Goal: Transaction & Acquisition: Purchase product/service

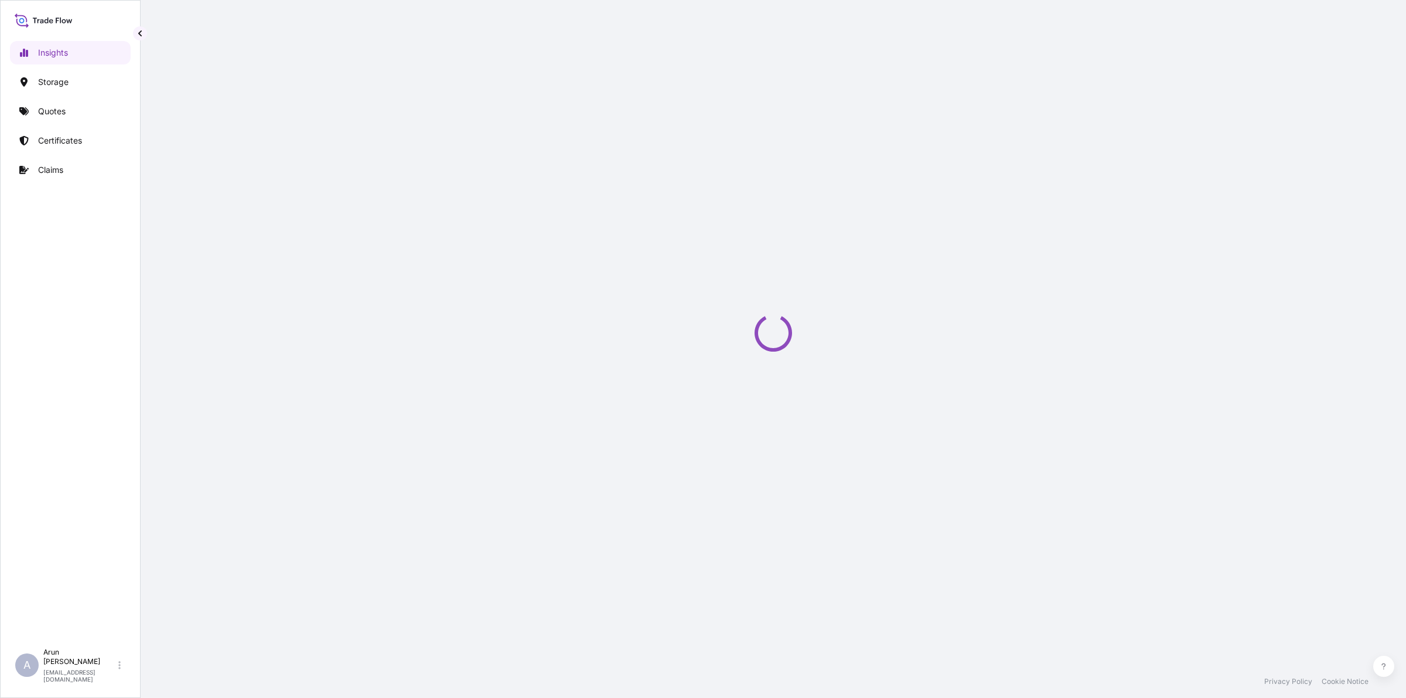
select select "2025"
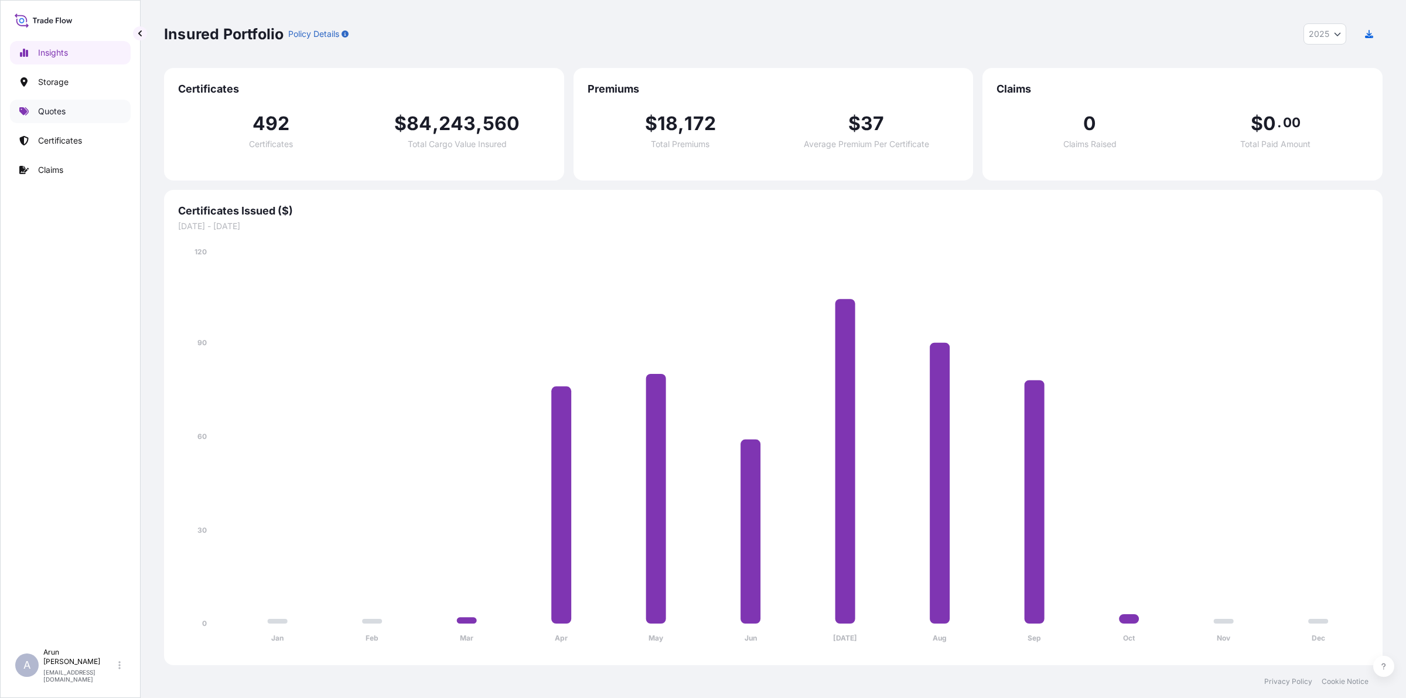
click at [62, 116] on p "Quotes" at bounding box center [52, 111] width 28 height 12
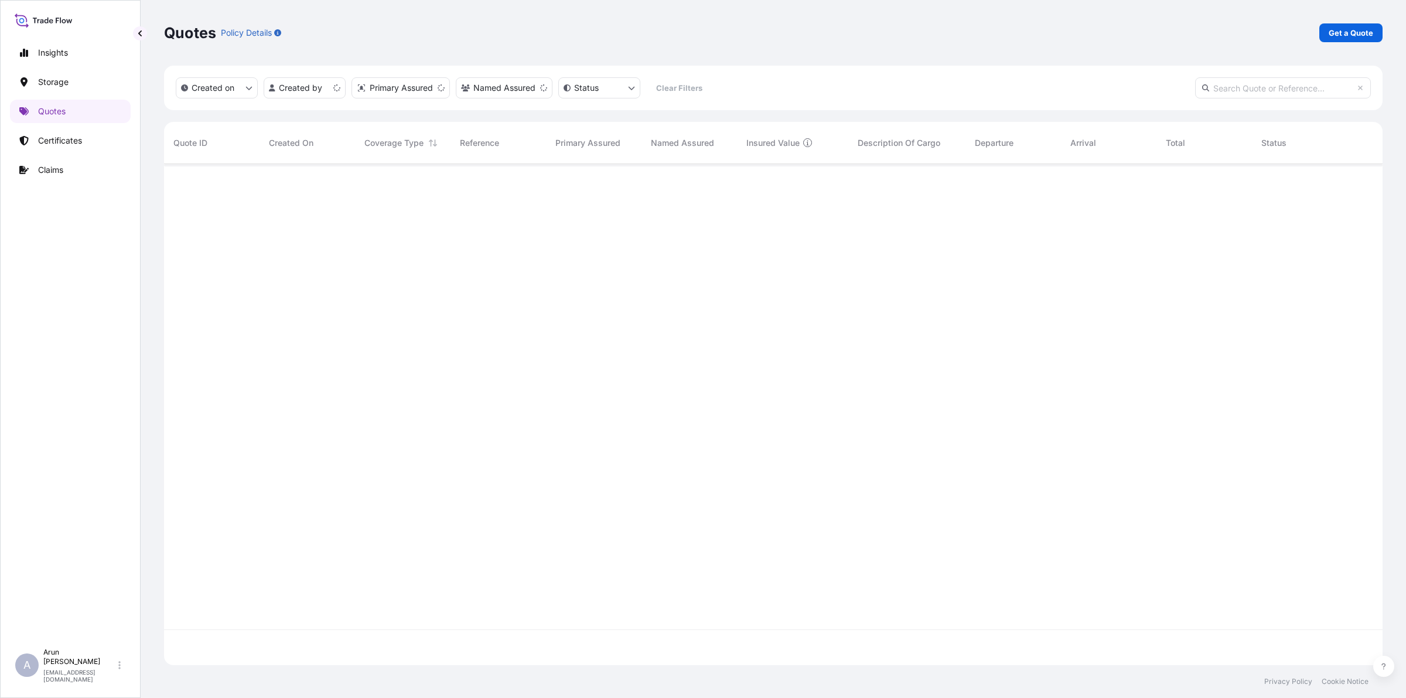
scroll to position [496, 1207]
click at [1363, 38] on p "Get a Quote" at bounding box center [1350, 33] width 45 height 12
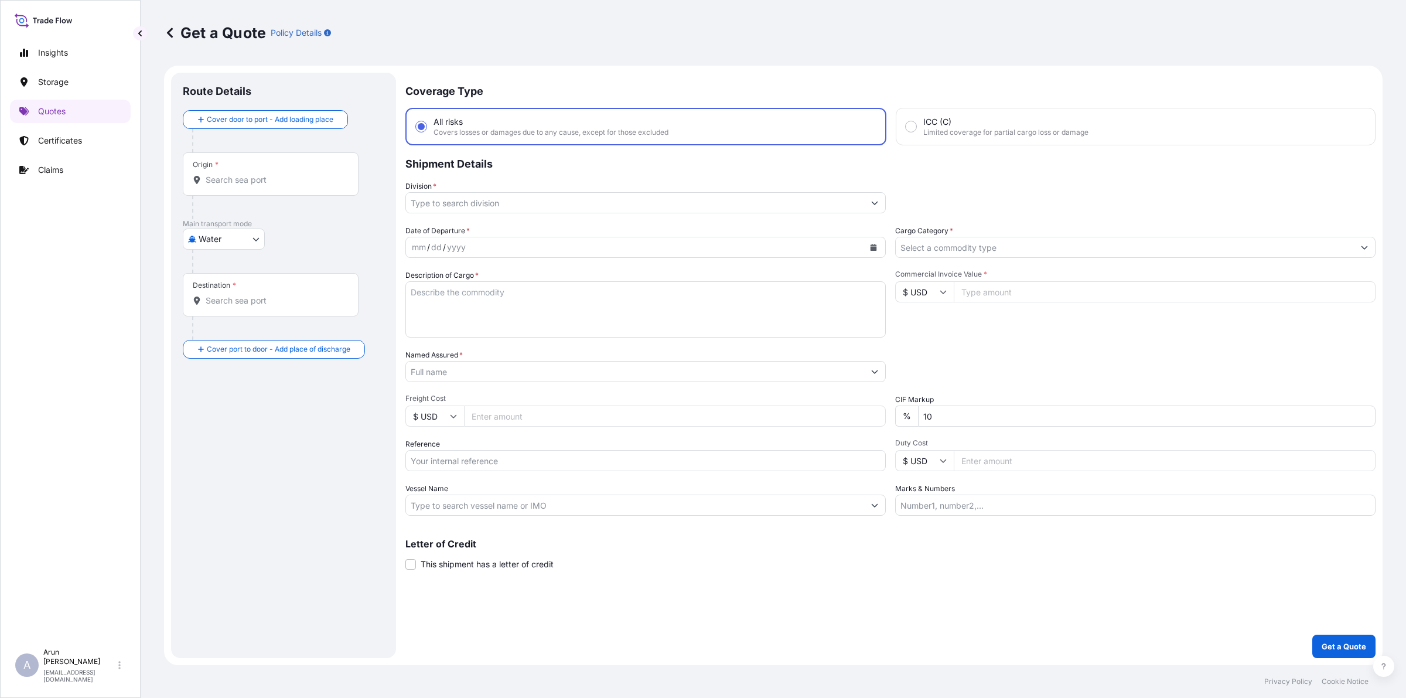
click at [250, 241] on body "Insights Storage Quotes Certificates Claims A Arun Radhakrishnan arun.radhakris…" at bounding box center [703, 349] width 1406 height 698
click at [223, 316] on span "Inland" at bounding box center [216, 312] width 23 height 12
select select "Inland"
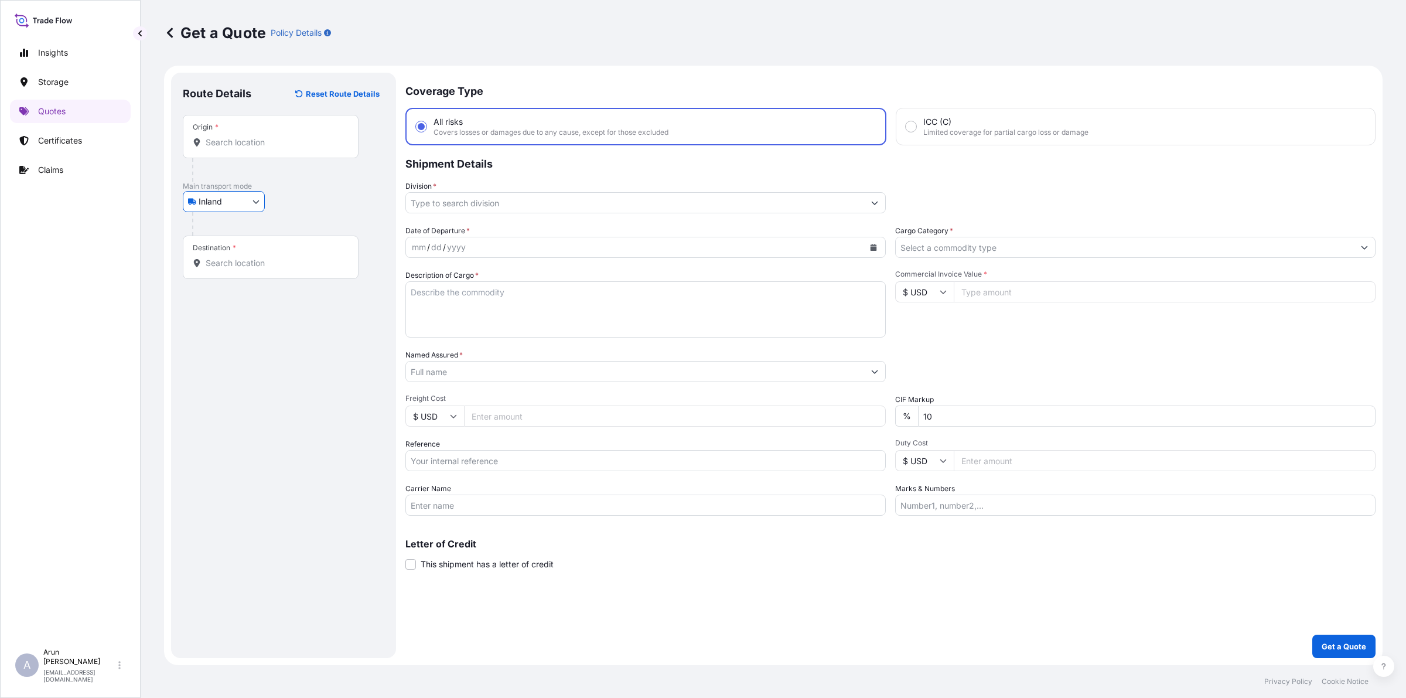
click at [233, 139] on input "Origin *" at bounding box center [275, 142] width 138 height 12
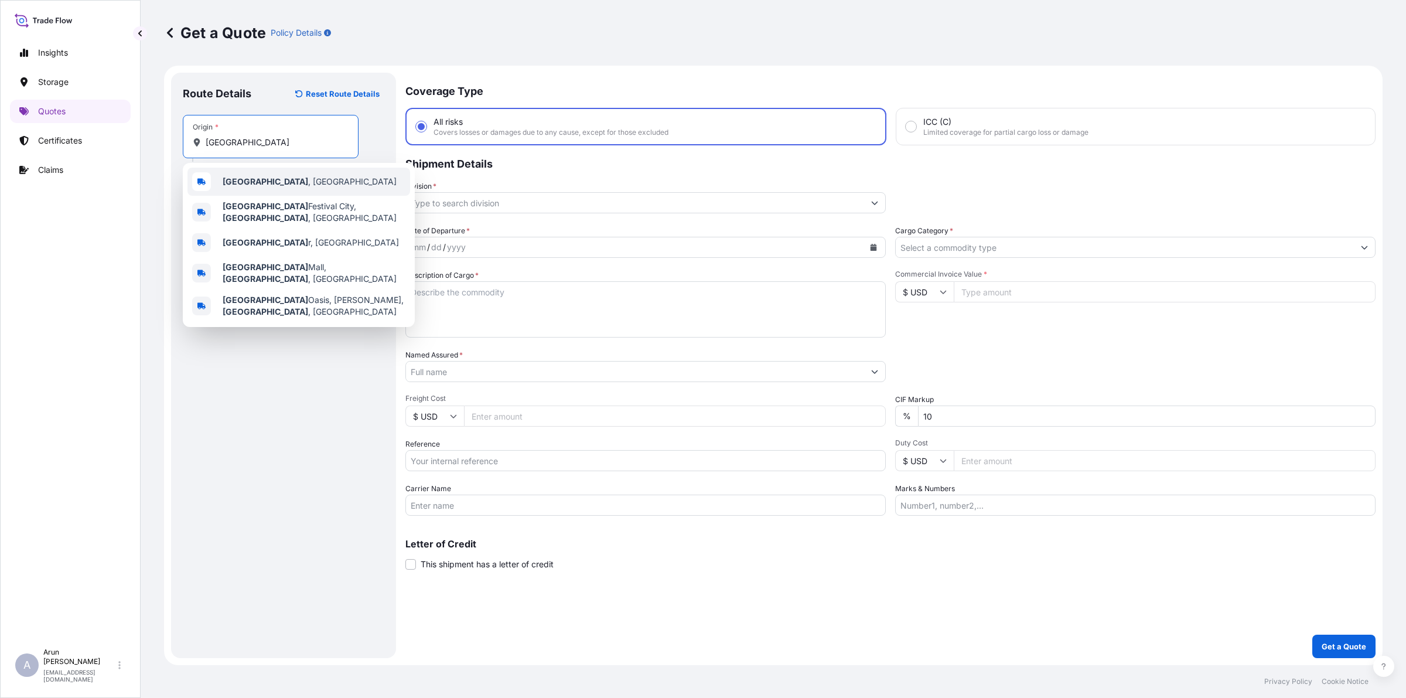
click at [257, 182] on span "Doha , Qatar" at bounding box center [310, 182] width 174 height 12
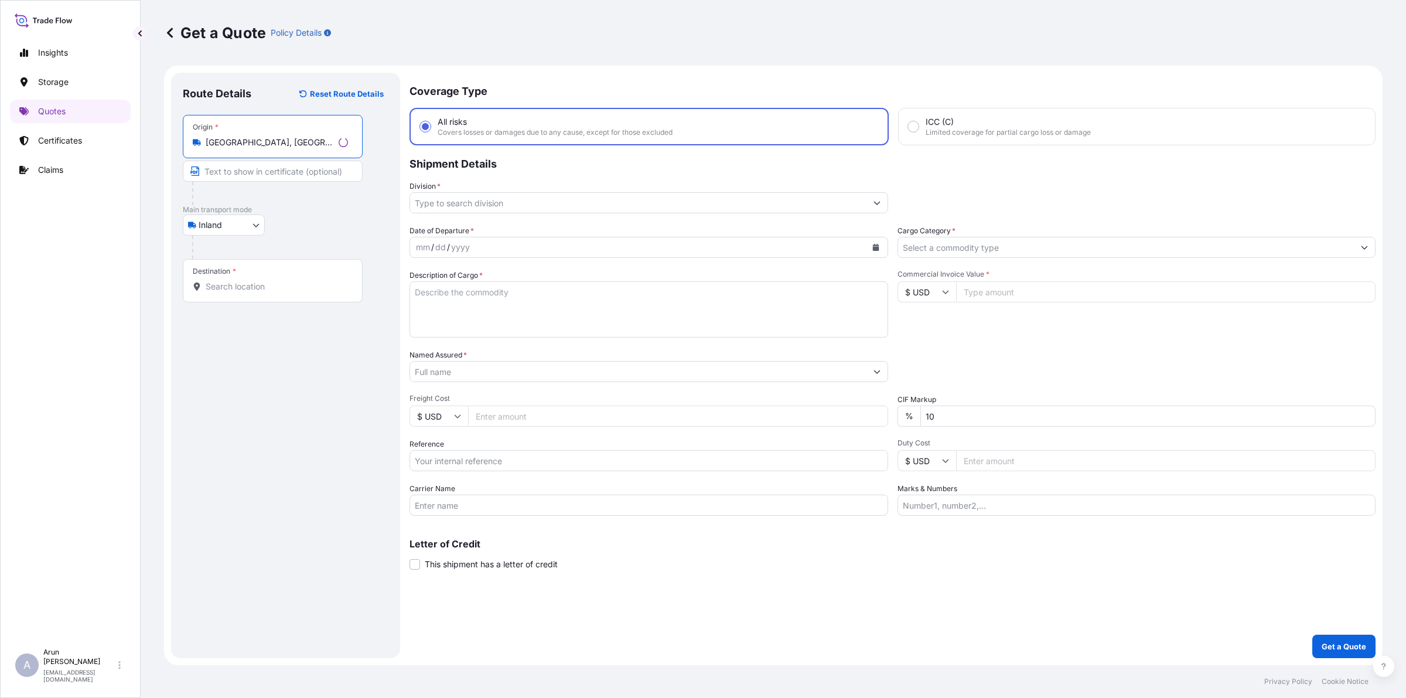
type input "[GEOGRAPHIC_DATA], [GEOGRAPHIC_DATA]"
click at [255, 174] on input "Text to appear on certificate" at bounding box center [273, 170] width 180 height 21
type input "QATAR ALUMINIUM LIMITED COMPANY(Q.S.C), DOHA, QATAR."
click at [343, 173] on input "QATAR ALUMINIUM LIMITED COMPANY(Q.S.C), DOHA, QATAR." at bounding box center [271, 170] width 176 height 21
click at [314, 218] on div "Inland Air Water Inland" at bounding box center [283, 224] width 201 height 21
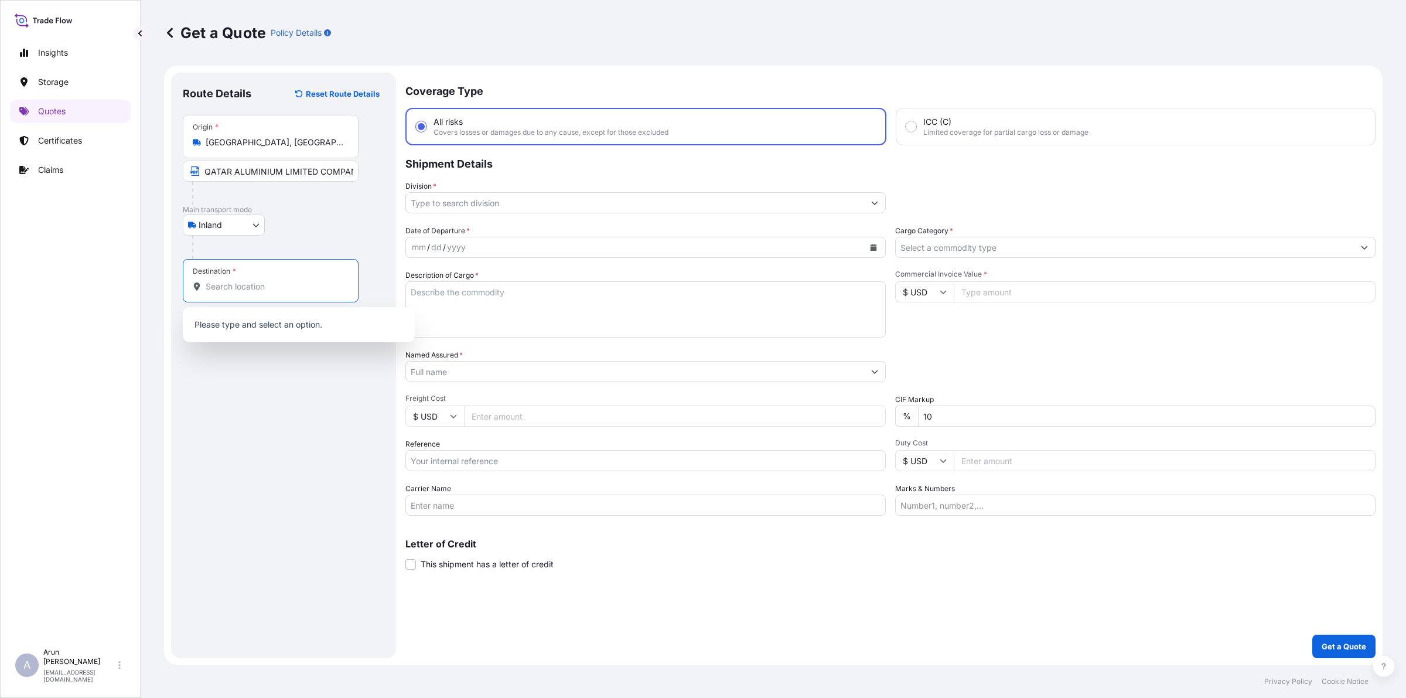
click at [245, 290] on input "Destination *" at bounding box center [275, 287] width 138 height 12
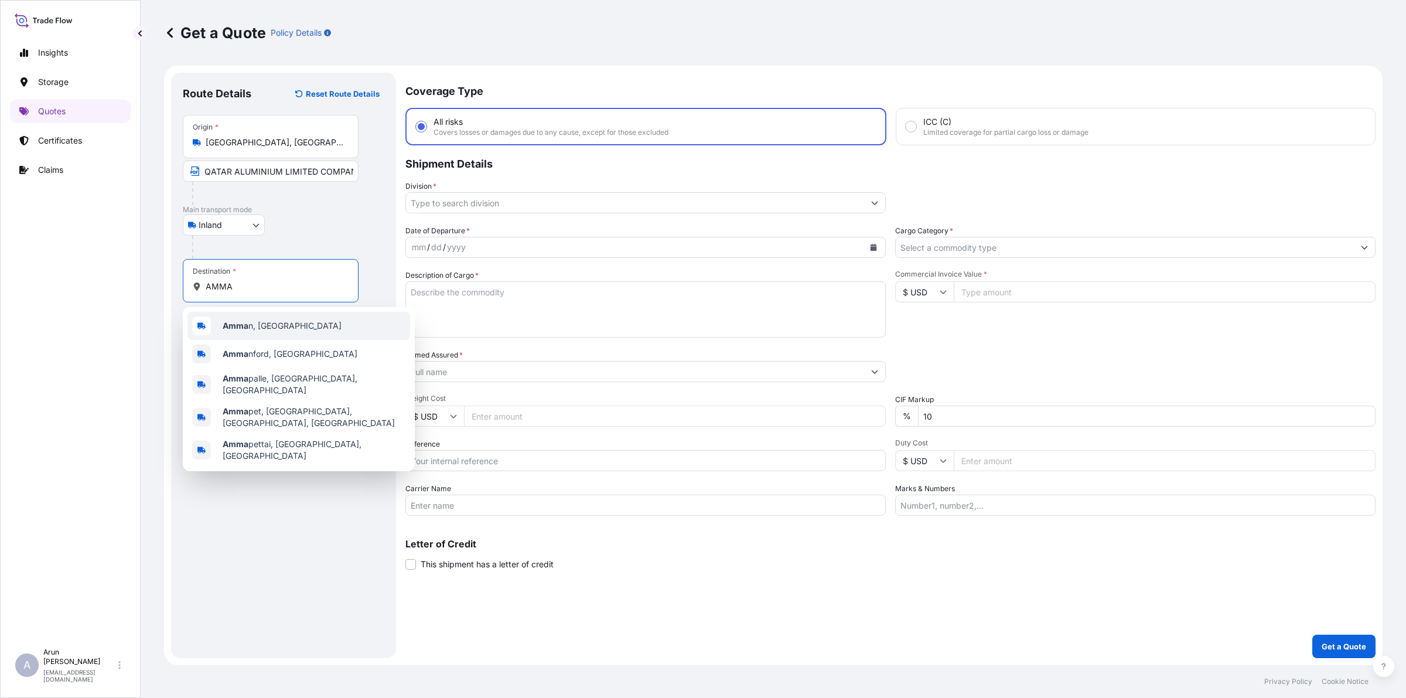
click at [269, 323] on span "Amma n, Jordan" at bounding box center [282, 326] width 119 height 12
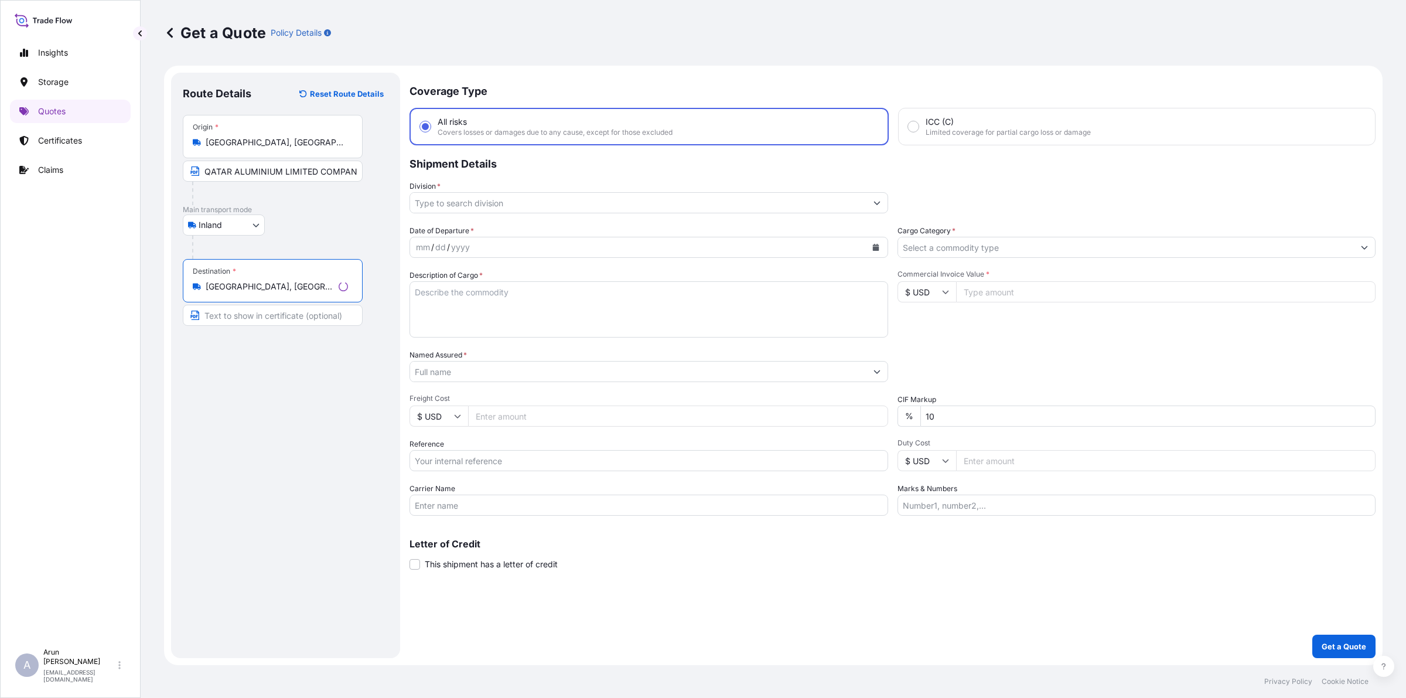
type input "[GEOGRAPHIC_DATA], [GEOGRAPHIC_DATA]"
click at [268, 320] on input "Text to appear on certificate" at bounding box center [273, 315] width 180 height 21
type input "ALBAYAN FOR ALUMINIUM INDUSTRIES CO., Amman, Jordan"
click at [329, 317] on input "ALBAYAN FOR ALUMINIUM INDUSTRIES CO., Amman, Jordan" at bounding box center [271, 315] width 176 height 21
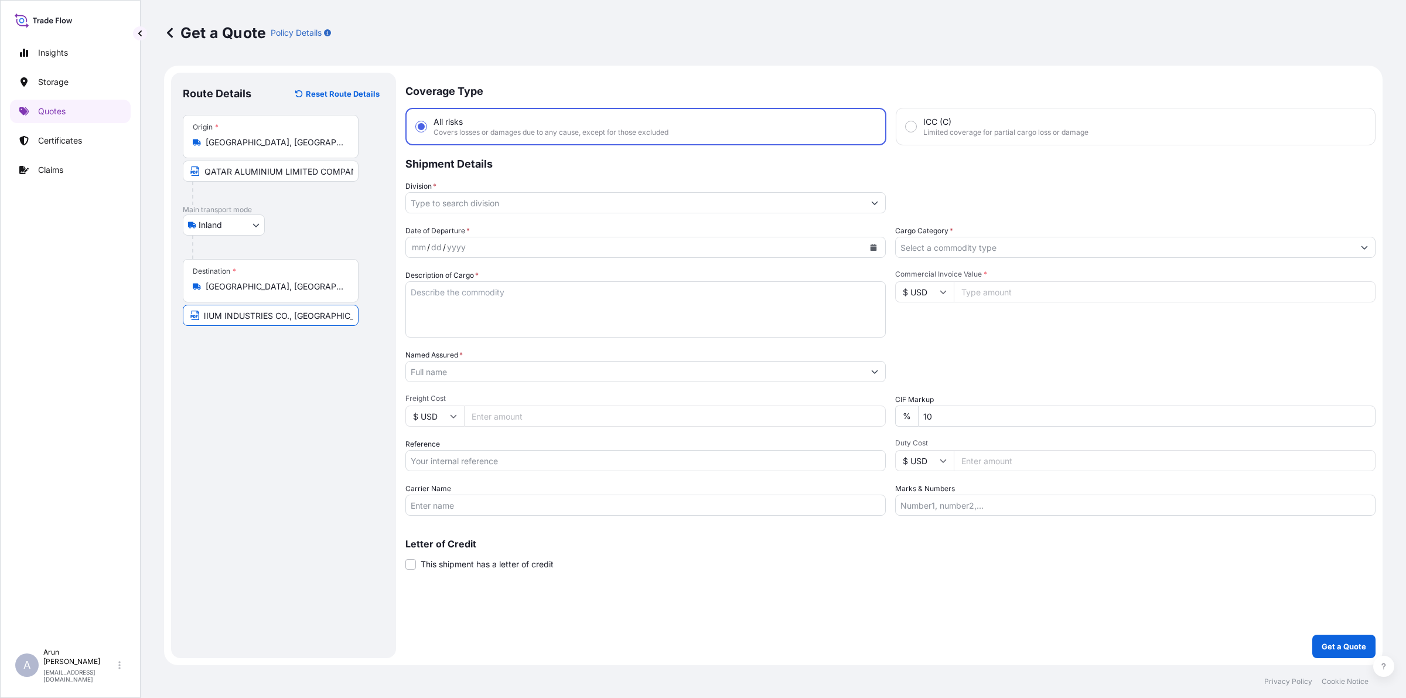
click at [450, 206] on input "Division *" at bounding box center [635, 202] width 458 height 21
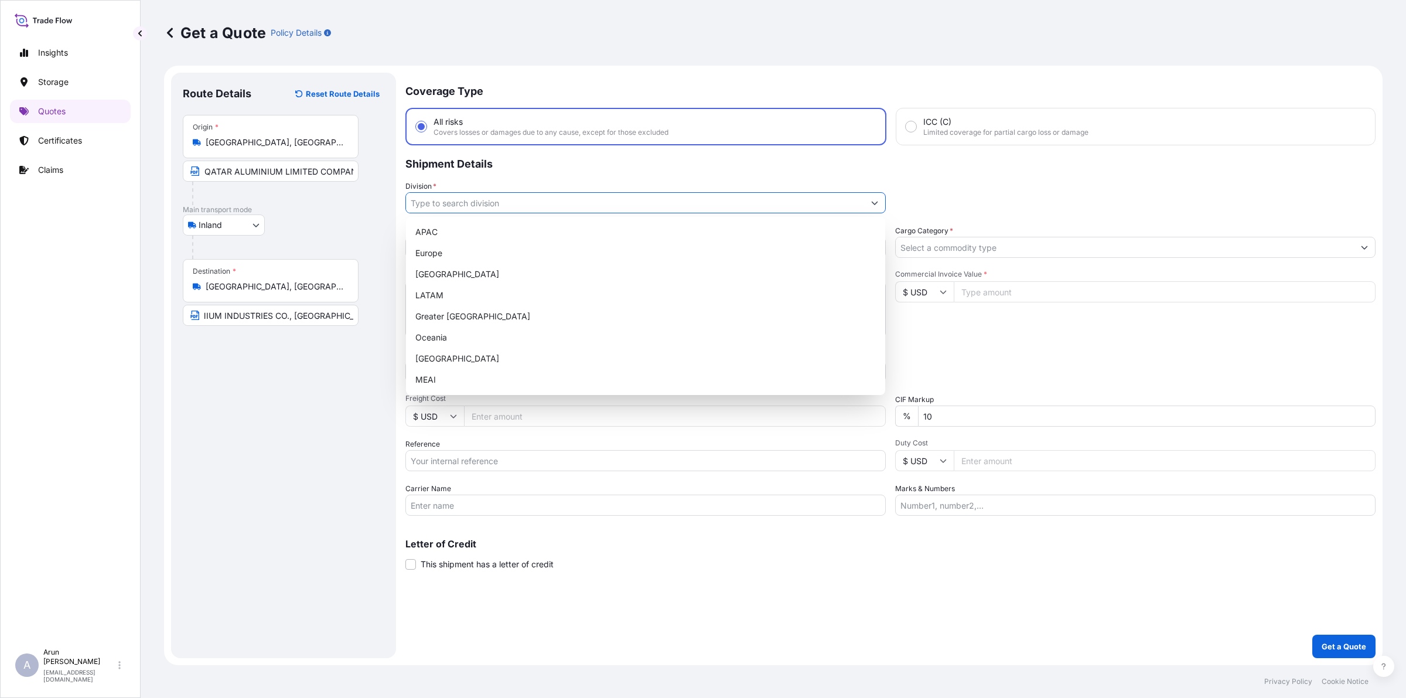
scroll to position [0, 0]
click at [435, 370] on div "MEAI" at bounding box center [646, 379] width 470 height 21
type input "MEAI"
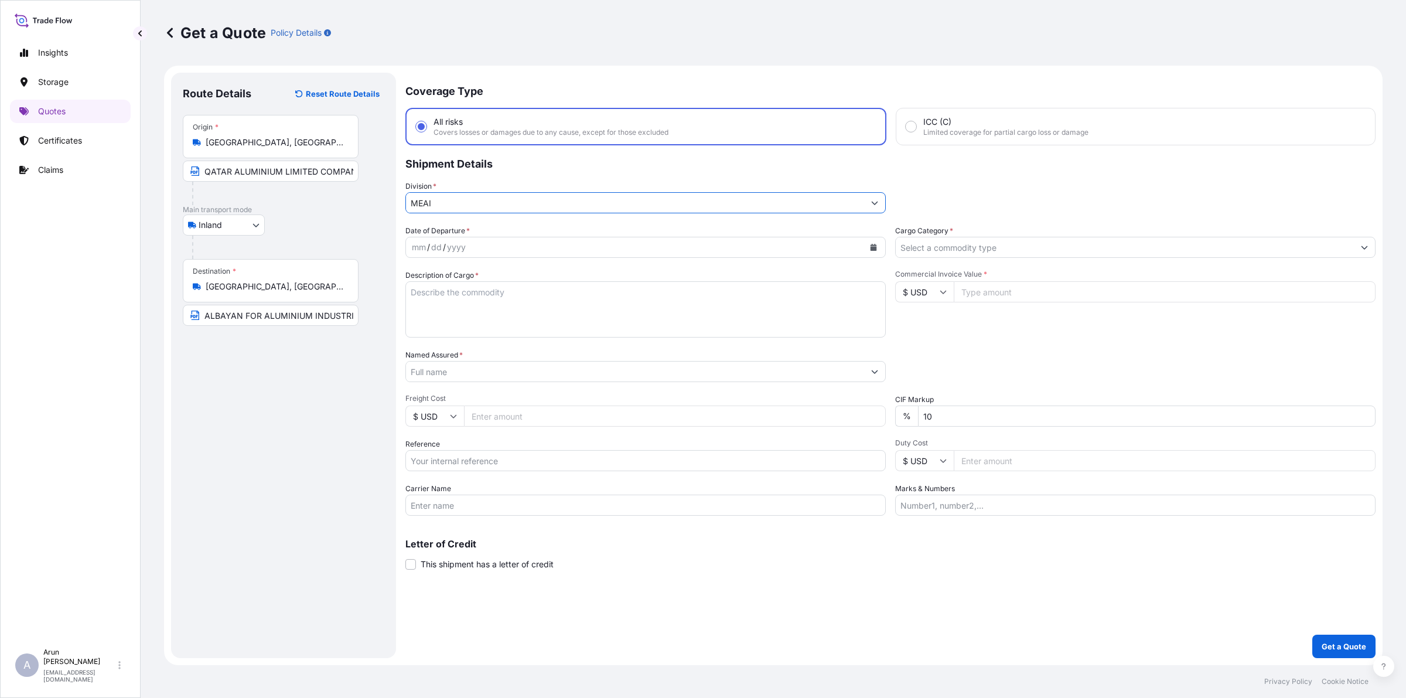
click at [876, 249] on icon "Calendar" at bounding box center [873, 247] width 6 height 7
click at [517, 387] on div "25" at bounding box center [514, 389] width 21 height 21
click at [560, 308] on textarea "Description of Cargo *" at bounding box center [645, 309] width 480 height 56
type textarea "EXTRUSION INGOT ALUMINIUM"
click at [580, 364] on input "Named Assured *" at bounding box center [635, 371] width 458 height 21
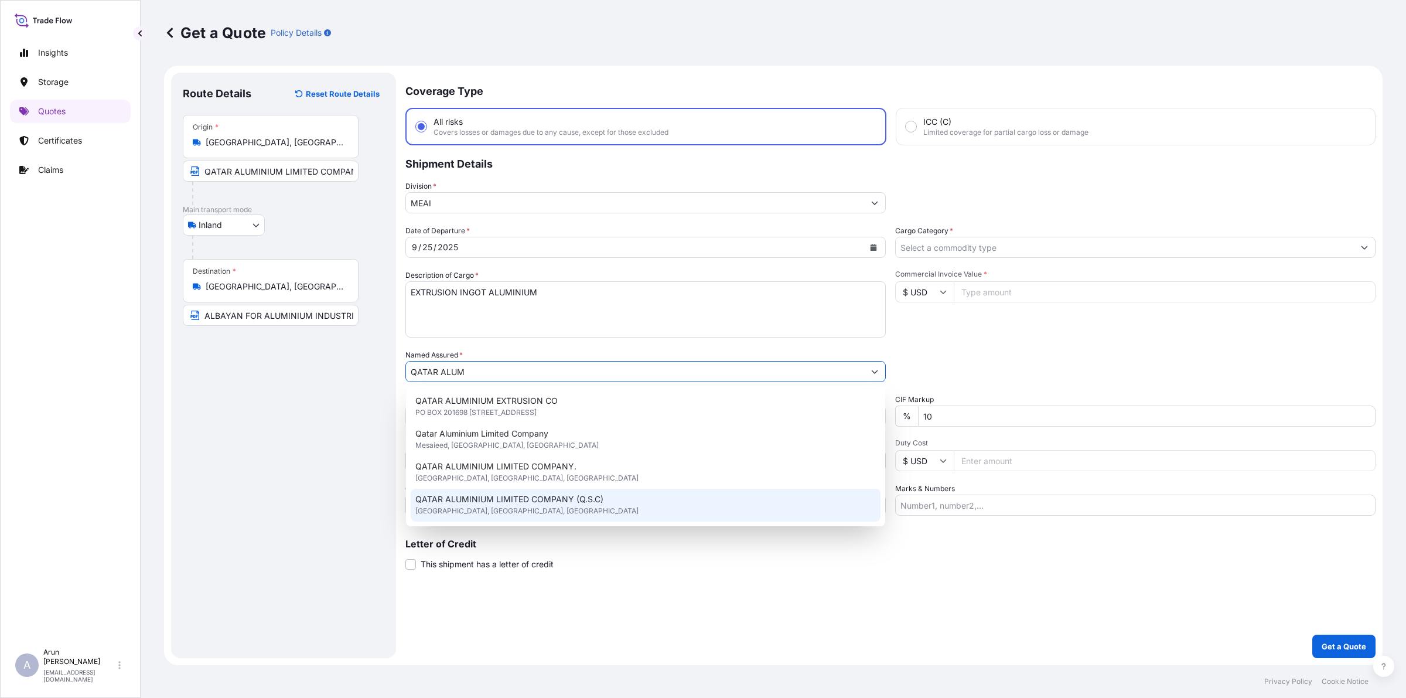
click at [562, 496] on span "QATAR ALUMINIUM LIMITED COMPANY (Q.S.C)" at bounding box center [509, 499] width 188 height 12
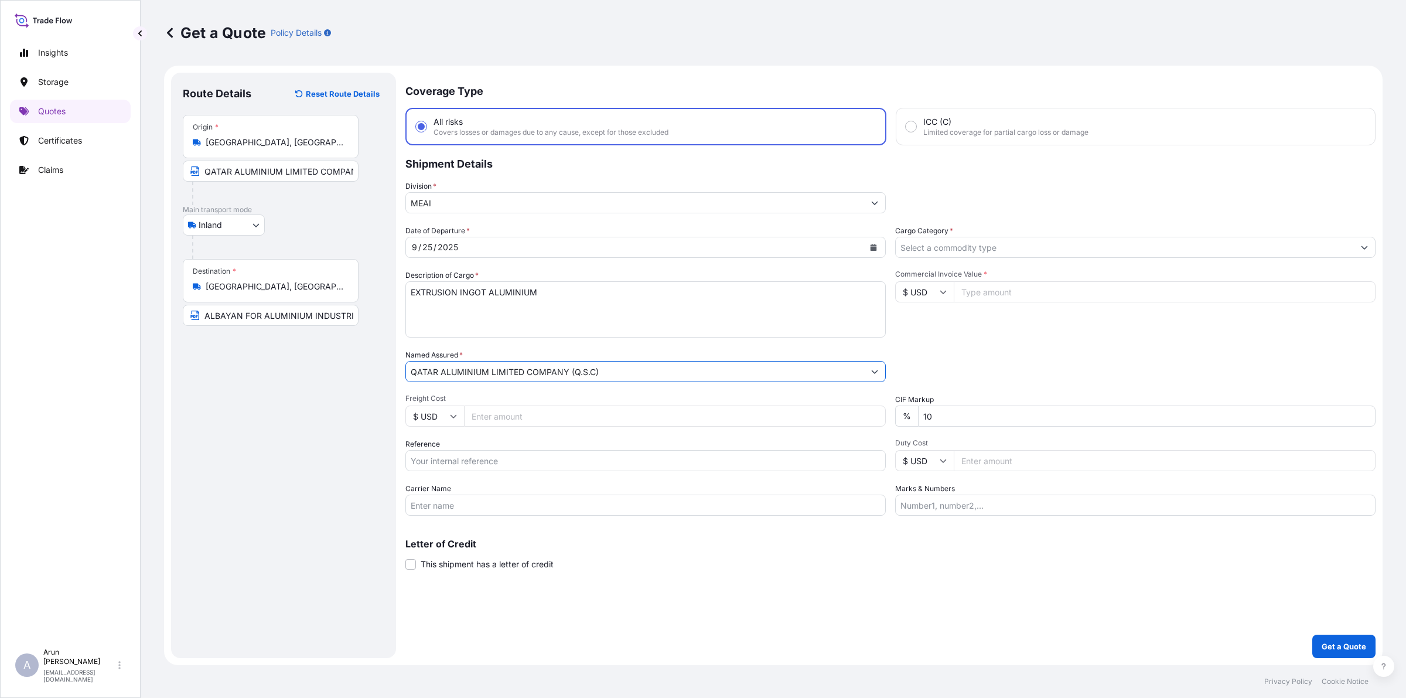
type input "QATAR ALUMINIUM LIMITED COMPANY (Q.S.C)"
click at [517, 413] on input "Freight Cost" at bounding box center [675, 415] width 422 height 21
type input "7400"
click at [469, 459] on input "Reference" at bounding box center [645, 460] width 480 height 21
type input "QA1001045701"
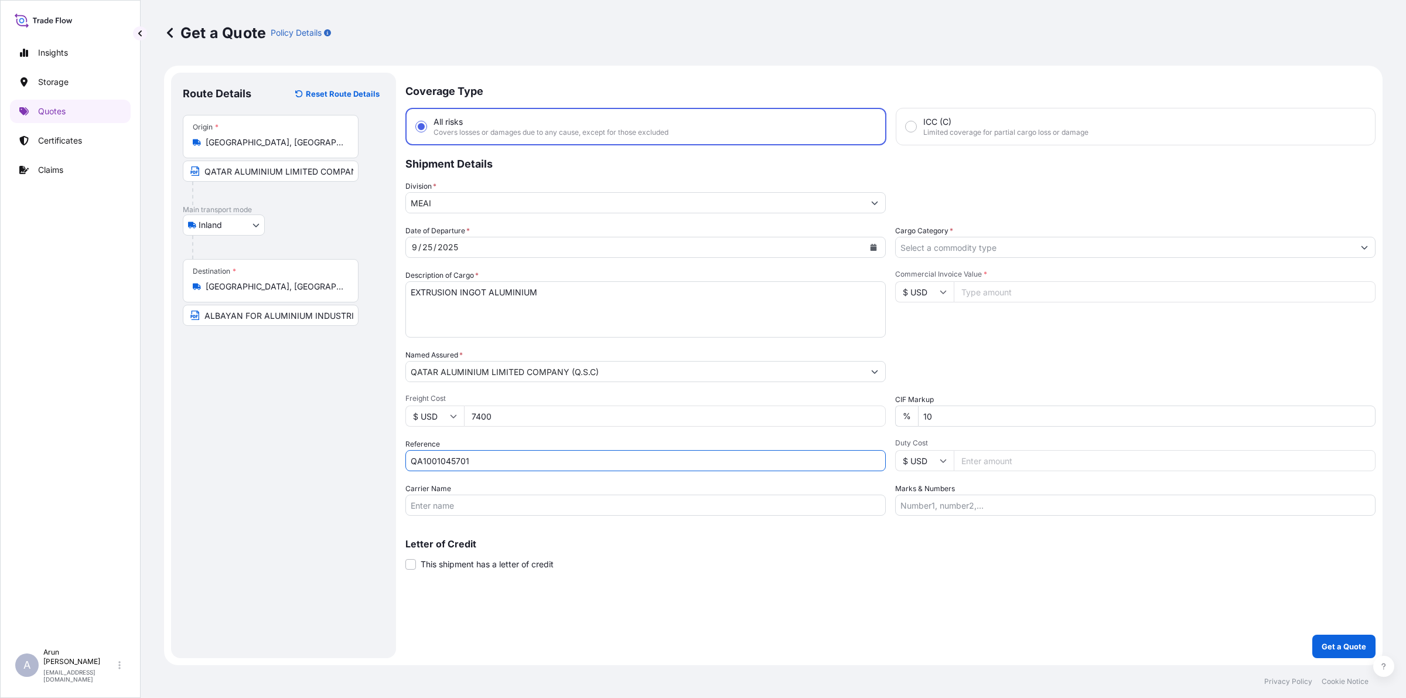
click at [497, 486] on div "Carrier Name" at bounding box center [645, 499] width 480 height 33
click at [502, 498] on input "Carrier Name" at bounding box center [645, 504] width 480 height 21
type input "BY TRUCK"
click at [997, 257] on div "Date of Departure * 9 / 25 / 2025 Cargo Category * Description of Cargo * EXTRU…" at bounding box center [890, 370] width 970 height 290
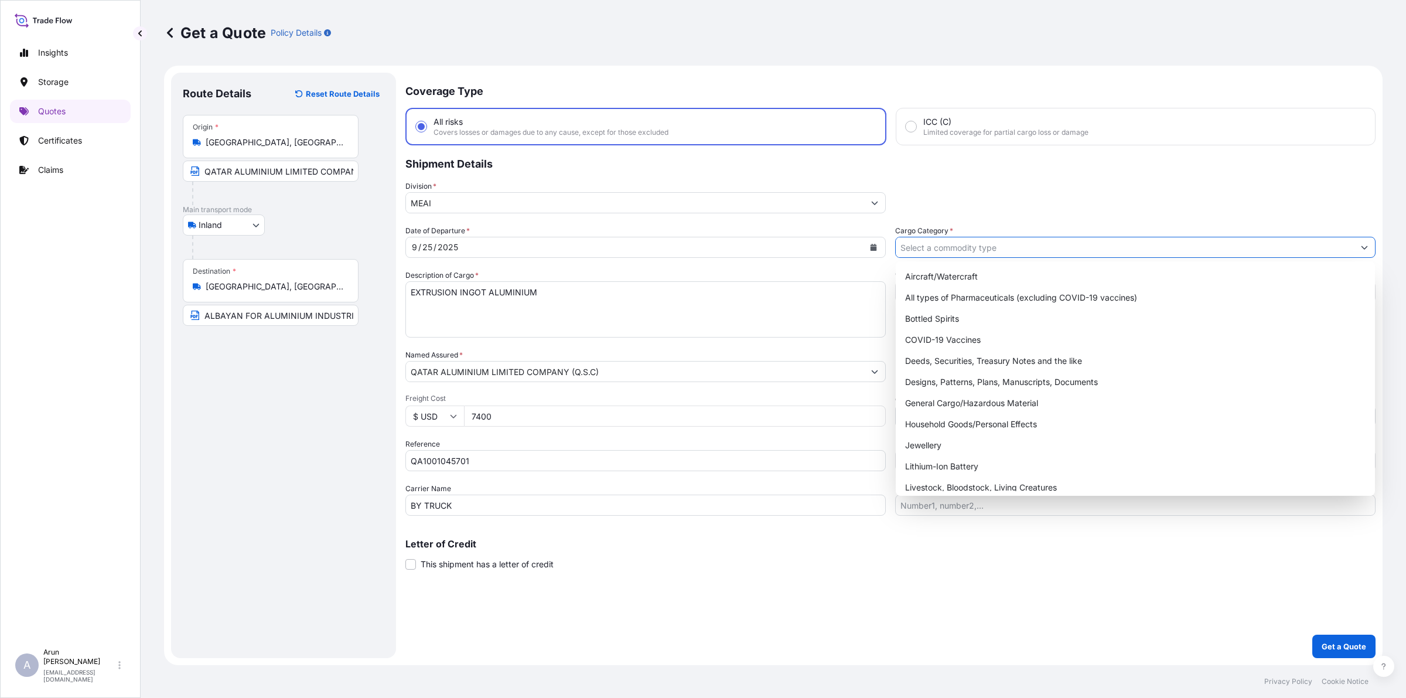
click at [994, 247] on input "Cargo Category *" at bounding box center [1124, 247] width 458 height 21
click at [963, 400] on div "General Cargo/Hazardous Material" at bounding box center [1135, 402] width 470 height 21
type input "General Cargo/Hazardous Material"
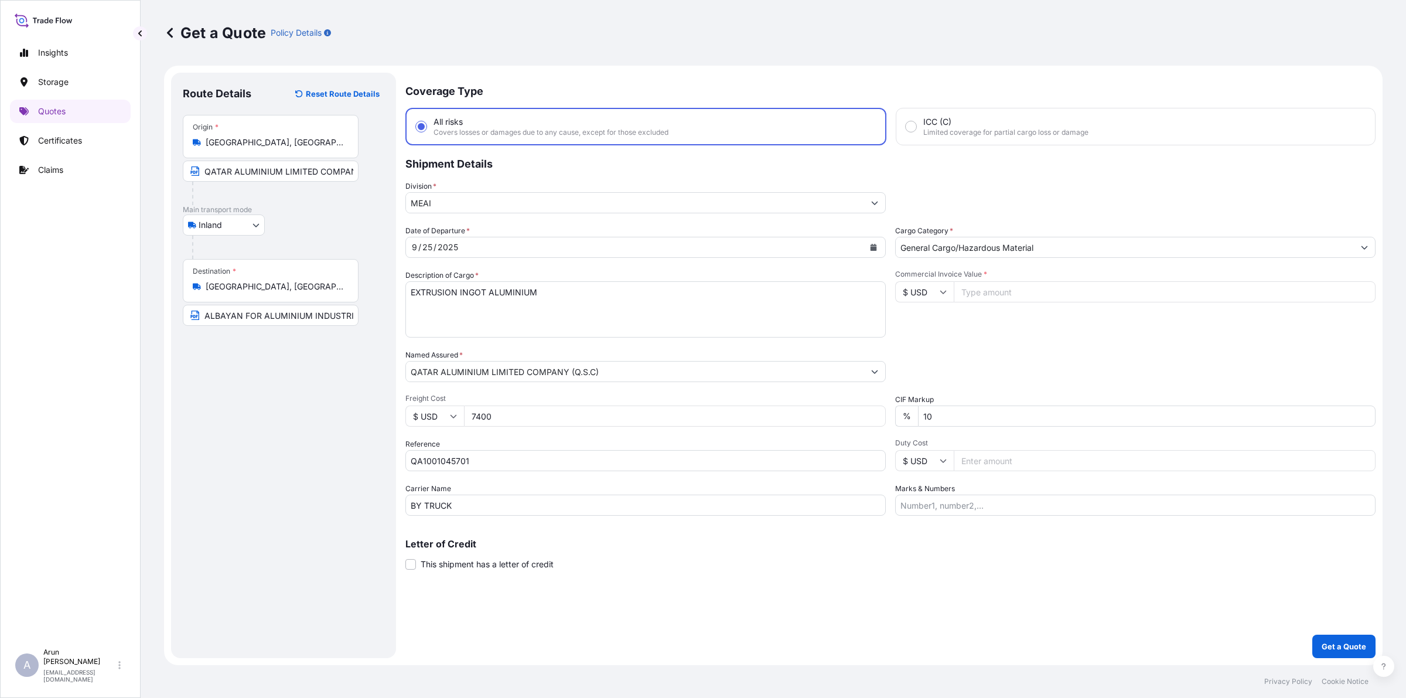
click at [997, 293] on input "Commercial Invoice Value *" at bounding box center [1164, 291] width 422 height 21
type input "207317.62"
click at [989, 508] on input "Marks & Numbers" at bounding box center [1135, 504] width 480 height 21
click at [1038, 508] on input "INVOICE NUMBER: QAT/ALCR/25/510 DATE: 03/09/2025" at bounding box center [1135, 504] width 480 height 21
type input "INVOICE NUMBER: QAT/ALCR/25/559 DATE: 25/09/2025"
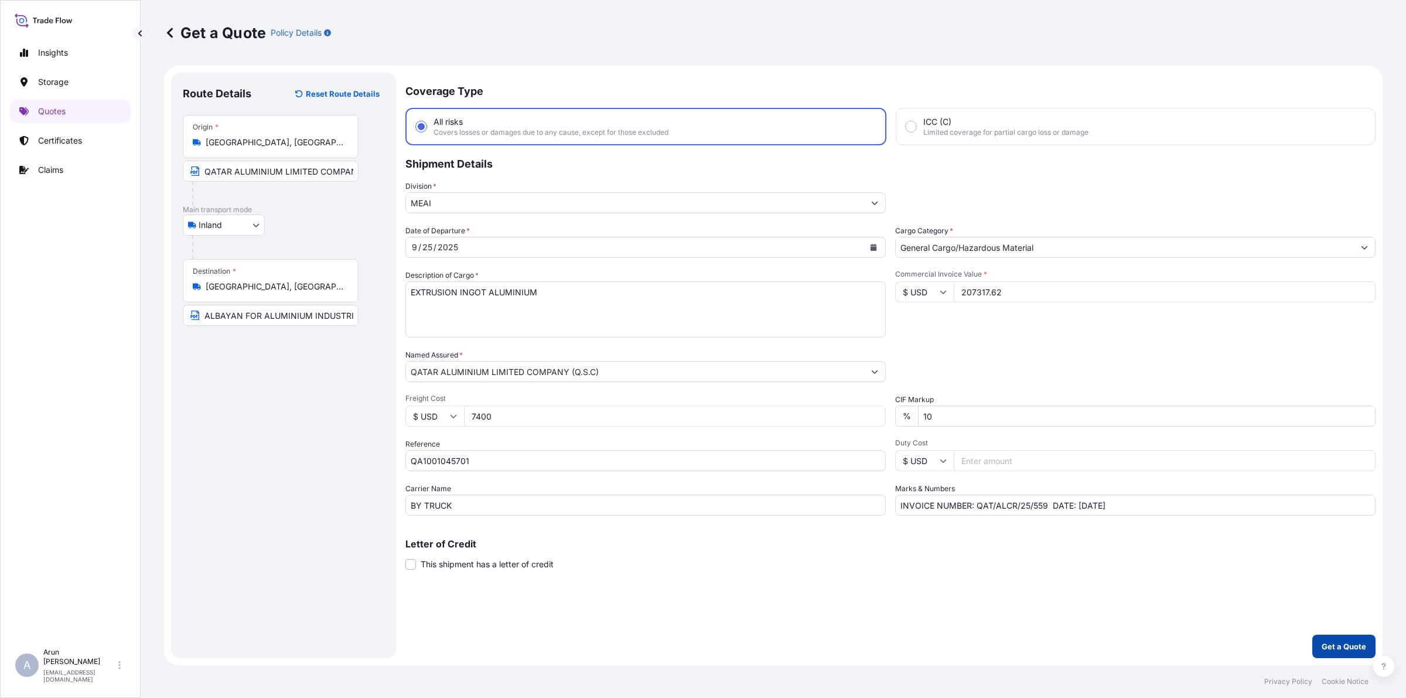
click at [1345, 645] on p "Get a Quote" at bounding box center [1343, 646] width 45 height 12
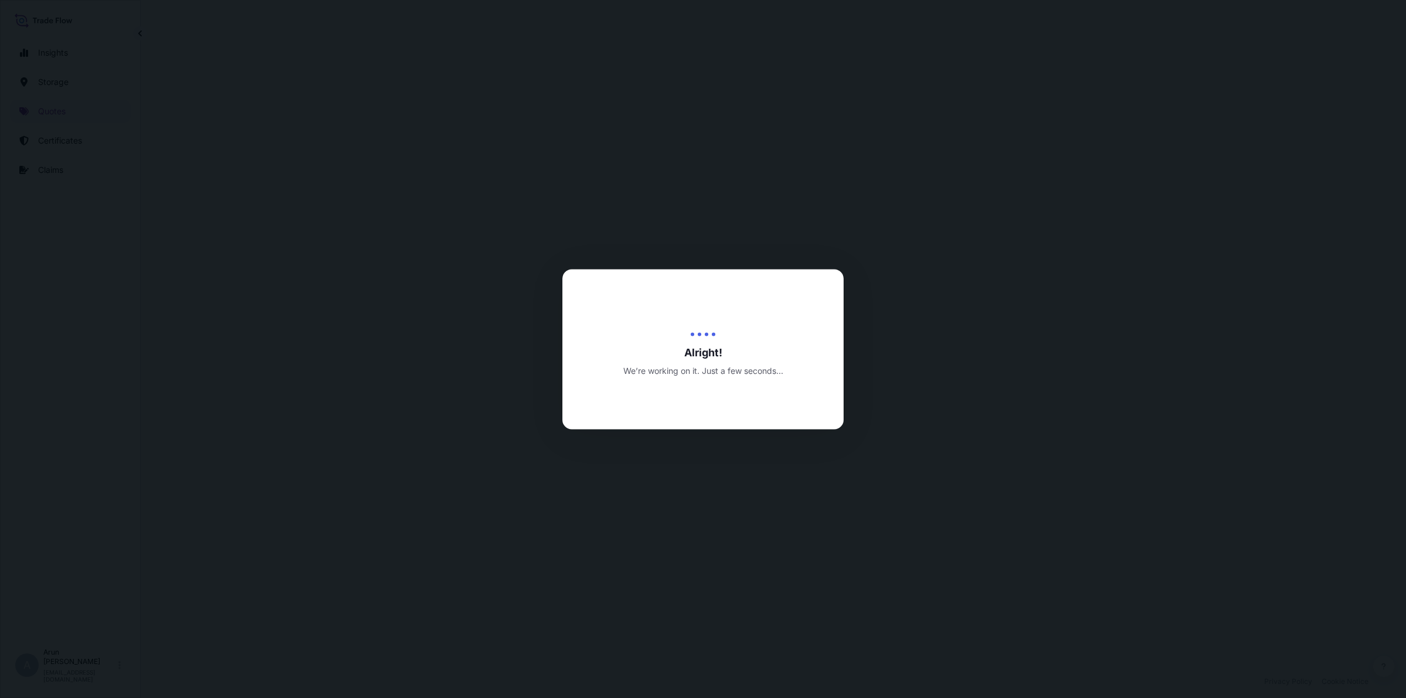
select select "Inland"
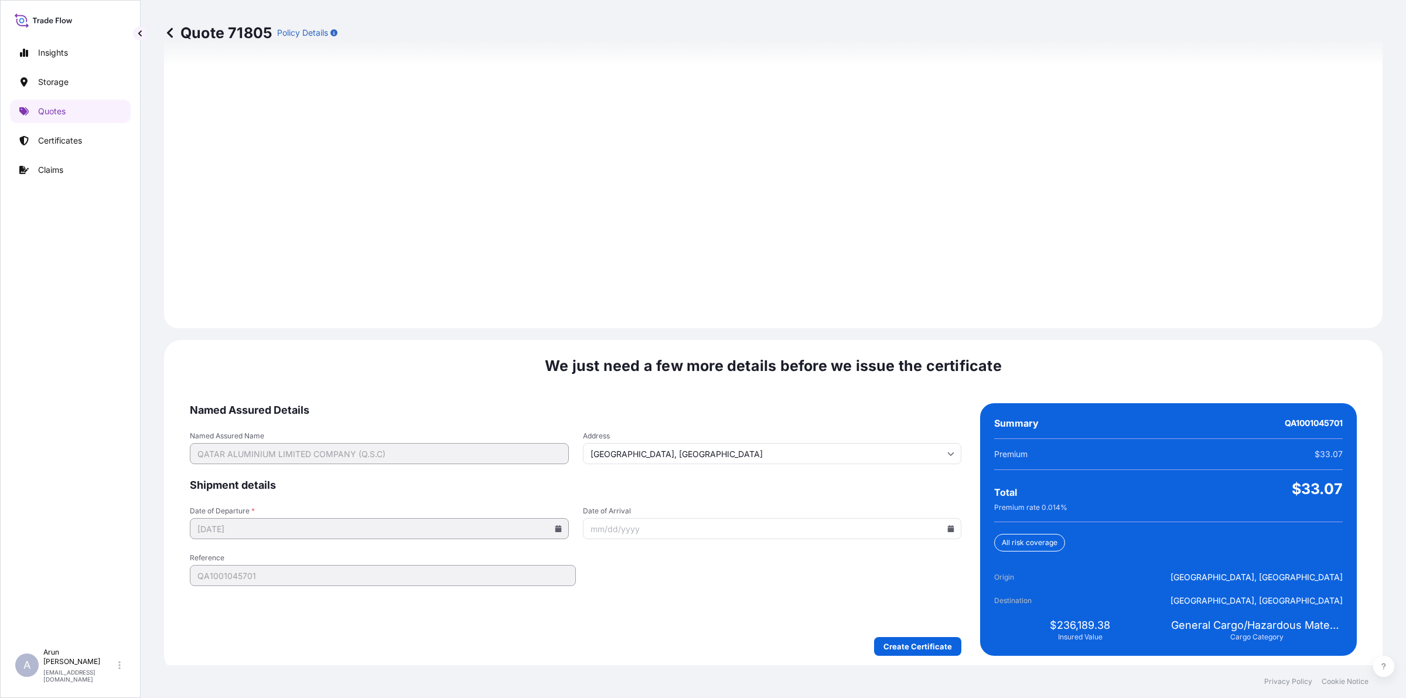
scroll to position [1520, 0]
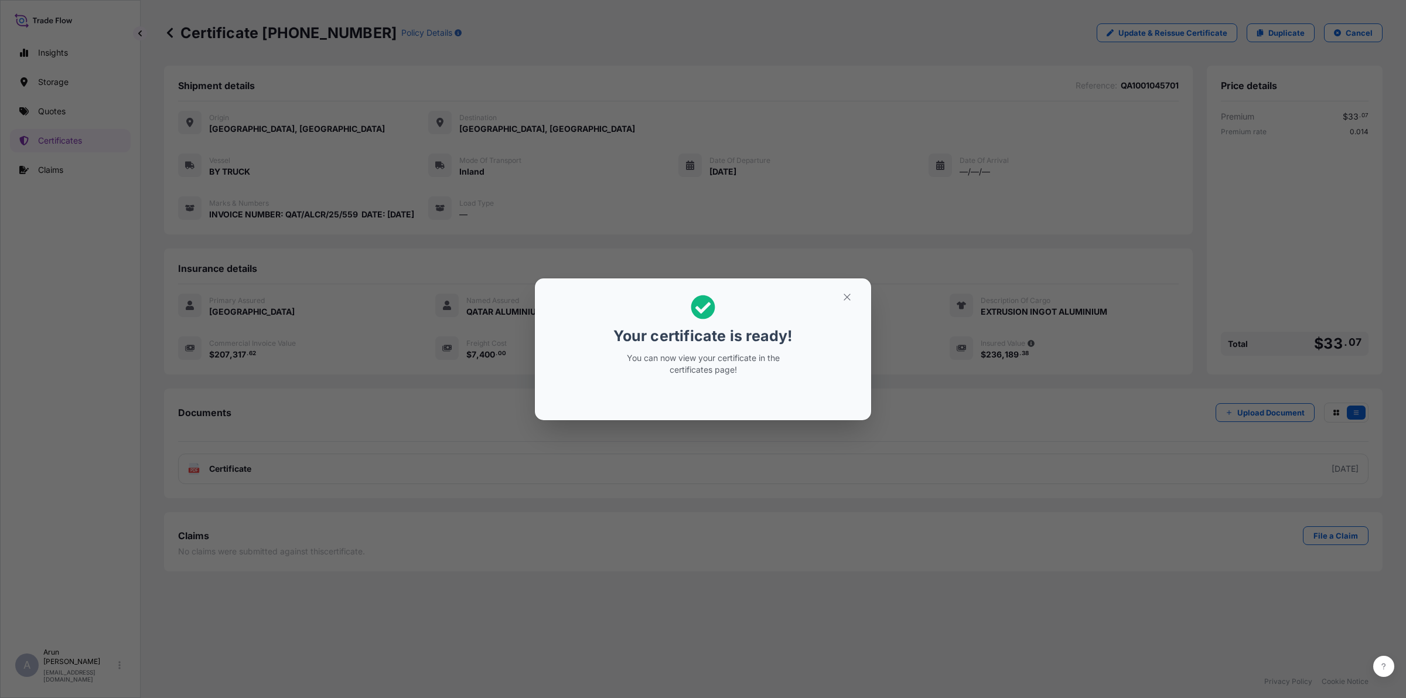
click at [835, 285] on section "Your certificate is ready! You can now view your certificate in the certificate…" at bounding box center [703, 349] width 336 height 142
click at [843, 292] on icon "button" at bounding box center [847, 297] width 11 height 11
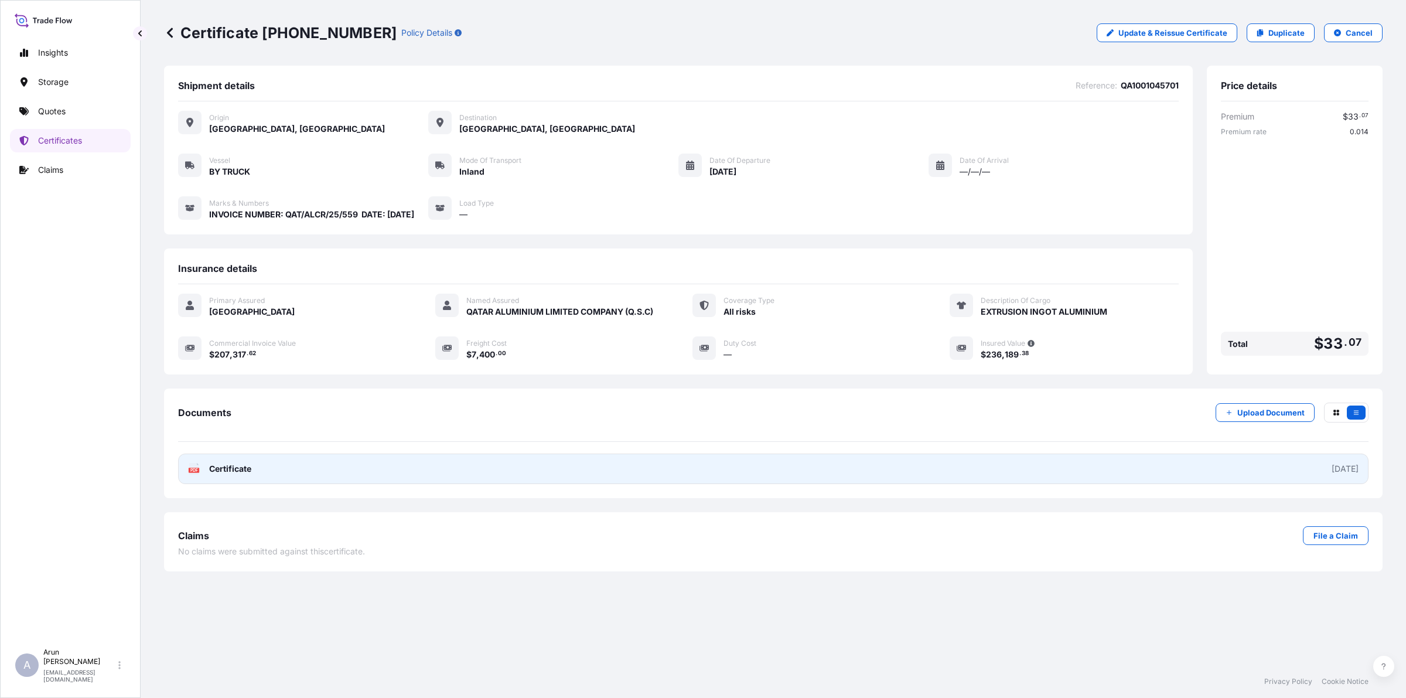
click at [398, 475] on link "PDF Certificate [DATE]" at bounding box center [773, 468] width 1190 height 30
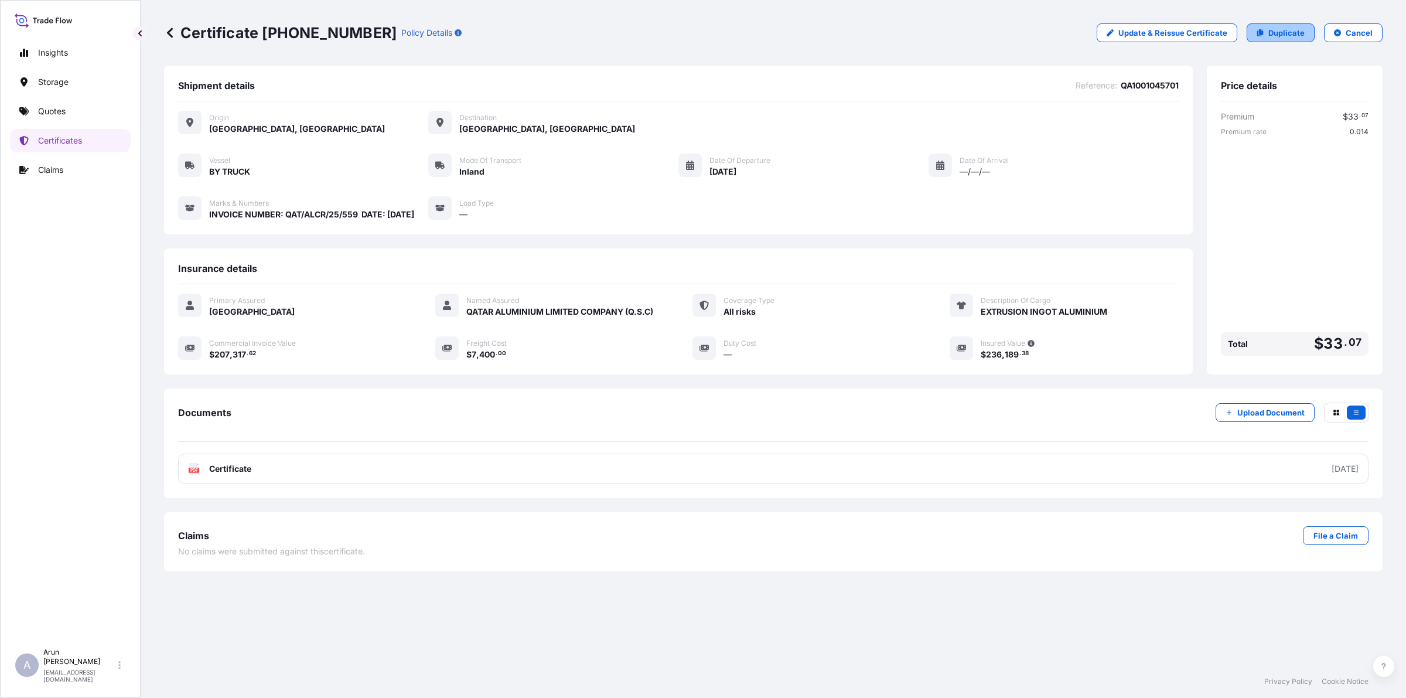
click at [1281, 33] on p "Duplicate" at bounding box center [1286, 33] width 36 height 12
select select "Inland"
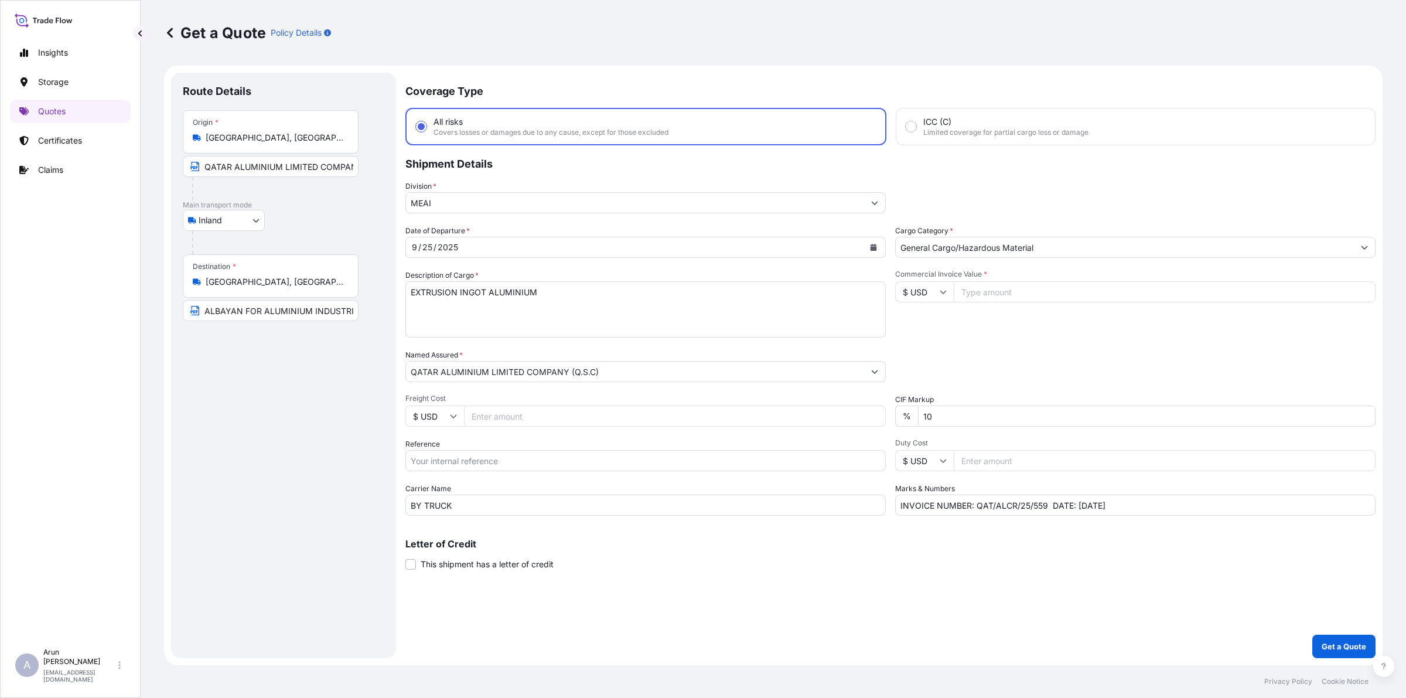
click at [510, 419] on input "Freight Cost" at bounding box center [675, 415] width 422 height 21
type input "7400"
click at [487, 463] on input "Reference" at bounding box center [645, 460] width 480 height 21
type input "QA1001045881"
click at [997, 292] on input "Commercial Invoice Value *" at bounding box center [1164, 291] width 422 height 21
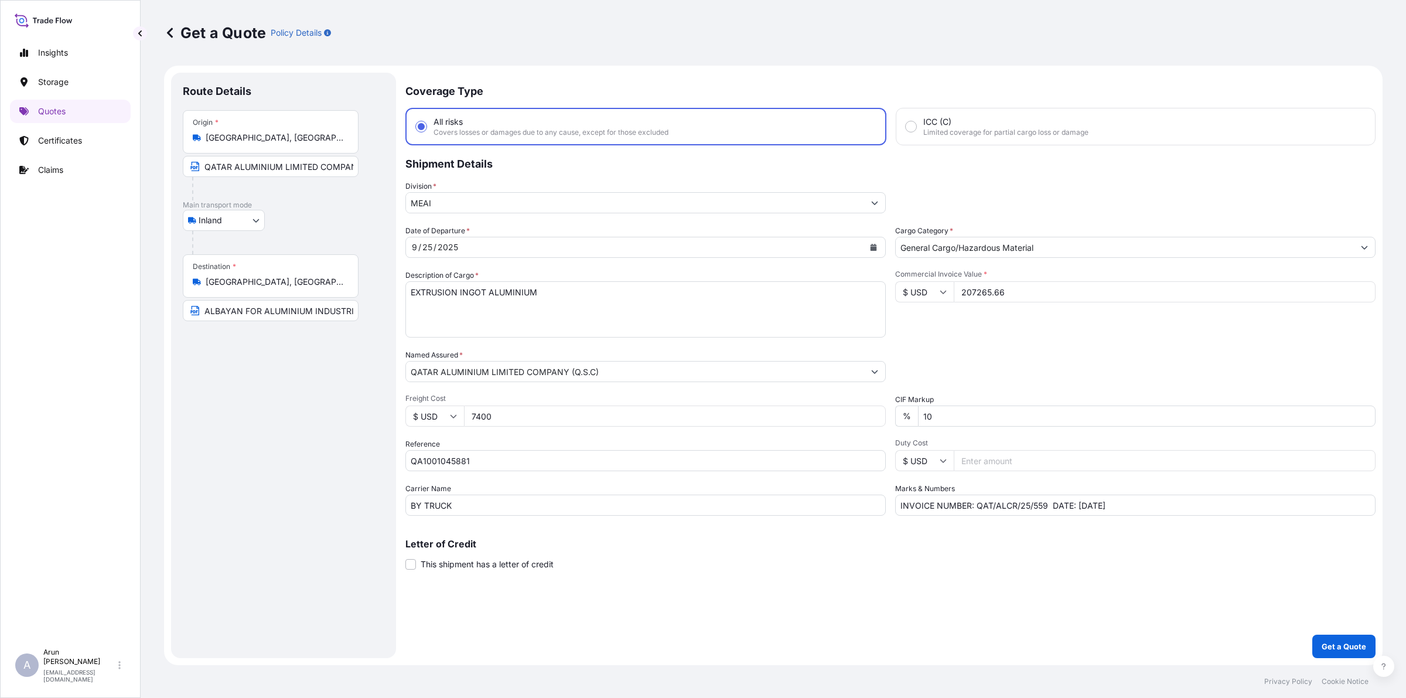
type input "207265.66"
click at [1045, 502] on input "INVOICE NUMBER: QAT/ALCR/25/559 DATE: 25/09/2025" at bounding box center [1135, 504] width 480 height 21
type input "INVOICE NUMBER: QAT/ALCR/25/560 DATE: 25/09/2025"
click at [1233, 497] on input "INVOICE NUMBER: QAT/ALCR/25/560 DATE: 25/09/2025" at bounding box center [1135, 504] width 480 height 21
click at [1334, 650] on p "Get a Quote" at bounding box center [1343, 646] width 45 height 12
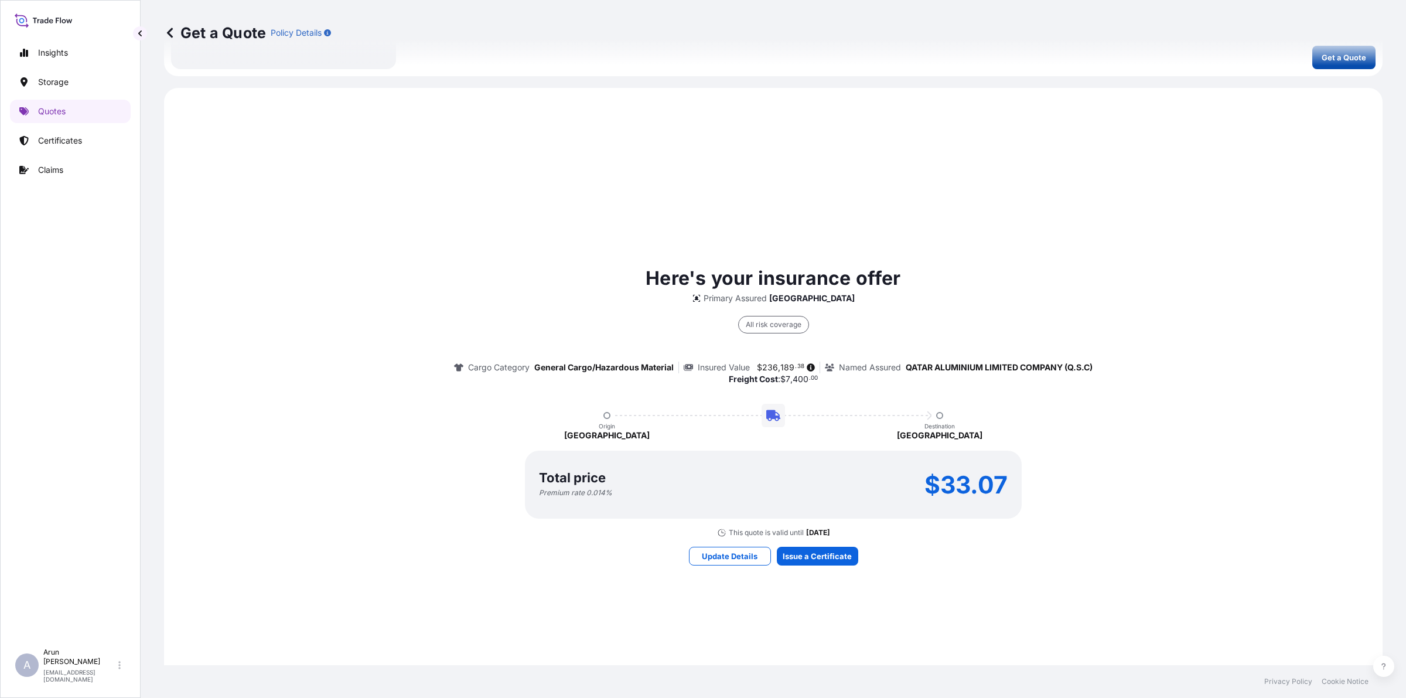
scroll to position [683, 0]
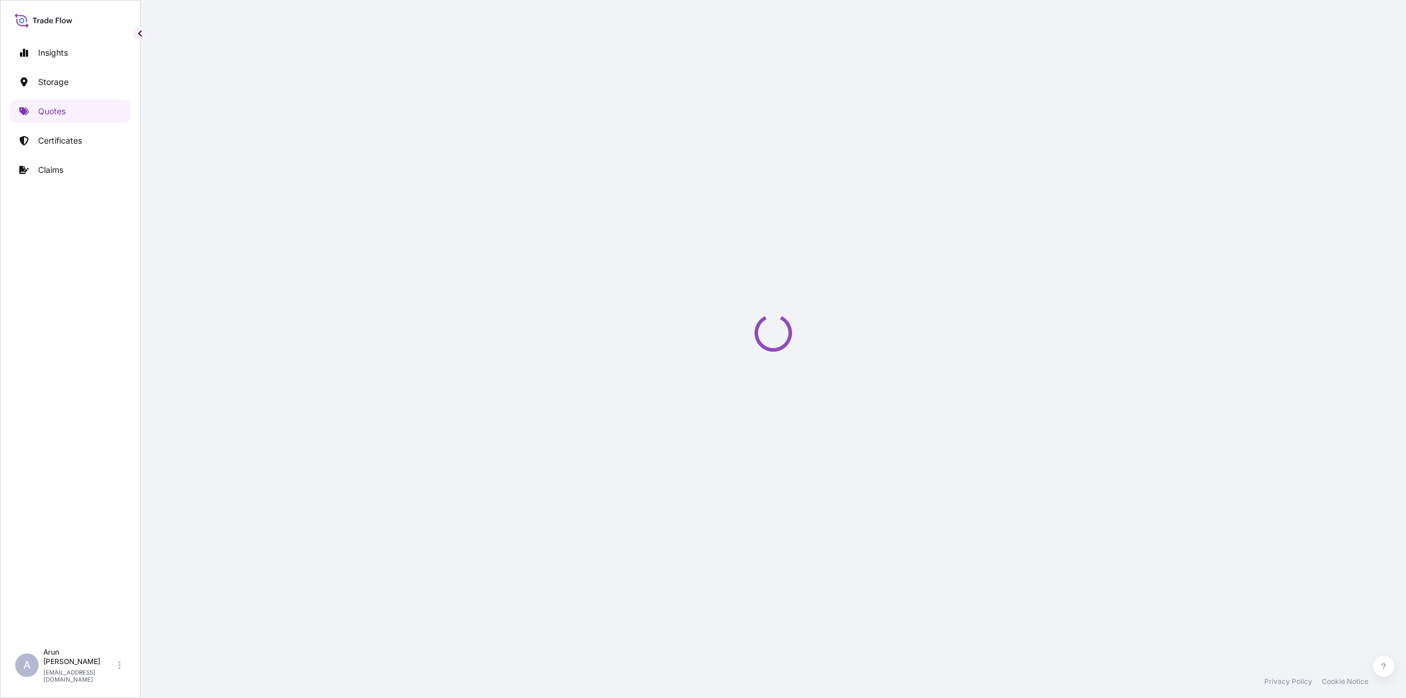
select select "Inland"
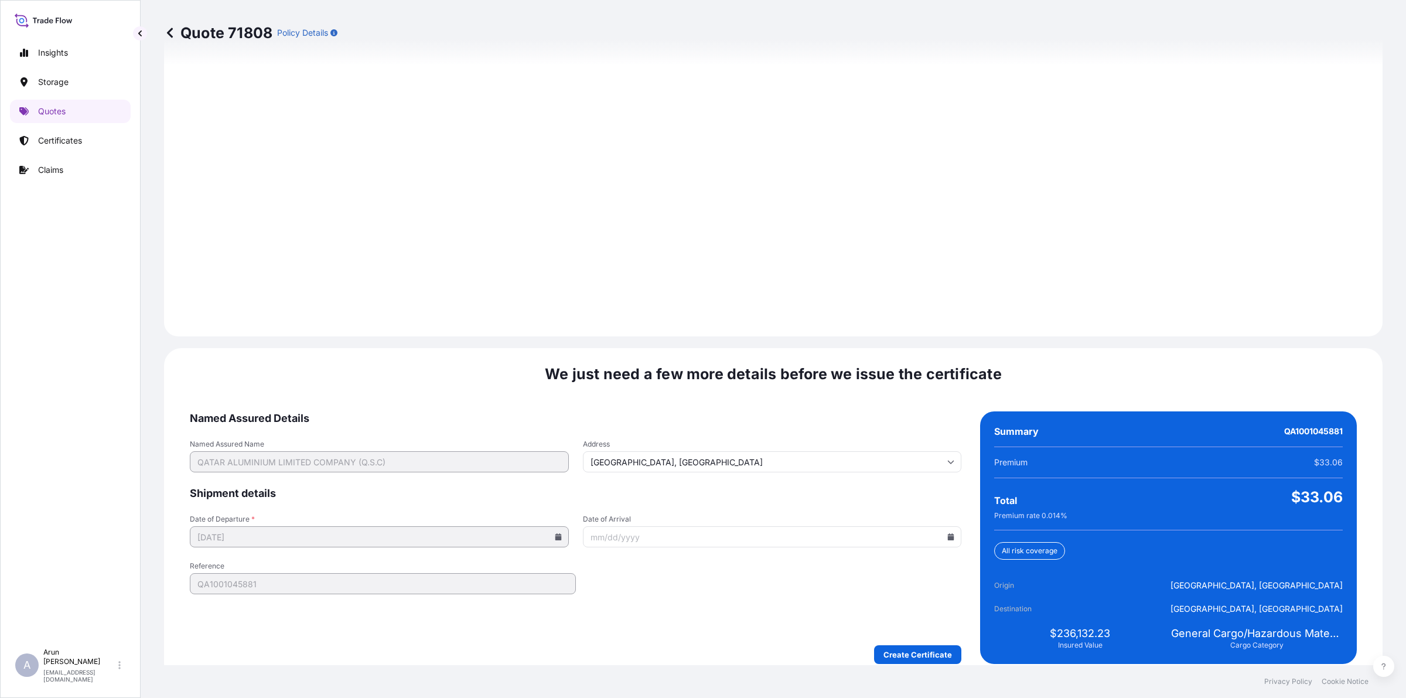
scroll to position [1520, 0]
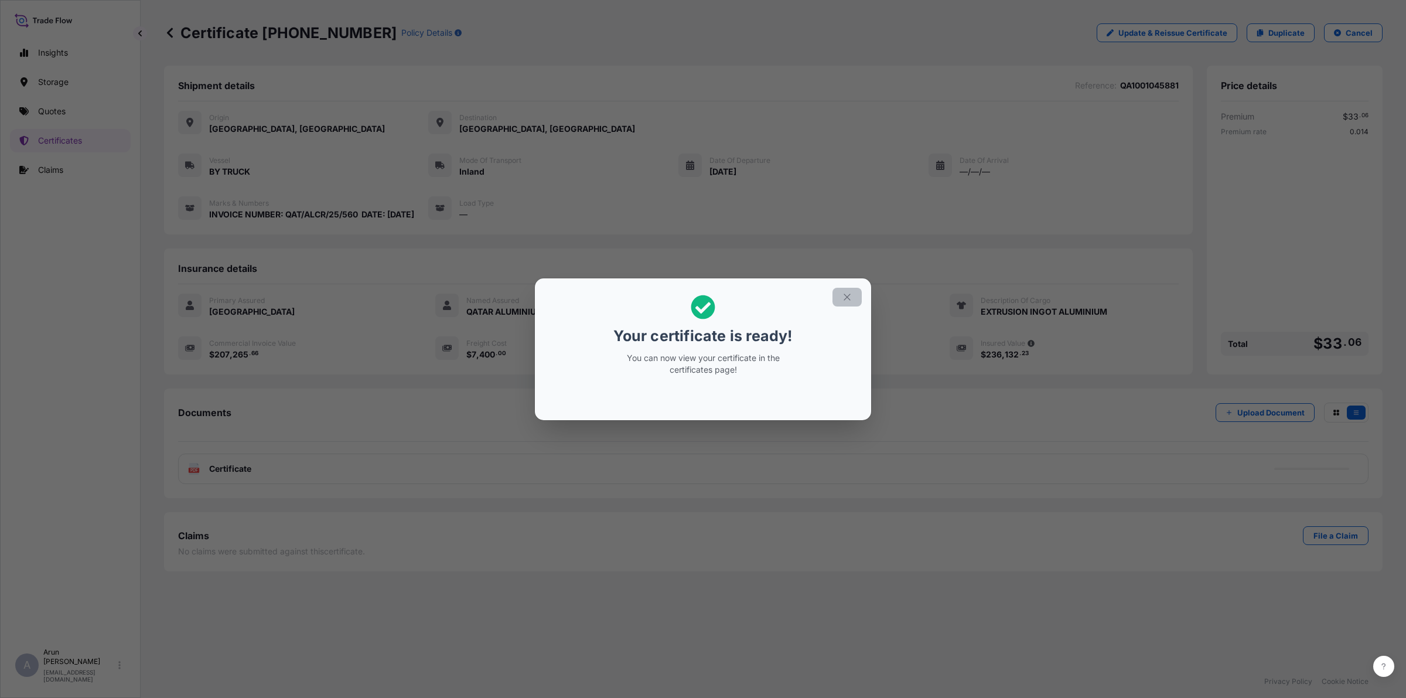
click at [846, 293] on icon "button" at bounding box center [847, 297] width 11 height 11
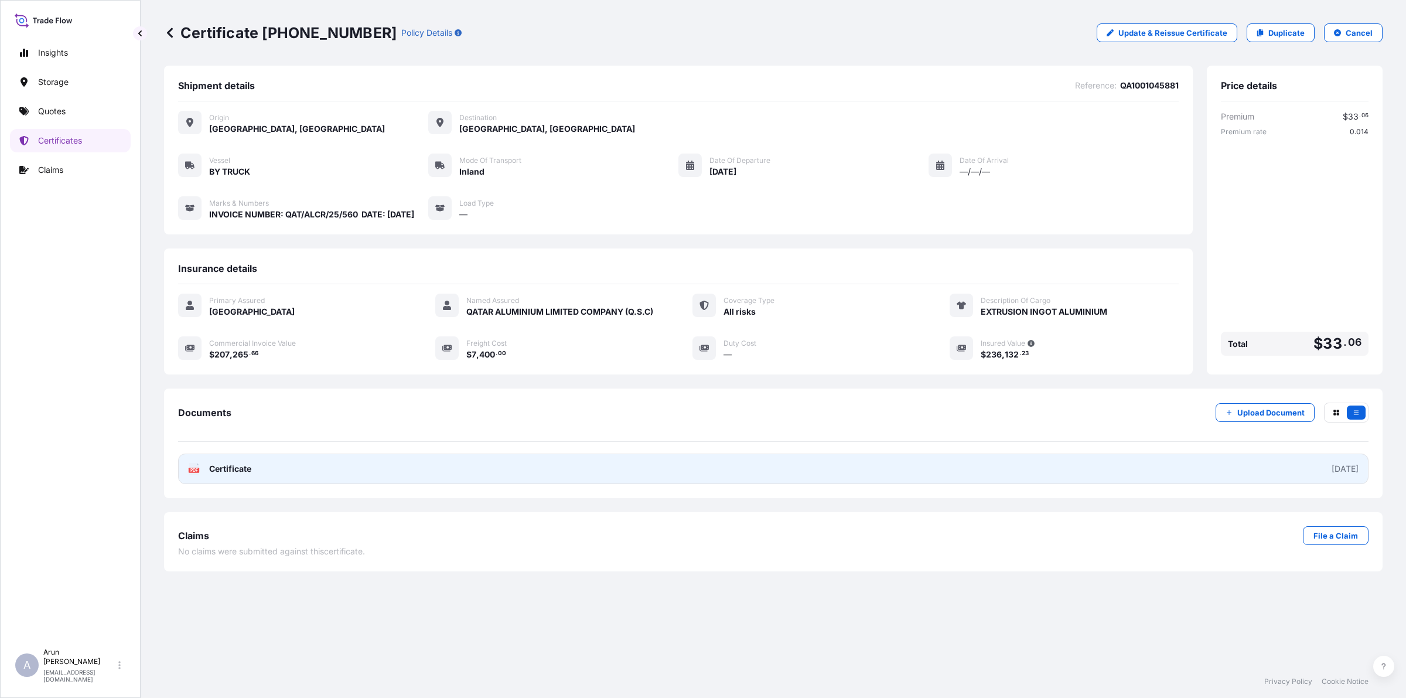
click at [261, 481] on link "PDF Certificate [DATE]" at bounding box center [773, 468] width 1190 height 30
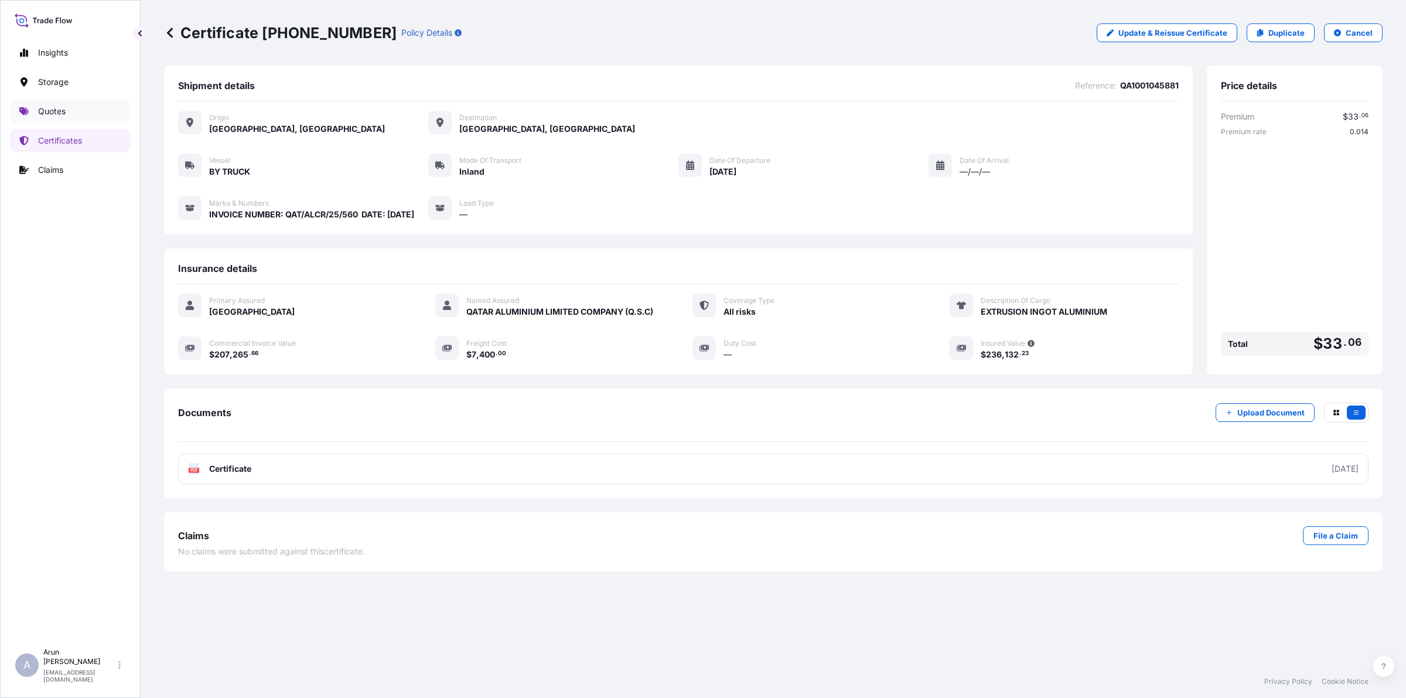
click at [53, 107] on p "Quotes" at bounding box center [52, 111] width 28 height 12
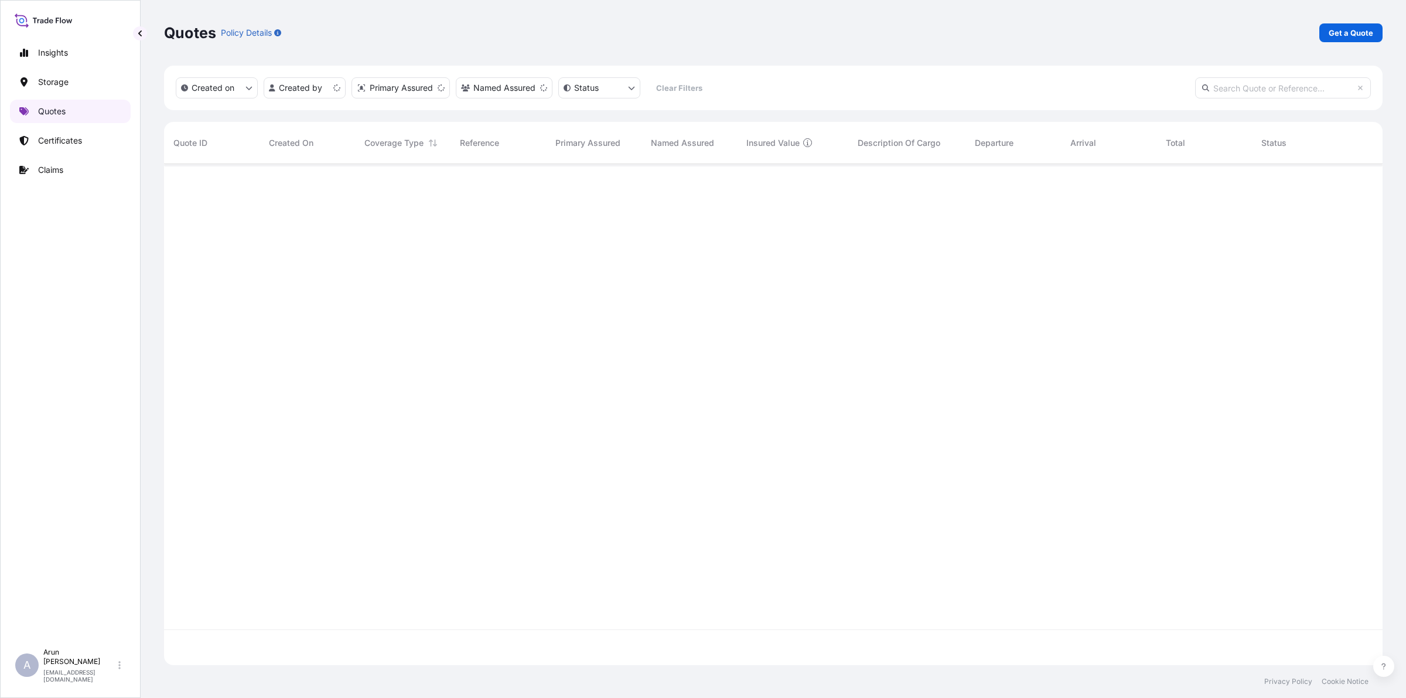
scroll to position [496, 1207]
click at [1345, 39] on link "Get a Quote" at bounding box center [1350, 32] width 63 height 19
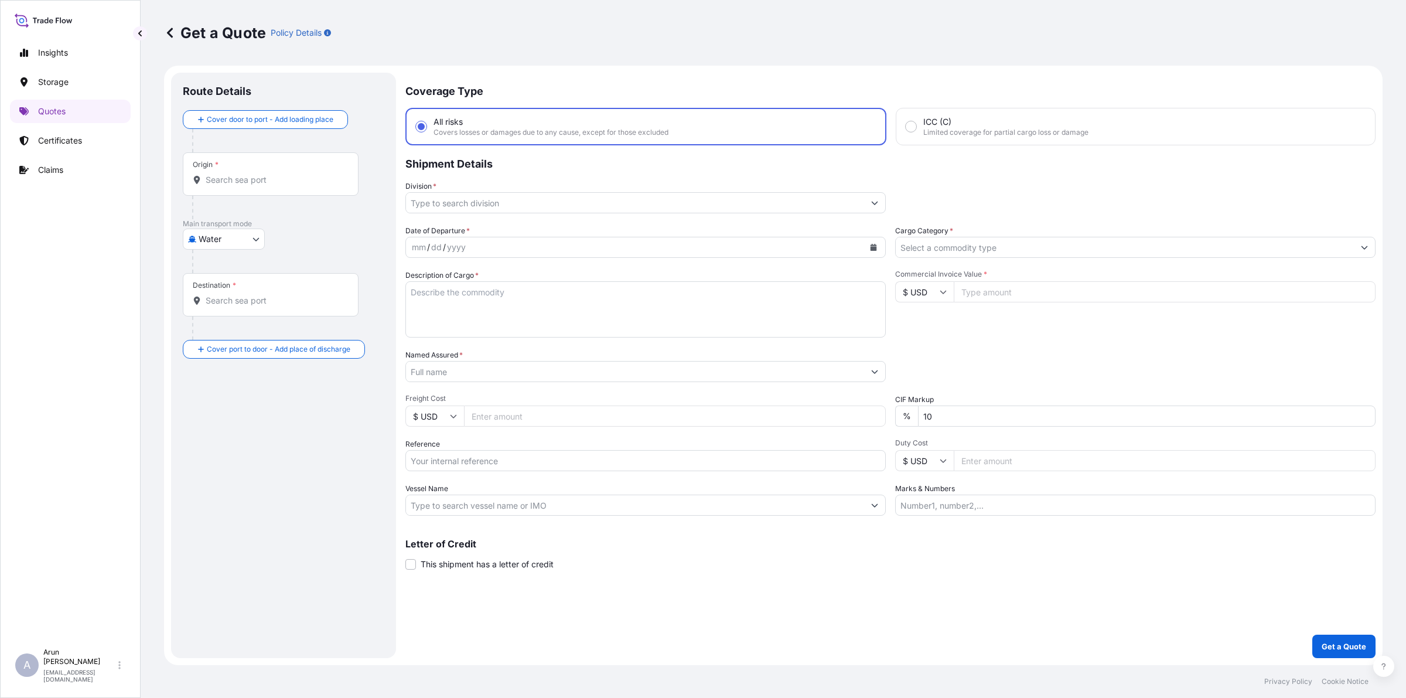
click at [241, 236] on body "Insights Storage Quotes Certificates Claims A Arun Radhakrishnan arun.radhakris…" at bounding box center [703, 349] width 1406 height 698
click at [221, 306] on span "Inland" at bounding box center [216, 312] width 23 height 12
select select "Inland"
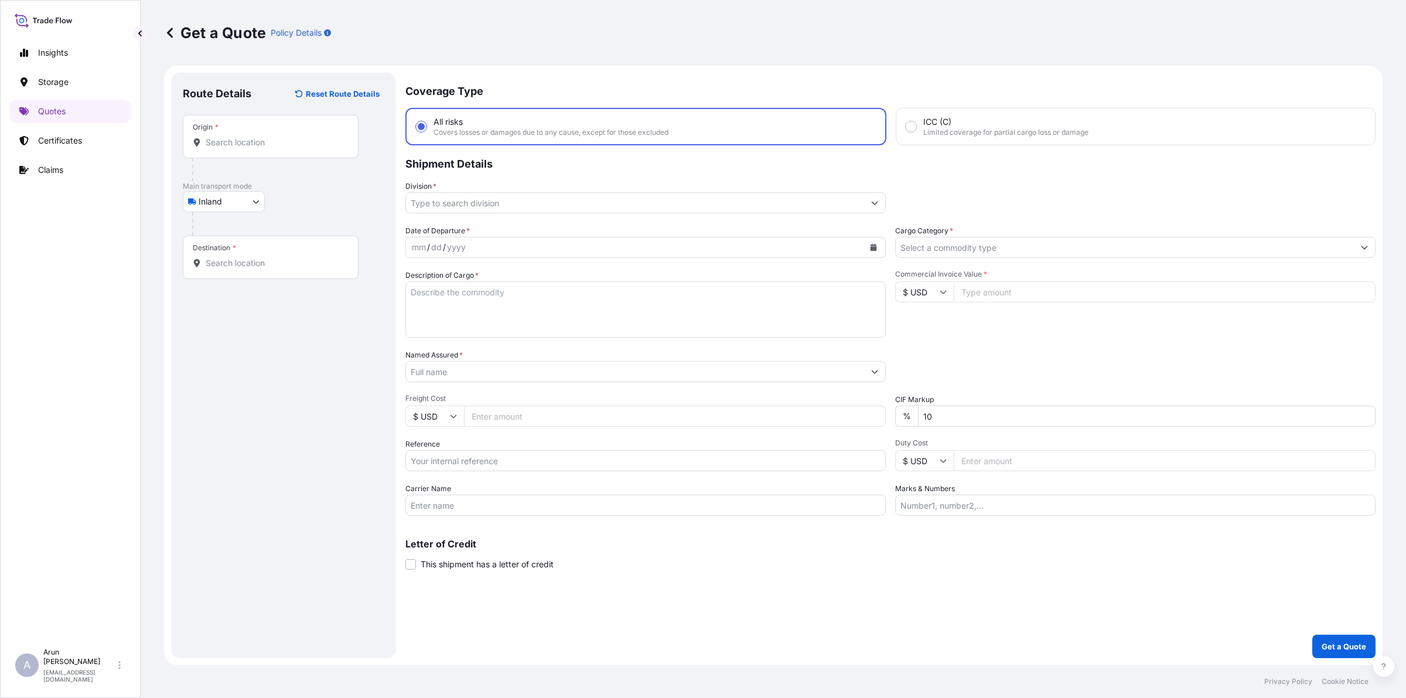
click at [230, 132] on div "Origin *" at bounding box center [271, 136] width 176 height 43
click at [251, 136] on input "Origin *" at bounding box center [275, 142] width 138 height 12
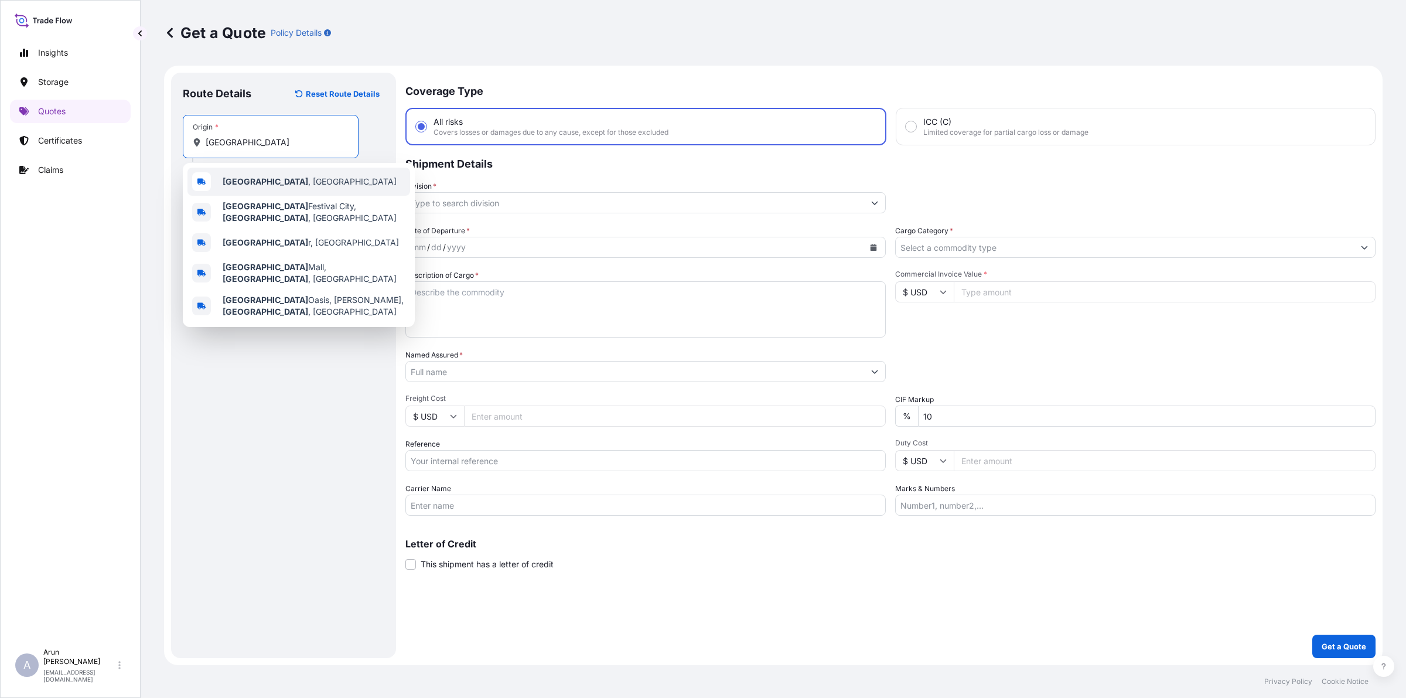
click at [236, 172] on div "Doha , Qatar" at bounding box center [298, 181] width 223 height 28
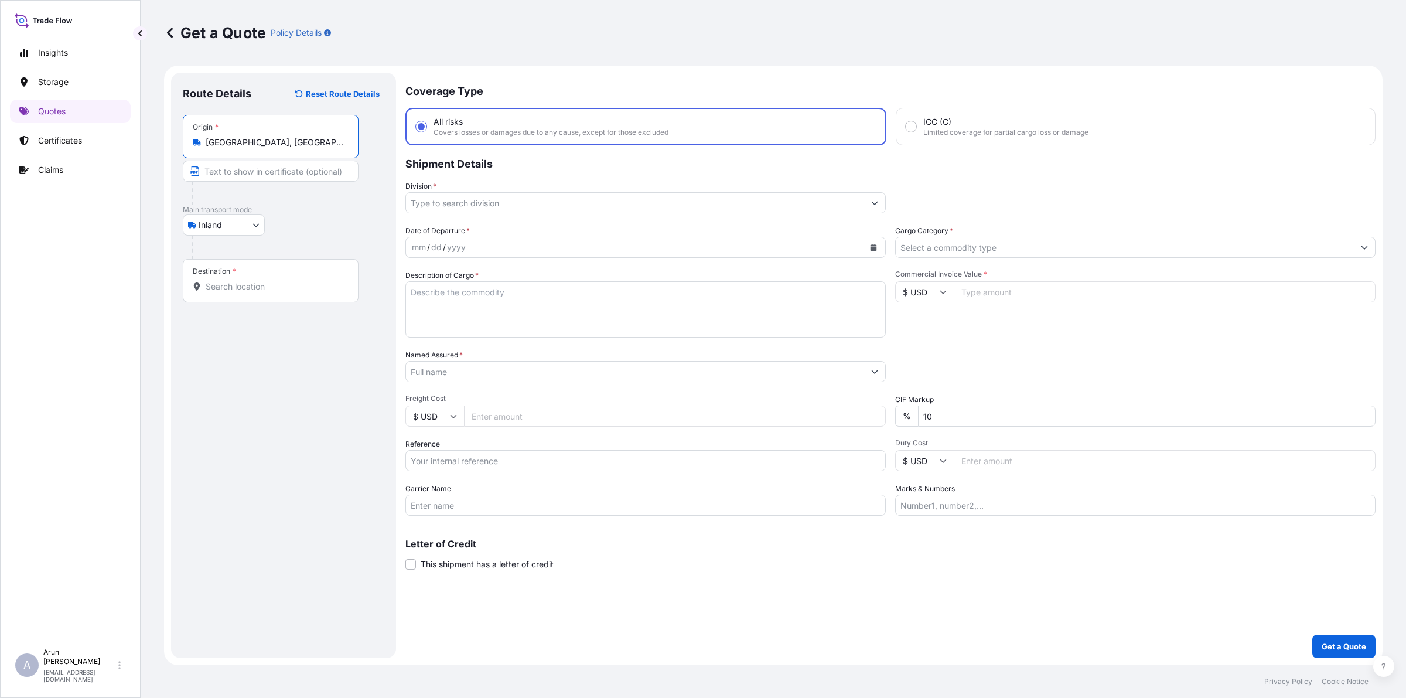
type input "[GEOGRAPHIC_DATA], [GEOGRAPHIC_DATA]"
click at [242, 170] on input "Text to appear on certificate" at bounding box center [271, 170] width 176 height 21
type input "QATAR ALUMINIUM LIMITED COMPANY,MESAIEED, DOHA, QATAR."
click at [323, 176] on input "QATAR ALUMINIUM LIMITED COMPANY,MESAIEED, DOHA, QATAR." at bounding box center [271, 170] width 176 height 21
click at [251, 287] on input "Destination *" at bounding box center [275, 287] width 138 height 12
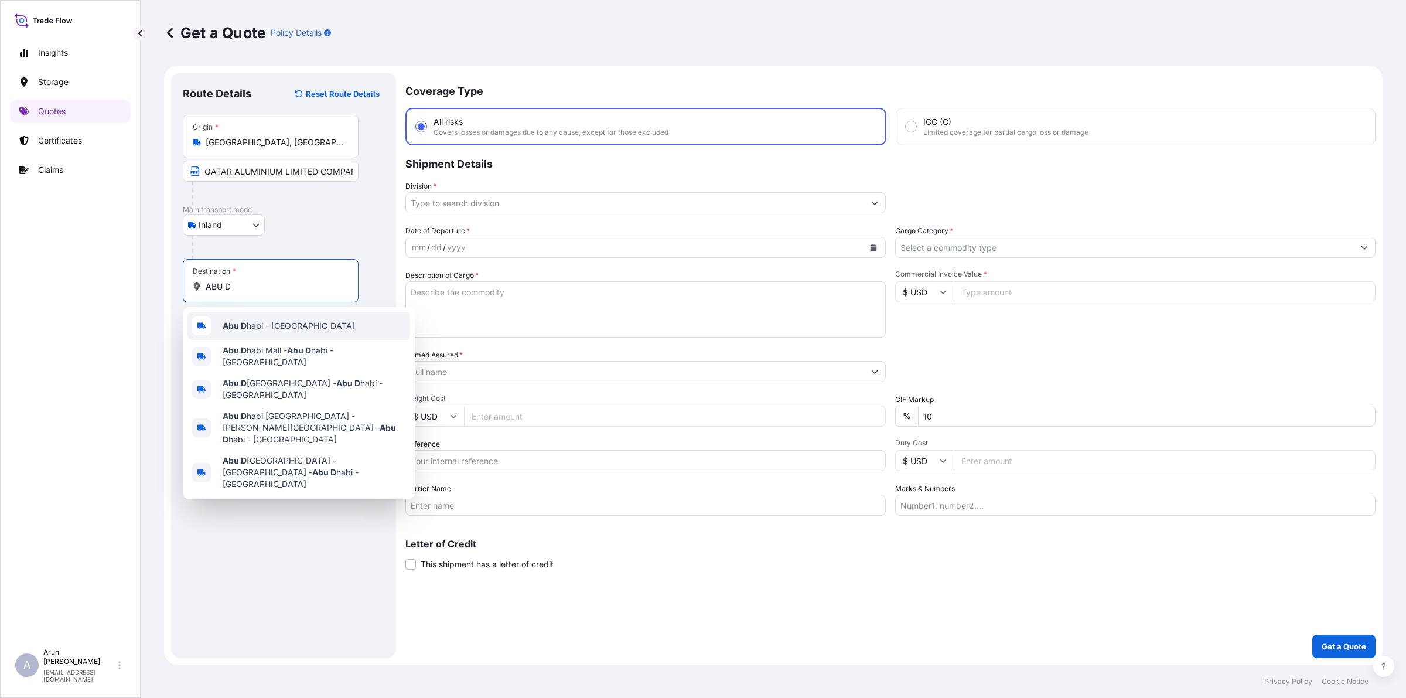
click at [321, 321] on span "Abu D habi - United Arab Emirates" at bounding box center [289, 326] width 132 height 12
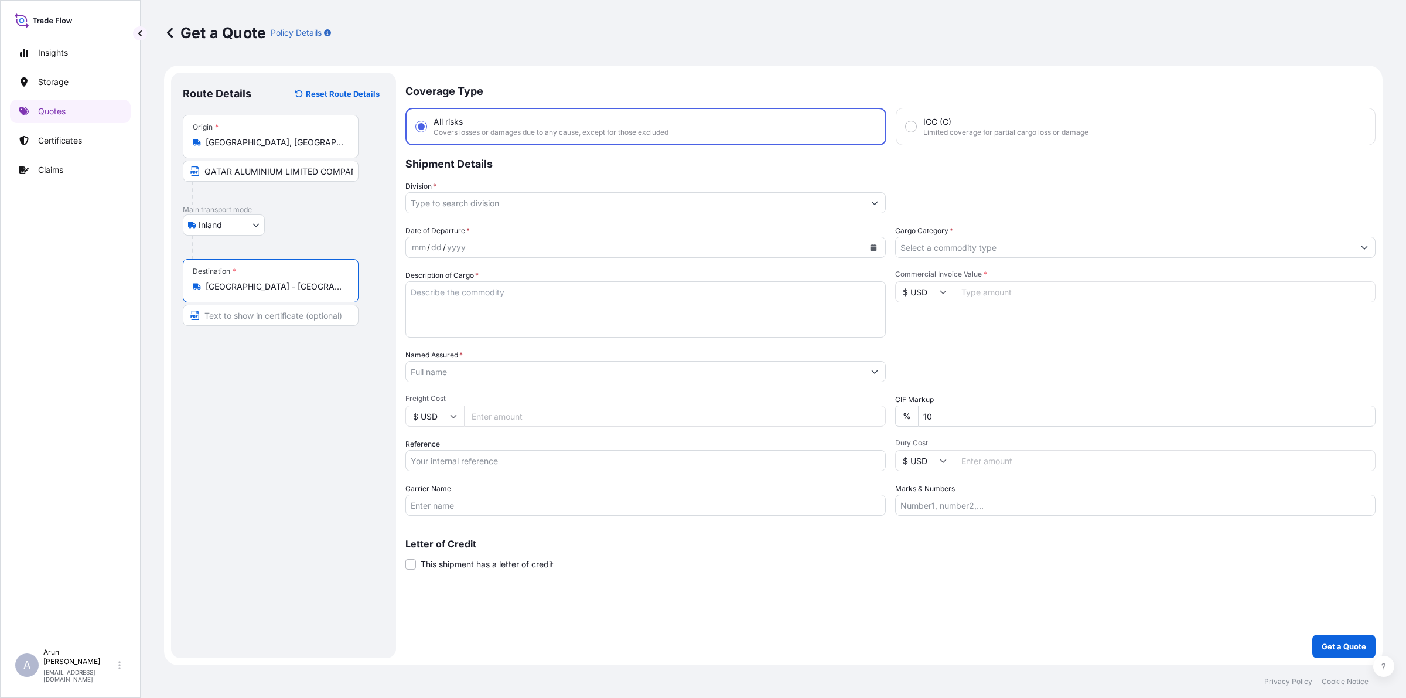
type input "Abu Dhabi - United Arab Emirates"
click at [270, 315] on input "Text to appear on certificate" at bounding box center [271, 315] width 176 height 21
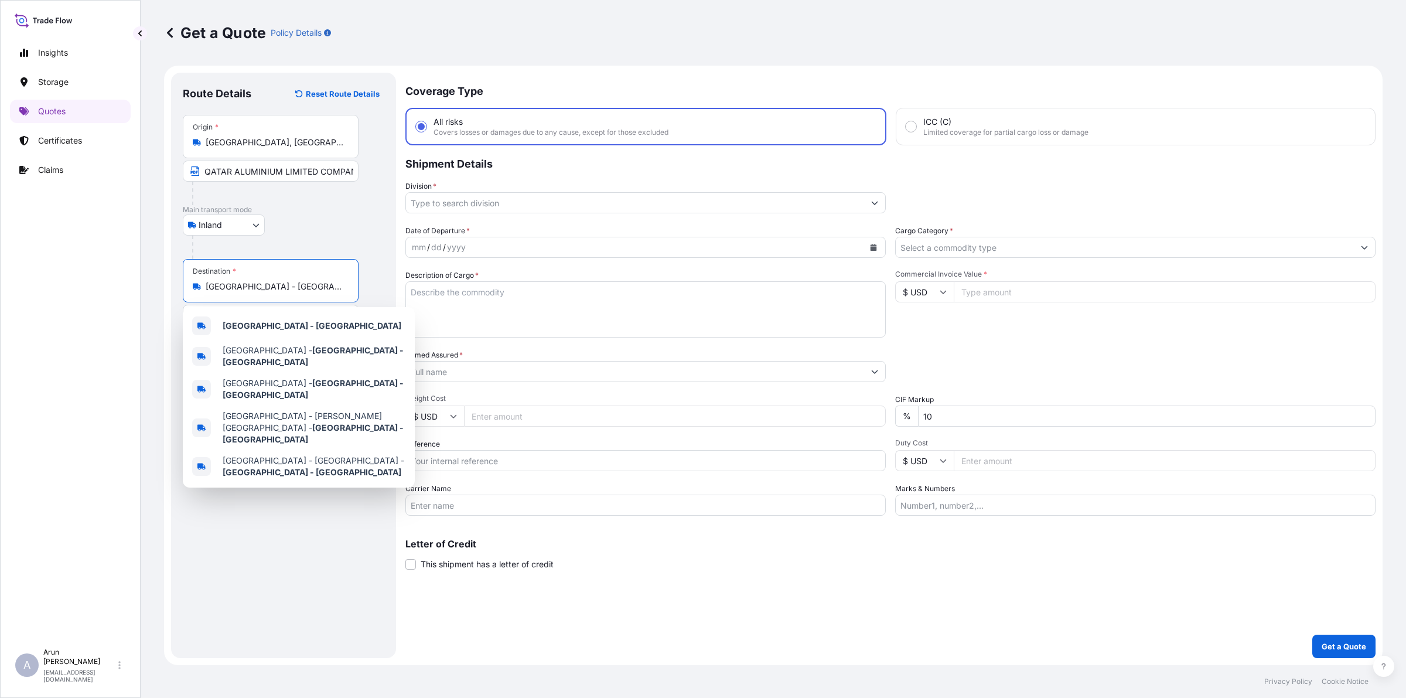
drag, startPoint x: 340, startPoint y: 288, endPoint x: 207, endPoint y: 271, distance: 134.0
click at [207, 271] on div "Destination * Abu Dhabi - United Arab Emirates" at bounding box center [271, 280] width 176 height 43
click at [320, 316] on div "Abu Dhabi - United Arab Emirates" at bounding box center [298, 326] width 223 height 28
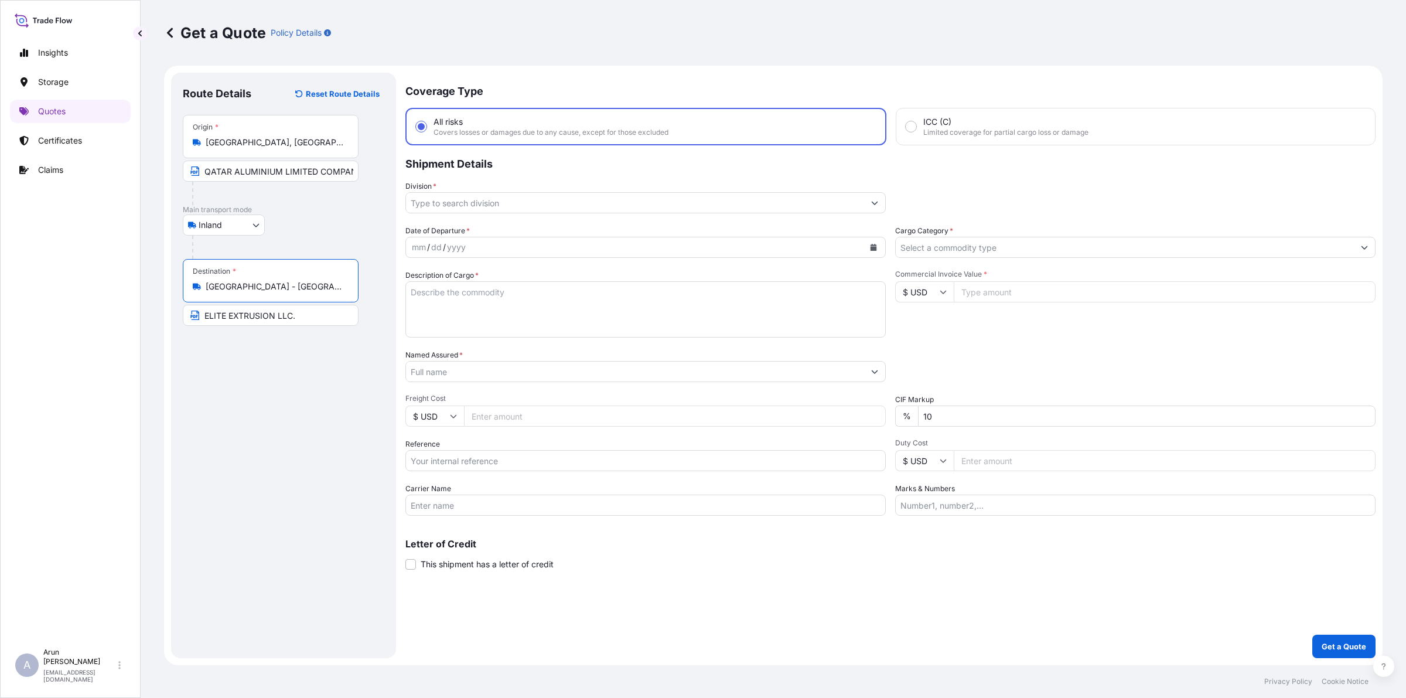
click at [310, 312] on input "ELITE EXTRUSION LLC." at bounding box center [271, 315] width 176 height 21
paste input "Abu Dhabi - United Arab Emirates"
click at [221, 314] on input "ELITE EXTRUSION LLC.,Abu Dhabi - United Arab Emirates" at bounding box center [271, 315] width 176 height 21
type input "ELITE EXTRUSION LLC., Abu Dhabi - United Arab Emirates"
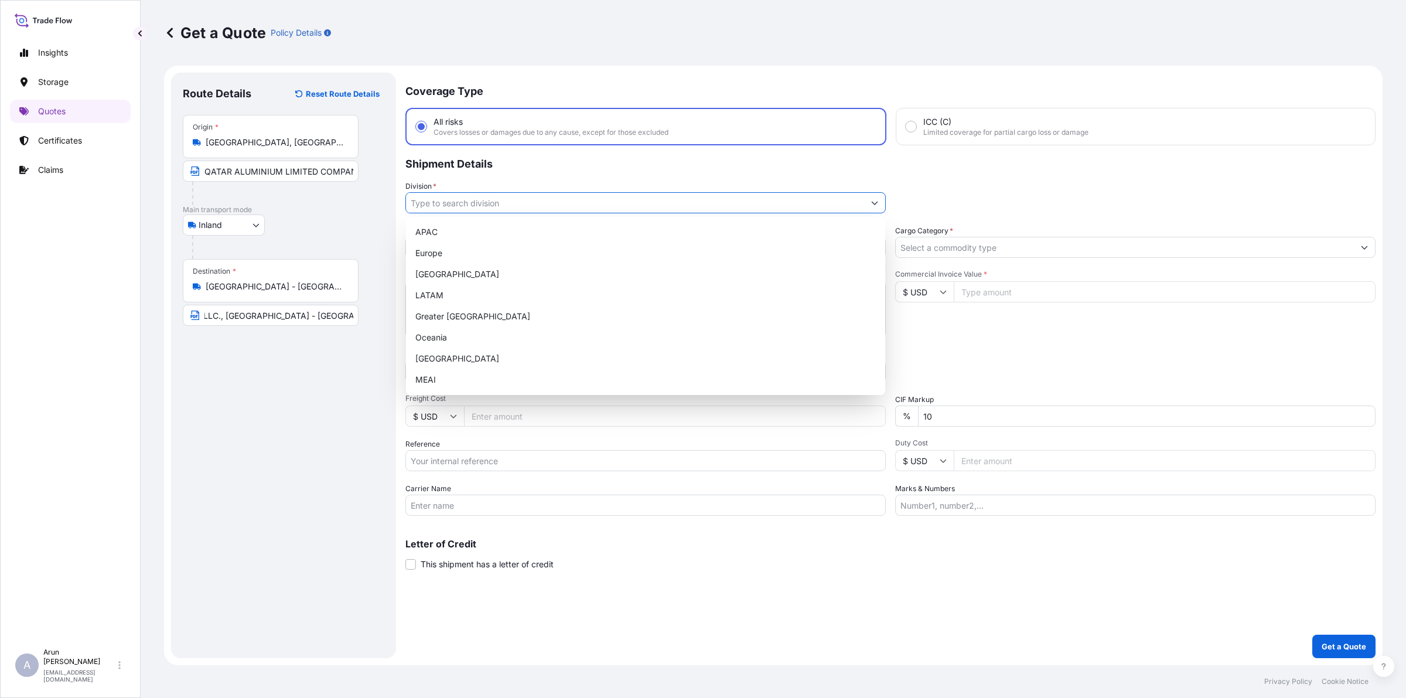
scroll to position [0, 0]
click at [462, 202] on input "Division *" at bounding box center [635, 202] width 458 height 21
click at [425, 372] on div "MEAI" at bounding box center [646, 379] width 470 height 21
type input "MEAI"
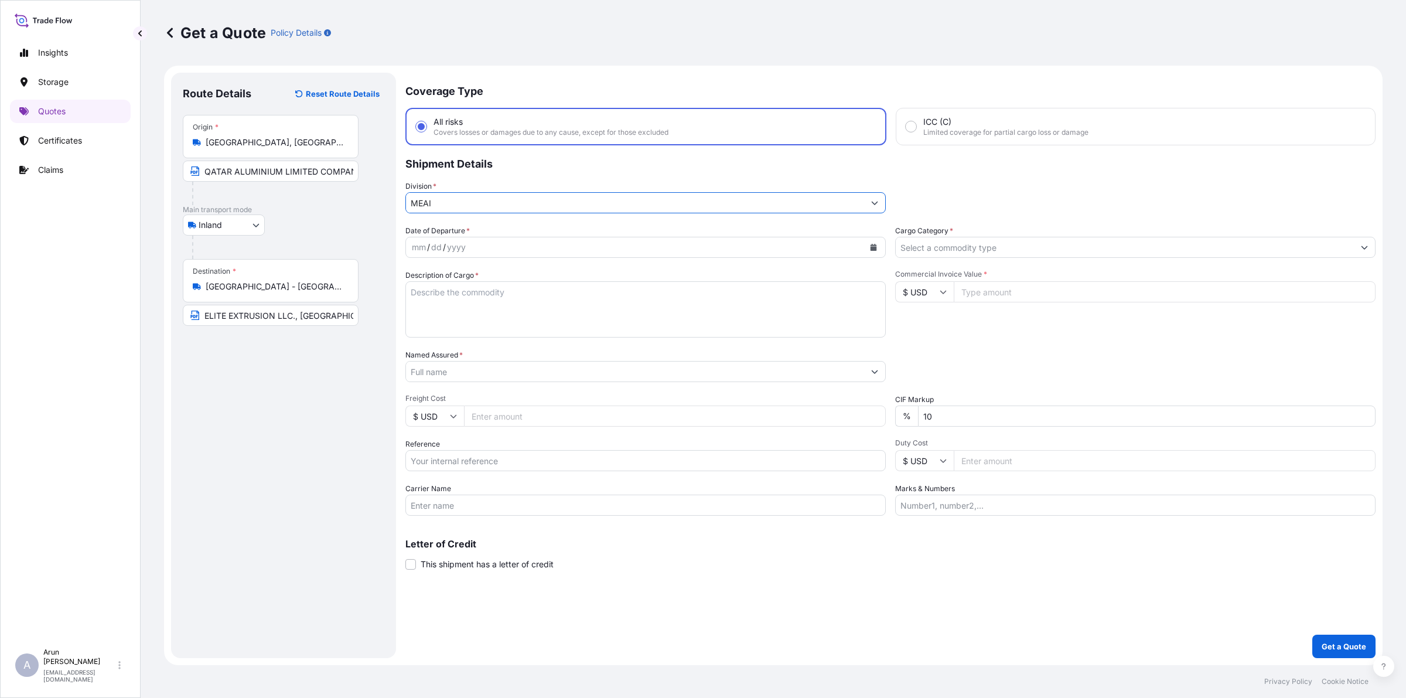
click at [951, 251] on input "Cargo Category *" at bounding box center [1124, 247] width 458 height 21
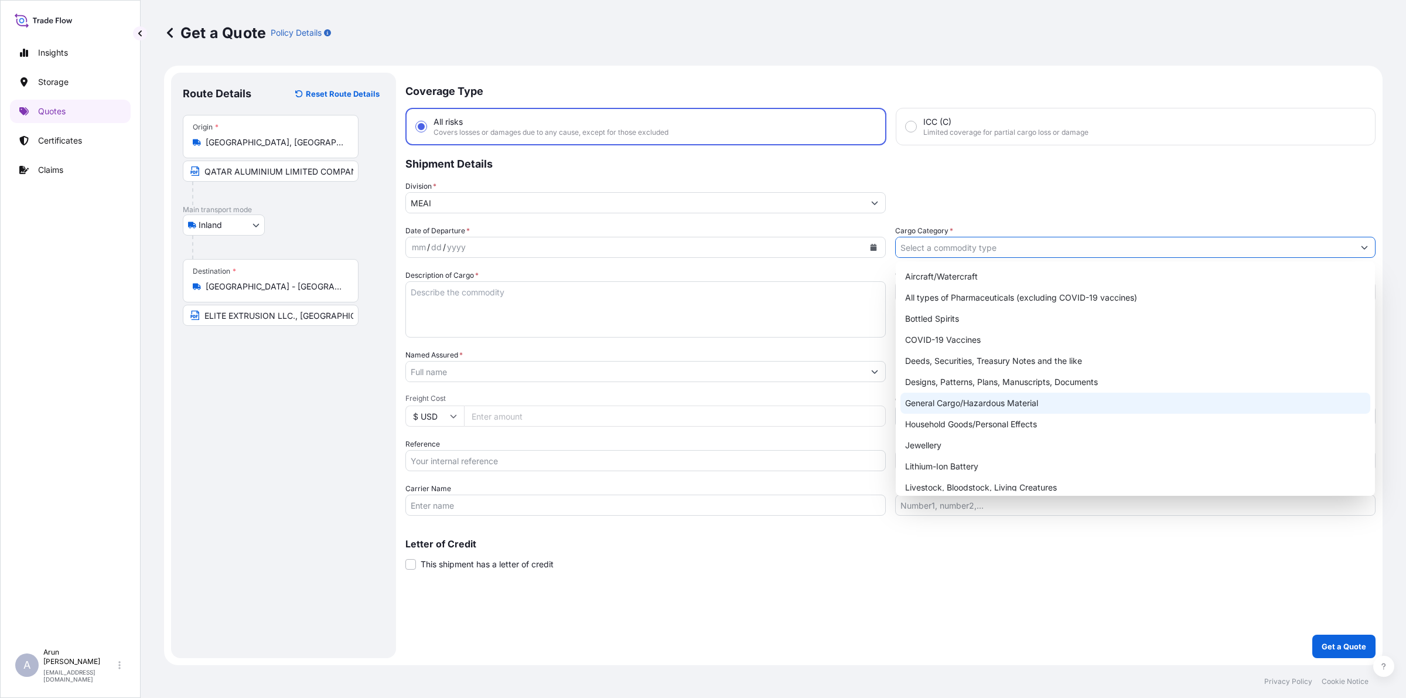
click at [941, 396] on div "General Cargo/Hazardous Material" at bounding box center [1135, 402] width 470 height 21
type input "General Cargo/Hazardous Material"
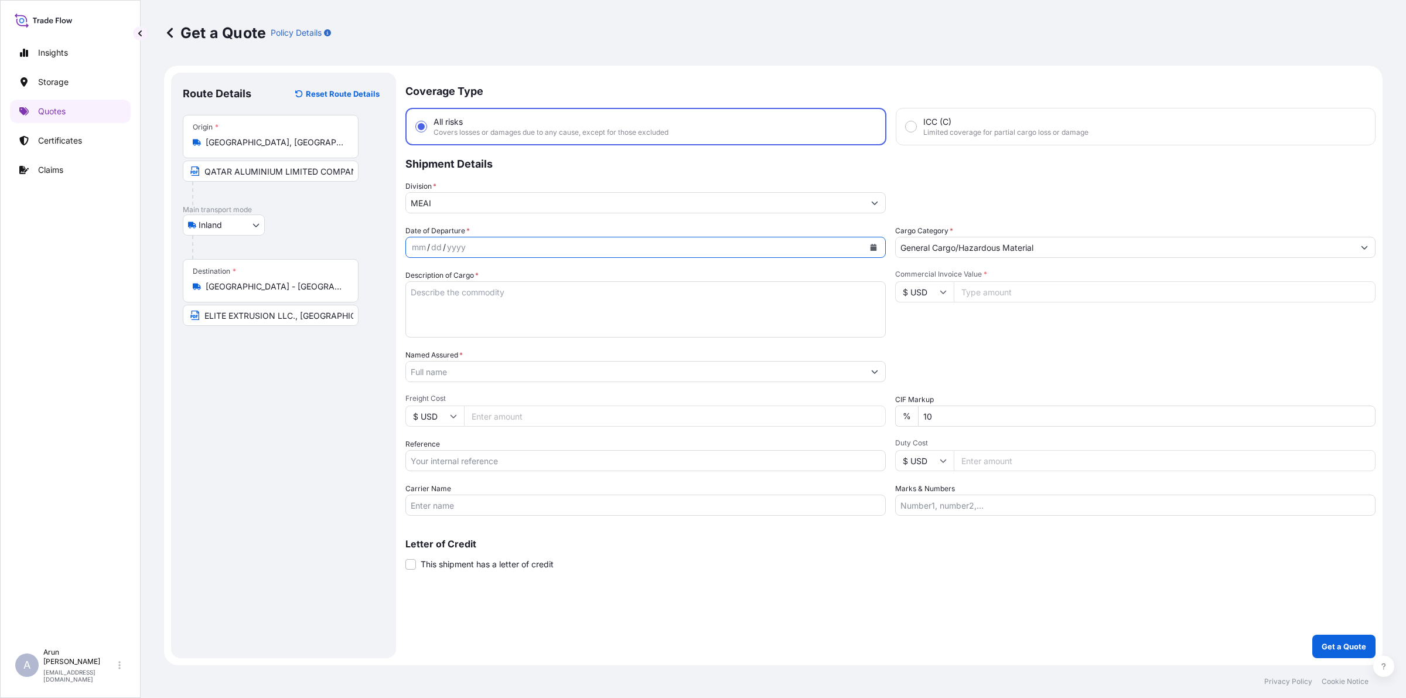
click at [876, 245] on icon "Calendar" at bounding box center [873, 247] width 7 height 7
click at [517, 385] on div "25" at bounding box center [514, 389] width 21 height 21
click at [590, 306] on textarea "Description of Cargo *" at bounding box center [645, 309] width 480 height 56
click at [625, 290] on textarea "ALUMINIUM LOGS(BILLETS)" at bounding box center [645, 309] width 480 height 56
type textarea "ALUMINIUM LOGS(BILLETS)"
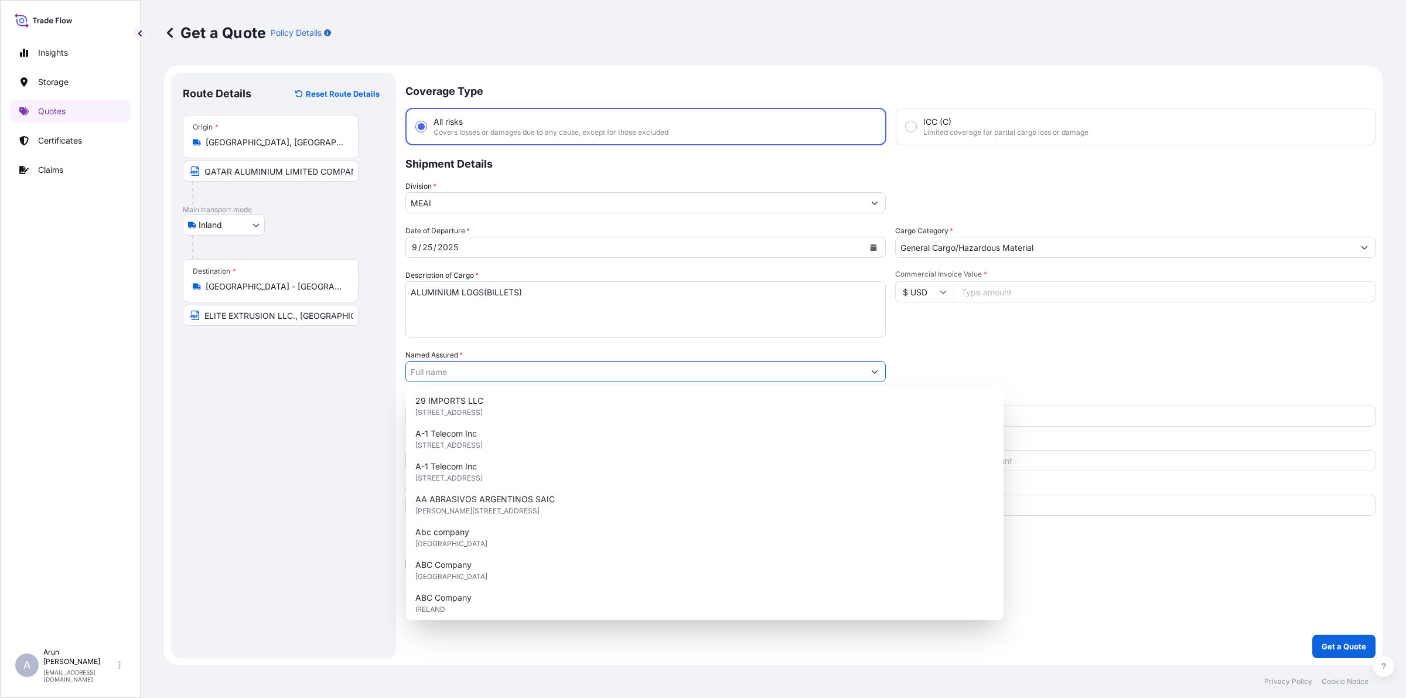
click at [524, 365] on input "Named Assured *" at bounding box center [635, 371] width 458 height 21
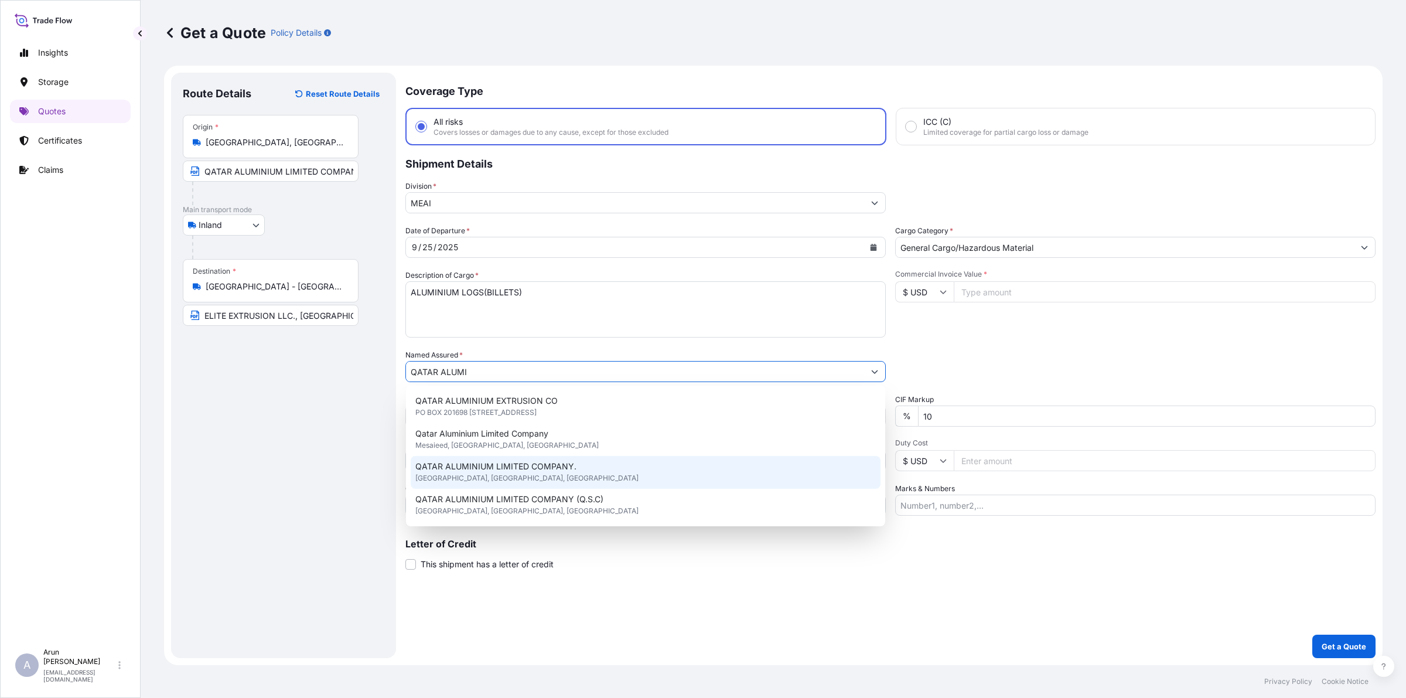
click at [499, 456] on div "QATAR ALUMINIUM LIMITED COMPANY. Doha, Doha, Qatar" at bounding box center [646, 472] width 470 height 33
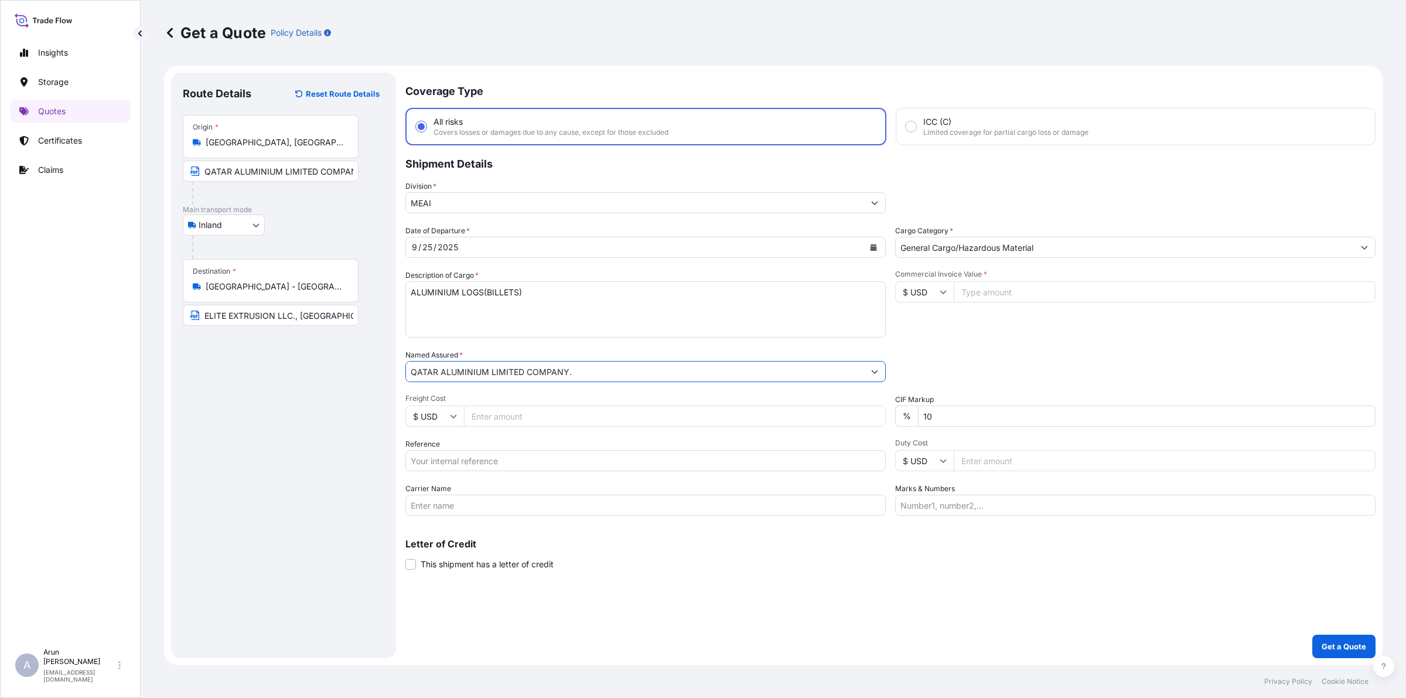
type input "QATAR ALUMINIUM LIMITED COMPANY."
click at [514, 422] on input "Freight Cost" at bounding box center [675, 415] width 422 height 21
type input "8750"
click at [487, 445] on div "Reference" at bounding box center [645, 454] width 480 height 33
click at [493, 454] on input "Reference" at bounding box center [645, 460] width 480 height 21
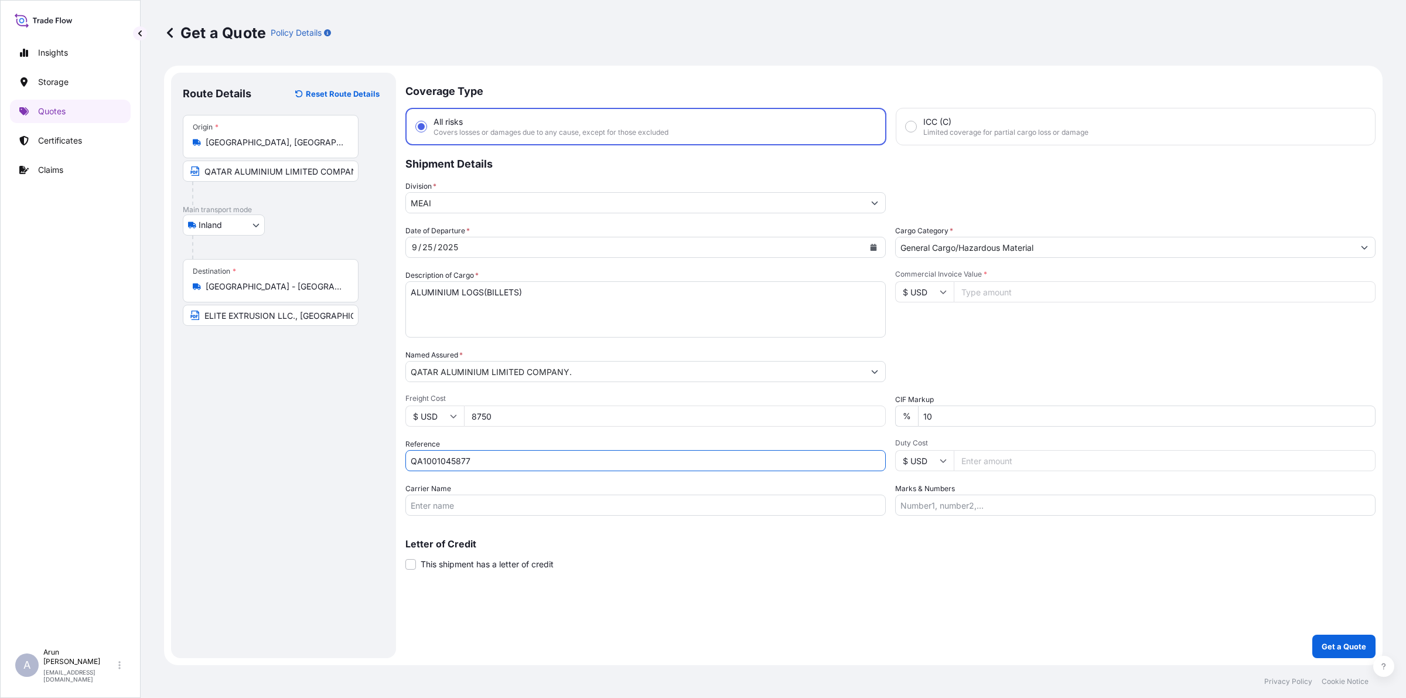
type input "QA1001045877"
click at [470, 501] on input "Carrier Name" at bounding box center [645, 504] width 480 height 21
type input "BY TRUCK"
click at [958, 293] on input "Commercial Invoice Value *" at bounding box center [1164, 291] width 422 height 21
type input "202159.36"
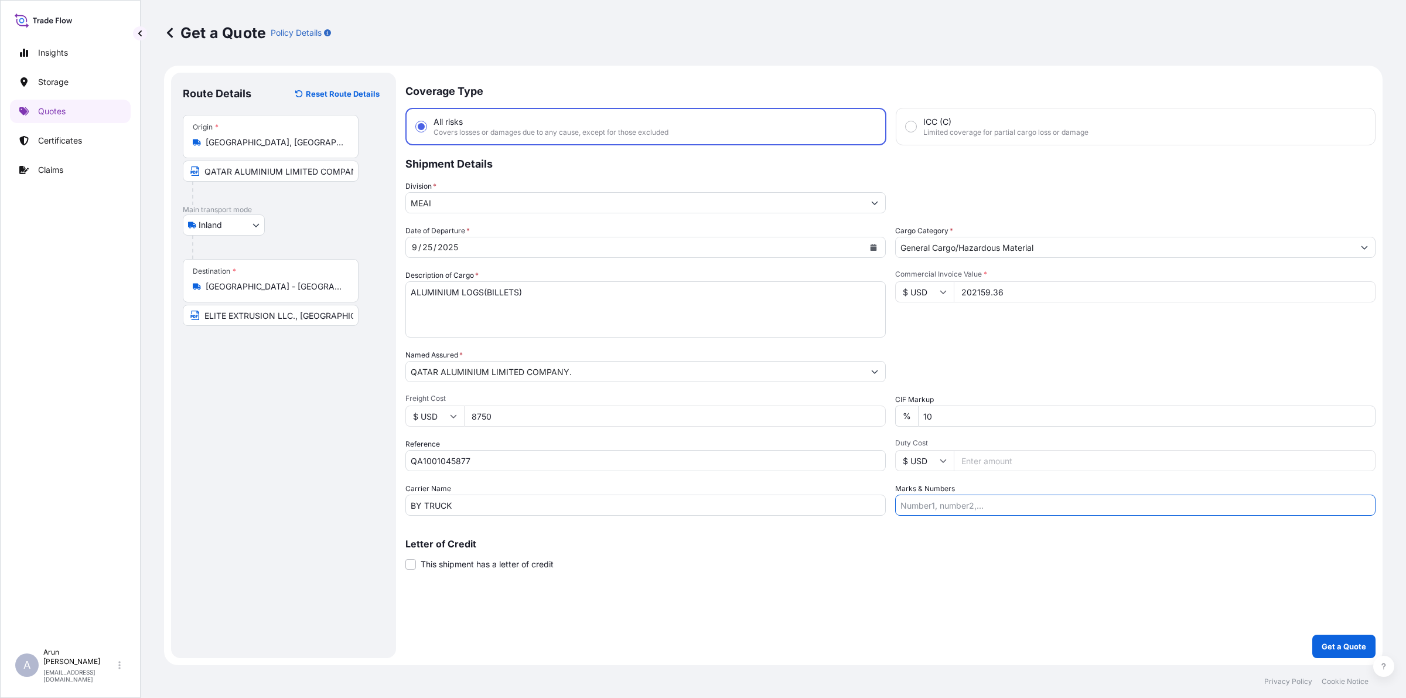
click at [1032, 513] on input "Marks & Numbers" at bounding box center [1135, 504] width 480 height 21
type input "INVOICE NO: CPI2025003 DATE: 15.08.2025"
drag, startPoint x: 1076, startPoint y: 507, endPoint x: 822, endPoint y: 520, distance: 255.1
click at [822, 520] on div "Coverage Type All risks Covers losses or damages due to any cause, except for t…" at bounding box center [890, 365] width 970 height 585
click at [1026, 504] on input "INVOICE NO: QAT/GCCR/25/549 DATE: 22/09/2025" at bounding box center [1135, 504] width 480 height 21
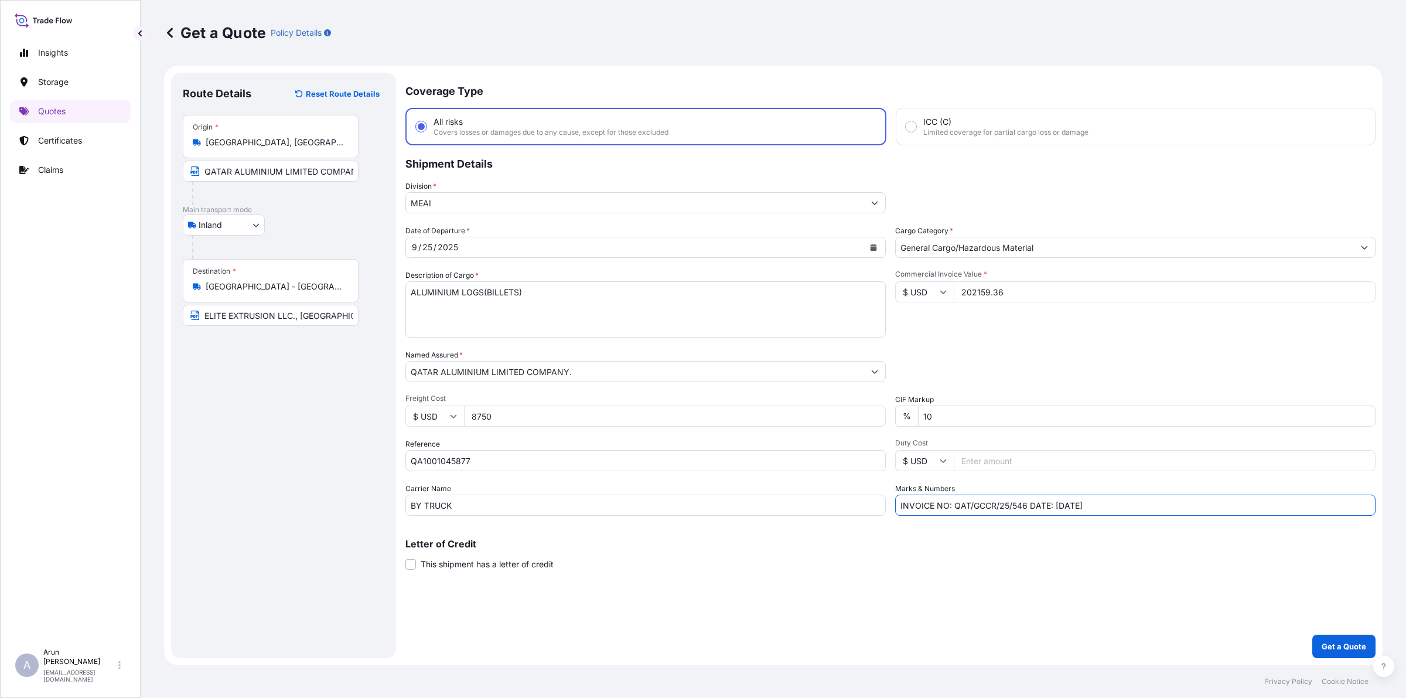
click at [1209, 502] on input "INVOICE NO: QAT/GCCR/25/546 DATE: 14/09/2025" at bounding box center [1135, 504] width 480 height 21
type input "INVOICE NO: QAT/GCCR/25/546 DATE: 14/09/2025"
click at [1327, 645] on p "Get a Quote" at bounding box center [1343, 646] width 45 height 12
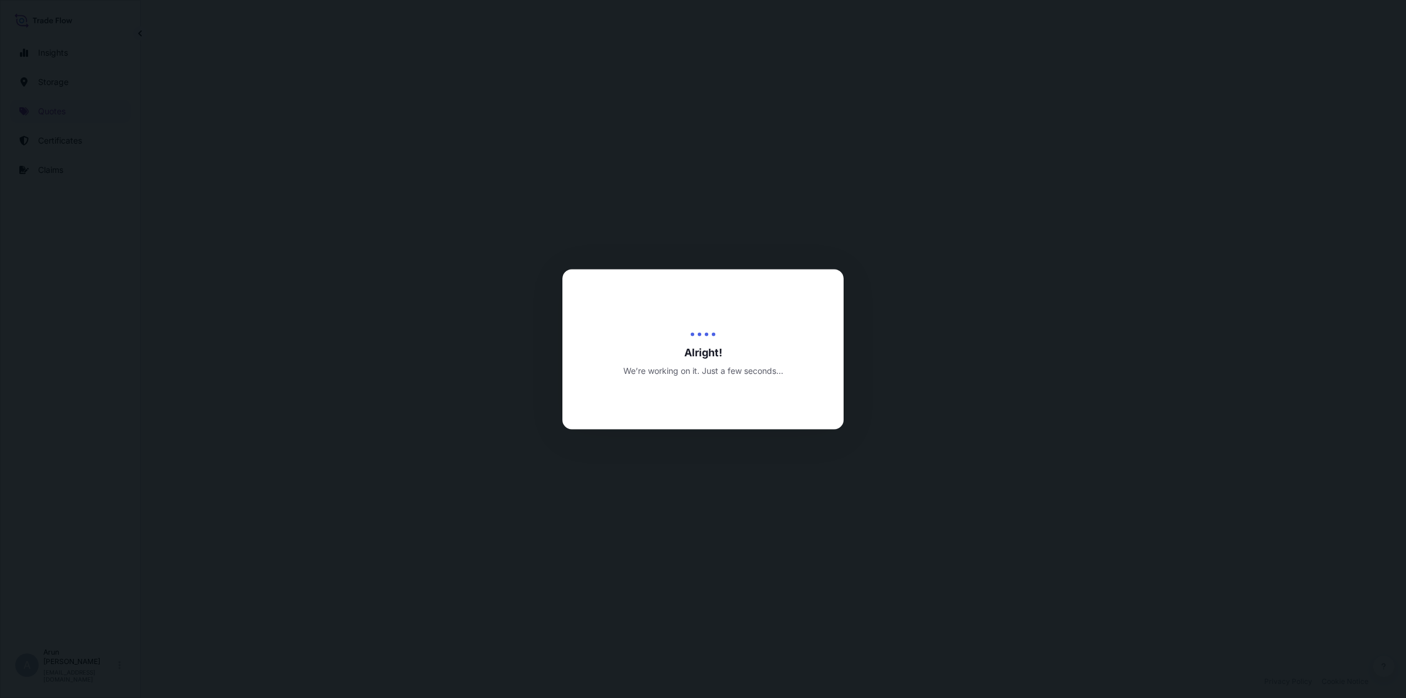
select select "Inland"
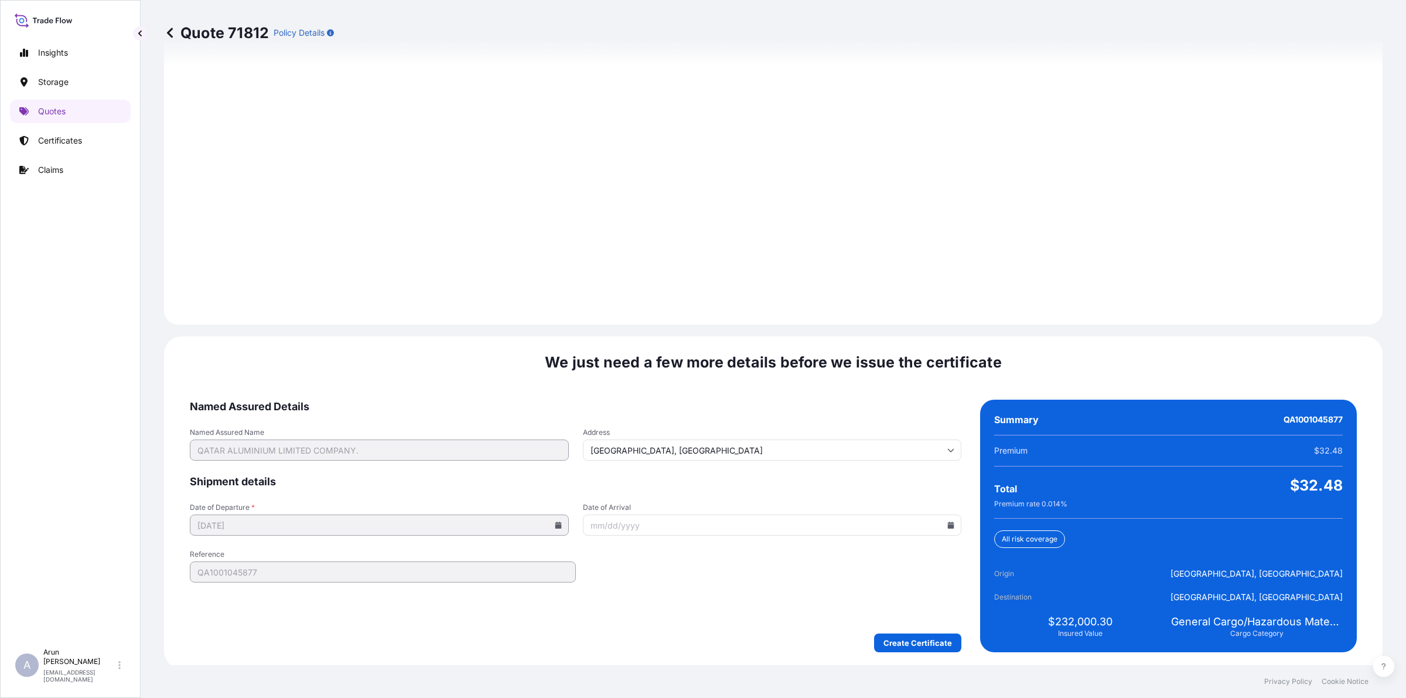
scroll to position [1520, 0]
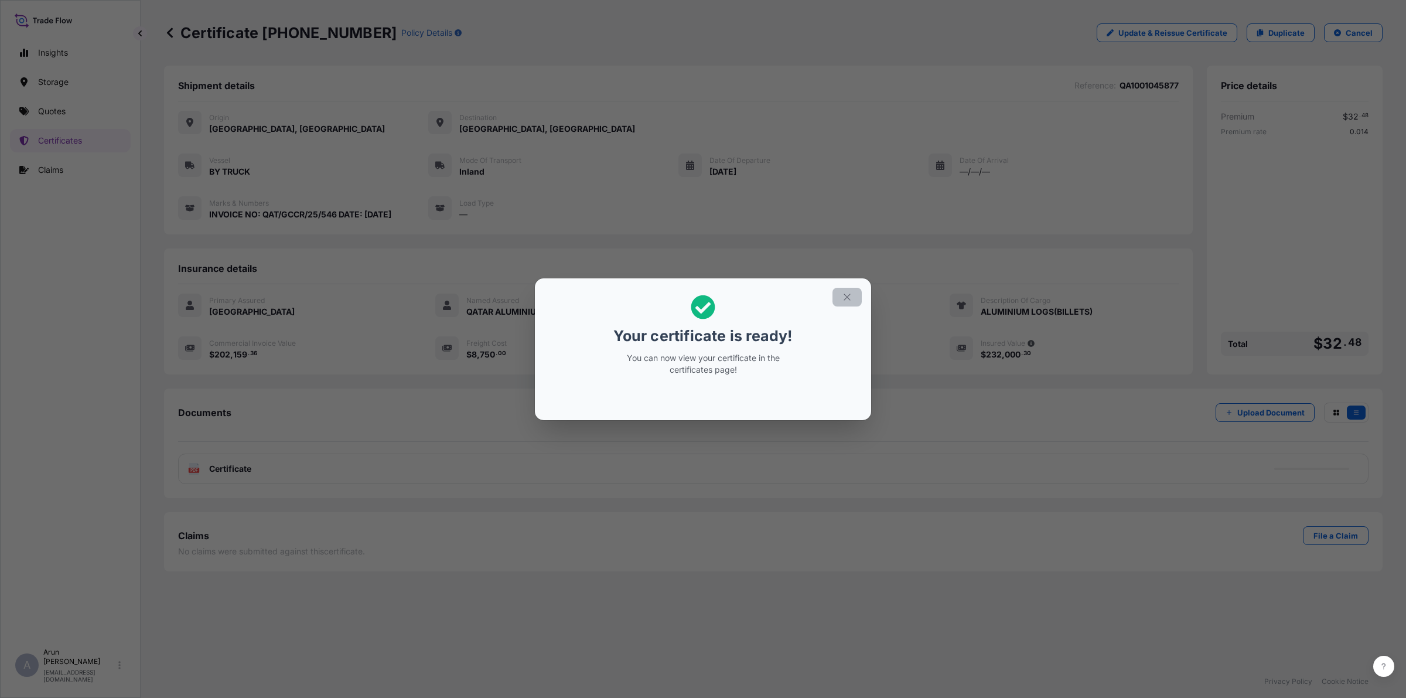
click at [845, 295] on icon "button" at bounding box center [847, 297] width 11 height 11
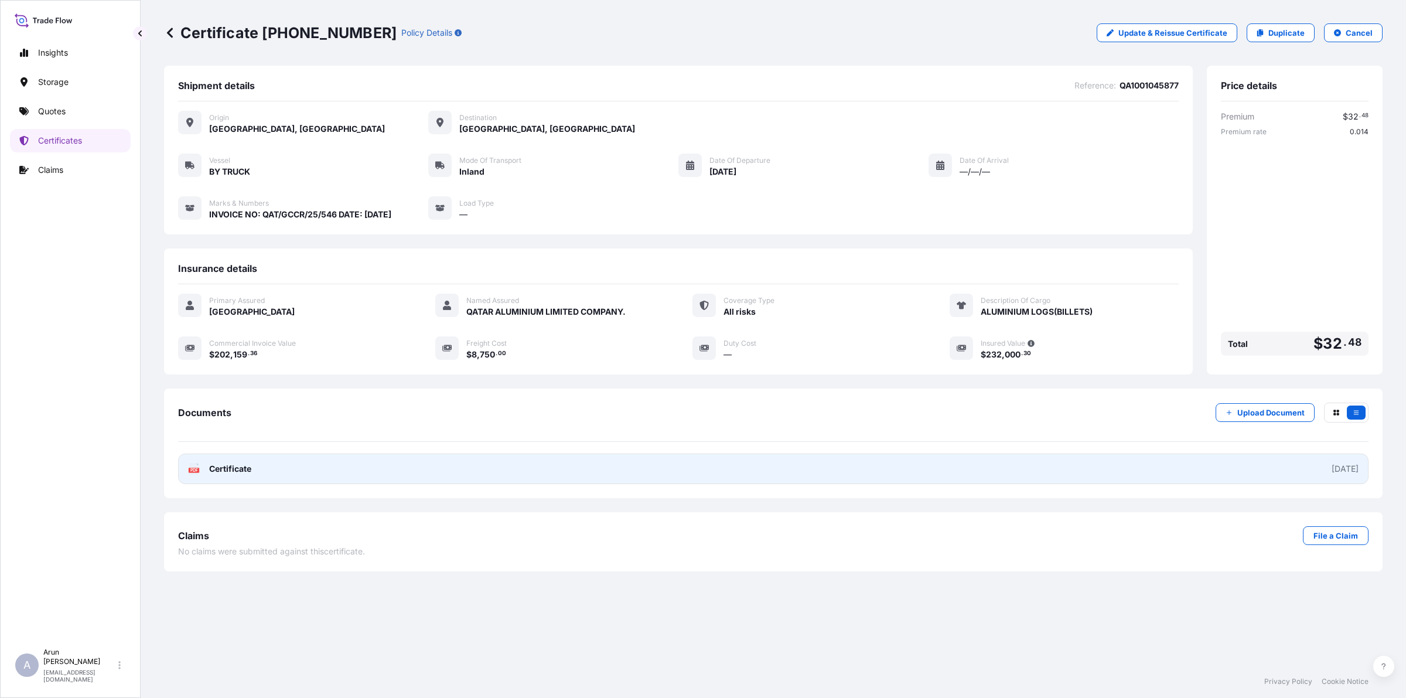
click at [293, 467] on link "PDF Certificate [DATE]" at bounding box center [773, 468] width 1190 height 30
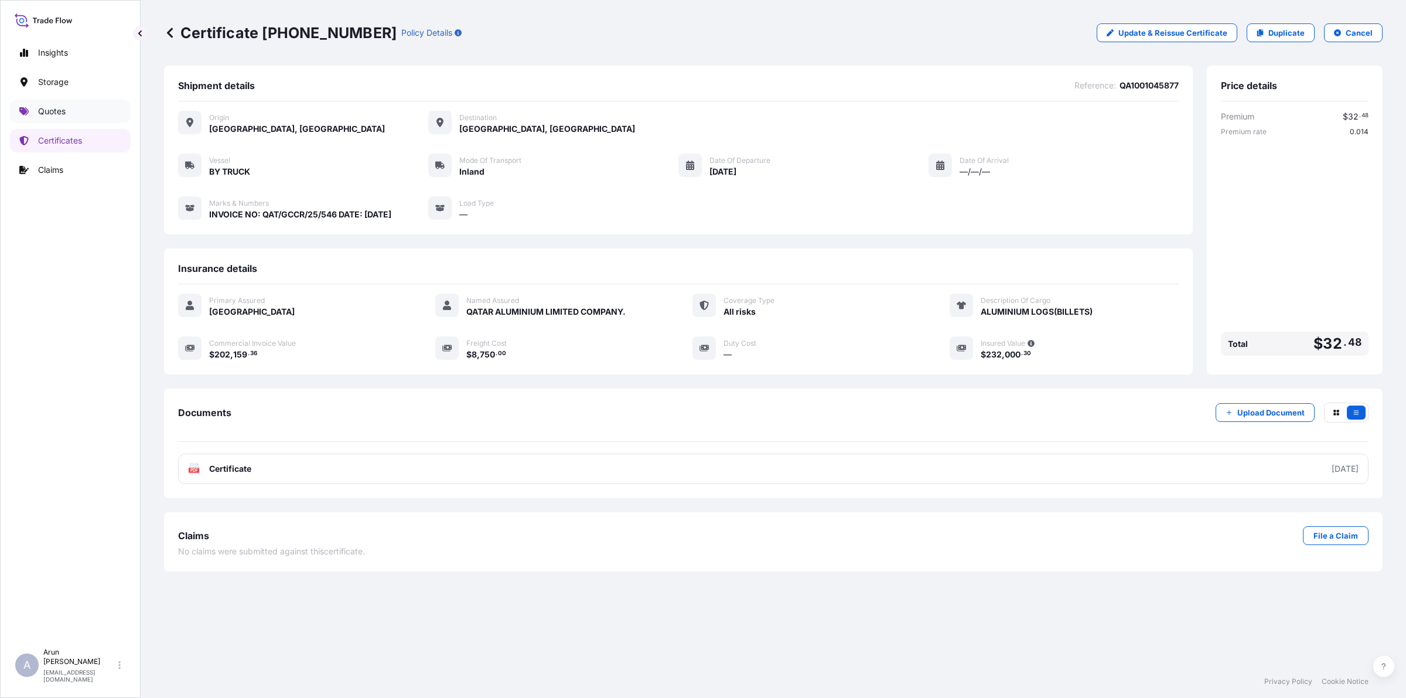
click at [56, 106] on p "Quotes" at bounding box center [52, 111] width 28 height 12
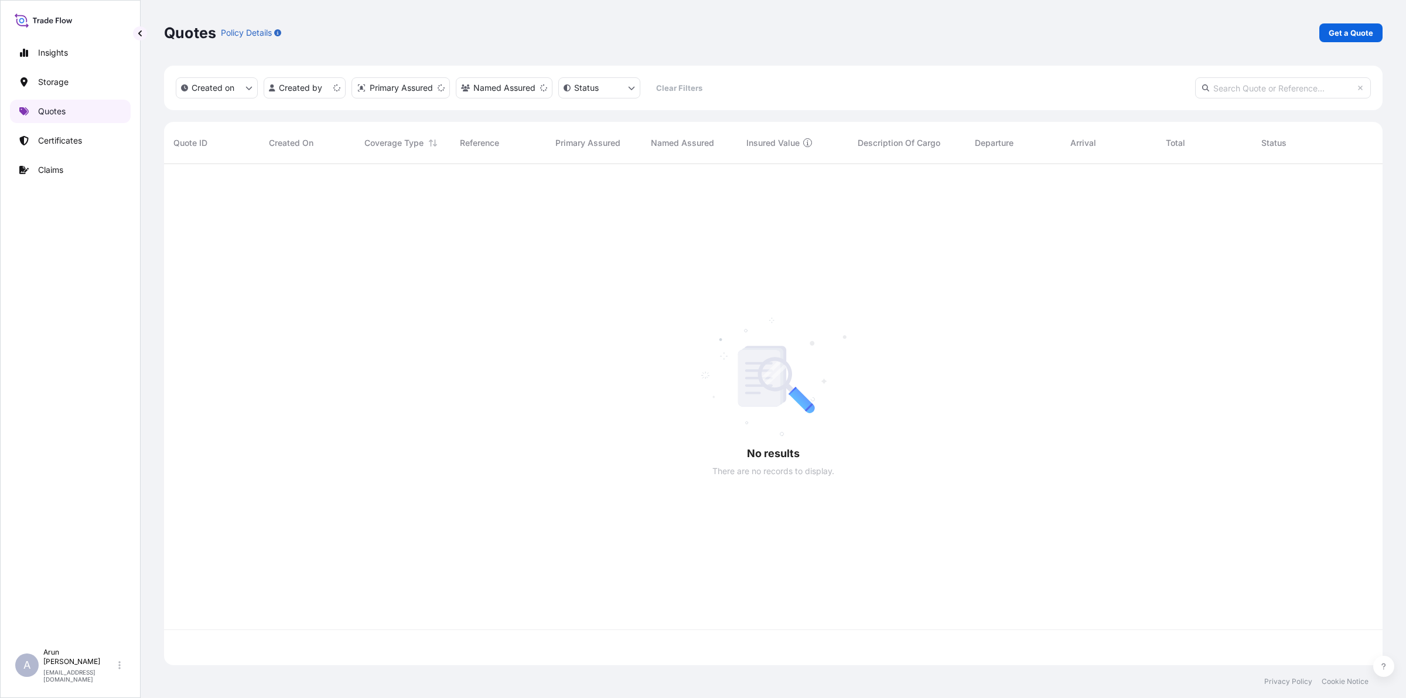
scroll to position [496, 1207]
click at [66, 143] on p "Certificates" at bounding box center [60, 141] width 44 height 12
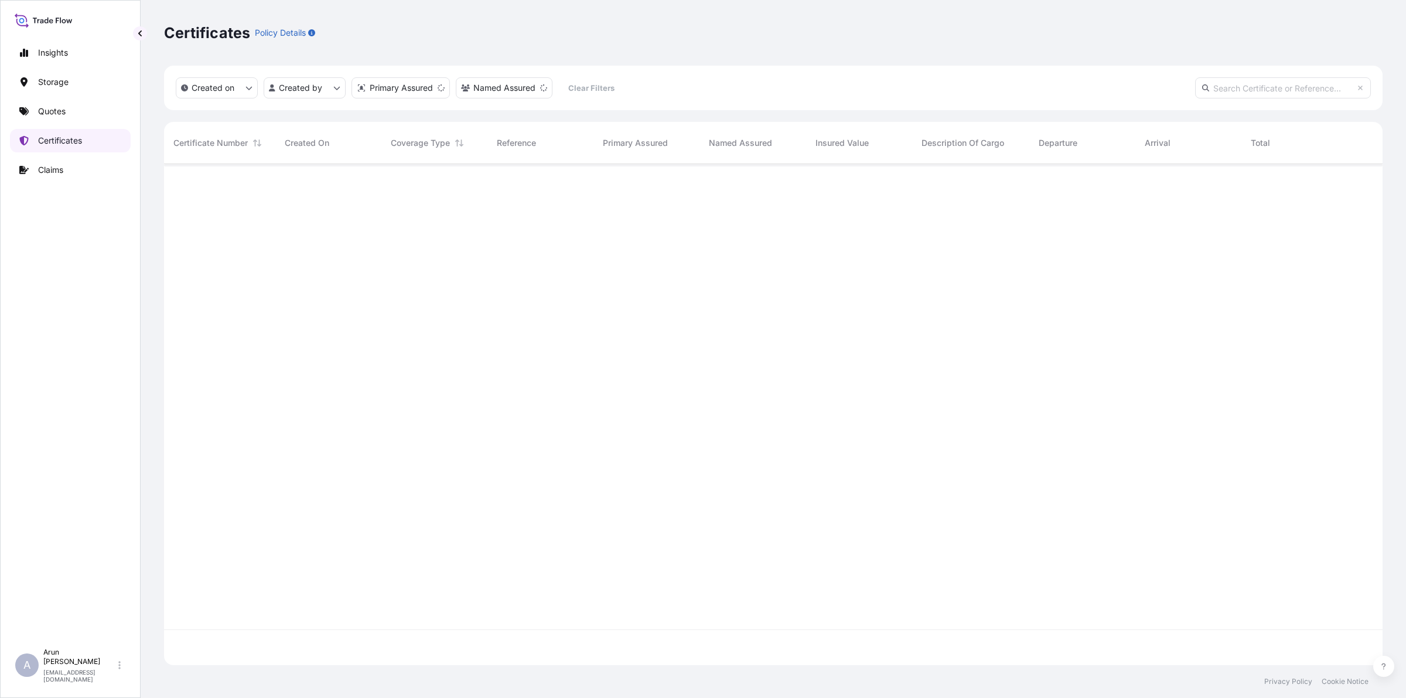
scroll to position [496, 1207]
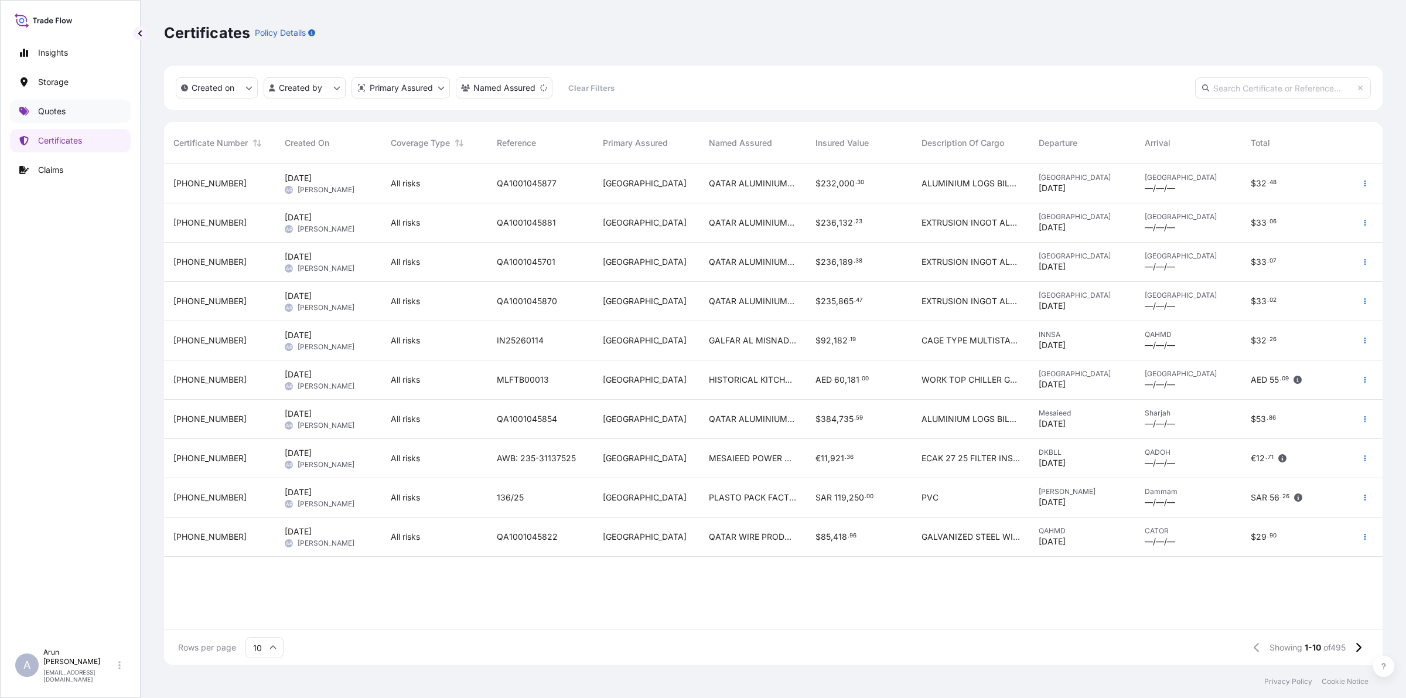
click at [61, 112] on p "Quotes" at bounding box center [52, 111] width 28 height 12
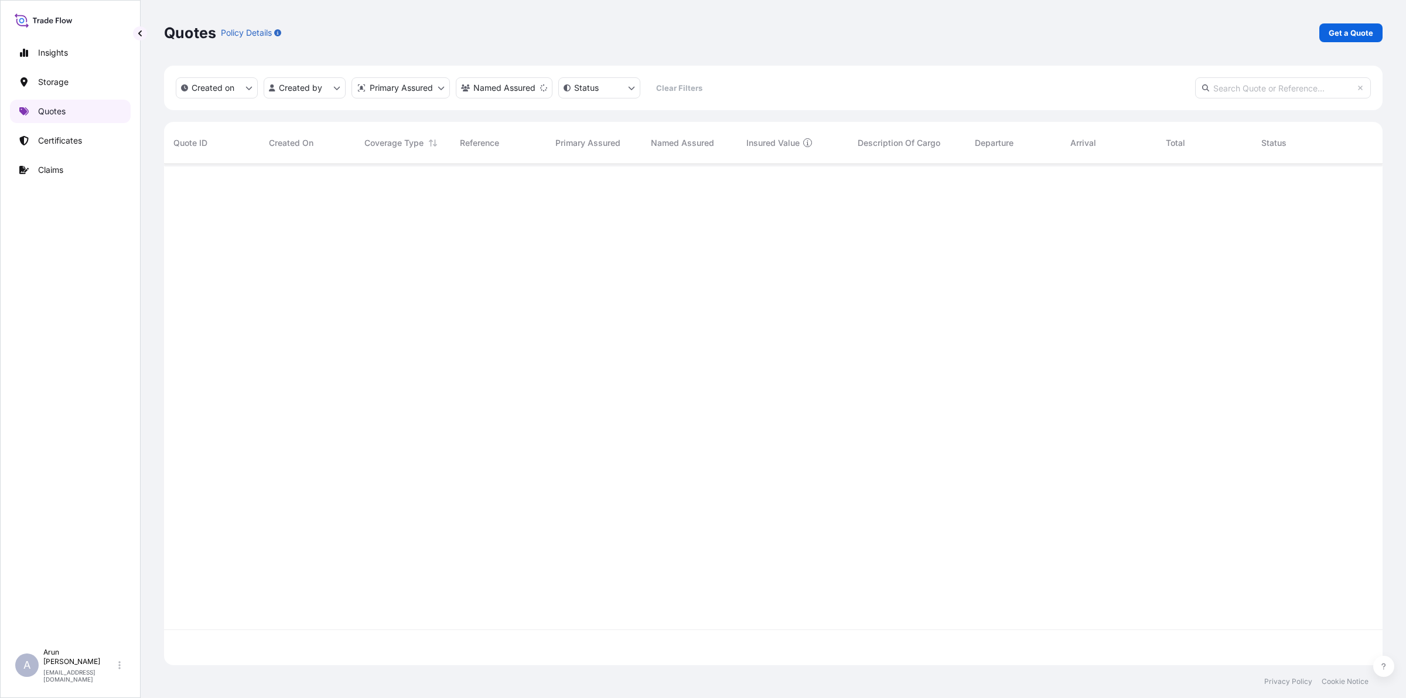
scroll to position [496, 1207]
click at [1345, 25] on link "Get a Quote" at bounding box center [1350, 32] width 63 height 19
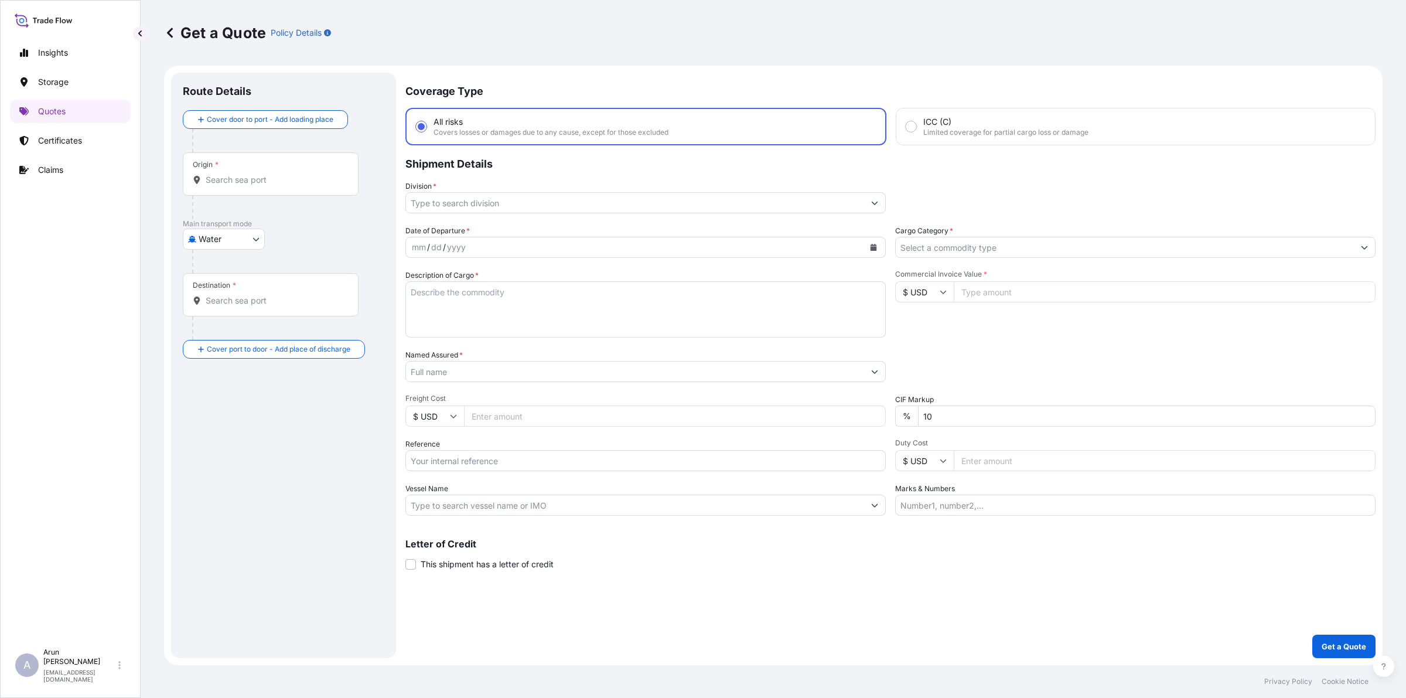
click at [218, 240] on body "Insights Storage Quotes Certificates Claims A Arun Radhakrishnan arun.radhakris…" at bounding box center [703, 349] width 1406 height 698
click at [211, 308] on span "Inland" at bounding box center [216, 312] width 23 height 12
select select "Inland"
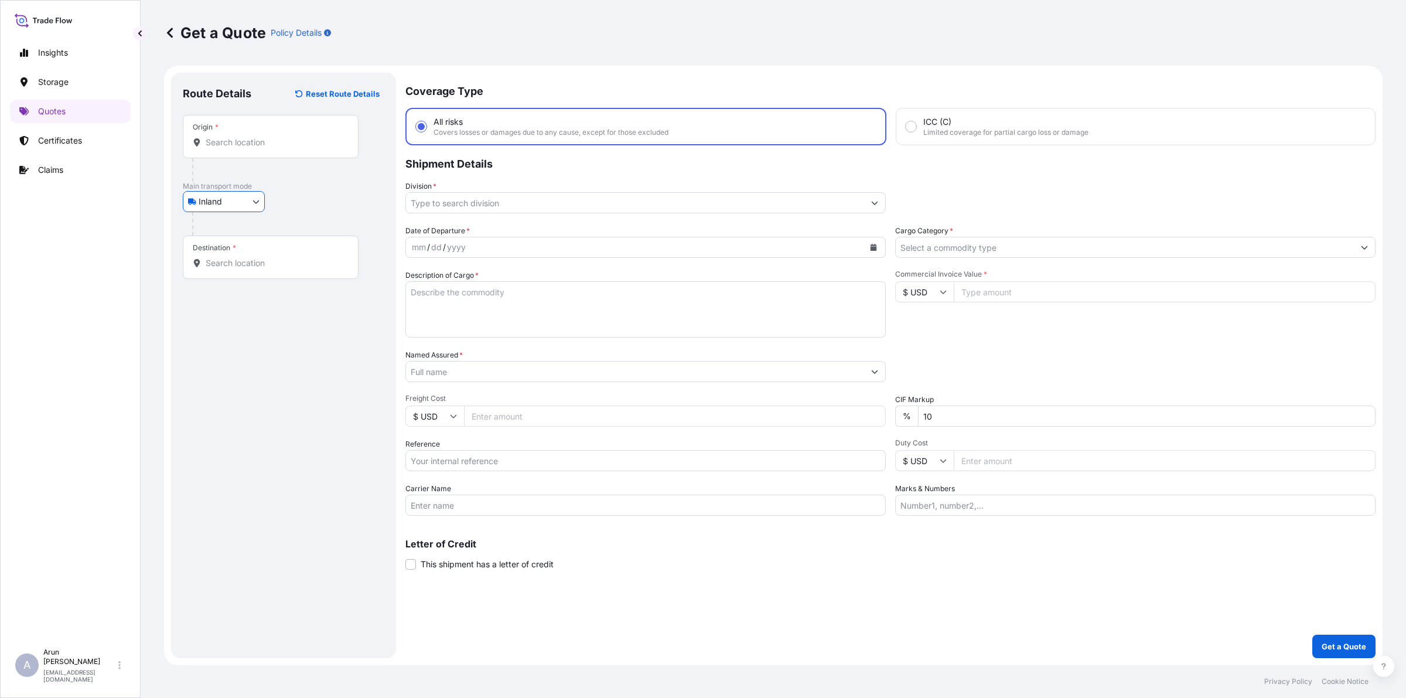
drag, startPoint x: 252, startPoint y: 147, endPoint x: 252, endPoint y: 141, distance: 6.5
click at [252, 141] on input "Origin *" at bounding box center [275, 142] width 138 height 12
type input "S"
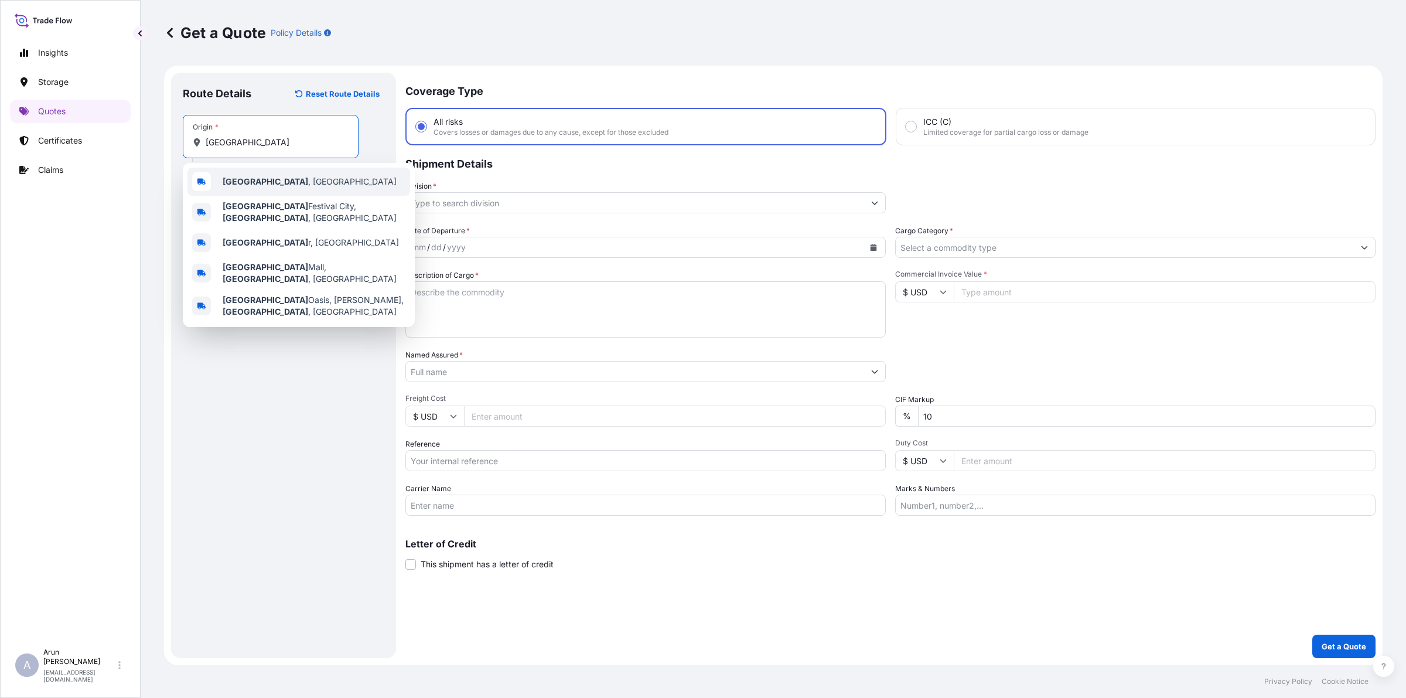
click at [256, 189] on div "Doha , Qatar" at bounding box center [298, 181] width 223 height 28
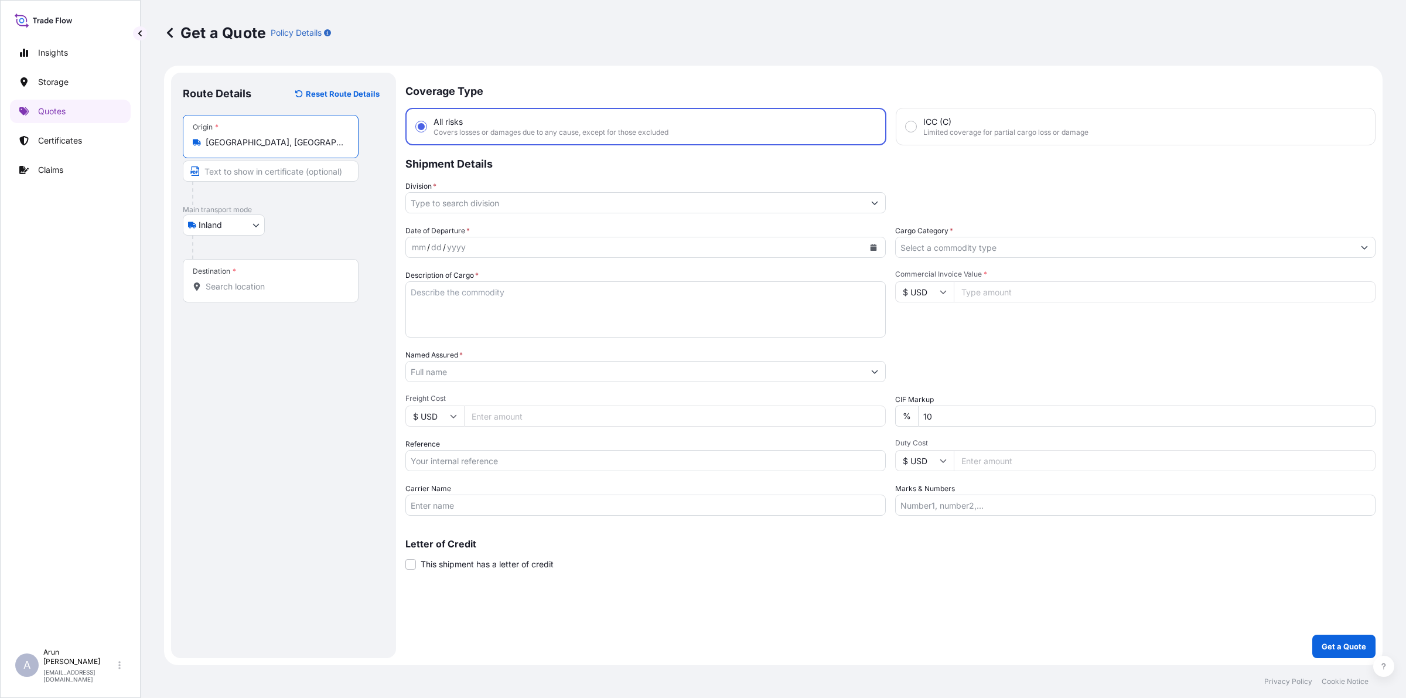
type input "[GEOGRAPHIC_DATA], [GEOGRAPHIC_DATA]"
click at [243, 169] on input "Text to appear on certificate" at bounding box center [273, 170] width 180 height 21
type input "QATAR NATIONAL PLASTIC FACTORY W.L.L, DOHA, QATAR"
click at [334, 171] on input "QATAR NATIONAL PLASTIC FACTORY W.L.L, DOHA, QATAR" at bounding box center [271, 170] width 176 height 21
click at [303, 292] on input "Destination *" at bounding box center [275, 287] width 138 height 12
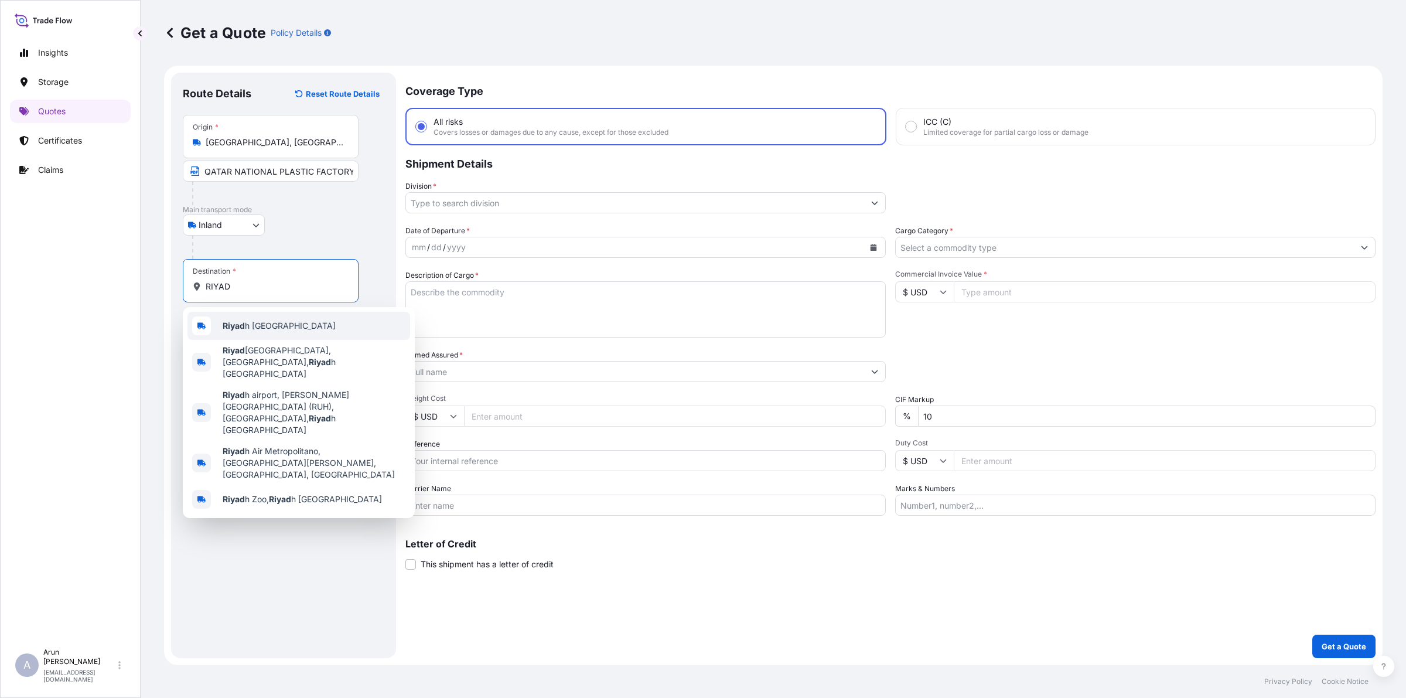
click at [300, 334] on div "Riyad h Saudi Arabia" at bounding box center [298, 326] width 223 height 28
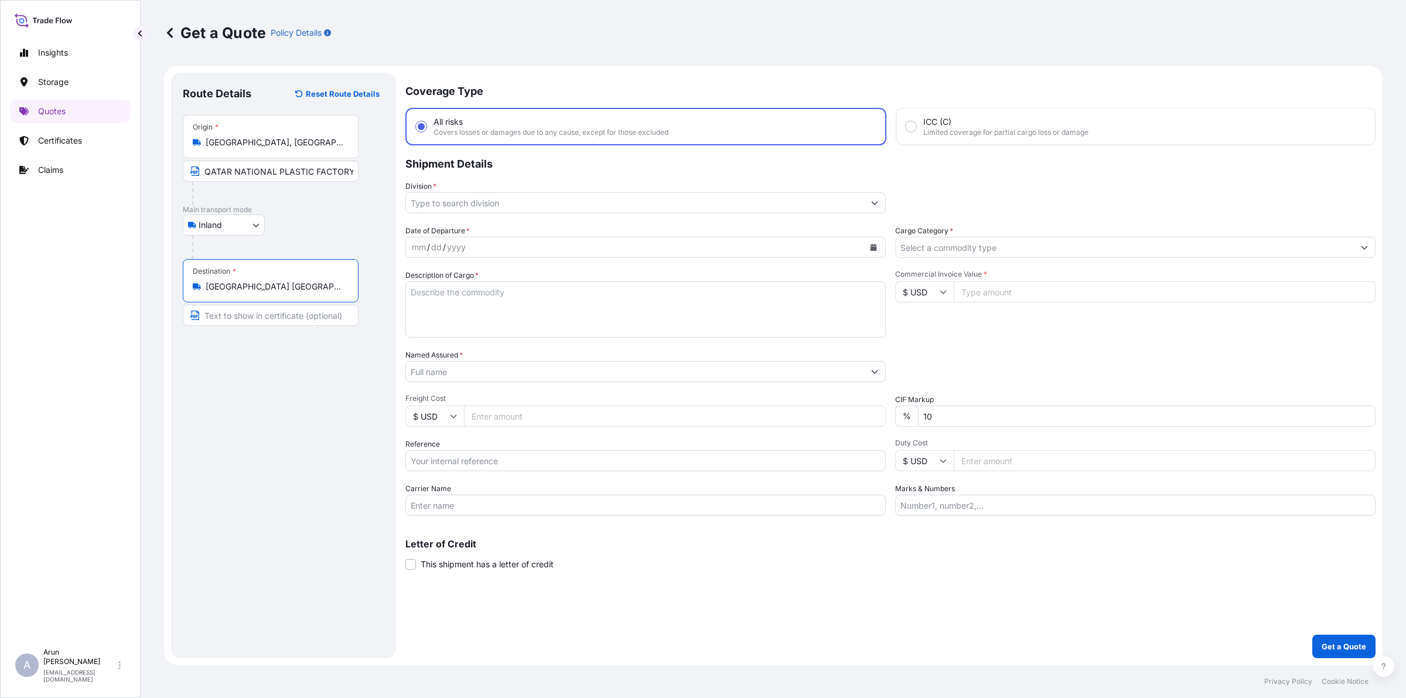
type input "Riyadh Saudi Arabia"
click at [258, 311] on input "Text to appear on certificate" at bounding box center [271, 315] width 176 height 21
type input "THE INTERNATIONAL COMPANY FOR BUILDING MATERIALS LTD BINEX, RIYADH, SAUDI ARABIA"
click at [343, 320] on input "THE INTERNATIONAL COMPANY FOR BUILDING MATERIALS LTD BINEX, RIYADH, SAUDI ARABIA" at bounding box center [271, 315] width 176 height 21
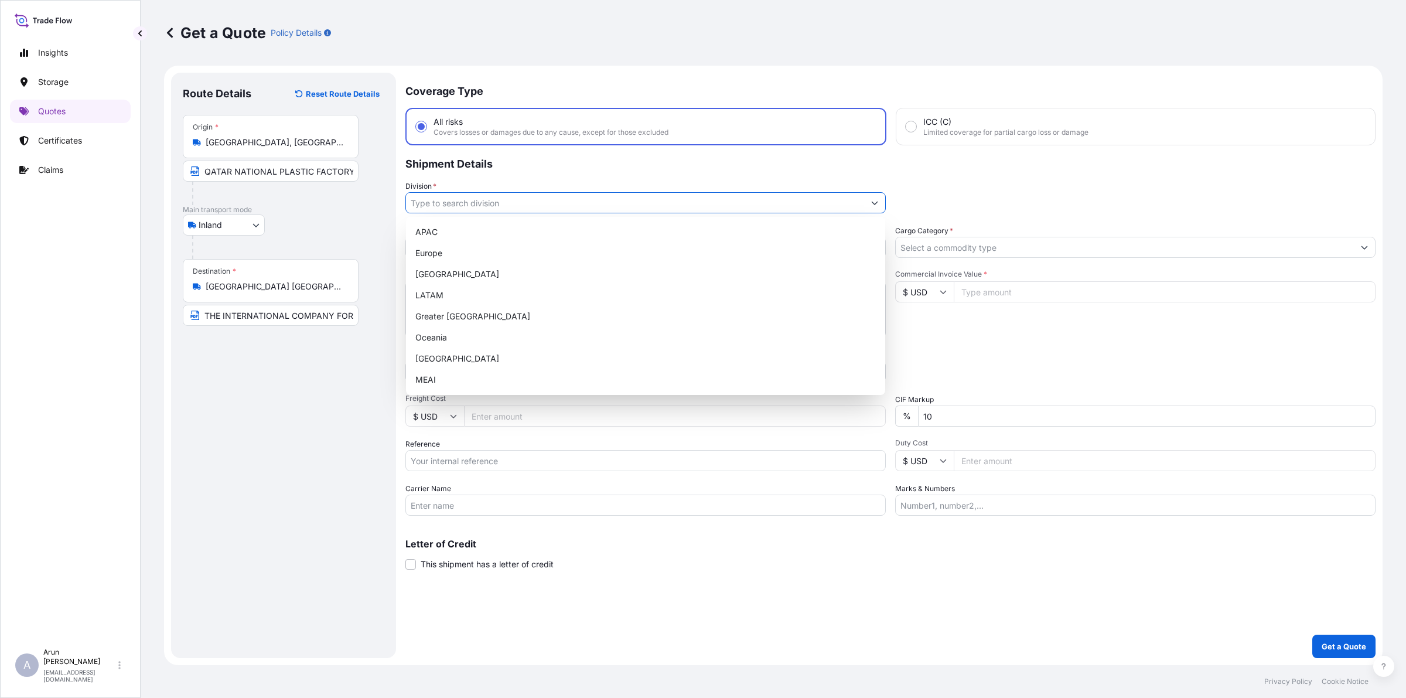
click at [464, 202] on input "Division *" at bounding box center [635, 202] width 458 height 21
click at [433, 377] on div "MEAI" at bounding box center [646, 379] width 470 height 21
type input "MEAI"
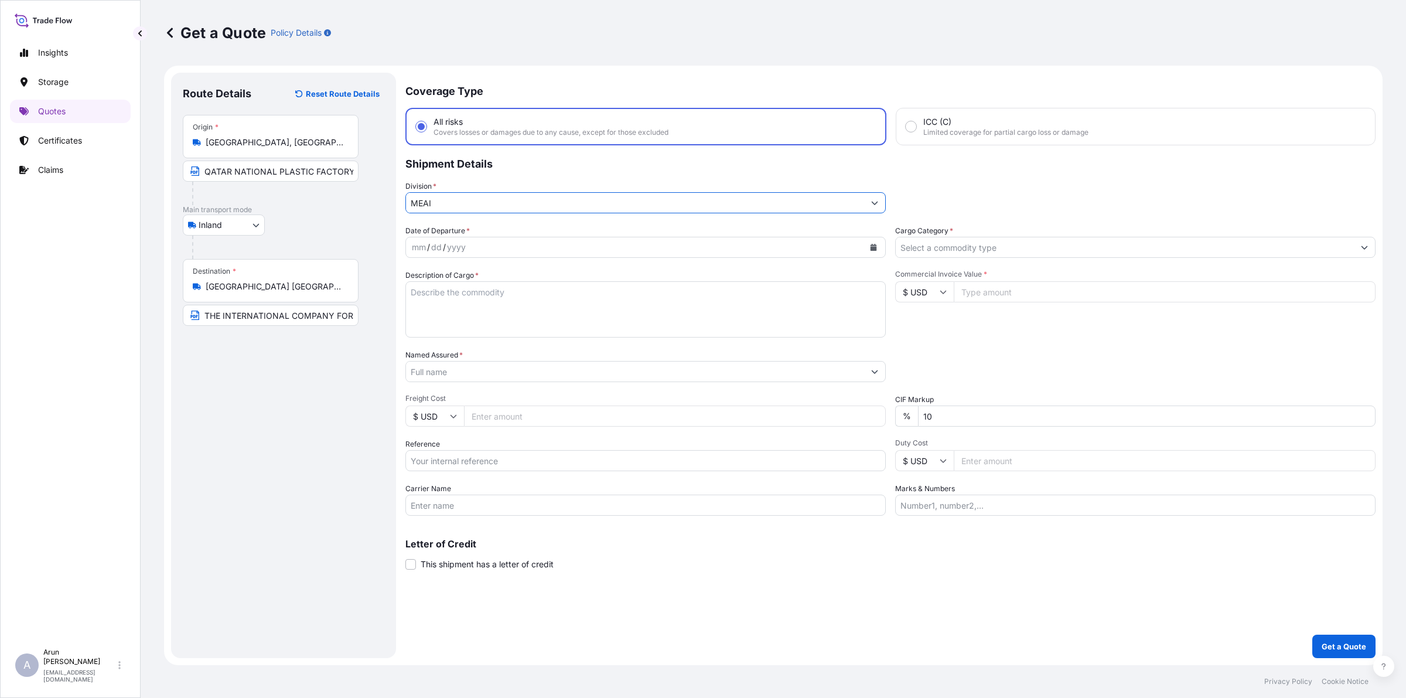
click at [874, 239] on button "Calendar" at bounding box center [873, 247] width 19 height 19
click at [517, 394] on div "25" at bounding box center [514, 389] width 21 height 21
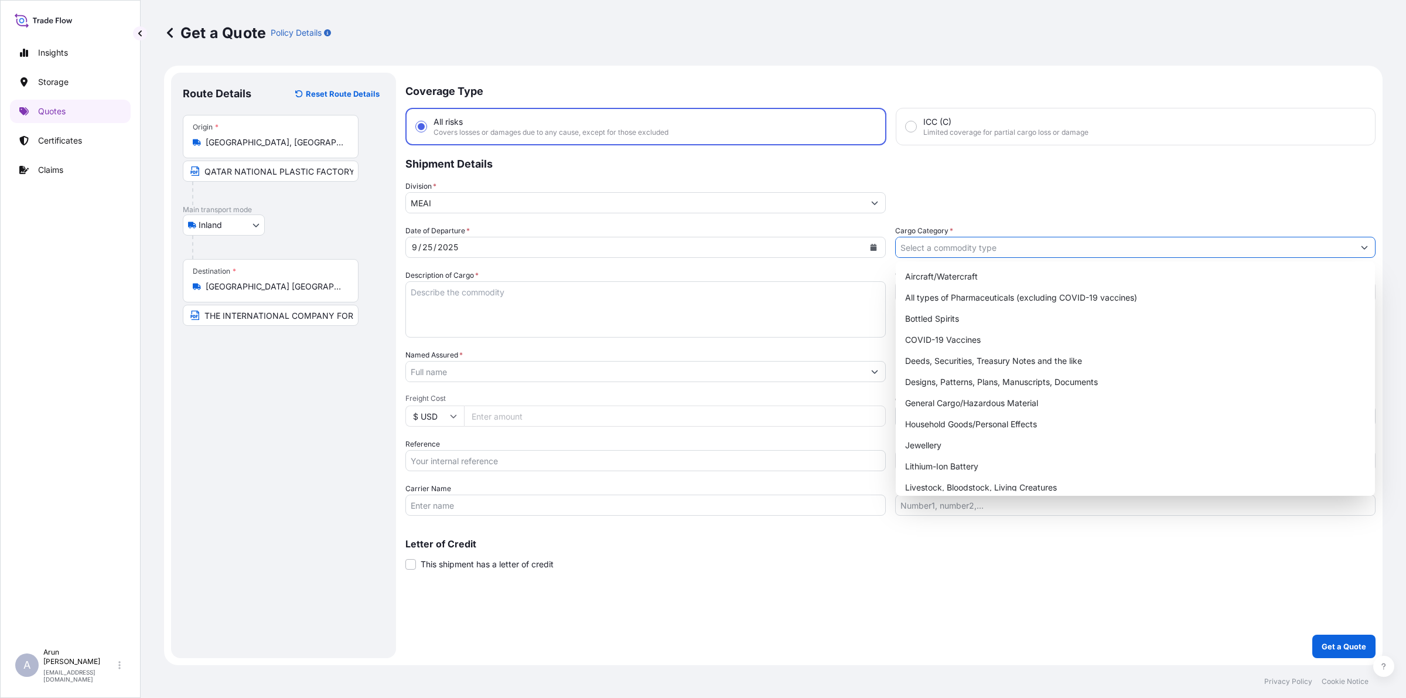
click at [1103, 255] on input "Cargo Category *" at bounding box center [1124, 247] width 458 height 21
click at [987, 399] on div "General Cargo/Hazardous Material" at bounding box center [1135, 402] width 470 height 21
type input "General Cargo/Hazardous Material"
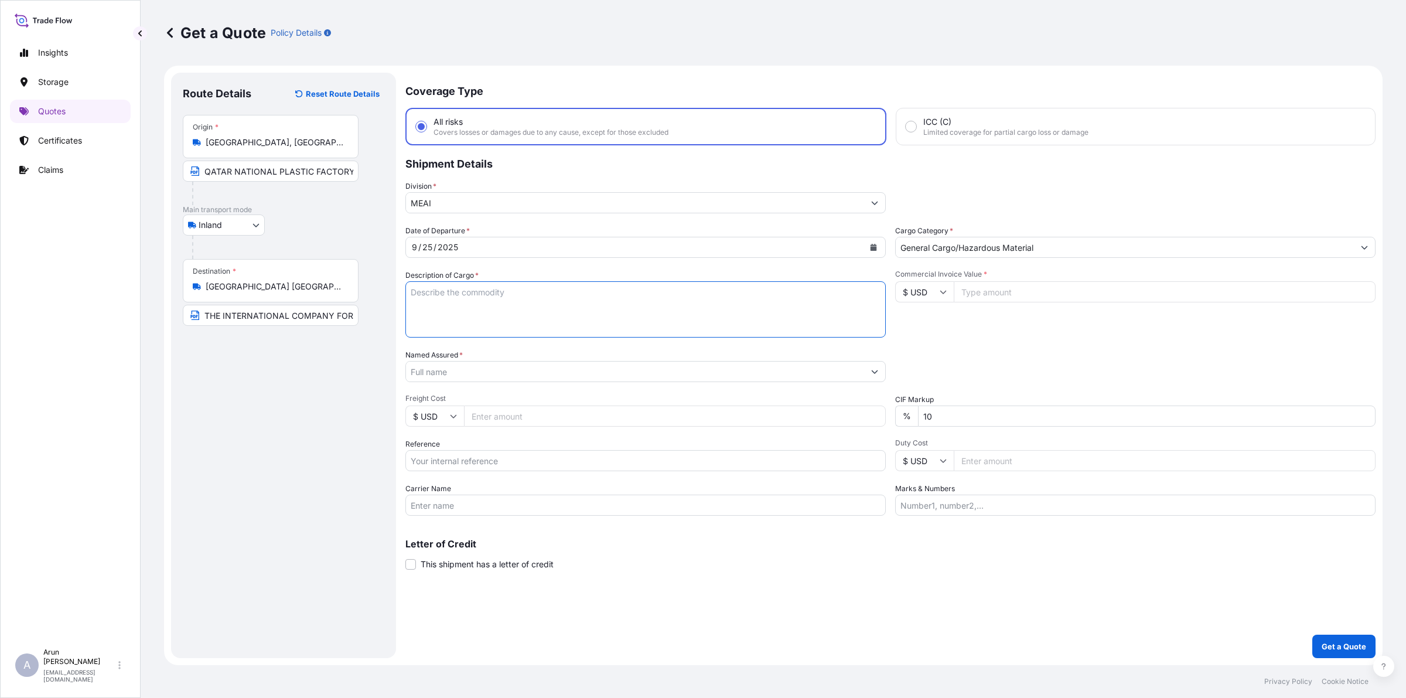
click at [564, 293] on textarea "Description of Cargo *" at bounding box center [645, 309] width 480 height 56
type textarea "LDPE PLAIN SHEET"
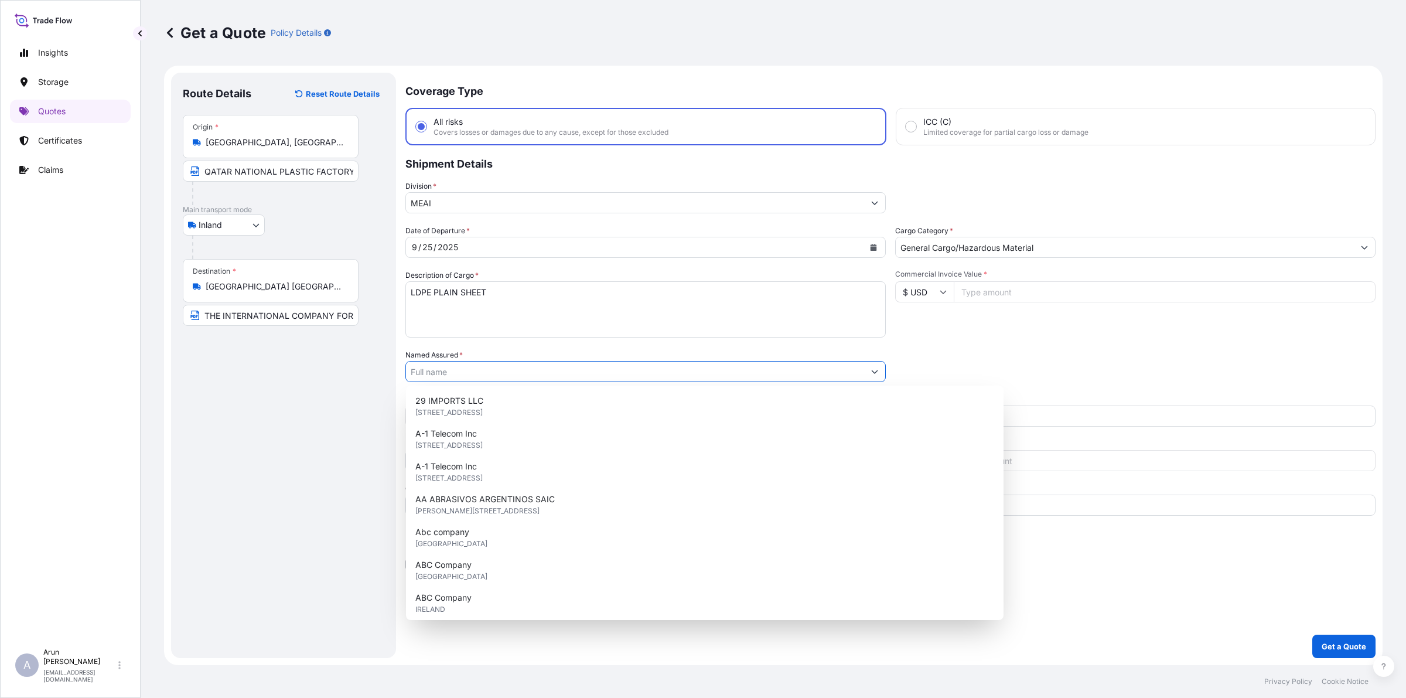
click at [510, 377] on input "Named Assured *" at bounding box center [635, 371] width 458 height 21
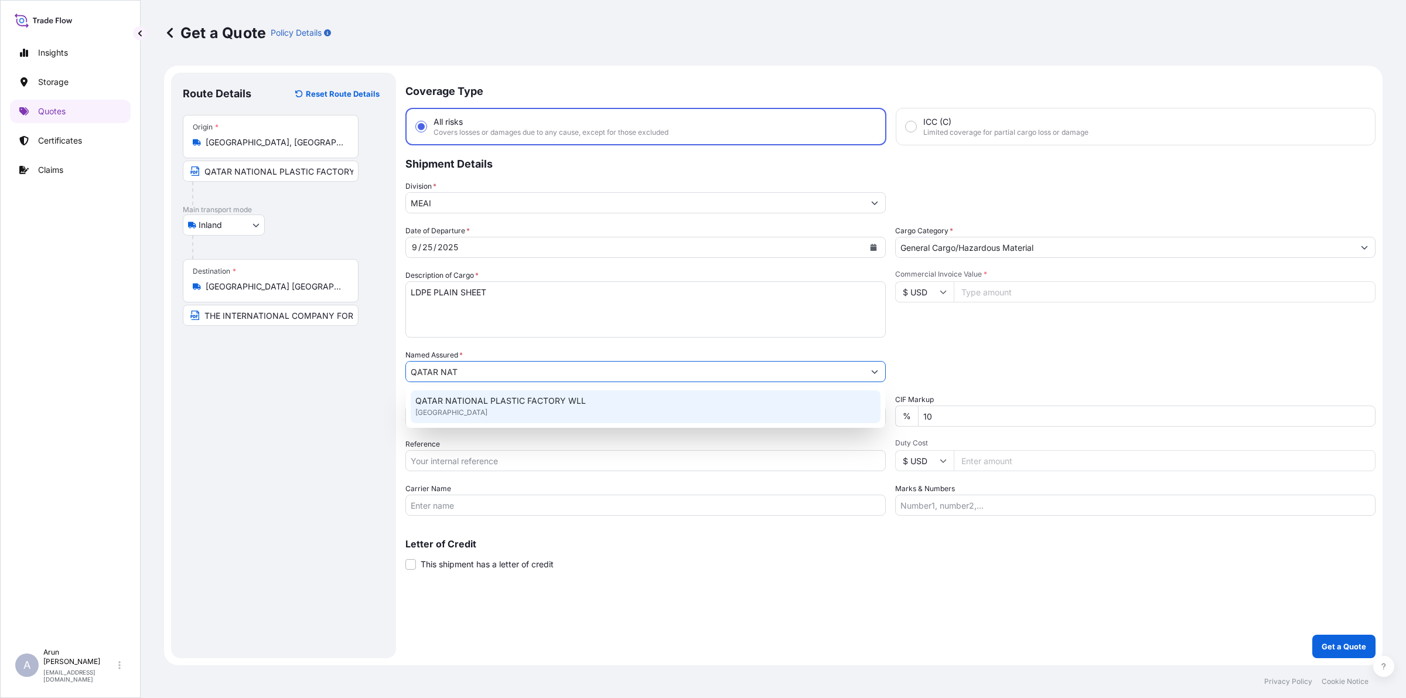
click at [493, 390] on div "QATAR NATIONAL PLASTIC FACTORY WLL Industrial Area Road, Doha, Qatar" at bounding box center [646, 406] width 470 height 33
click at [511, 404] on span "QATAR NATIONAL PLASTIC FACTORY WLL" at bounding box center [500, 401] width 170 height 12
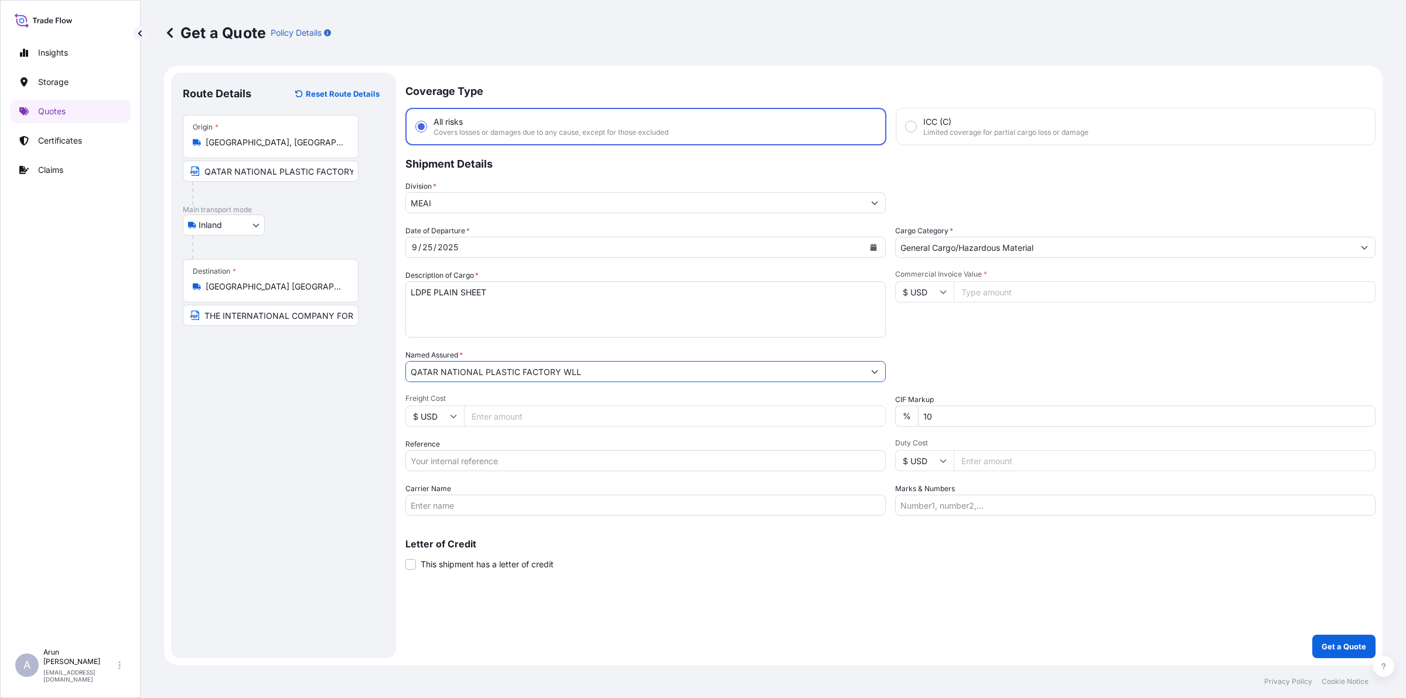
type input "QATAR NATIONAL PLASTIC FACTORY WLL"
click at [473, 461] on input "Reference" at bounding box center [645, 460] width 480 height 21
type input "400"
click at [495, 508] on input "Carrier Name" at bounding box center [645, 504] width 480 height 21
type input "BY TRUCK"
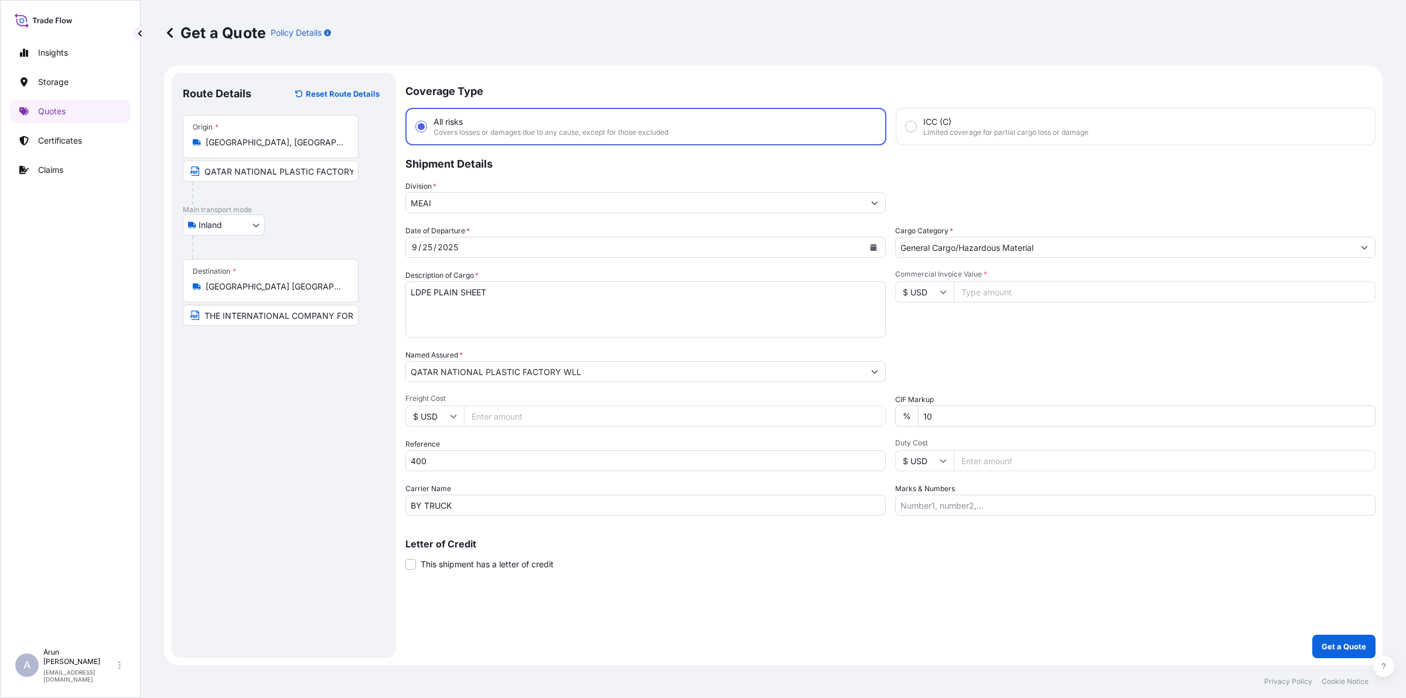
click at [993, 290] on input "Commercial Invoice Value *" at bounding box center [1164, 291] width 422 height 21
click at [491, 417] on input "Freight Cost" at bounding box center [675, 415] width 422 height 21
type input "2300"
click at [457, 410] on input "$ USD" at bounding box center [434, 415] width 59 height 21
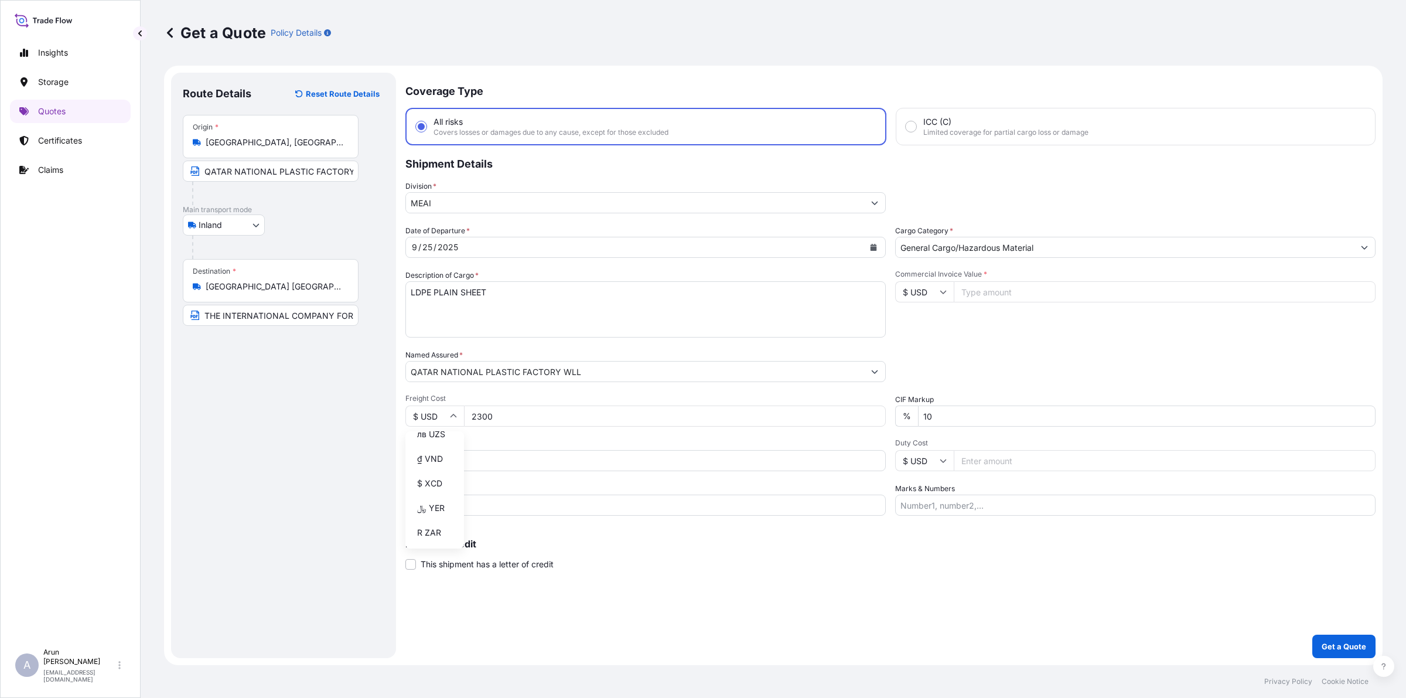
click at [436, 53] on div "﷼ QAR" at bounding box center [434, 41] width 49 height 22
type input "﷼ QAR"
click at [943, 296] on input "$ USD" at bounding box center [924, 291] width 59 height 21
type input "﷼ QAR"
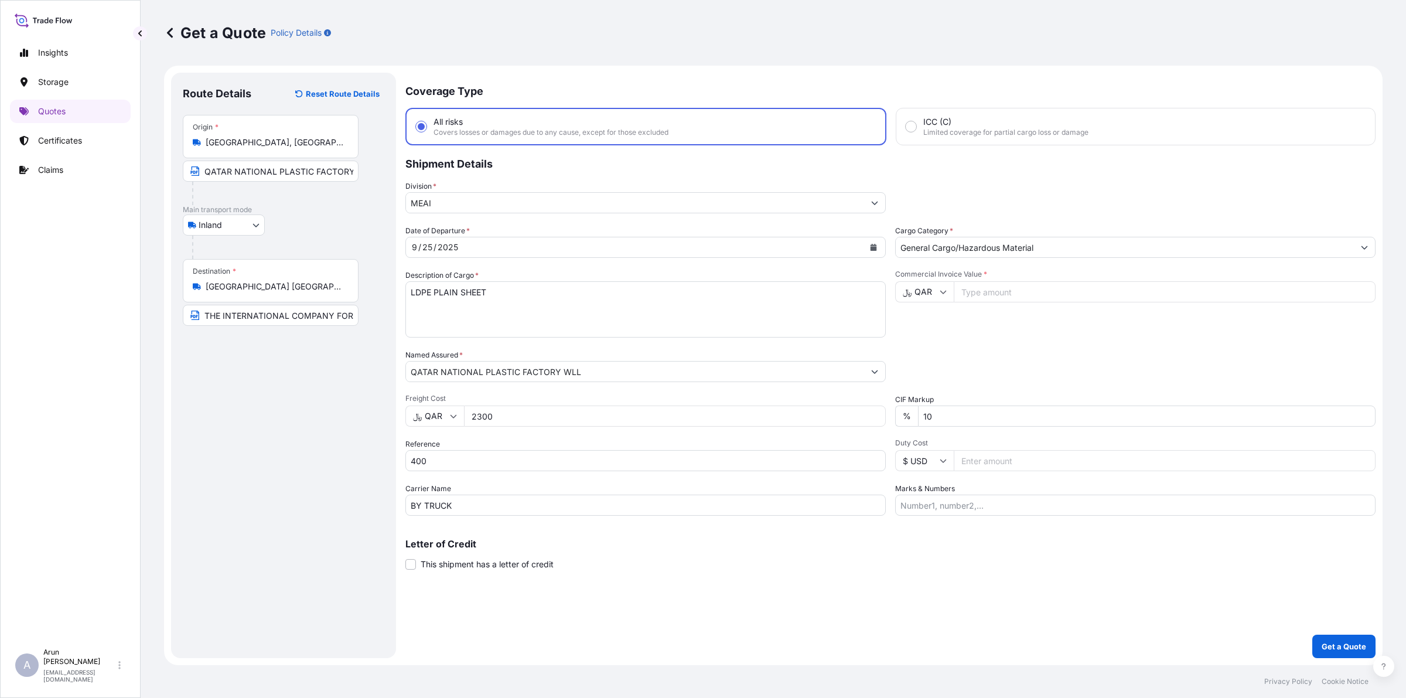
click at [978, 296] on input "Commercial Invoice Value *" at bounding box center [1164, 291] width 422 height 21
type input "105102"
click at [996, 505] on input "Marks & Numbers" at bounding box center [1135, 504] width 480 height 21
drag, startPoint x: 951, startPoint y: 508, endPoint x: 990, endPoint y: 522, distance: 42.2
click at [990, 522] on div "Coverage Type All risks Covers losses or damages due to any cause, except for t…" at bounding box center [890, 365] width 970 height 585
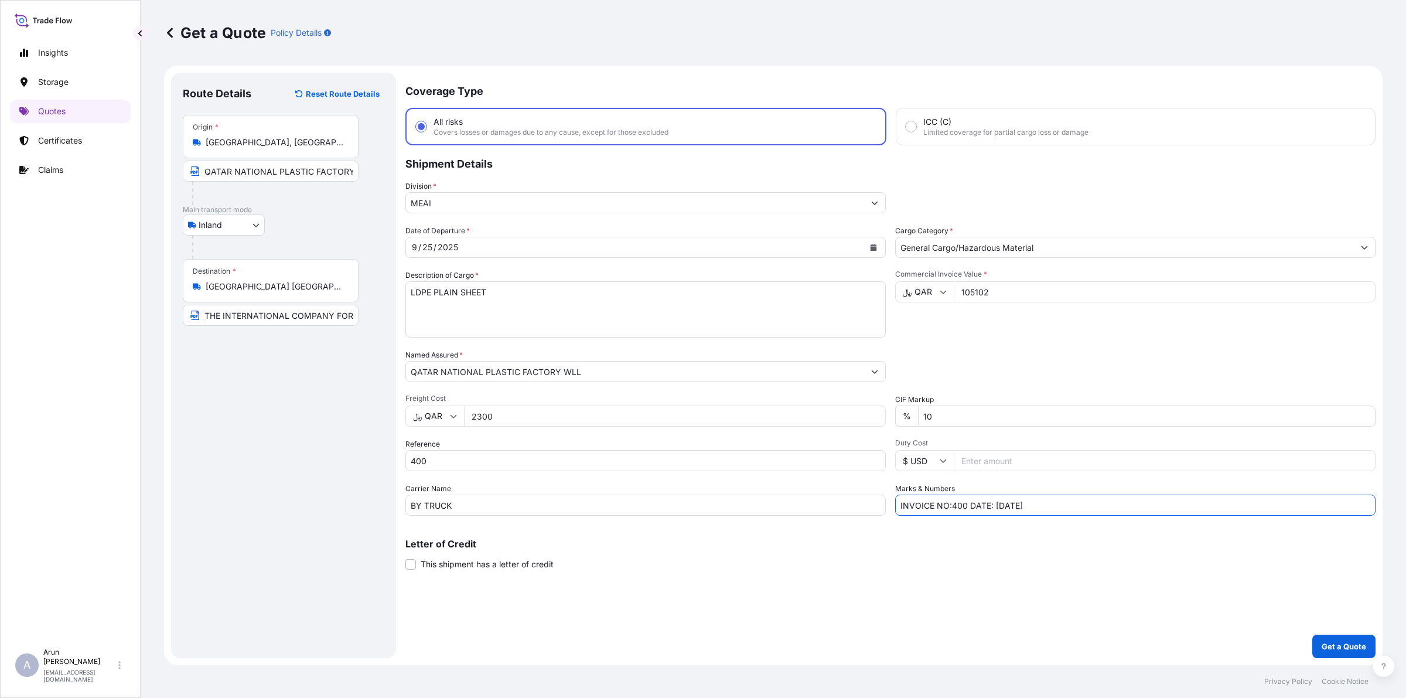
drag, startPoint x: 993, startPoint y: 505, endPoint x: 1116, endPoint y: 510, distance: 122.5
click at [1116, 510] on input "INVOICE NO:400 DATE: 04.08.2025" at bounding box center [1135, 504] width 480 height 21
click at [950, 504] on input "INVOICE NO:400 DATE: 20/09/2025" at bounding box center [1135, 504] width 480 height 21
type input "INVOICE NO: 400 DATE: 20/09/2025"
click at [1347, 641] on p "Get a Quote" at bounding box center [1343, 646] width 45 height 12
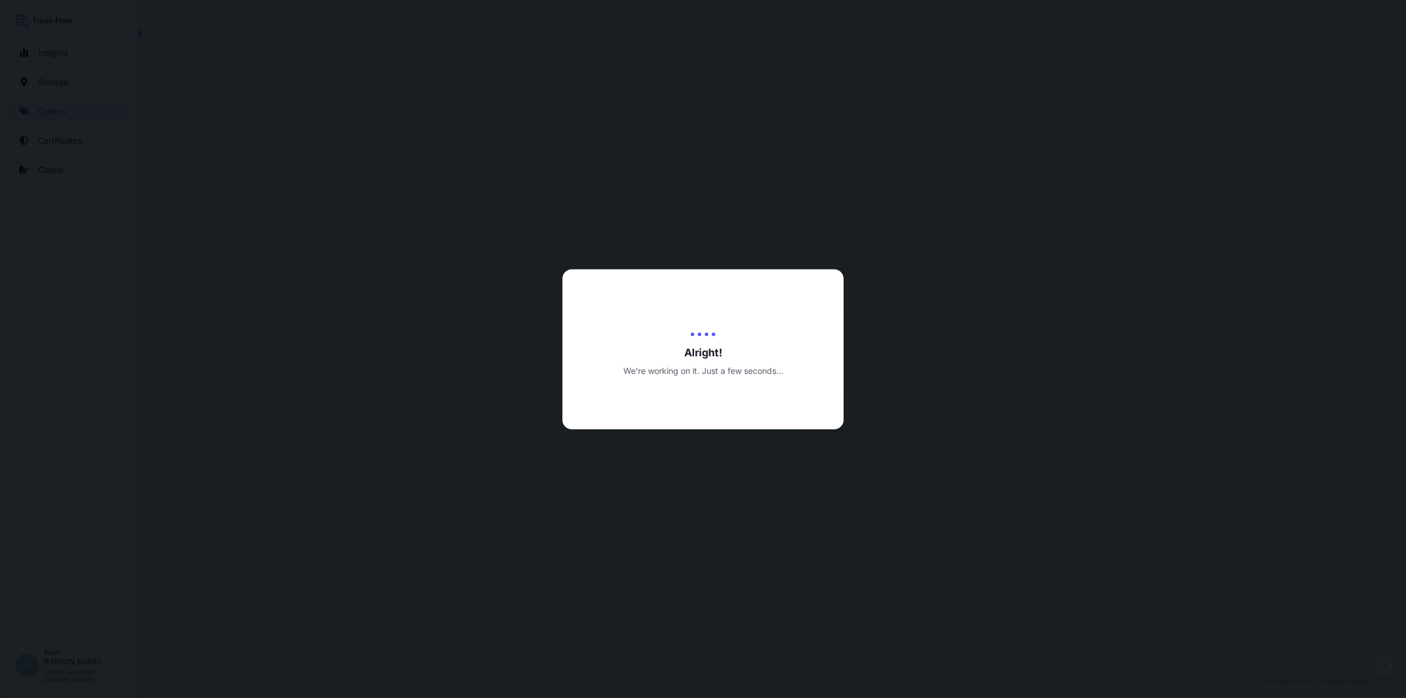
select select "Inland"
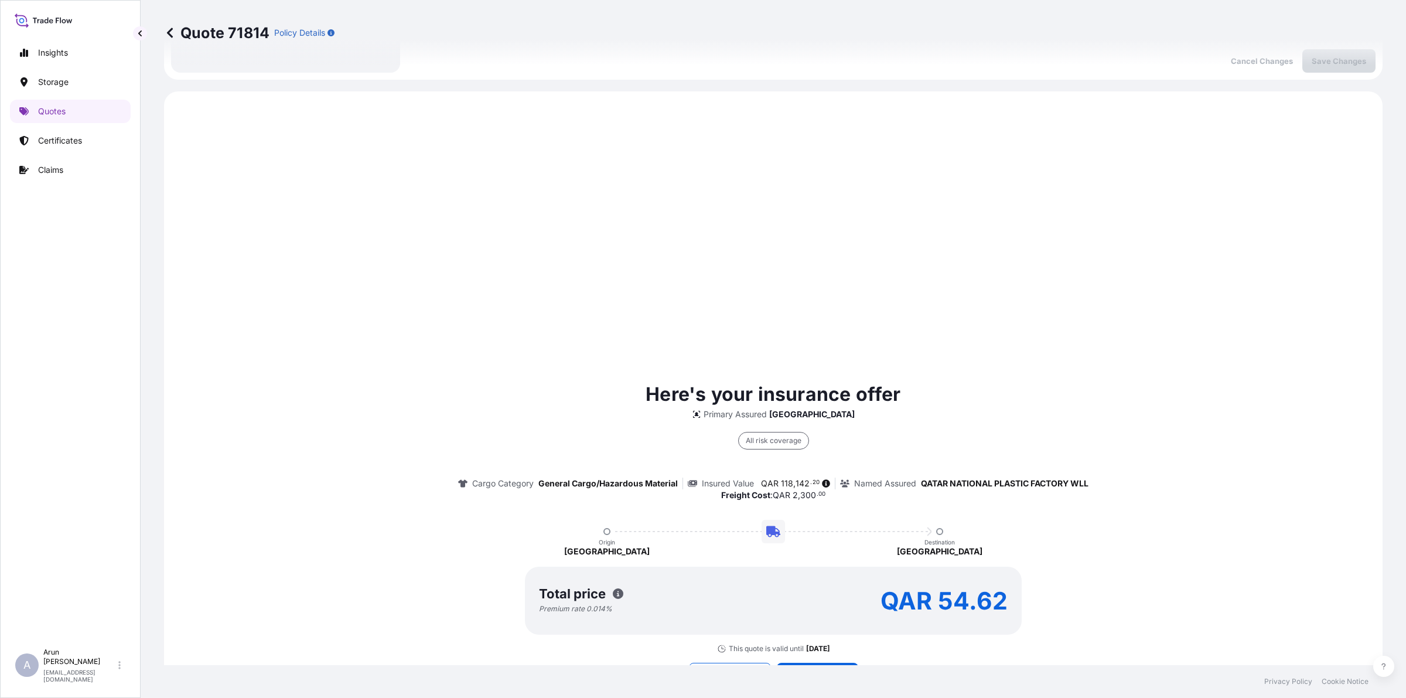
scroll to position [561, 0]
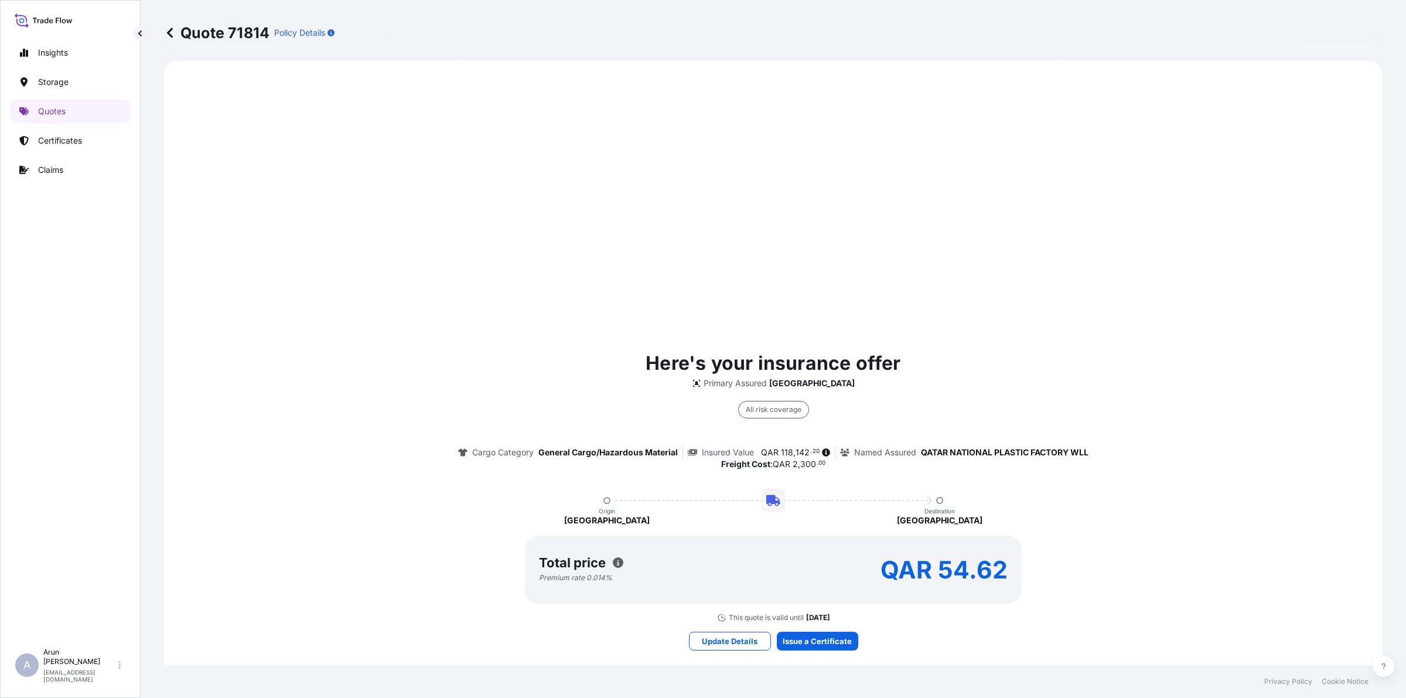
click at [825, 650] on div "Here's your insurance offer Primary Assured Qatar All risk coverage Cargo Categ…" at bounding box center [772, 499] width 1185 height 845
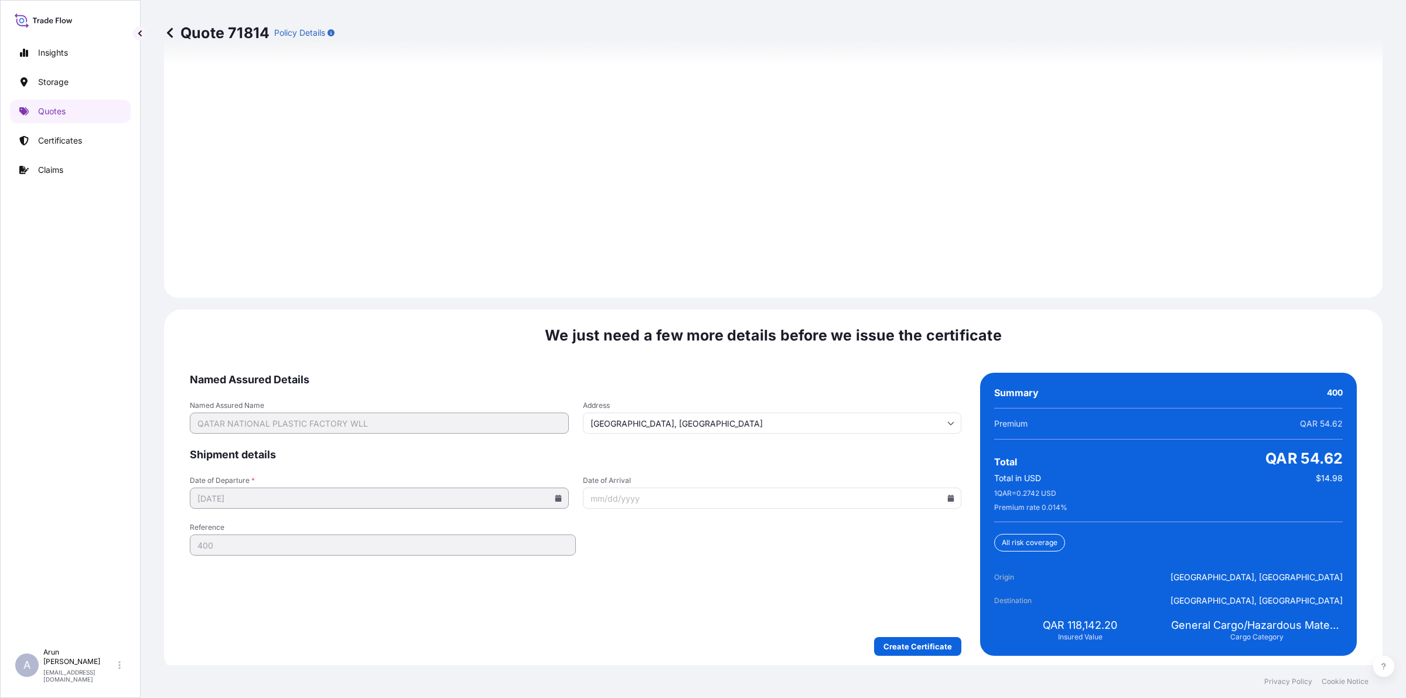
scroll to position [1581, 0]
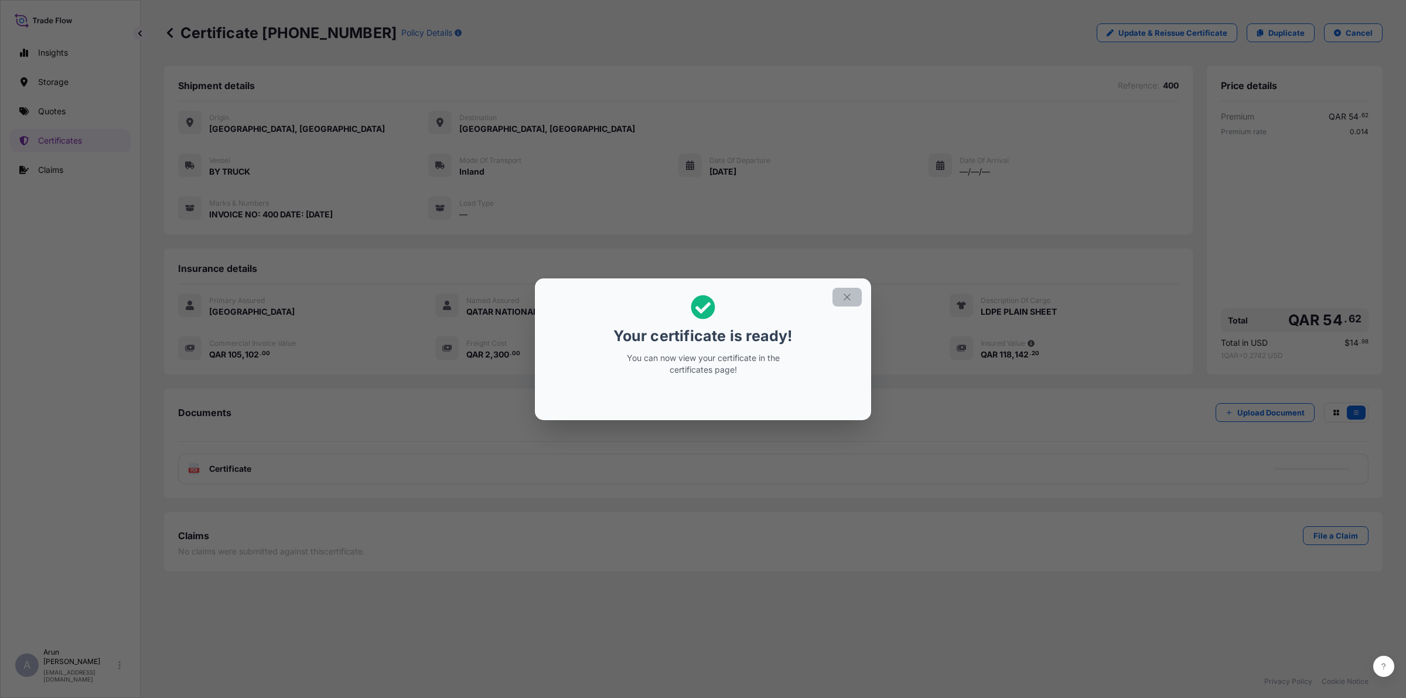
click at [842, 292] on icon "button" at bounding box center [847, 297] width 11 height 11
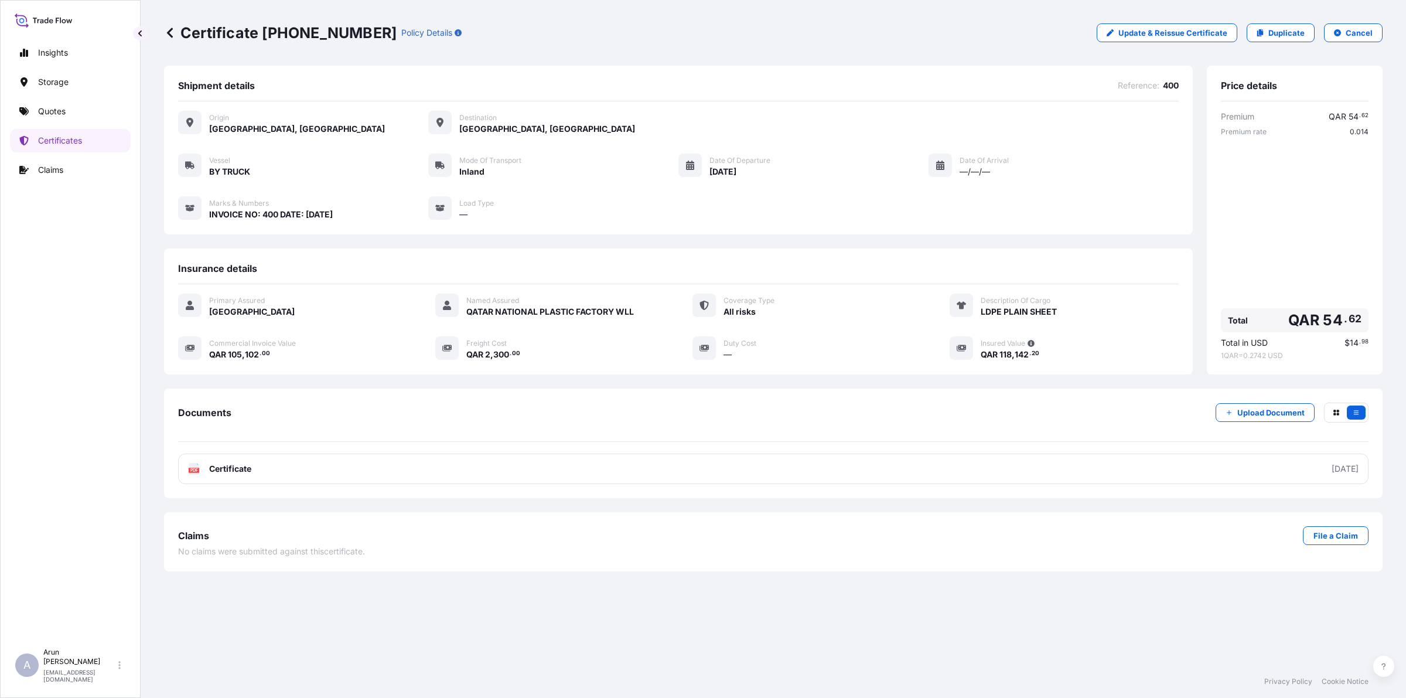
click at [238, 473] on link "PDF Certificate [DATE]" at bounding box center [773, 468] width 1190 height 30
click at [1288, 36] on p "Duplicate" at bounding box center [1286, 33] width 36 height 12
select select "Inland"
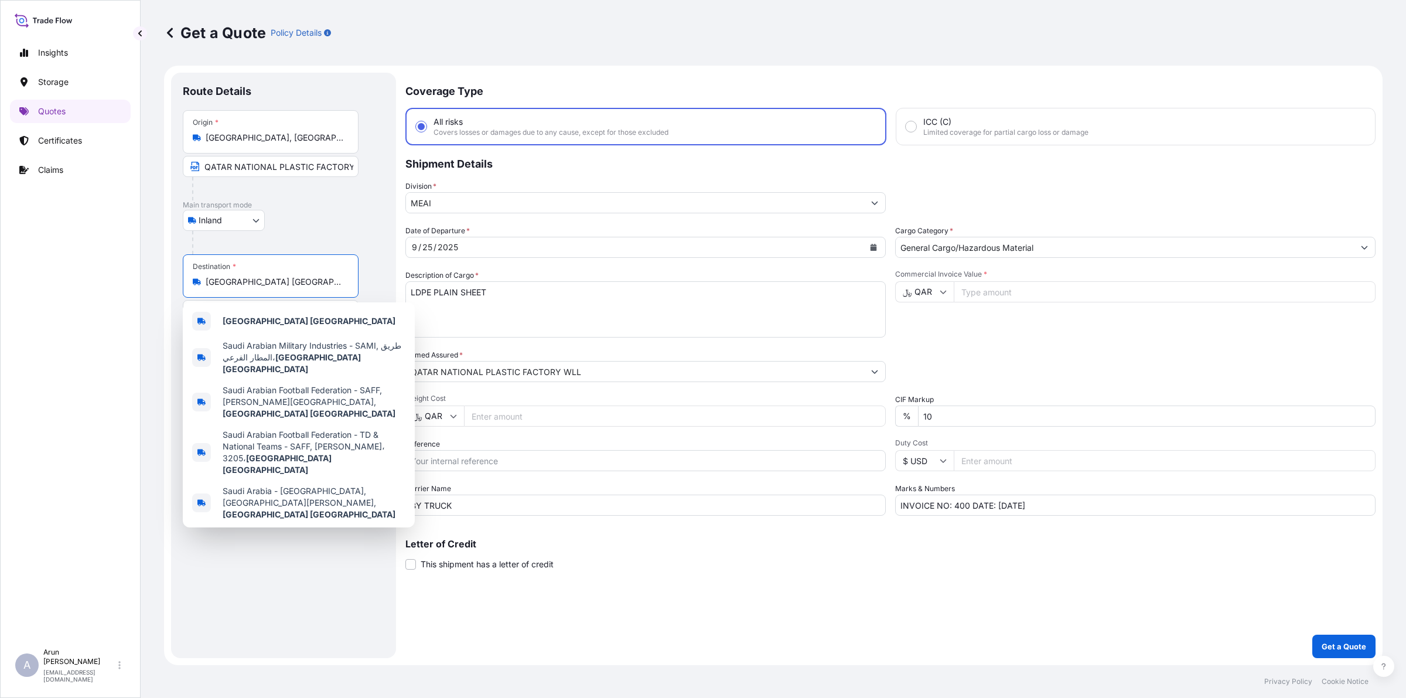
drag, startPoint x: 296, startPoint y: 279, endPoint x: 201, endPoint y: 268, distance: 95.5
click at [201, 268] on div "Destination * Riyadh Saudi Arabia" at bounding box center [271, 275] width 176 height 43
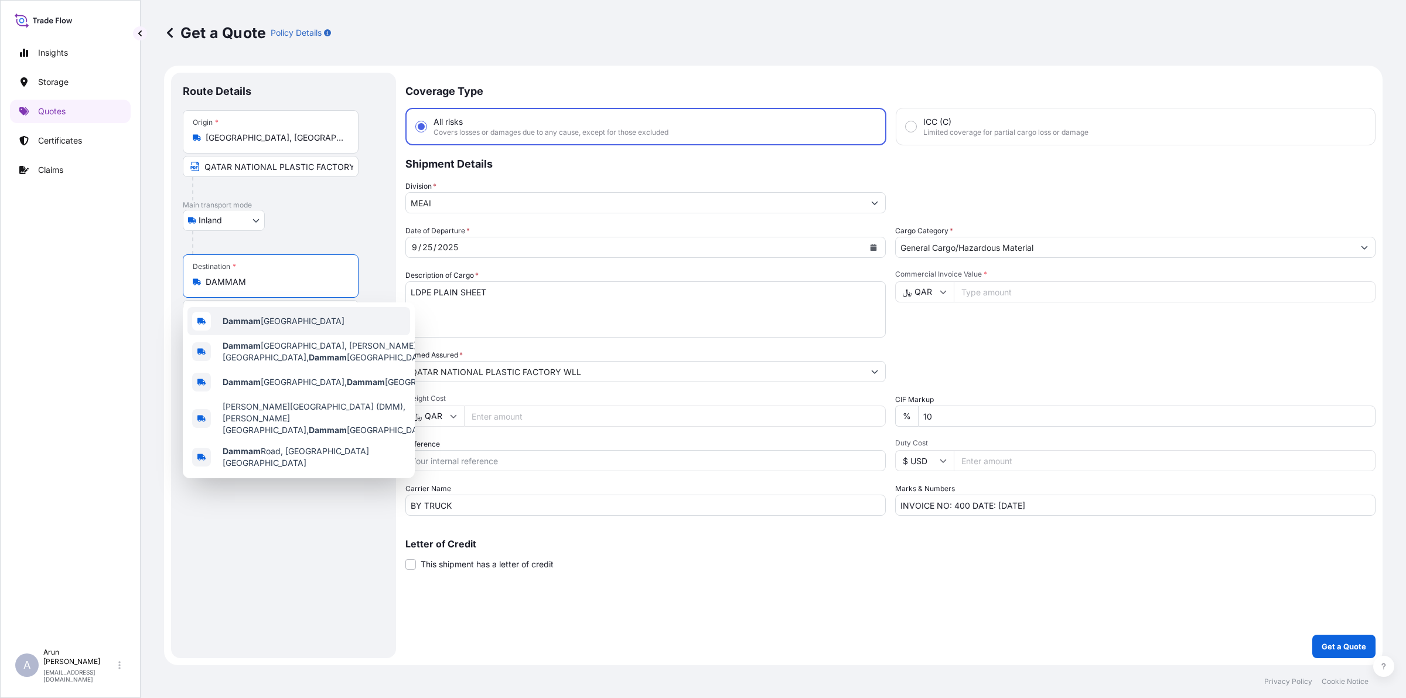
click at [259, 326] on span "Dammam Saudi Arabia" at bounding box center [284, 321] width 122 height 12
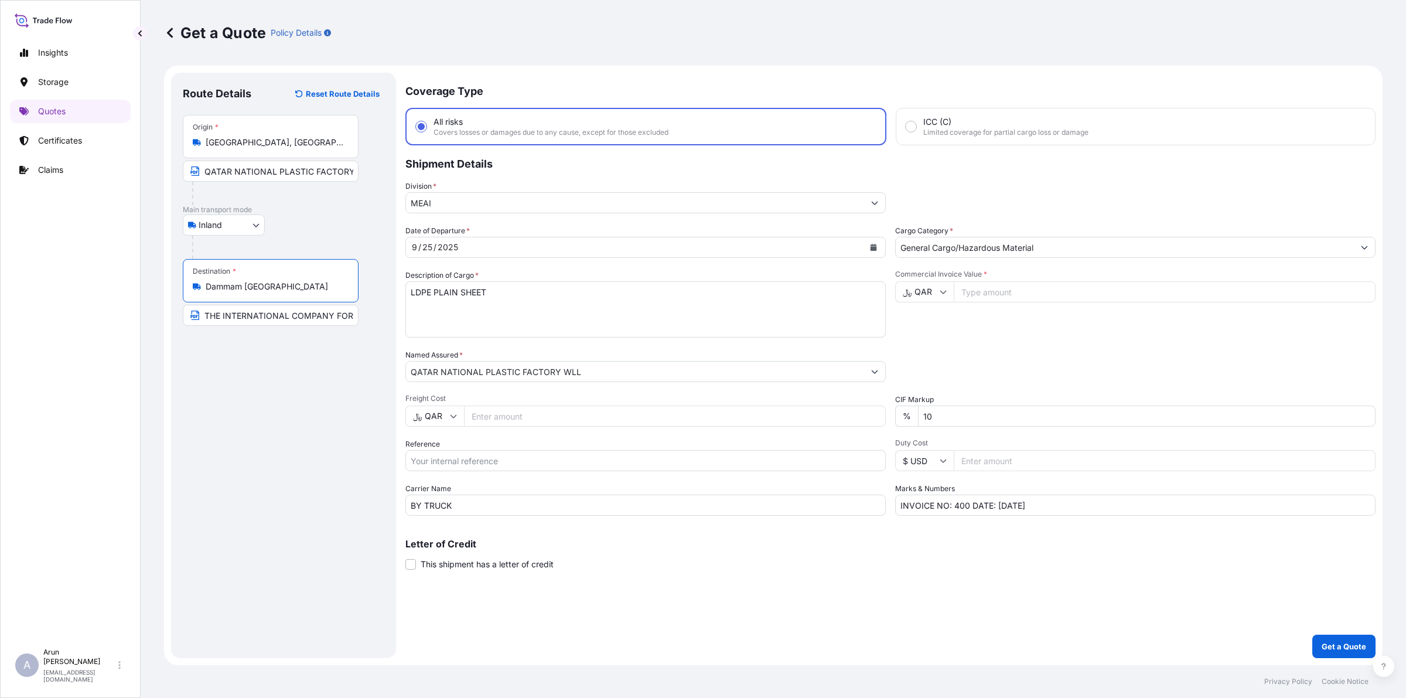
type input "Dammam Saudi Arabia"
drag, startPoint x: 206, startPoint y: 314, endPoint x: 382, endPoint y: 340, distance: 178.8
click at [382, 340] on div "Route Details Reset Route Details Place of loading Road / Inland Road / Inland …" at bounding box center [283, 365] width 201 height 562
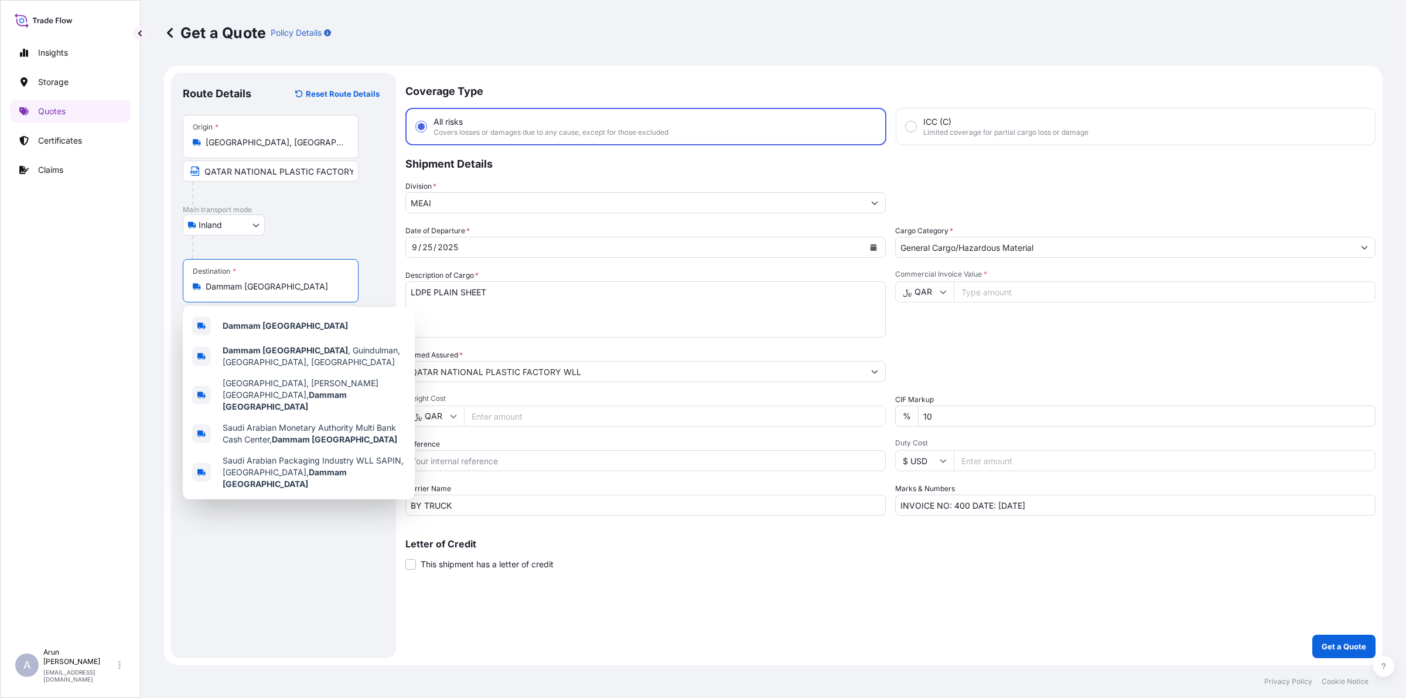
drag, startPoint x: 296, startPoint y: 288, endPoint x: 206, endPoint y: 296, distance: 90.0
click at [206, 296] on div "Destination * Dammam Saudi Arabia" at bounding box center [271, 280] width 176 height 43
click at [249, 318] on div "Dammam Saudi Arabia" at bounding box center [298, 326] width 223 height 28
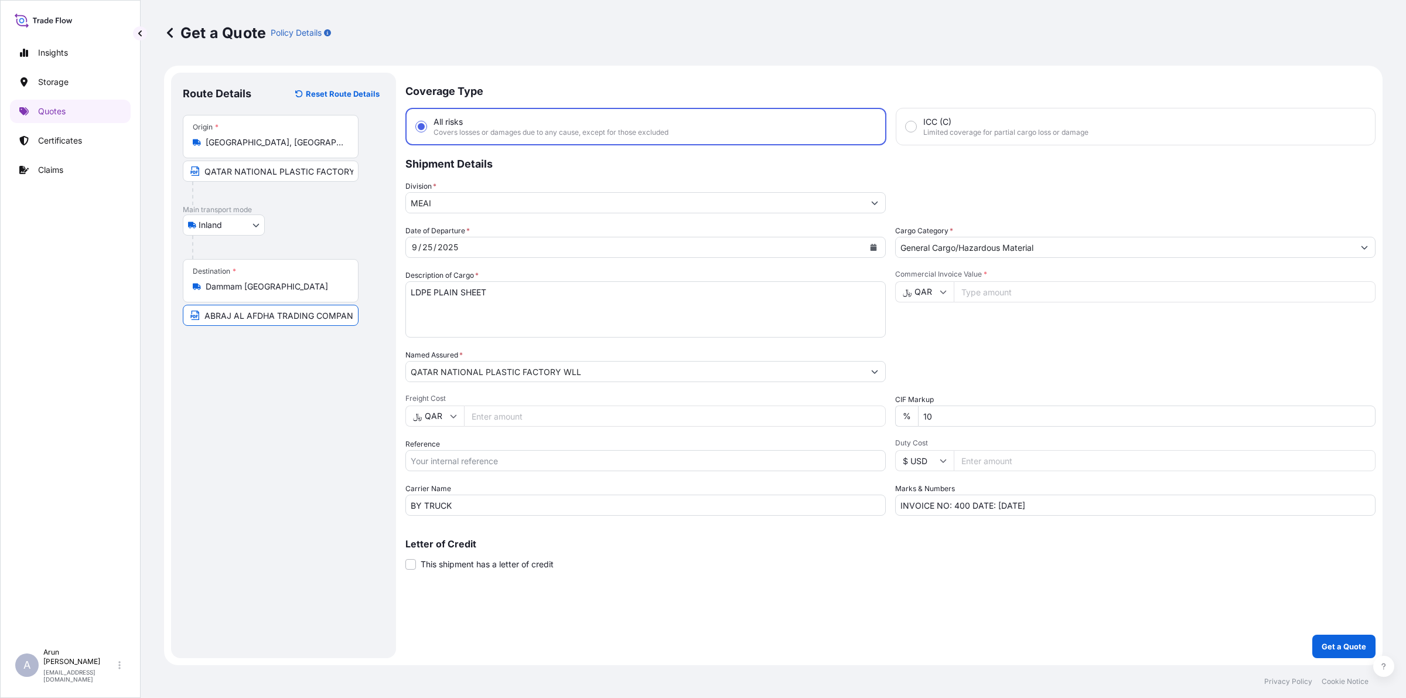
click at [349, 316] on input "ABRAJ AL AFDHA TRADING COMPANY" at bounding box center [271, 315] width 176 height 21
paste input "Dammam Saudi Arabia"
click at [265, 312] on input "ABRAJ AL AFDHA TRADING COMPANY,Dammam Saudi Arabia" at bounding box center [271, 315] width 176 height 21
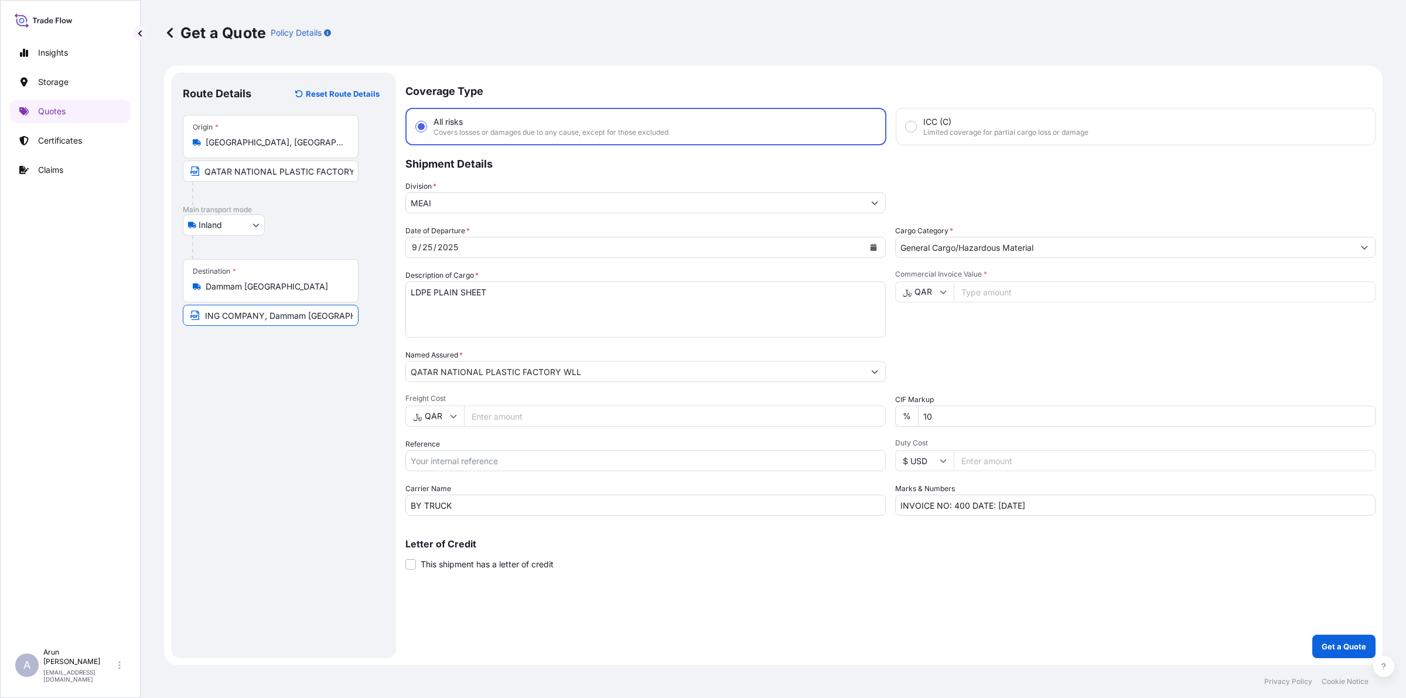
type input "ABRAJ AL AFDHA TRADING COMPANY, Dammam Saudi Arabia"
click at [614, 410] on input "Freight Cost" at bounding box center [675, 415] width 422 height 21
type input "1700"
click at [458, 457] on input "Reference" at bounding box center [645, 460] width 480 height 21
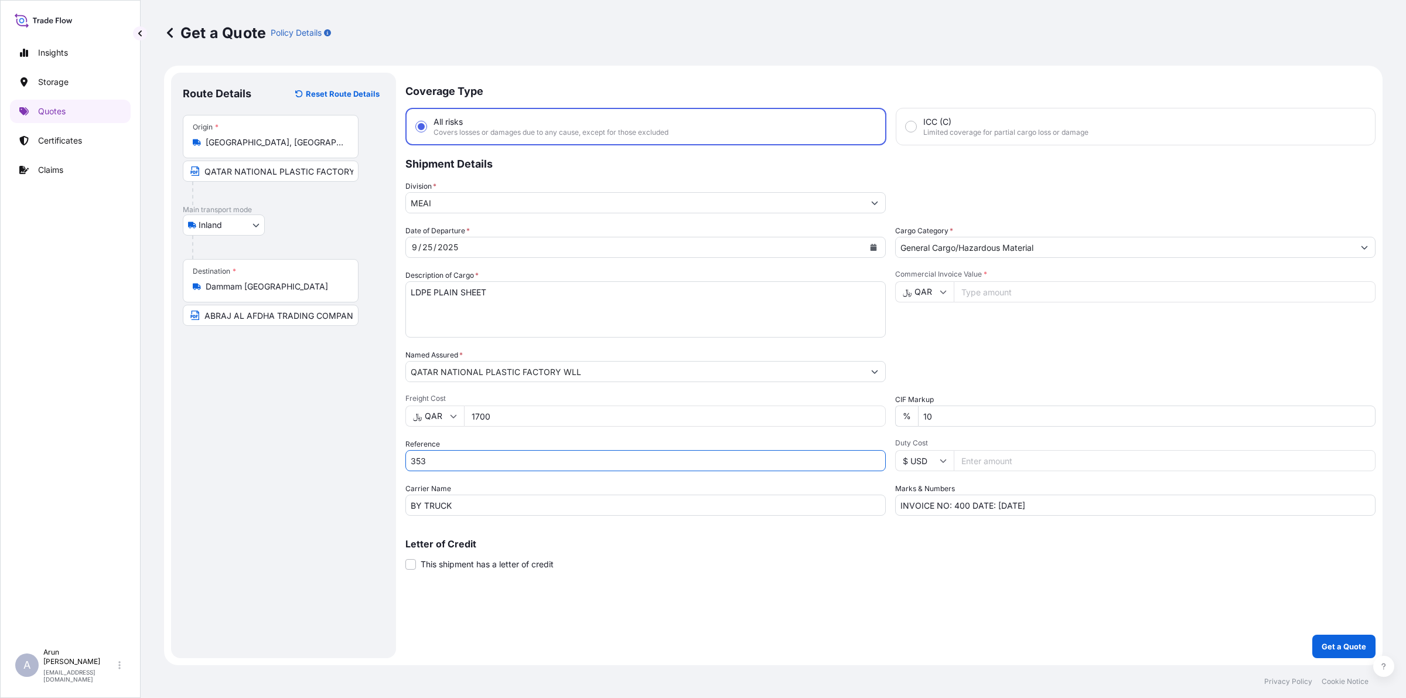
type input "353"
click at [964, 501] on input "INVOICE NO: 400 DATE: 20/09/2025" at bounding box center [1135, 504] width 480 height 21
click at [1006, 504] on input "INVOICE NO: 353 DATE: 20/09/2025" at bounding box center [1135, 504] width 480 height 21
type input "INVOICE NO: 353 DATE: 10/06/2025"
click at [1035, 289] on input "Commercial Invoice Value *" at bounding box center [1164, 291] width 422 height 21
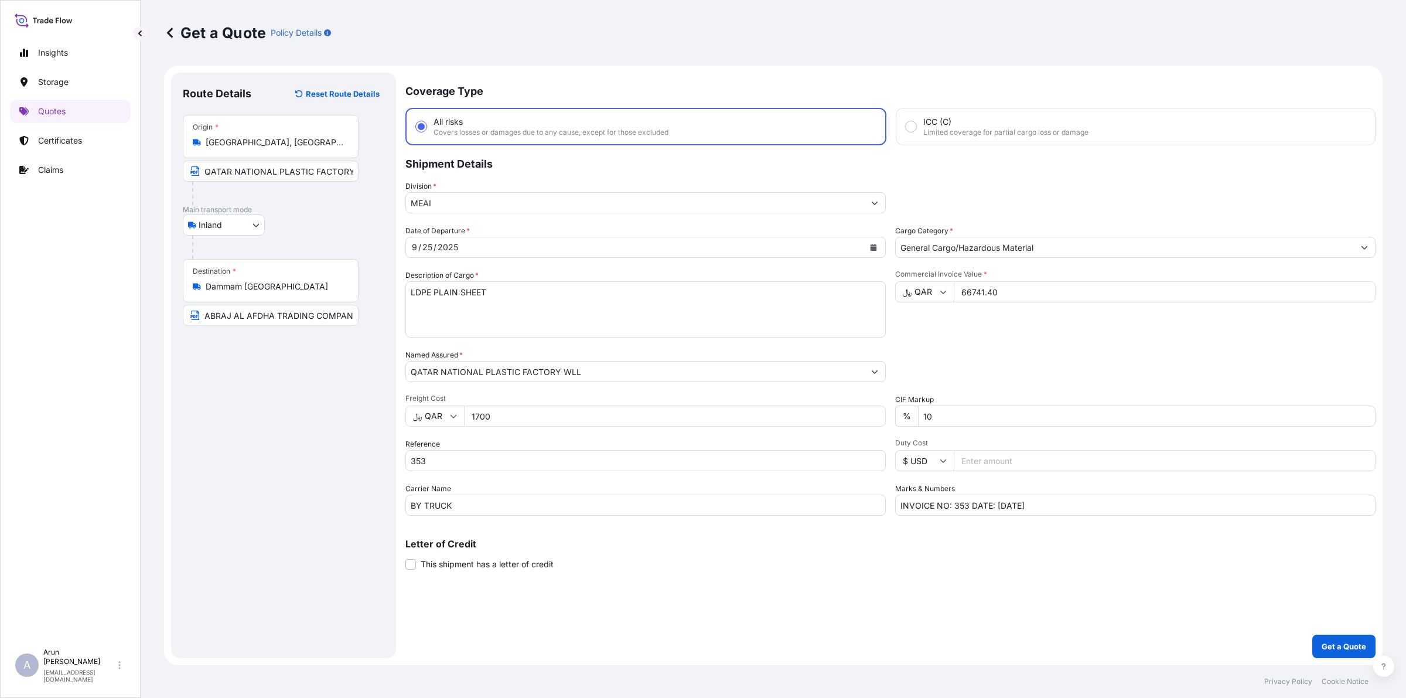
type input "66741.40"
click at [258, 317] on input "ABRAJ AL AFDHA TRADING COMPANY, Dammam Saudi Arabia" at bounding box center [271, 315] width 176 height 21
type input "ABRAJ AL FADHA TRADING COMPANY, Dammam Saudi Arabia"
click at [1324, 634] on button "Get a Quote" at bounding box center [1343, 645] width 63 height 23
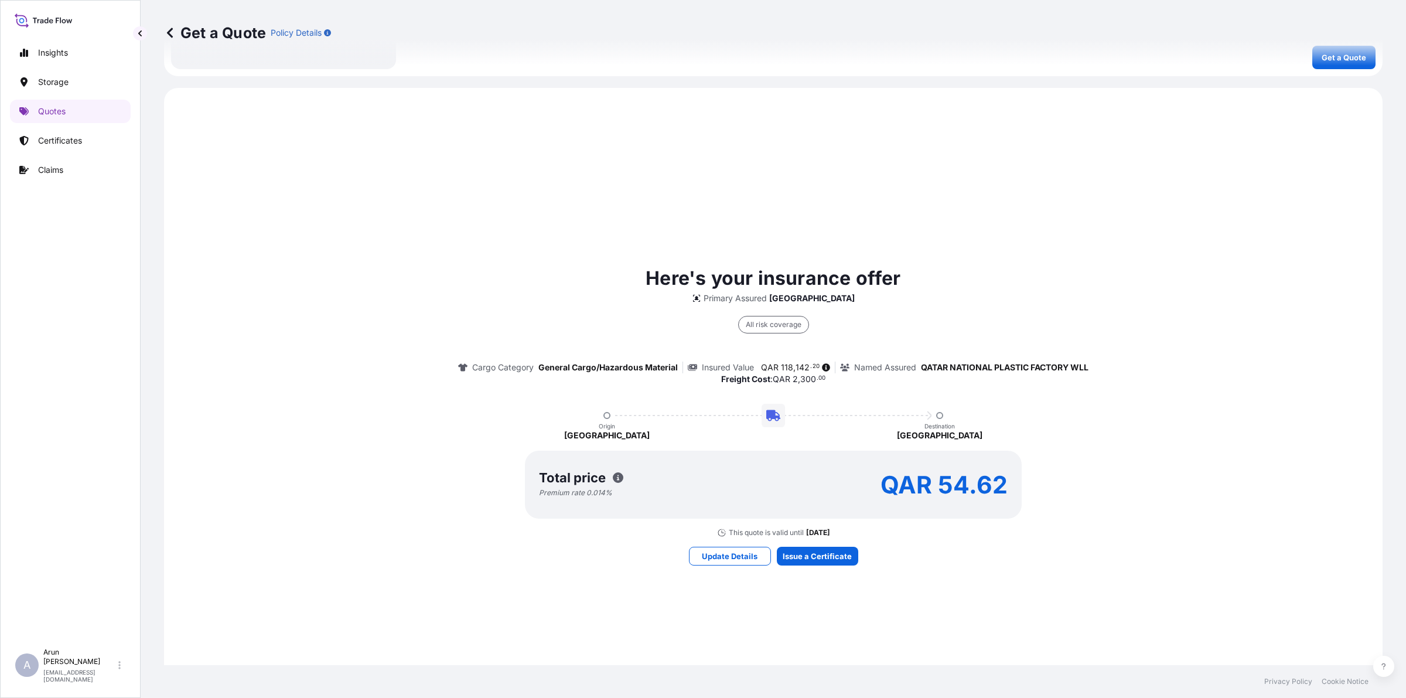
scroll to position [683, 0]
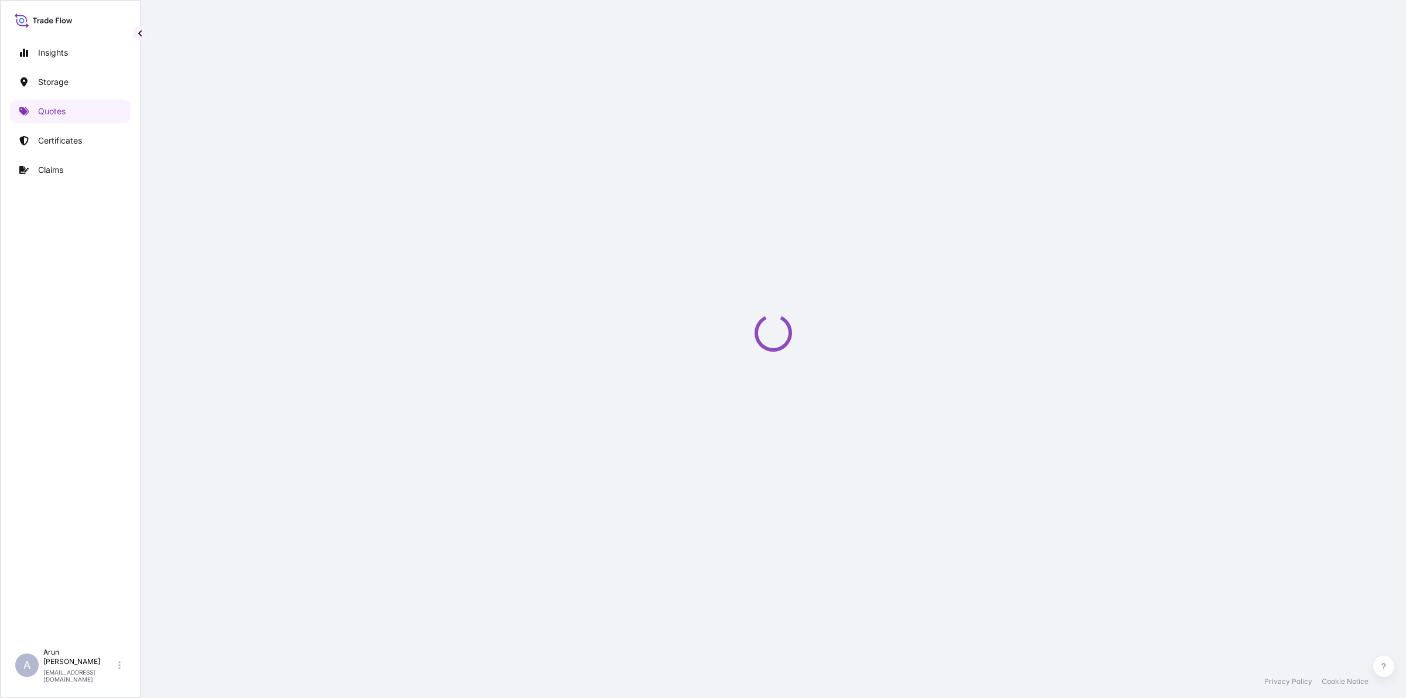
select select "Inland"
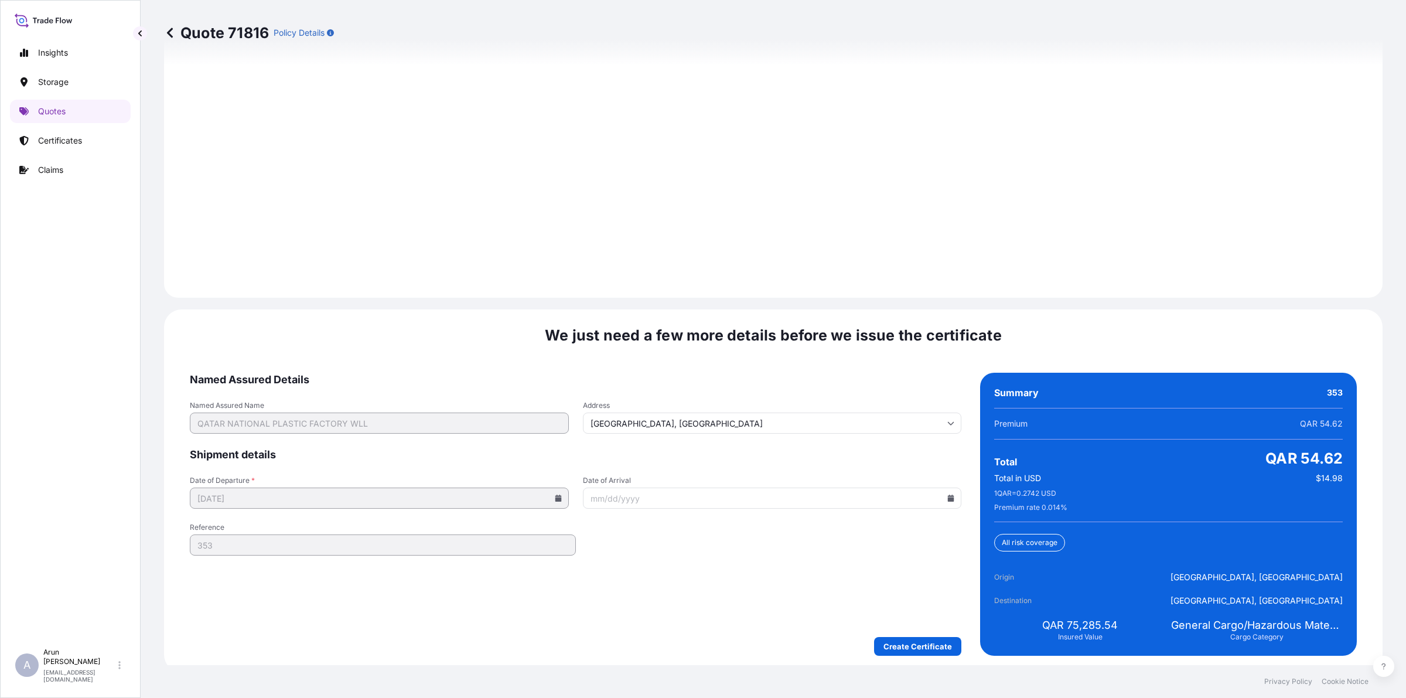
scroll to position [1581, 0]
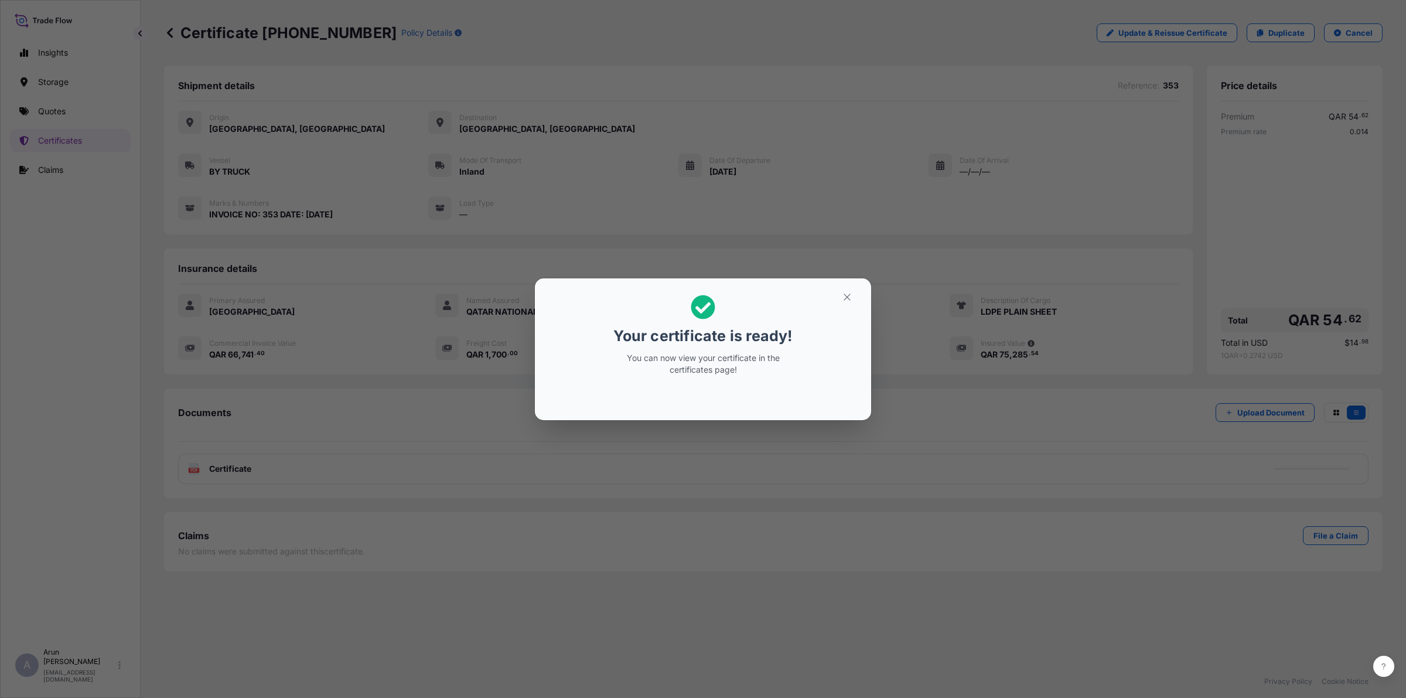
click at [362, 265] on div "Your certificate is ready! You can now view your certificate in the certificate…" at bounding box center [703, 349] width 1406 height 698
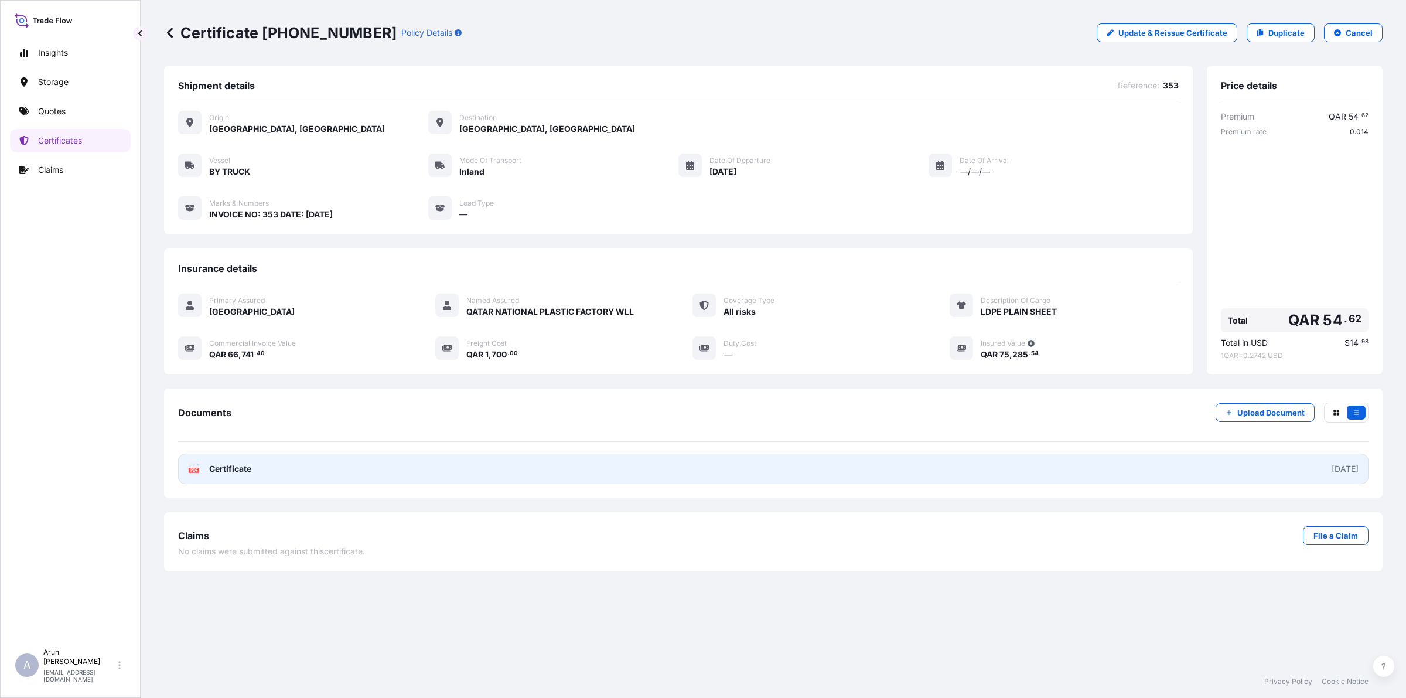
click at [264, 478] on link "PDF Certificate [DATE]" at bounding box center [773, 468] width 1190 height 30
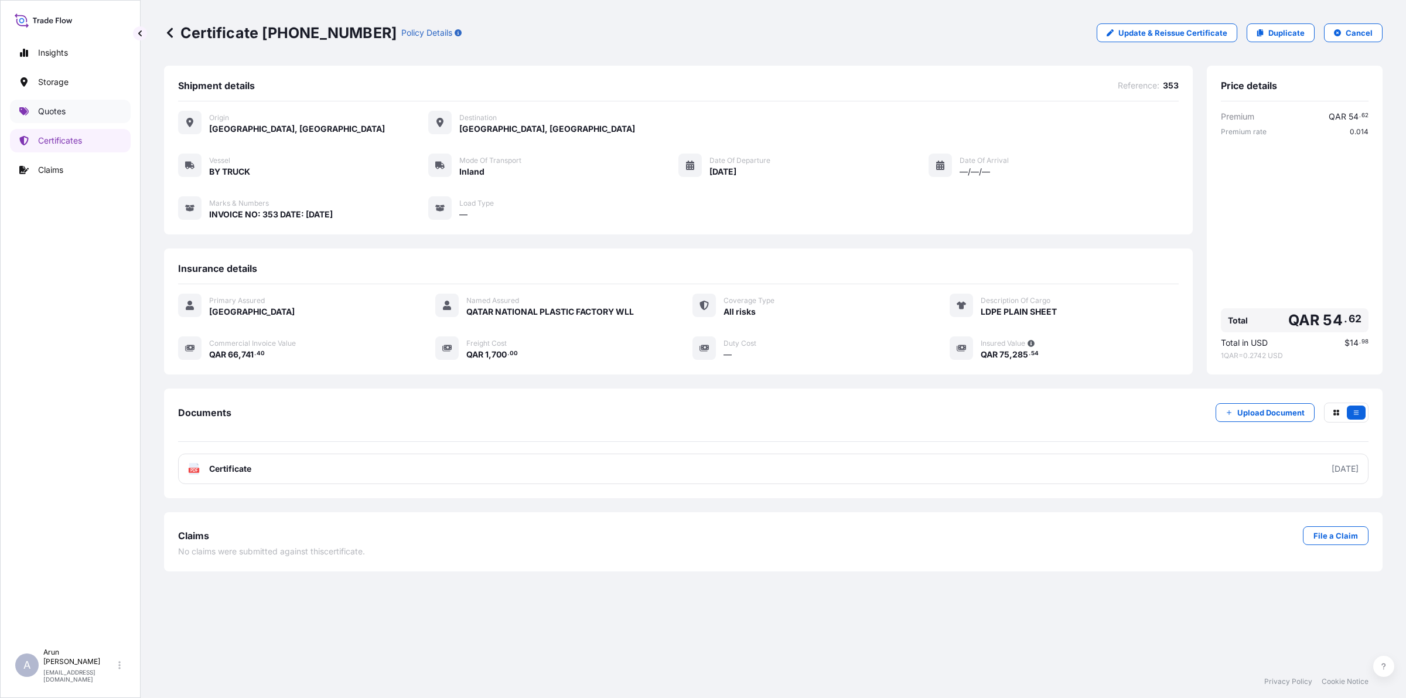
click at [48, 107] on p "Quotes" at bounding box center [52, 111] width 28 height 12
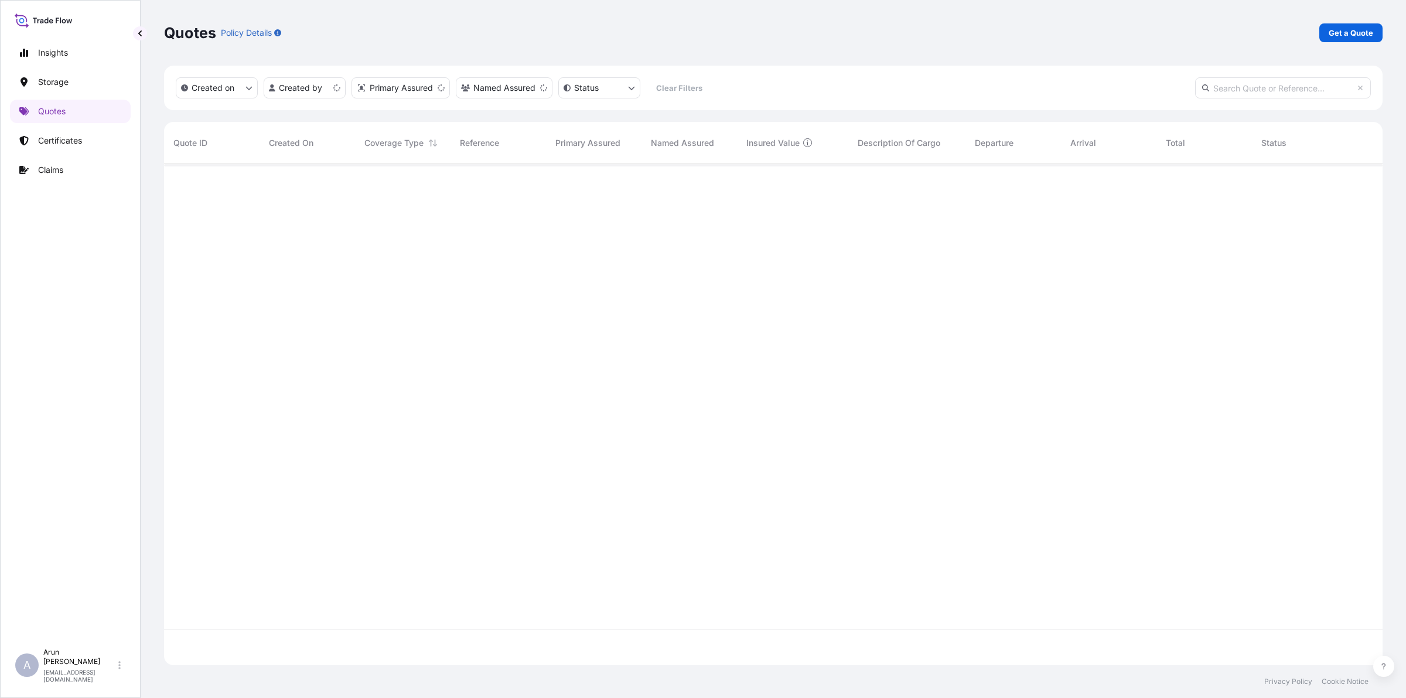
scroll to position [496, 1207]
click at [1360, 36] on p "Get a Quote" at bounding box center [1350, 33] width 45 height 12
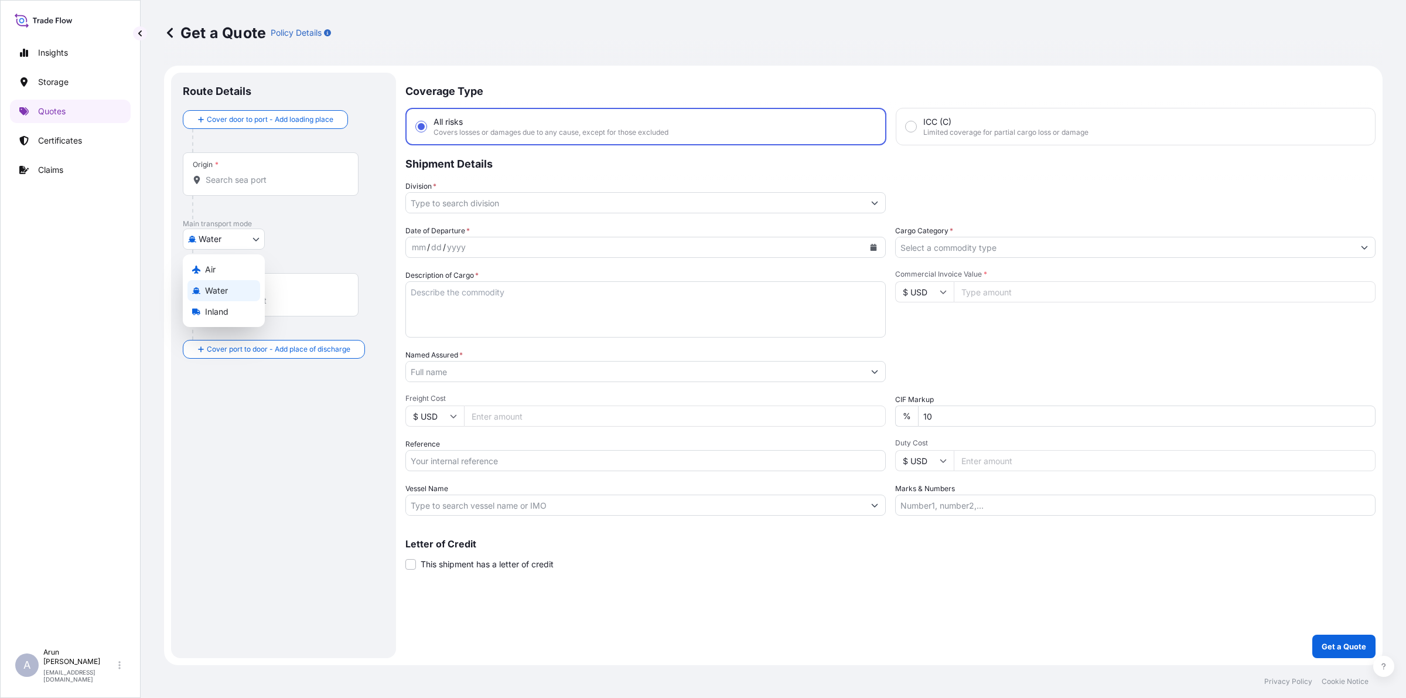
click at [253, 235] on body "Insights Storage Quotes Certificates Claims A Arun Radhakrishnan arun.radhakris…" at bounding box center [703, 349] width 1406 height 698
click at [208, 271] on span "Air" at bounding box center [210, 270] width 11 height 12
select select "Air"
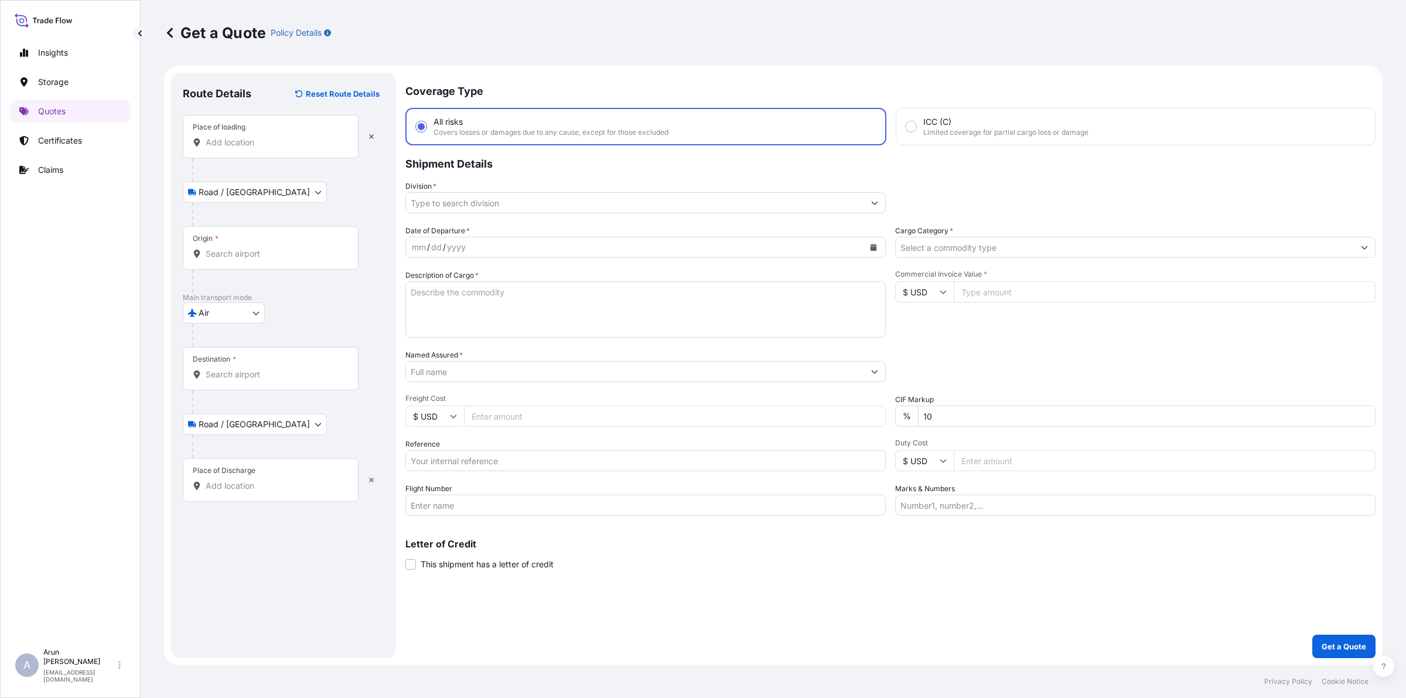
click at [259, 148] on div "Place of loading" at bounding box center [271, 136] width 176 height 43
click at [259, 148] on input "Place of loading" at bounding box center [275, 142] width 138 height 12
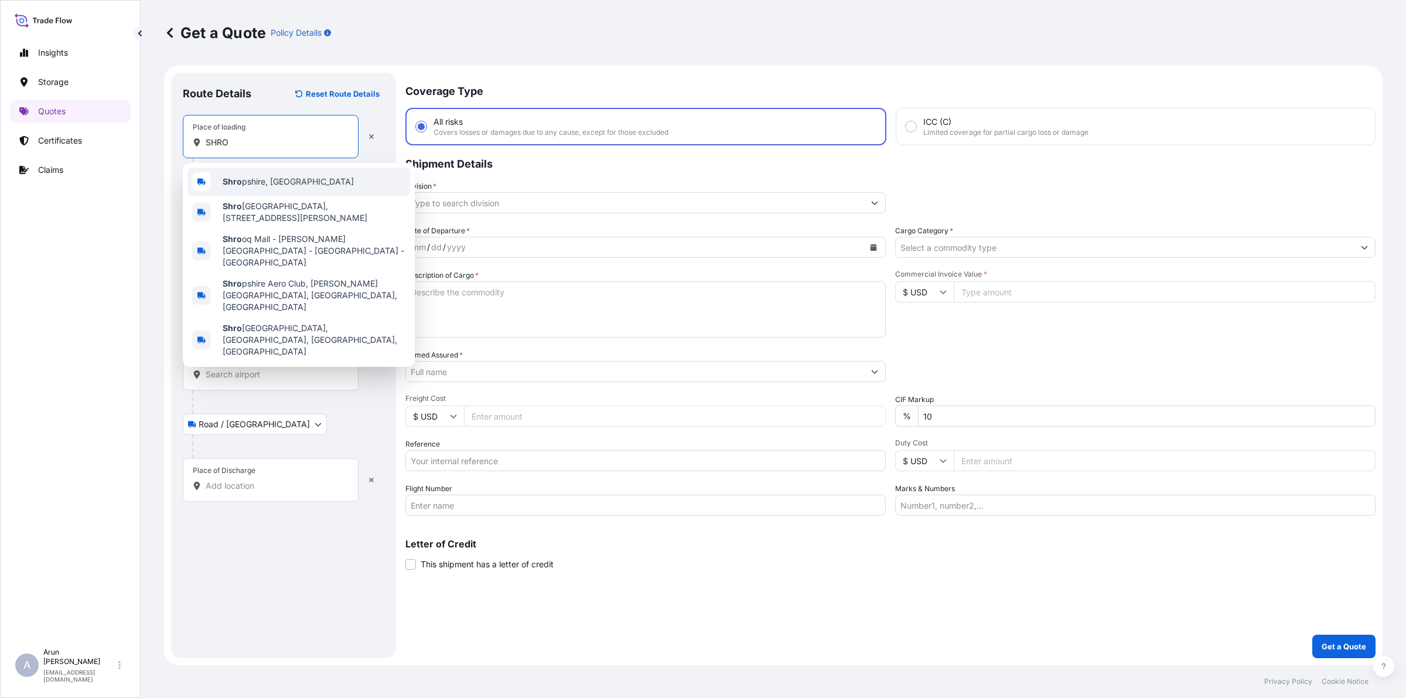
click at [264, 180] on span "Shro pshire, UK" at bounding box center [288, 182] width 131 height 12
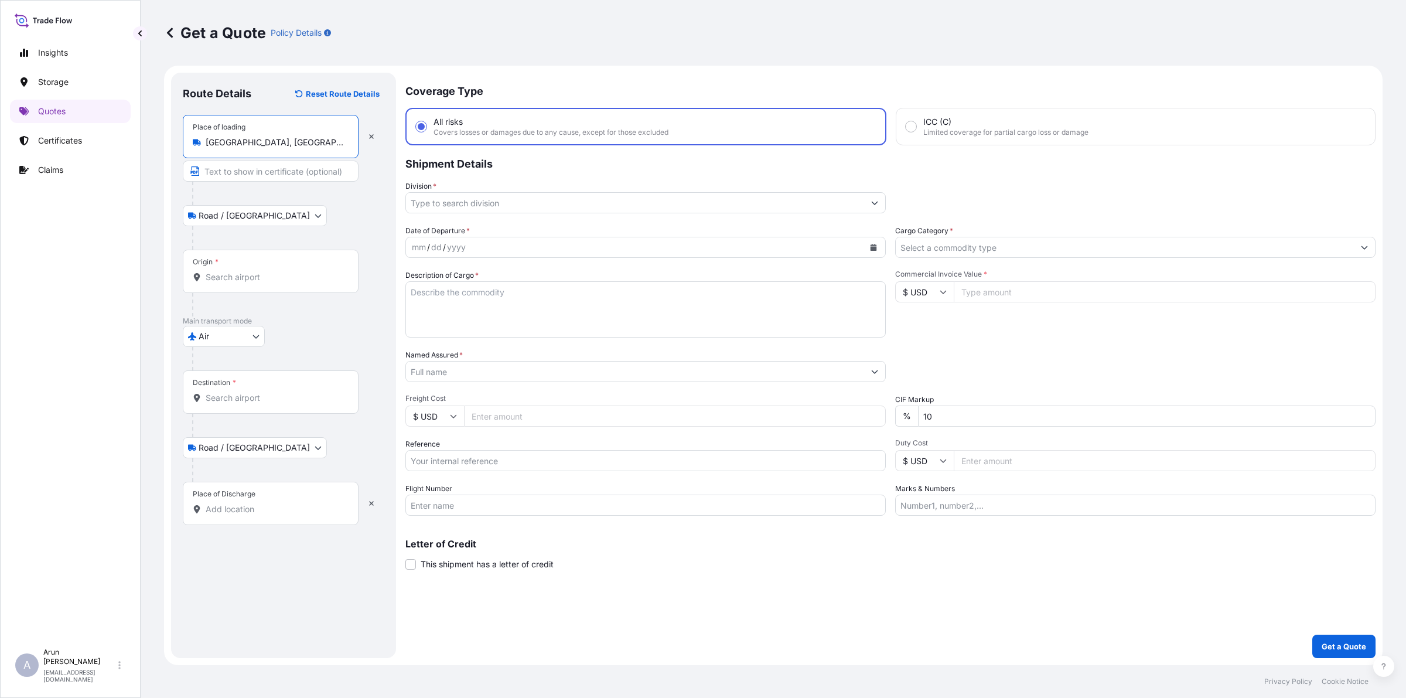
type input "Shropshire, UK"
click at [224, 177] on input "Text to appear on certificate" at bounding box center [271, 170] width 176 height 21
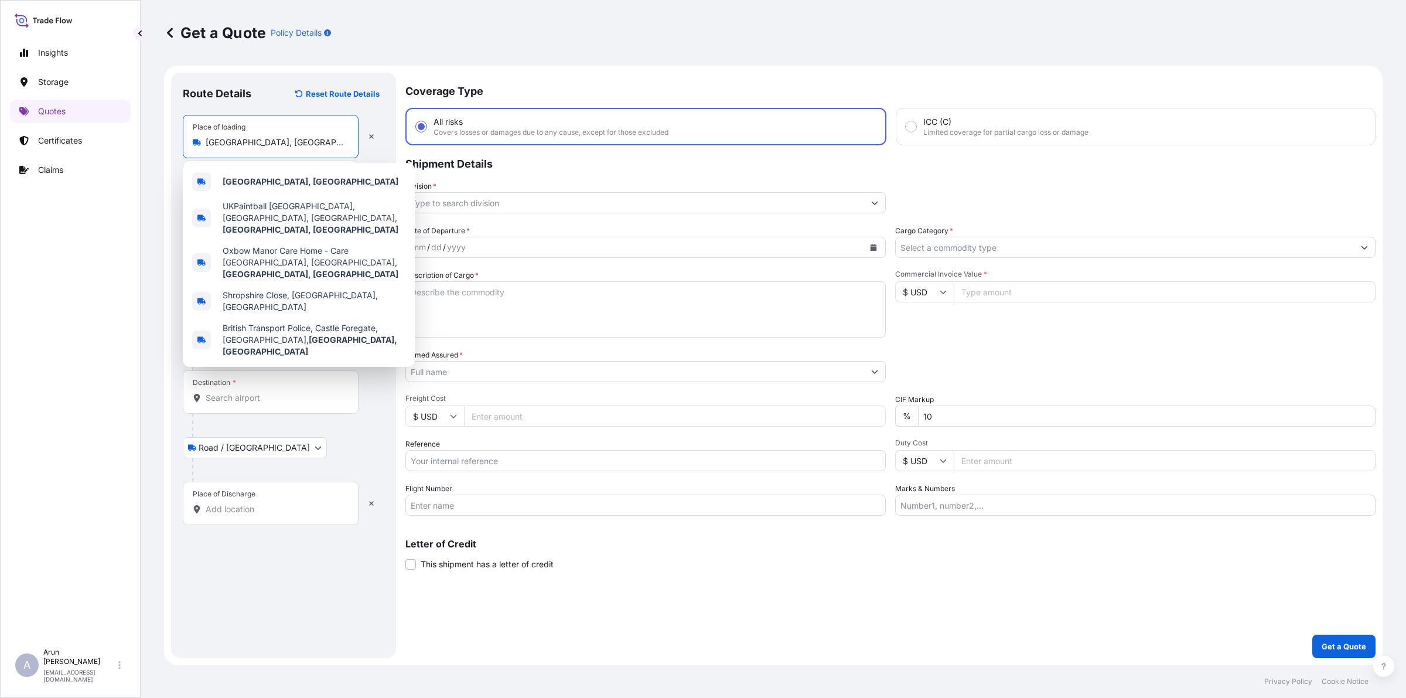
drag, startPoint x: 271, startPoint y: 138, endPoint x: 161, endPoint y: 143, distance: 110.3
click at [161, 143] on div "Get a Quote Policy Details Route Details Reset Route Details Place of loading S…" at bounding box center [773, 332] width 1265 height 665
click at [265, 189] on div "Shropshire, UK" at bounding box center [298, 181] width 223 height 28
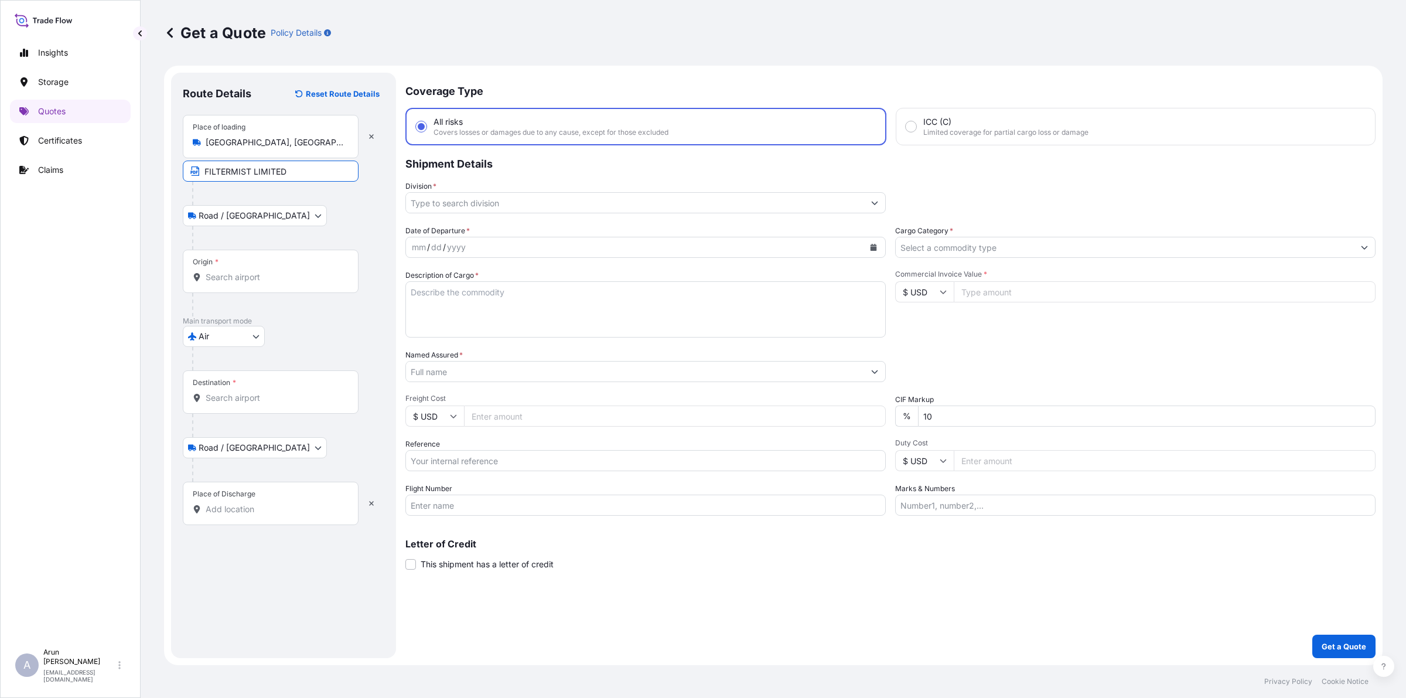
click at [290, 175] on input "FILTERMIST LIMITED" at bounding box center [271, 170] width 176 height 21
paste input "Shropshire, UK"
type input "FILTERMIST LIMITED, Shropshire, UK"
click at [280, 275] on input "Origin *" at bounding box center [275, 277] width 138 height 12
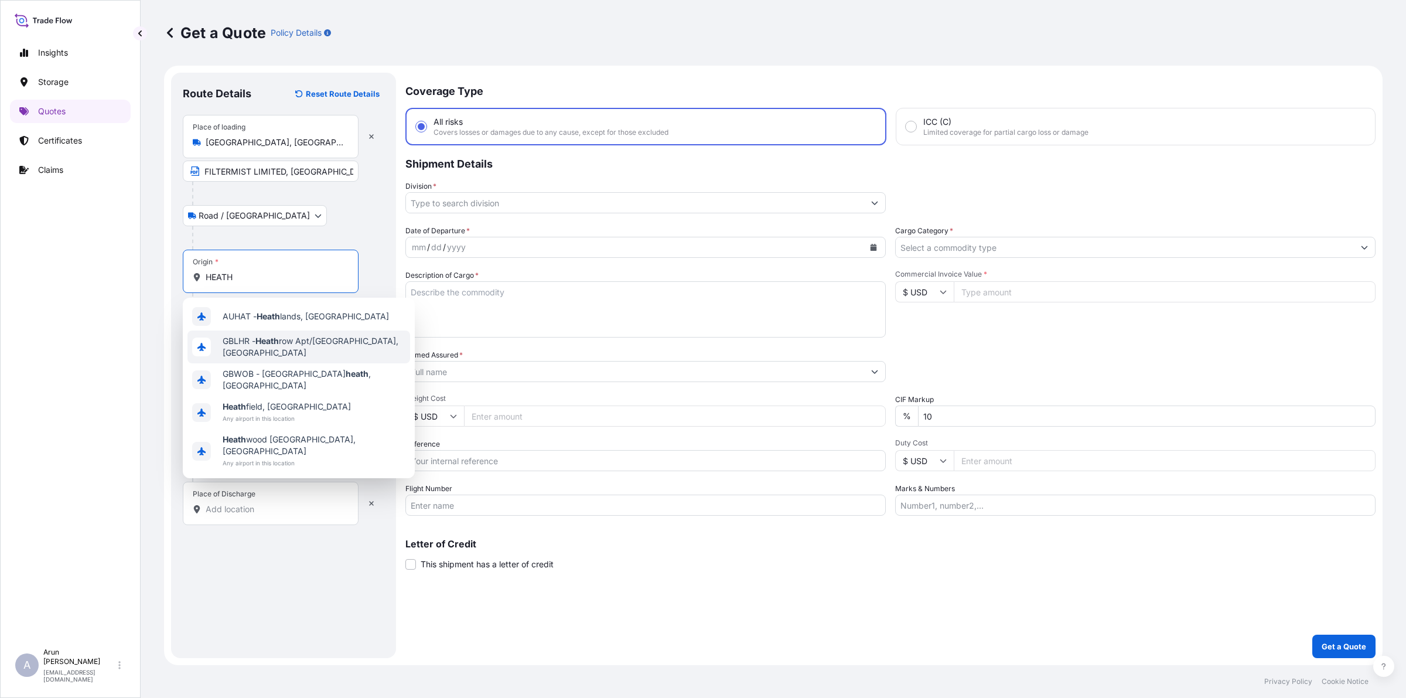
click at [271, 348] on span "GBLHR - Heath row Apt/London, United Kingdom" at bounding box center [314, 346] width 183 height 23
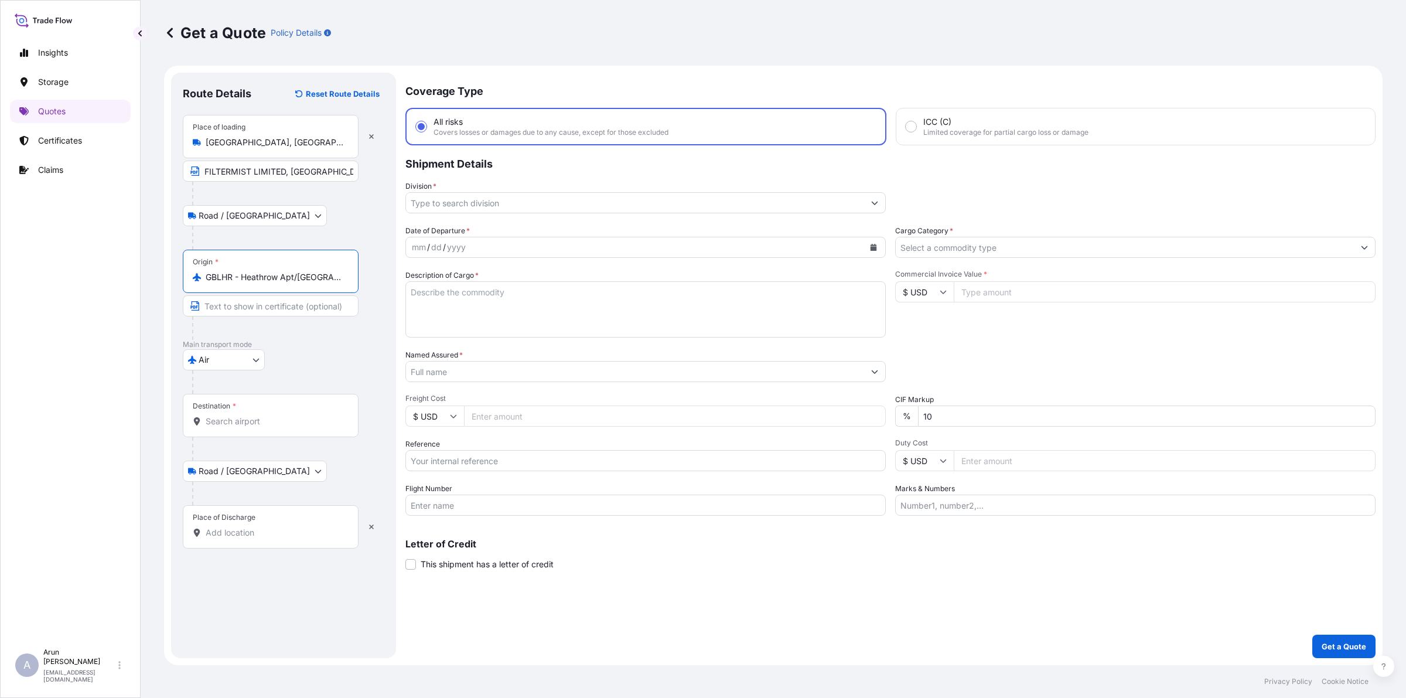
type input "GBLHR - Heathrow Apt/London, United Kingdom"
click at [242, 419] on input "Destination *" at bounding box center [275, 421] width 138 height 12
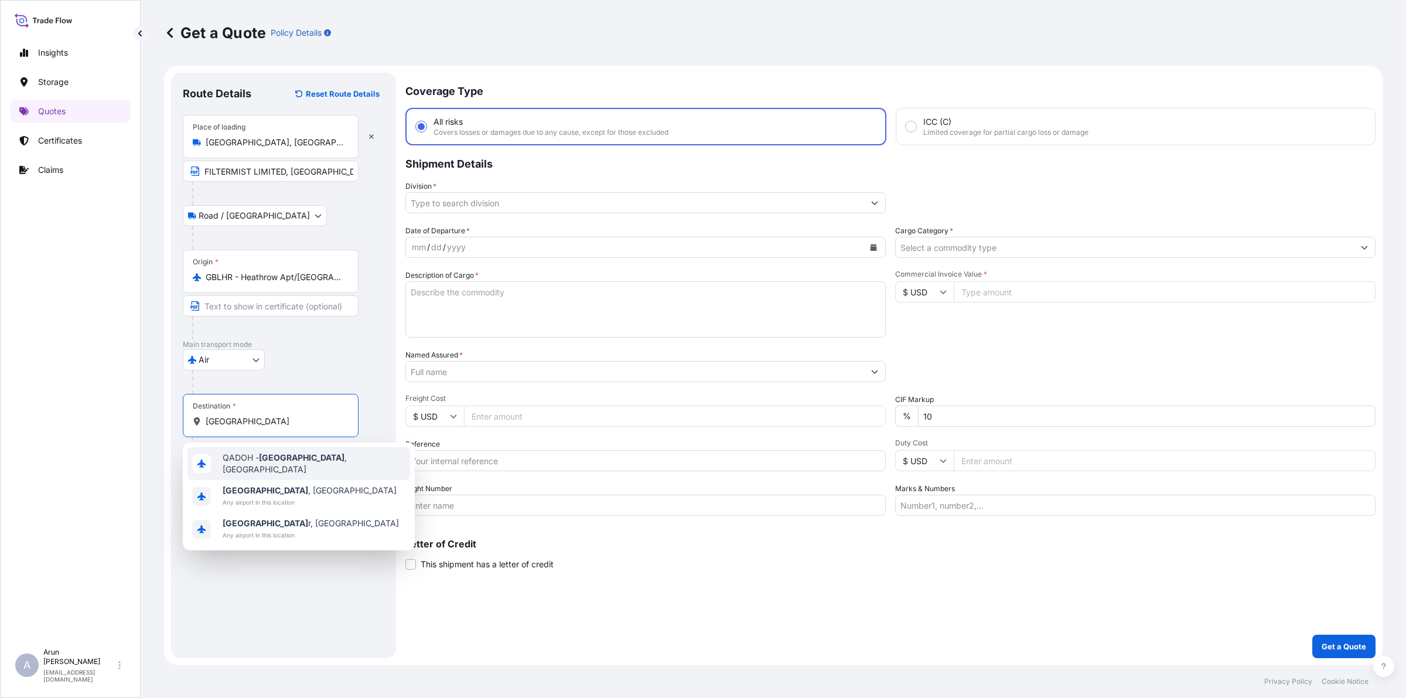
click at [239, 460] on span "QADOH - Doha , Qatar" at bounding box center [314, 463] width 183 height 23
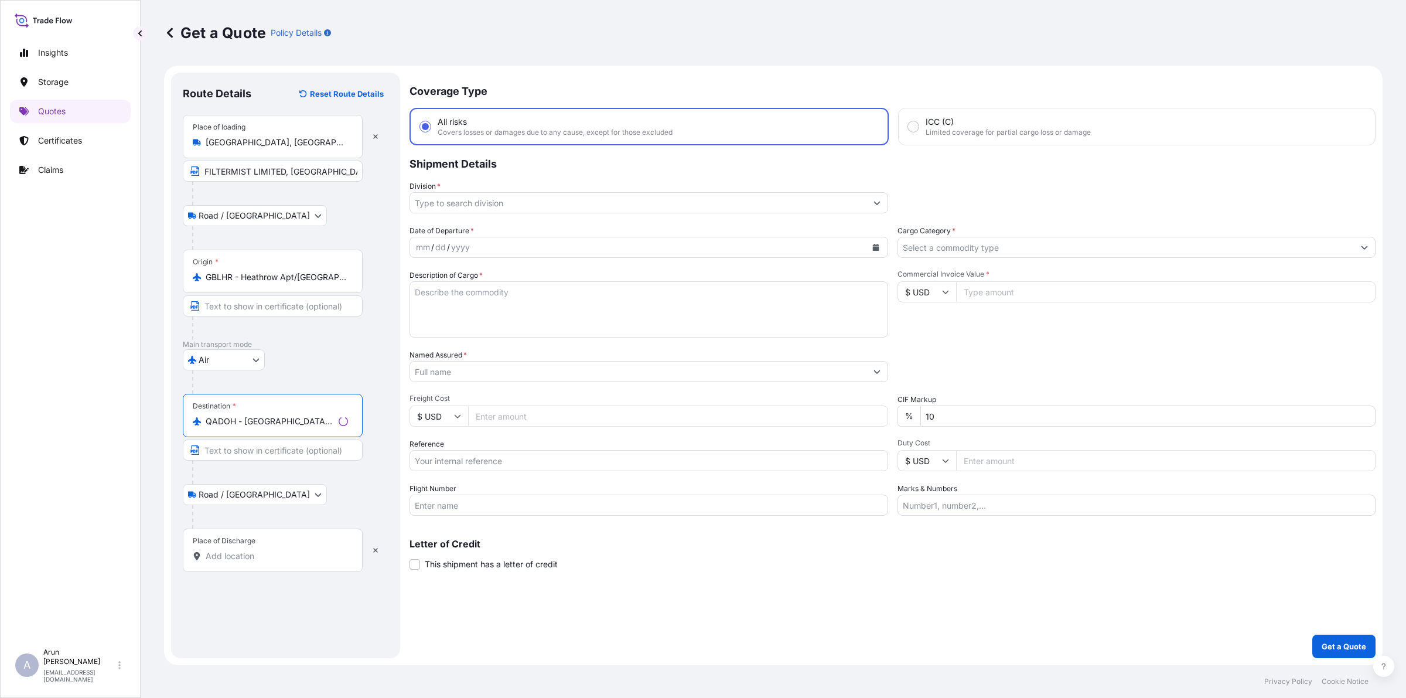
type input "QADOH - Doha, Qatar"
click at [255, 554] on input "Place of Discharge" at bounding box center [277, 556] width 142 height 12
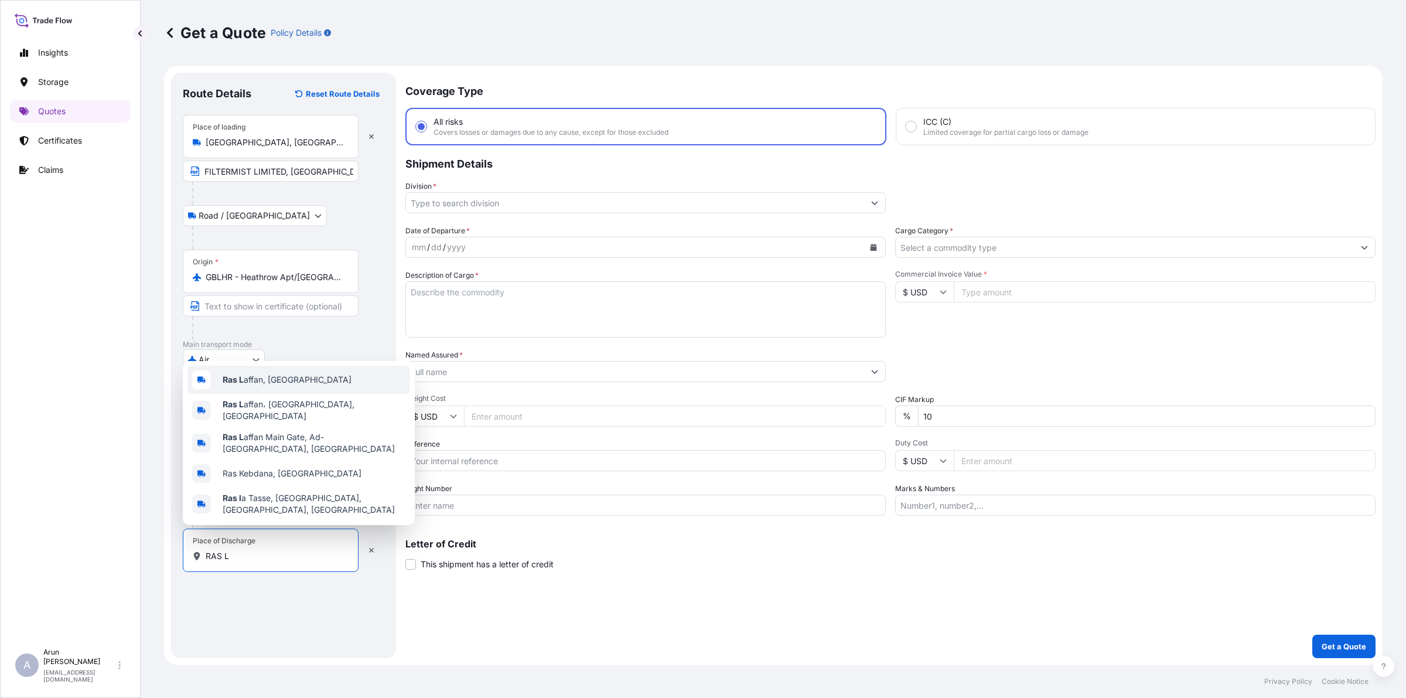
click at [268, 394] on div "Ras L affan, Qatar" at bounding box center [298, 379] width 223 height 28
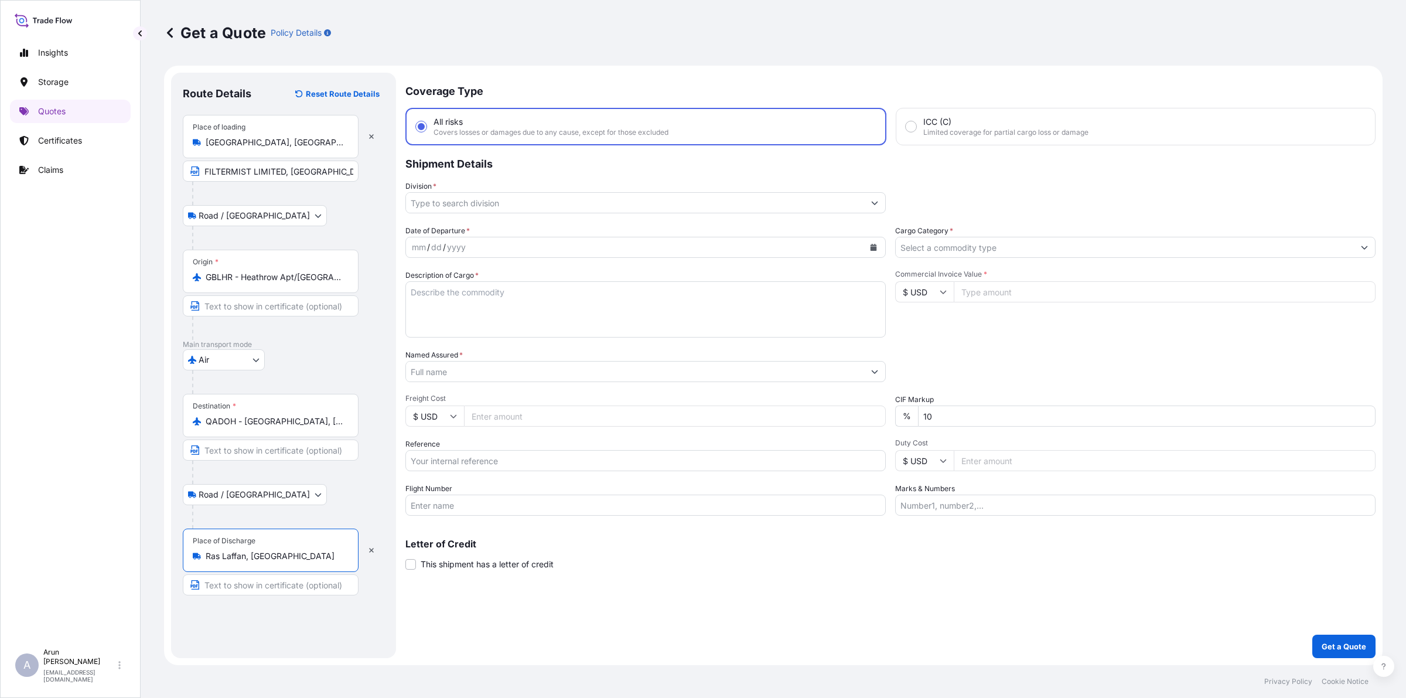
type input "Ras Laffan, Qatar"
click at [262, 586] on input "Text to appear on certificate" at bounding box center [271, 584] width 176 height 21
type input "MADINA ORYX ENGINEERING SOLUTIONS LLC"
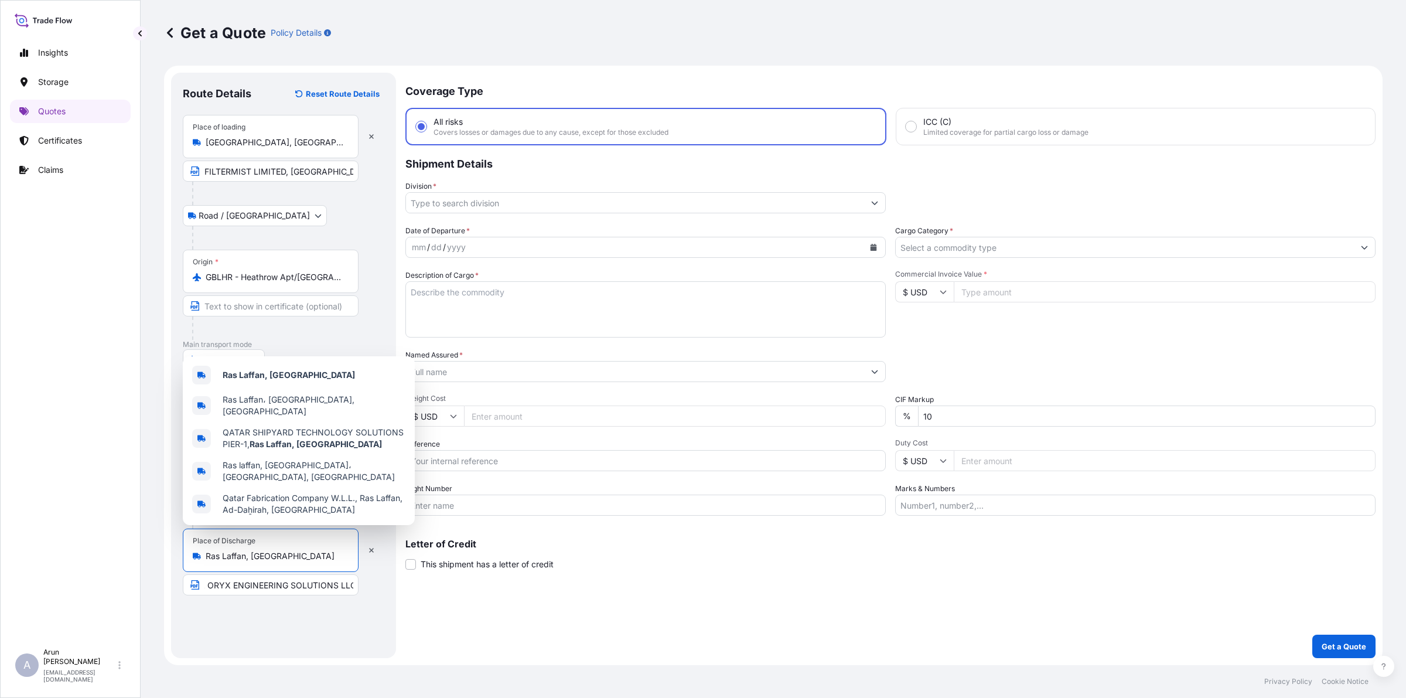
scroll to position [0, 0]
click at [247, 561] on input "Ras Laffan, Qatar" at bounding box center [275, 556] width 138 height 12
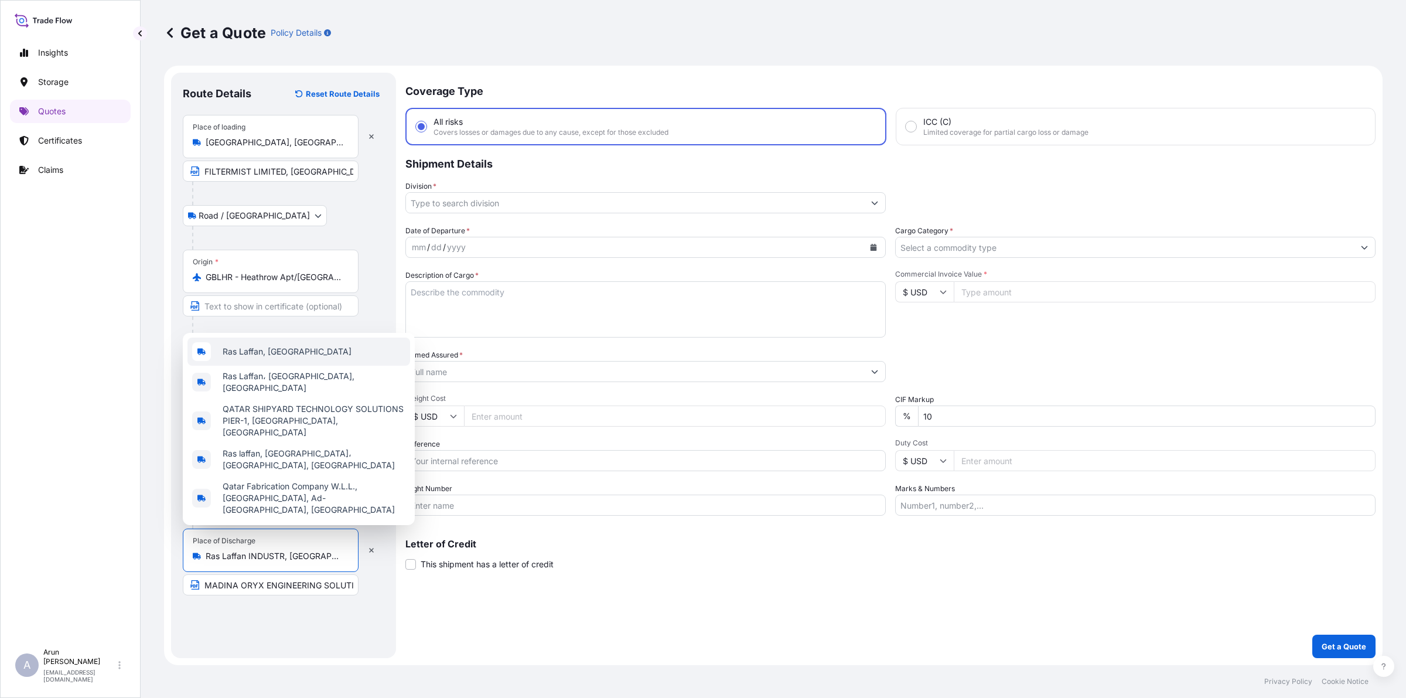
click at [241, 365] on div "Ras Laffan, Qatar" at bounding box center [298, 351] width 223 height 28
type input "Ras Laffan, Qatar"
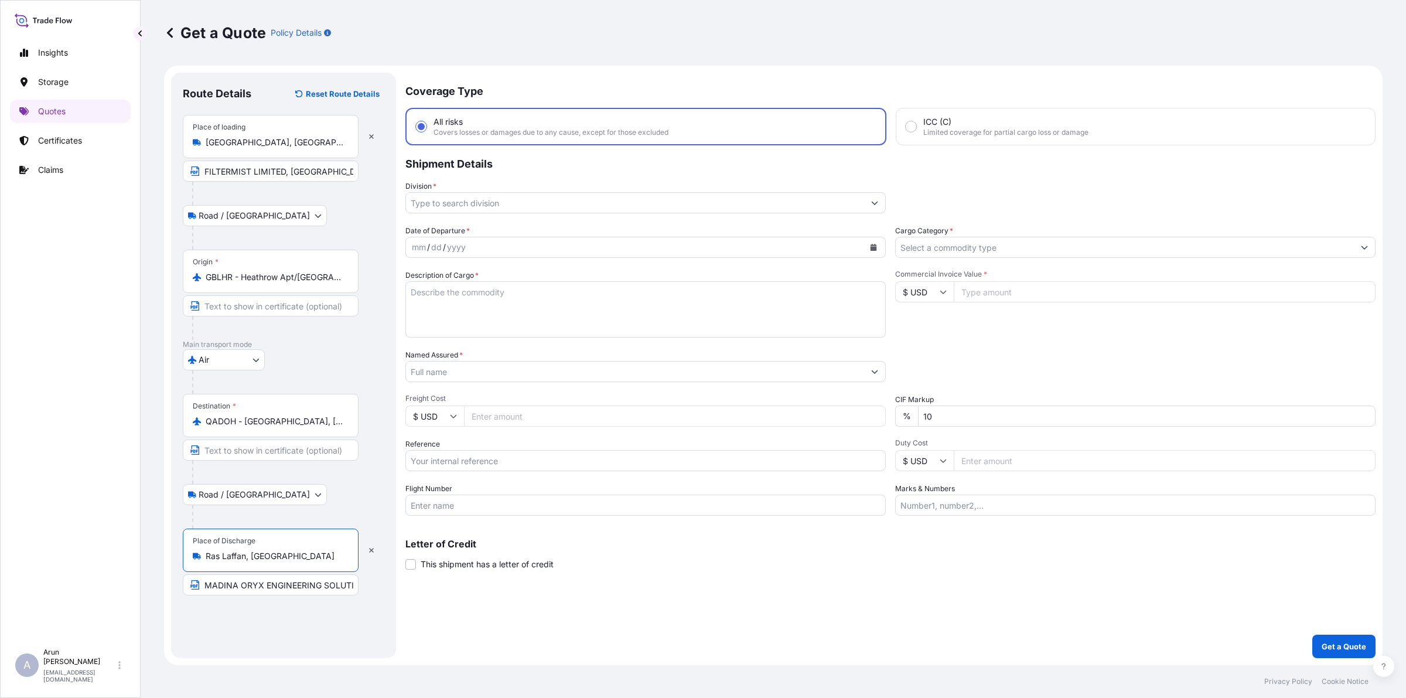
drag, startPoint x: 274, startPoint y: 558, endPoint x: 179, endPoint y: 546, distance: 96.2
click at [179, 546] on div "Route Details Reset Route Details Place of loading Shropshire, UK FILTERMIST LI…" at bounding box center [283, 365] width 225 height 585
click at [302, 586] on input "MADINA ORYX ENGINEERING SOLUTIONS LLC" at bounding box center [271, 584] width 176 height 21
paste input "Ras Laffan, Qatar"
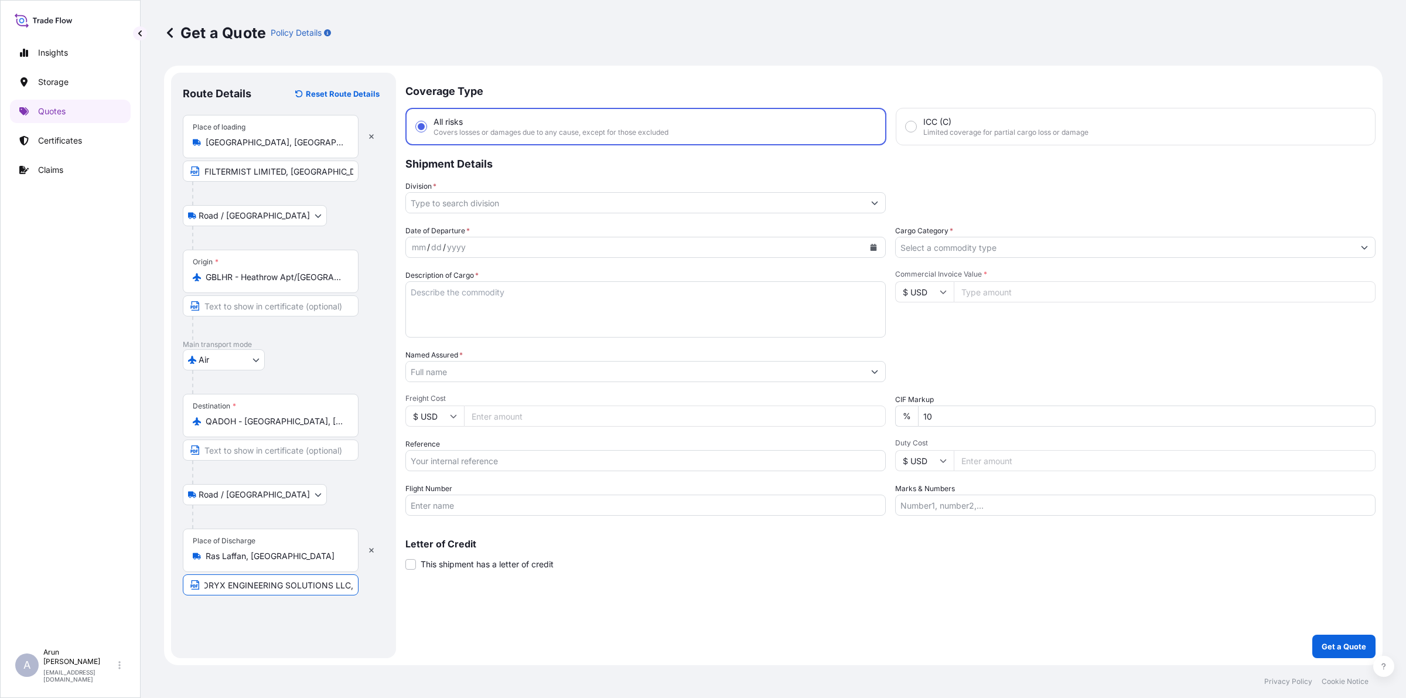
scroll to position [0, 105]
type input "MADINA ORYX ENGINEERING SOLUTIONS LLC, Ras Laffan, Qatar"
click at [458, 194] on input "Division *" at bounding box center [635, 202] width 458 height 21
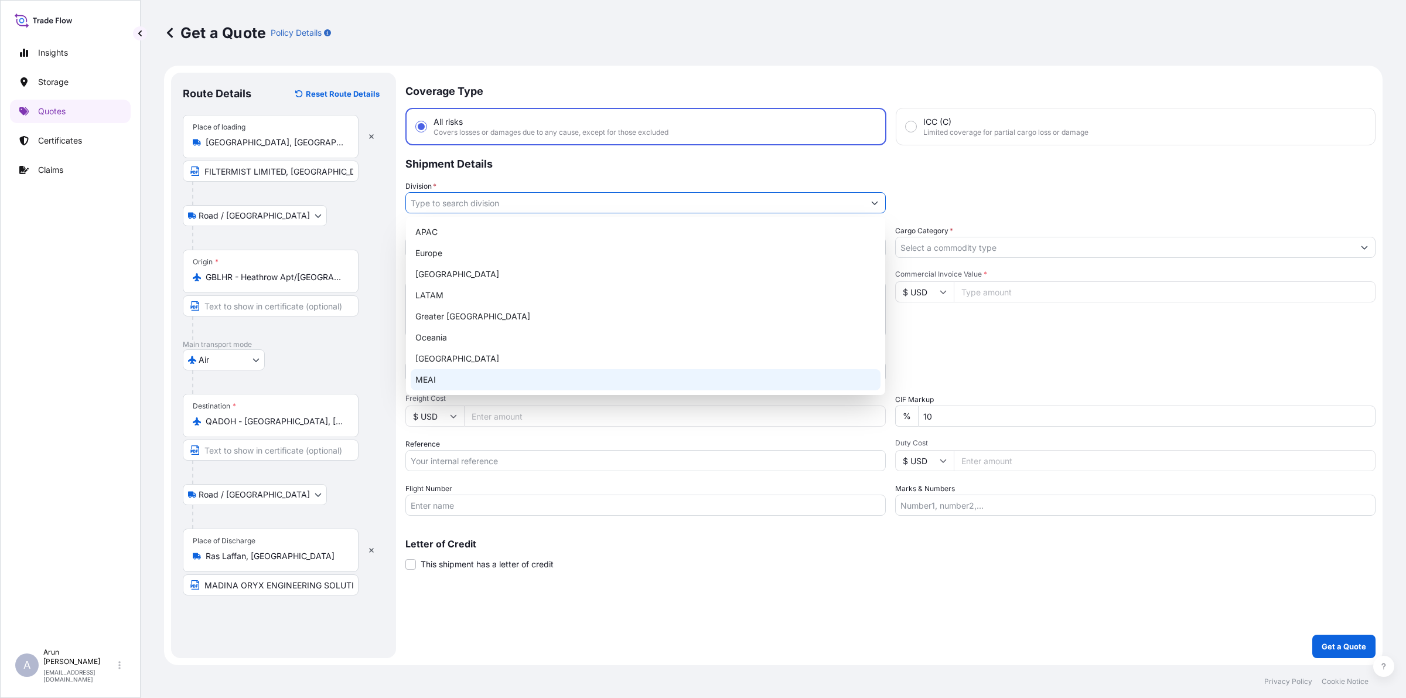
click at [446, 369] on div "MEAI" at bounding box center [646, 379] width 470 height 21
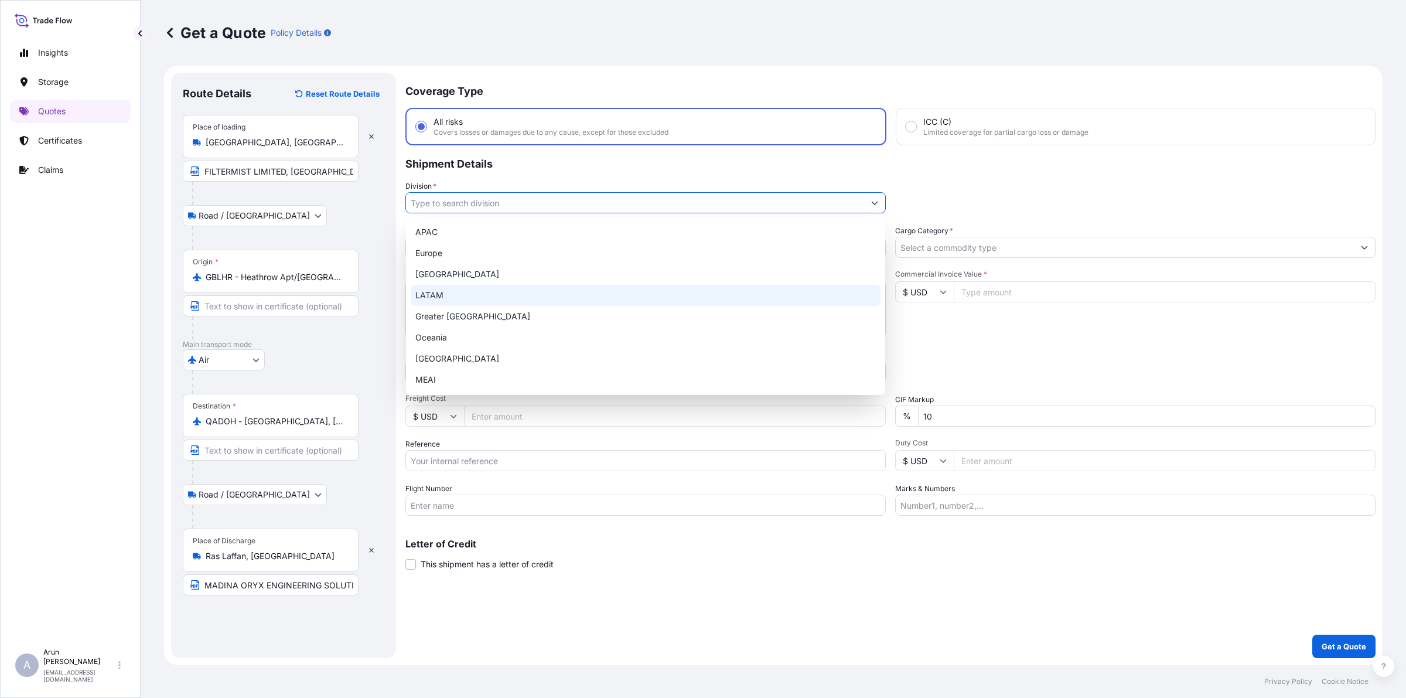
click at [1014, 250] on input "Cargo Category *" at bounding box center [1124, 247] width 458 height 21
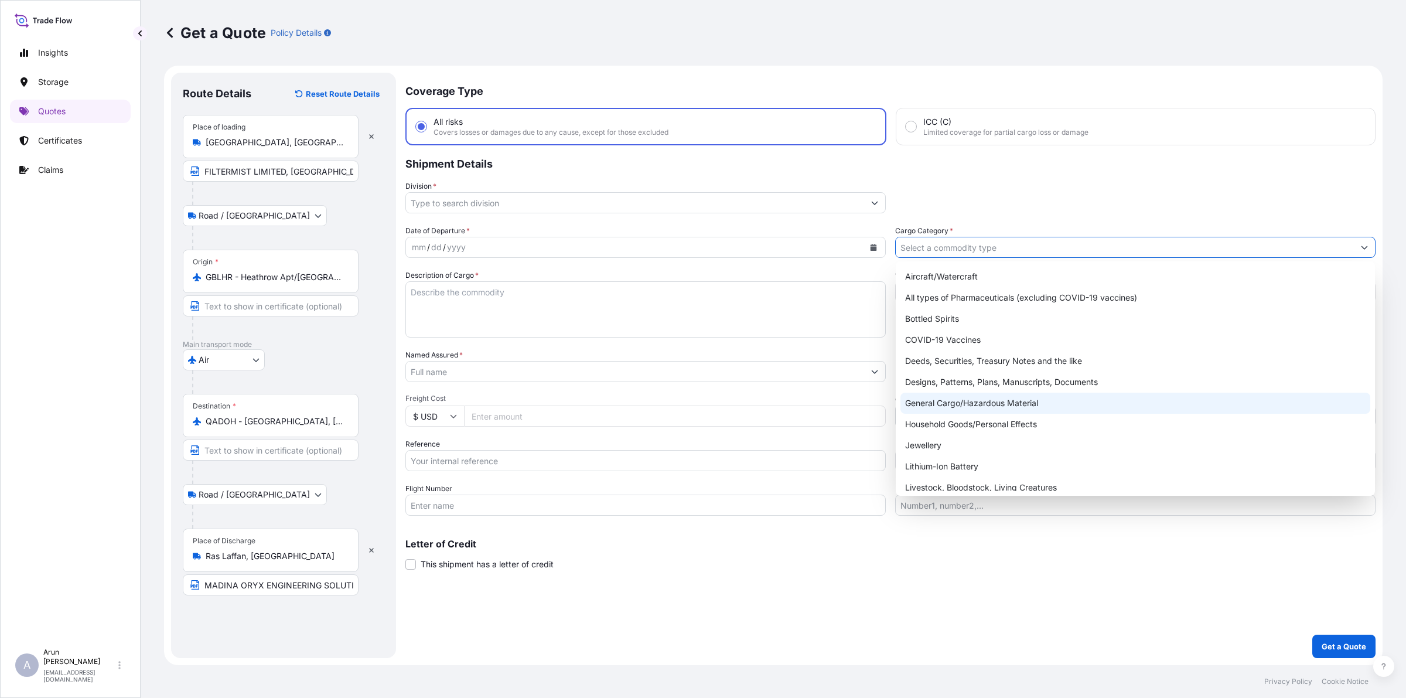
click at [965, 405] on div "General Cargo/Hazardous Material" at bounding box center [1135, 402] width 470 height 21
type input "General Cargo/Hazardous Material"
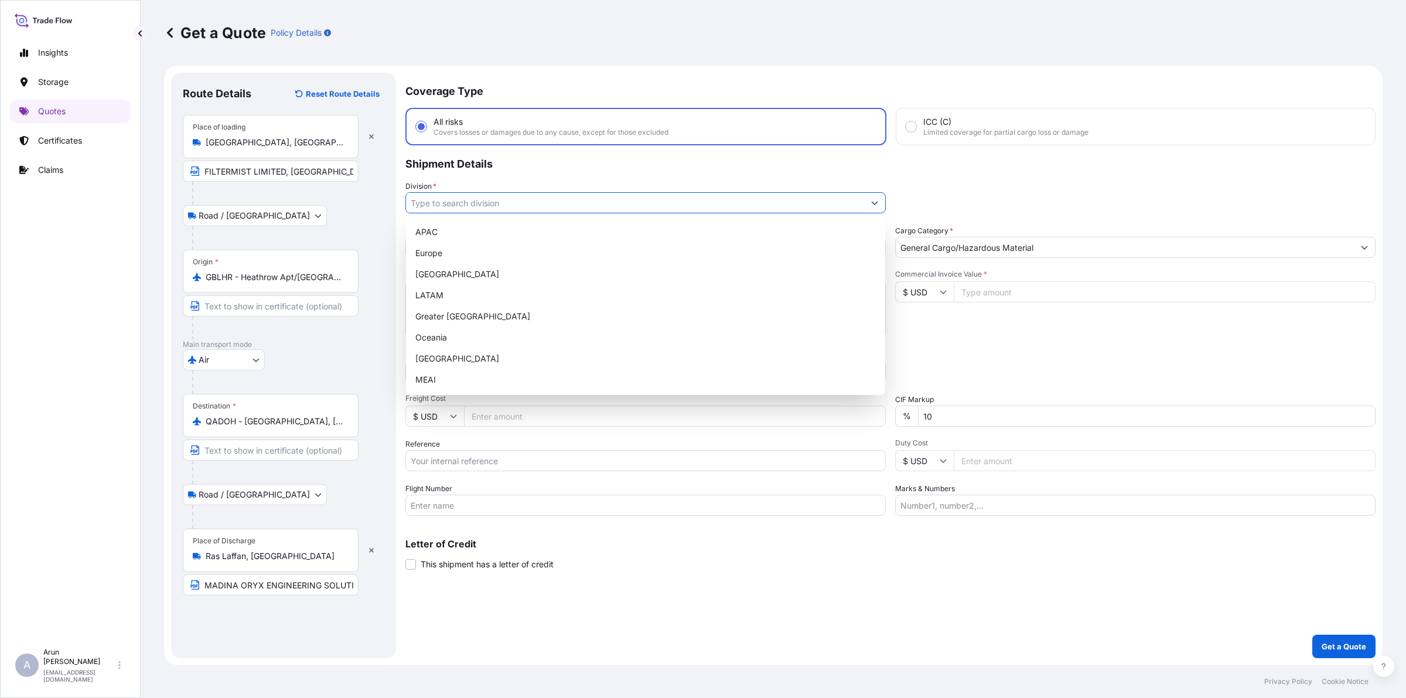
click at [569, 206] on input "Division *" at bounding box center [635, 202] width 458 height 21
click at [467, 373] on div "MEAI" at bounding box center [646, 379] width 470 height 21
type input "MEAI"
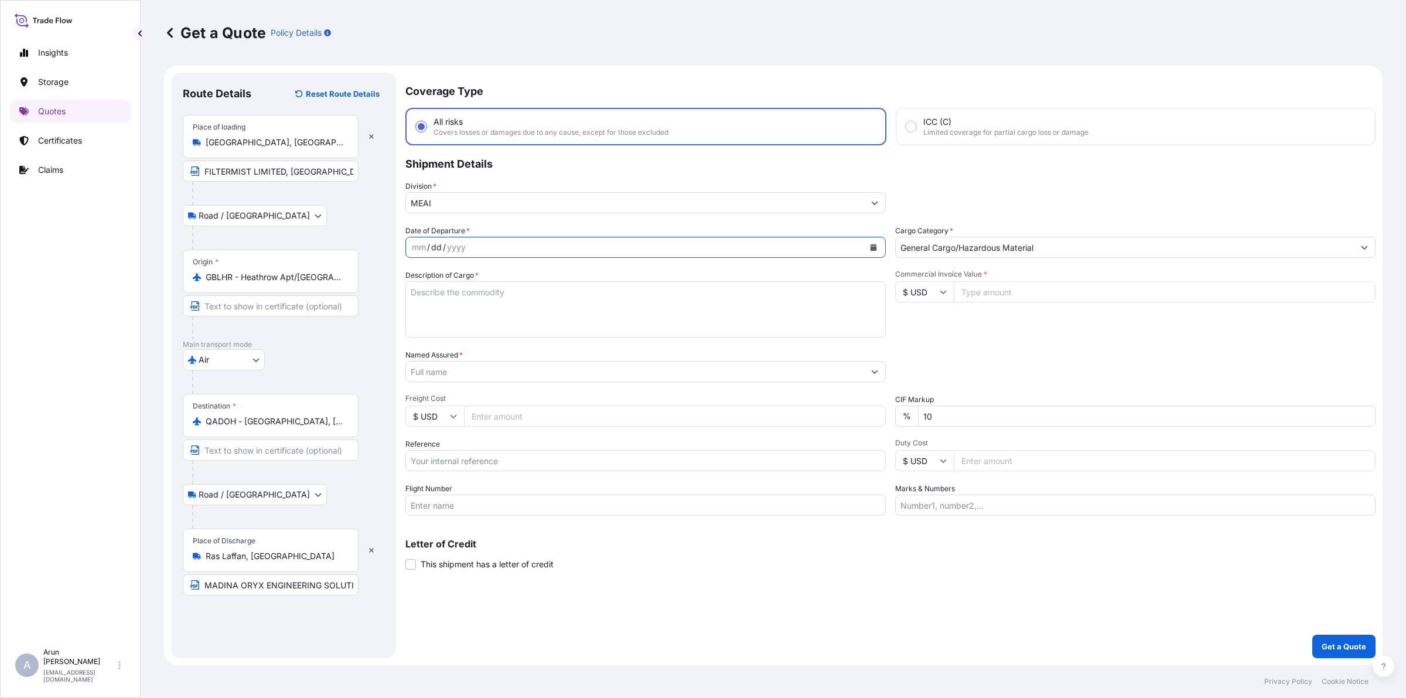
click at [440, 249] on div "dd" at bounding box center [436, 247] width 13 height 14
click at [876, 241] on button "Calendar" at bounding box center [873, 247] width 19 height 19
click at [556, 391] on div "27" at bounding box center [559, 389] width 21 height 21
click at [472, 303] on textarea "Description of Cargo *" at bounding box center [645, 309] width 480 height 56
paste textarea "CART-852032 TI 15-15 BAND"
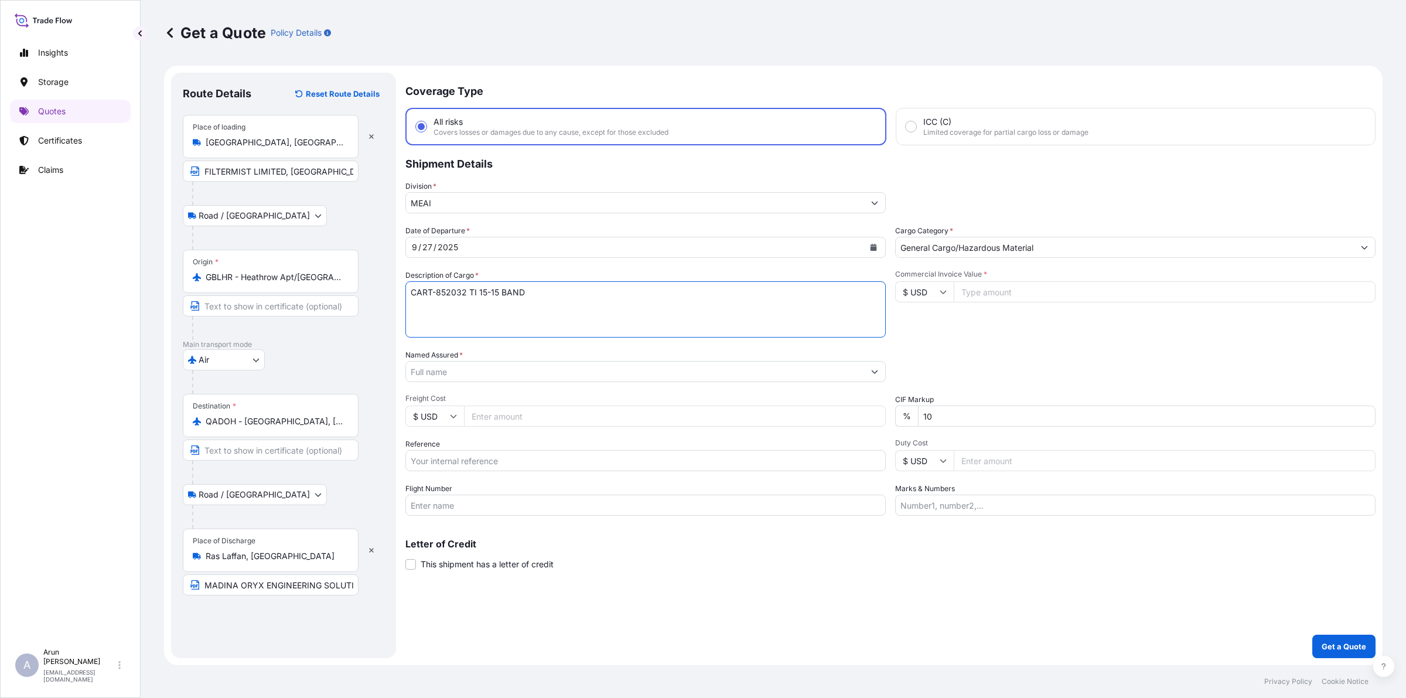
type textarea "CART-852032 TI 15-15 BAND"
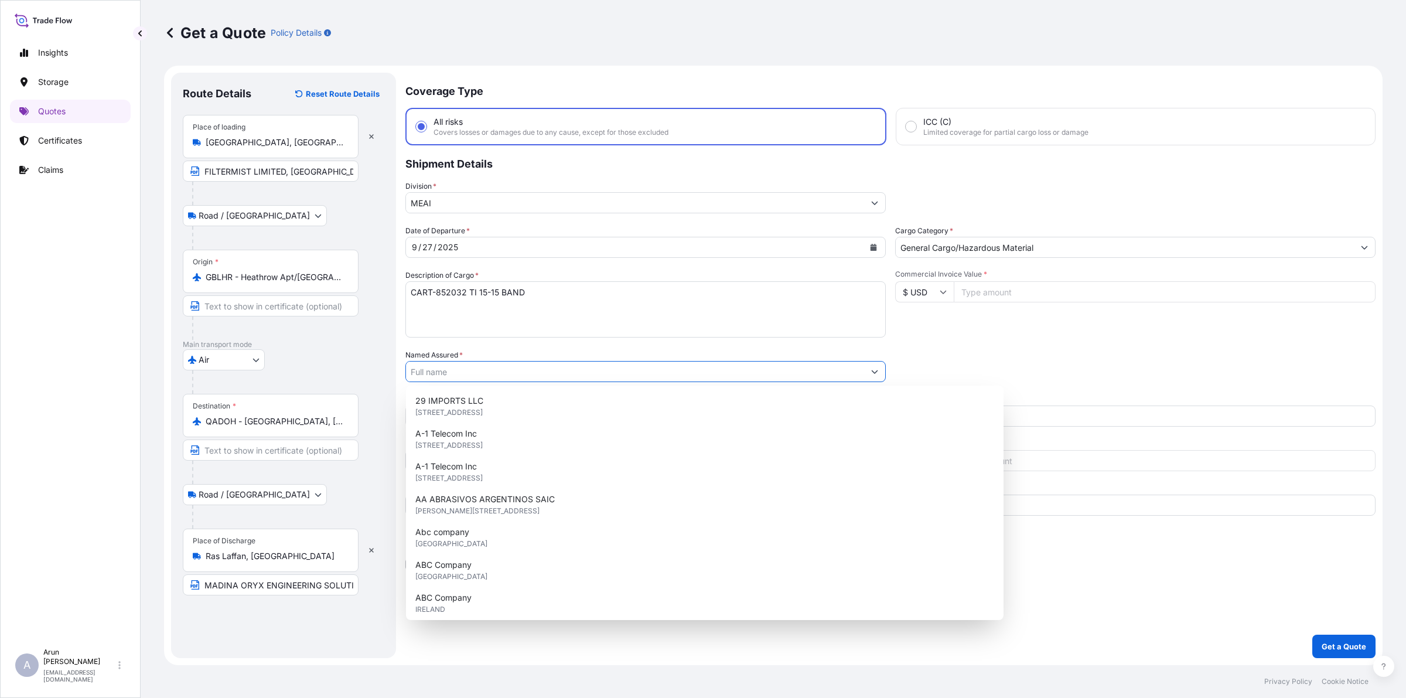
click at [450, 378] on input "Named Assured *" at bounding box center [635, 371] width 458 height 21
type input ","
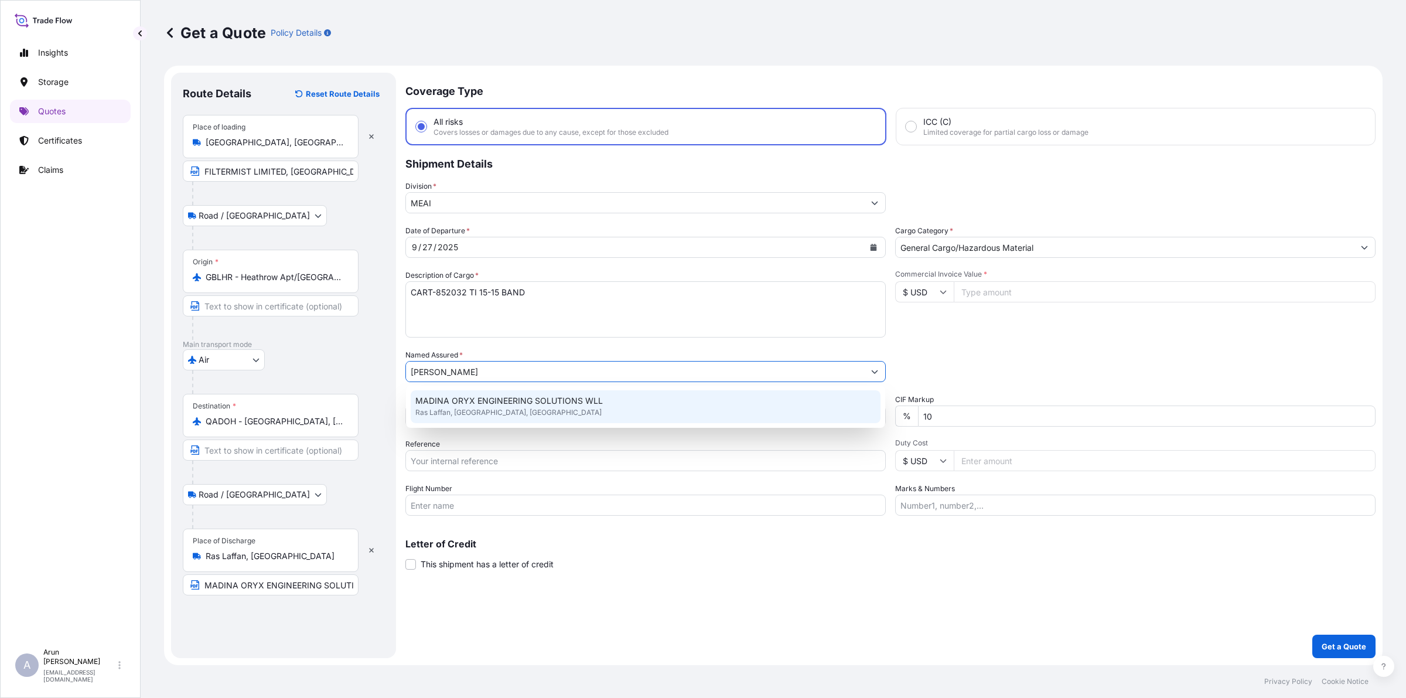
click at [493, 401] on span "MADINA ORYX ENGINEERING SOLUTIONS WLL" at bounding box center [508, 401] width 187 height 12
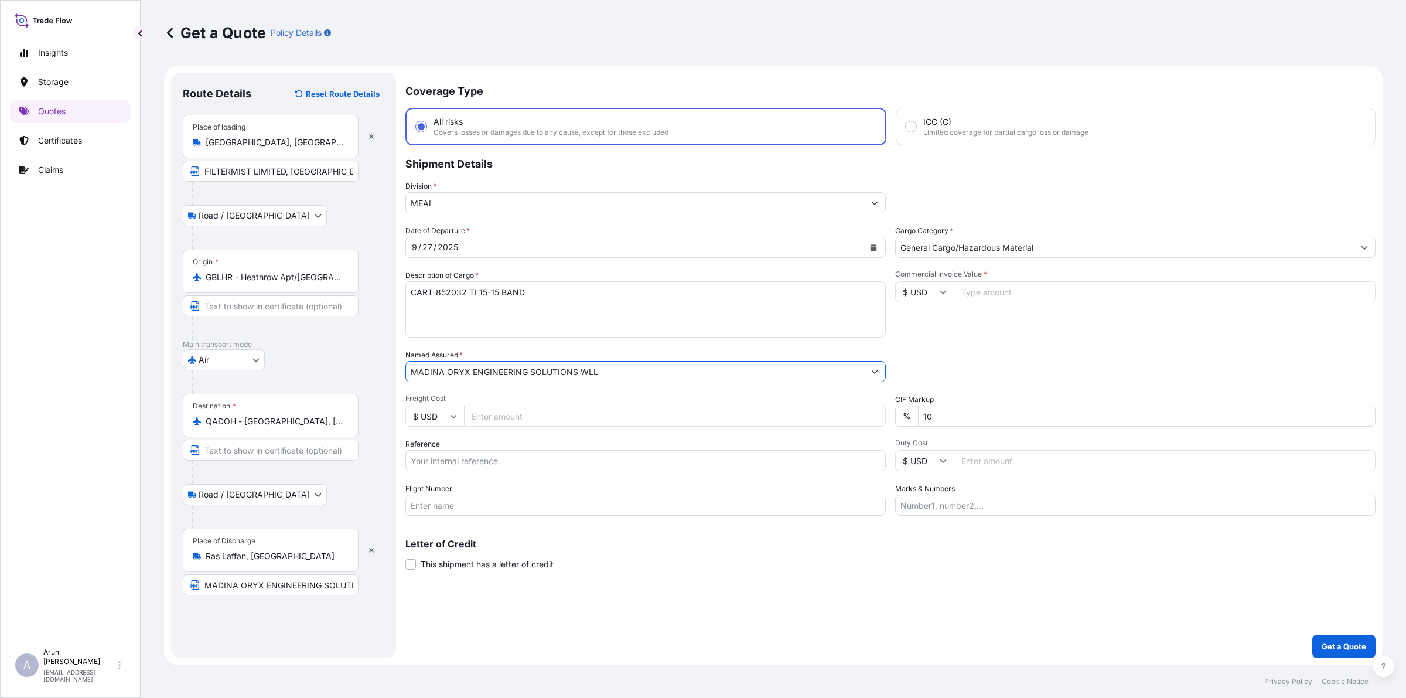
drag, startPoint x: 577, startPoint y: 364, endPoint x: 642, endPoint y: 370, distance: 64.7
click at [642, 370] on input "MADINA ORYX ENGINEERING SOLUTIONS WLL" at bounding box center [635, 371] width 458 height 21
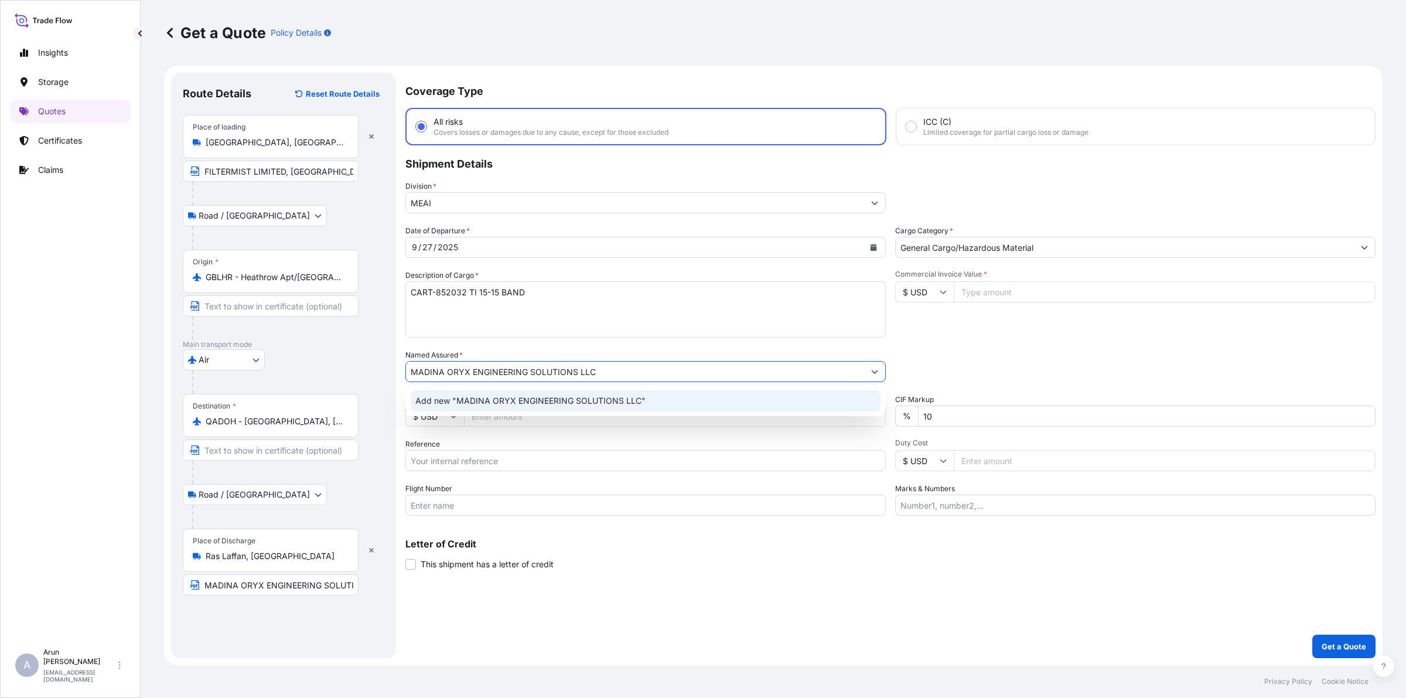
click at [630, 398] on span "Add new "MADINA ORYX ENGINEERING SOLUTIONS LLC"" at bounding box center [530, 401] width 230 height 12
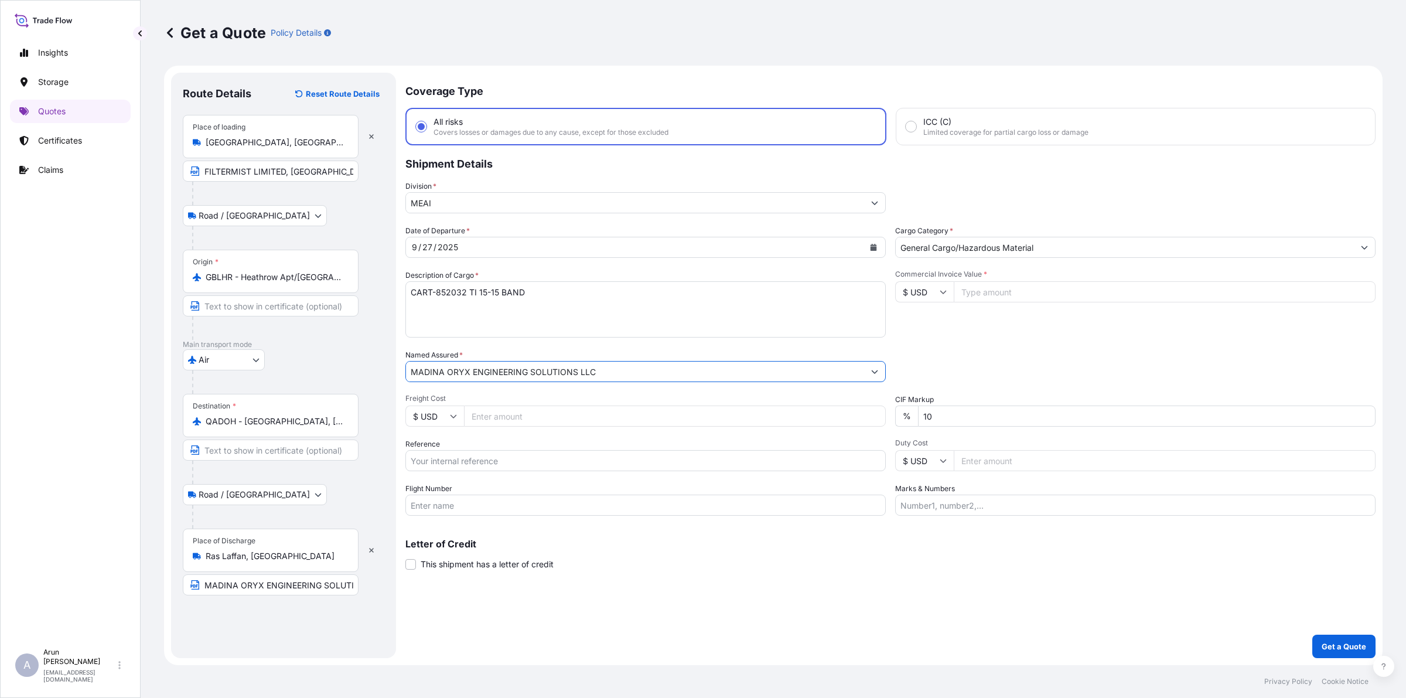
type input "MADINA ORYX ENGINEERING SOLUTIONS LLC"
click at [514, 416] on input "Freight Cost" at bounding box center [675, 415] width 422 height 21
type input "805"
click at [451, 415] on icon at bounding box center [453, 417] width 6 height 4
click at [435, 469] on div "£ GBP" at bounding box center [434, 471] width 49 height 22
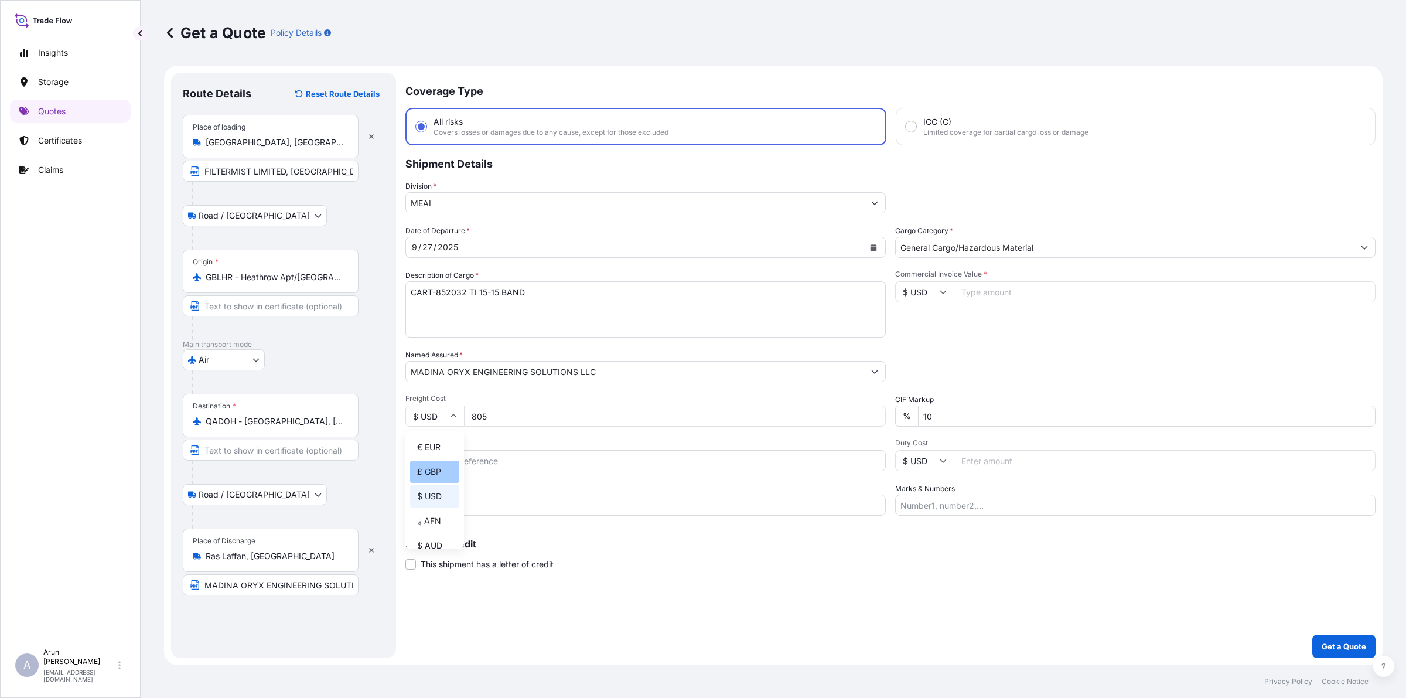
type input "£ GBP"
click at [949, 290] on input "$ USD" at bounding box center [924, 291] width 59 height 21
click at [921, 347] on div "£ GBP" at bounding box center [924, 347] width 49 height 22
type input "£ GBP"
click at [977, 296] on input "Commercial Invoice Value *" at bounding box center [1164, 291] width 422 height 21
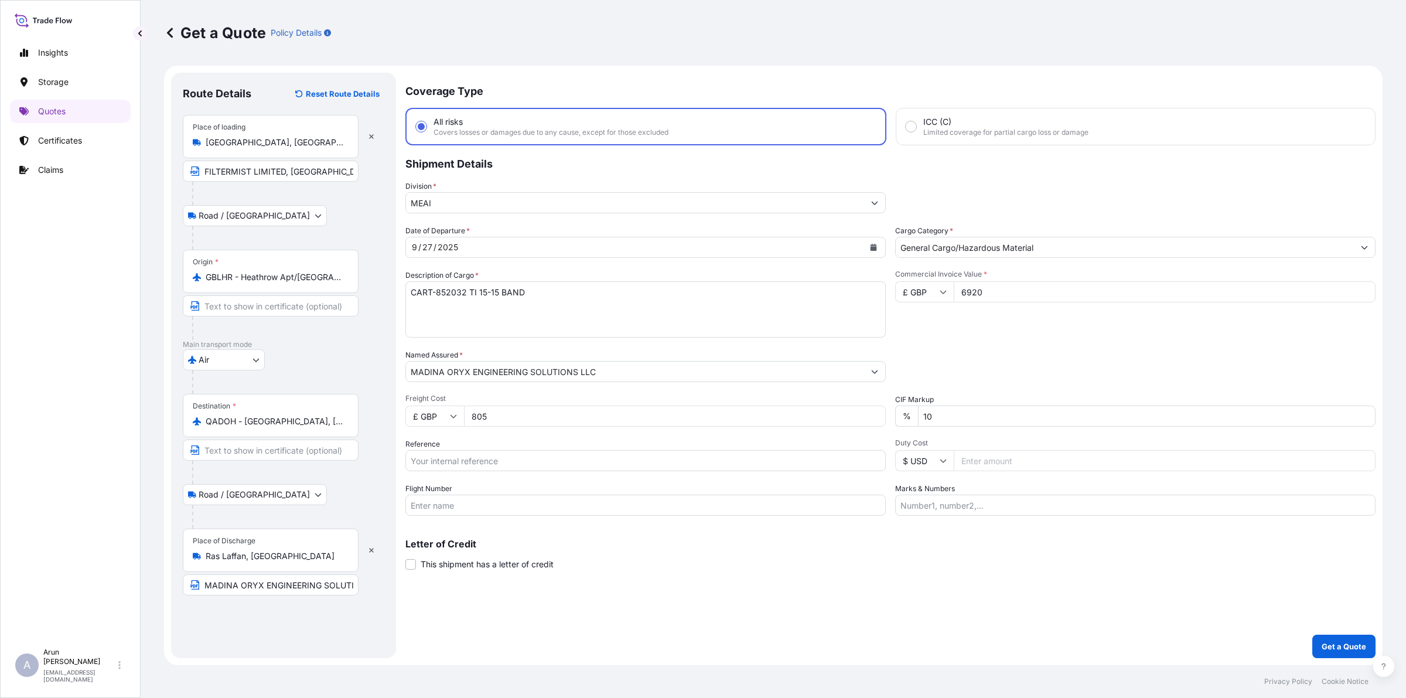
type input "6920"
click at [460, 453] on input "Reference" at bounding box center [645, 460] width 480 height 21
drag, startPoint x: 432, startPoint y: 459, endPoint x: 587, endPoint y: 433, distance: 157.2
click at [587, 433] on div "Date of Departure * 9 / 27 / 2025 Cargo Category * General Cargo/Hazardous Mate…" at bounding box center [890, 370] width 970 height 290
type input "AWB: 157-03320100"
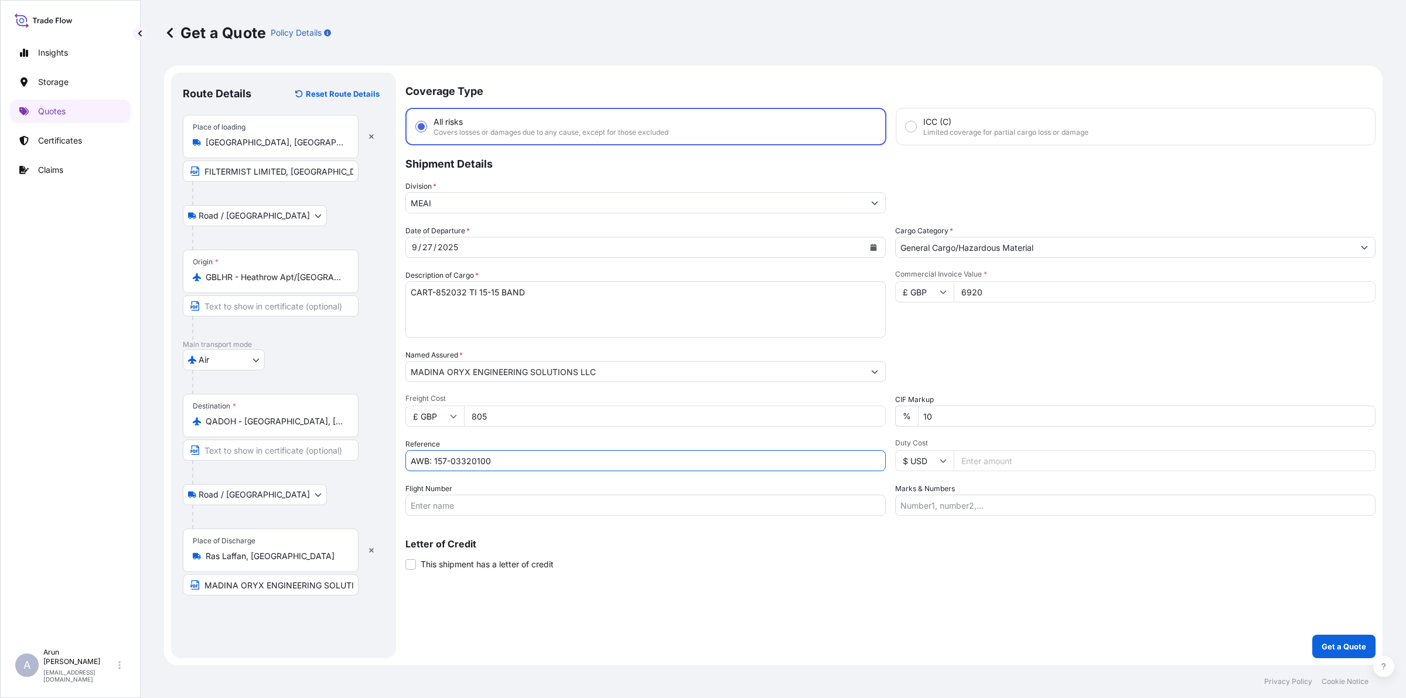
click at [548, 507] on input "Flight Number" at bounding box center [645, 504] width 480 height 21
type input "BY AIR"
click at [962, 510] on input "Marks & Numbers" at bounding box center [1135, 504] width 480 height 21
drag, startPoint x: 953, startPoint y: 500, endPoint x: 997, endPoint y: 507, distance: 44.5
click at [997, 512] on input "INVOICE NO: CPI2025003 DATE: 15.08.2025" at bounding box center [1135, 504] width 480 height 21
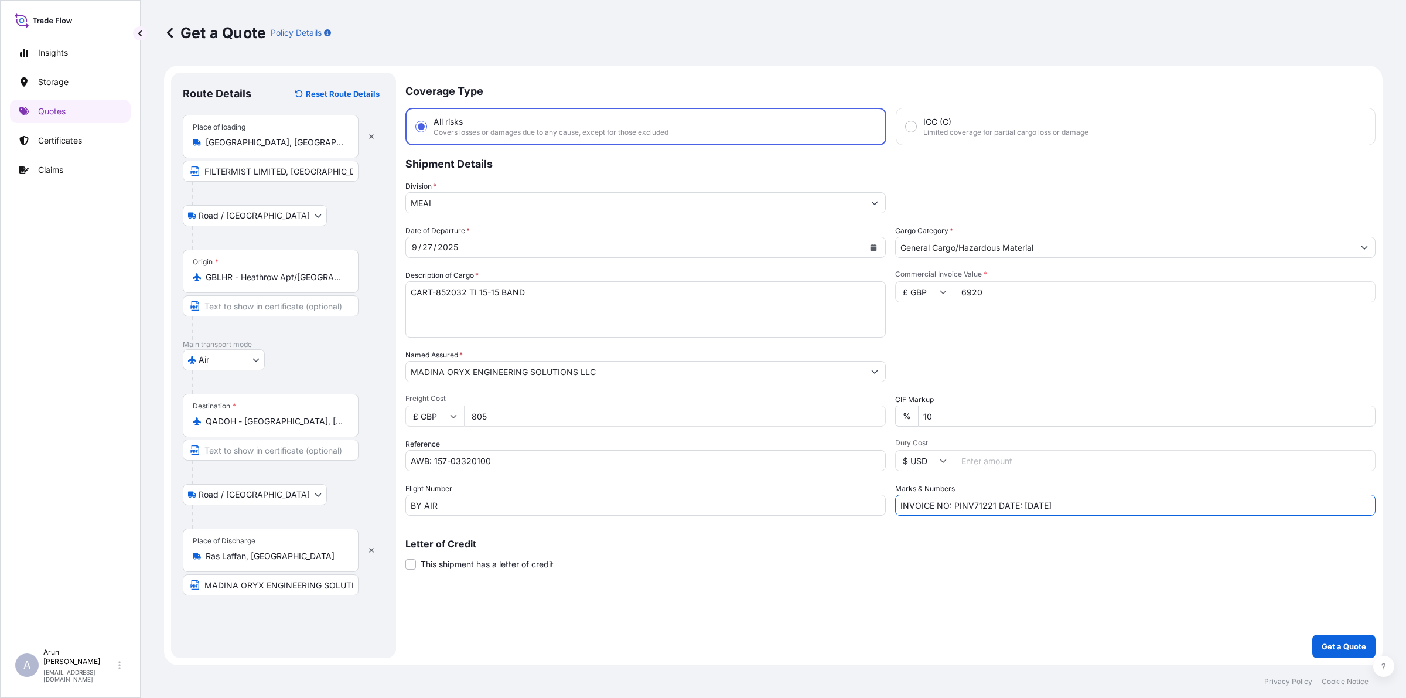
click at [1097, 510] on input "INVOICE NO: PINV71221 DATE: 16.09.2025" at bounding box center [1135, 504] width 480 height 21
type input "INVOICE NO: PINV71221 DATE: 16.09.2025"
click at [1336, 647] on p "Get a Quote" at bounding box center [1343, 646] width 45 height 12
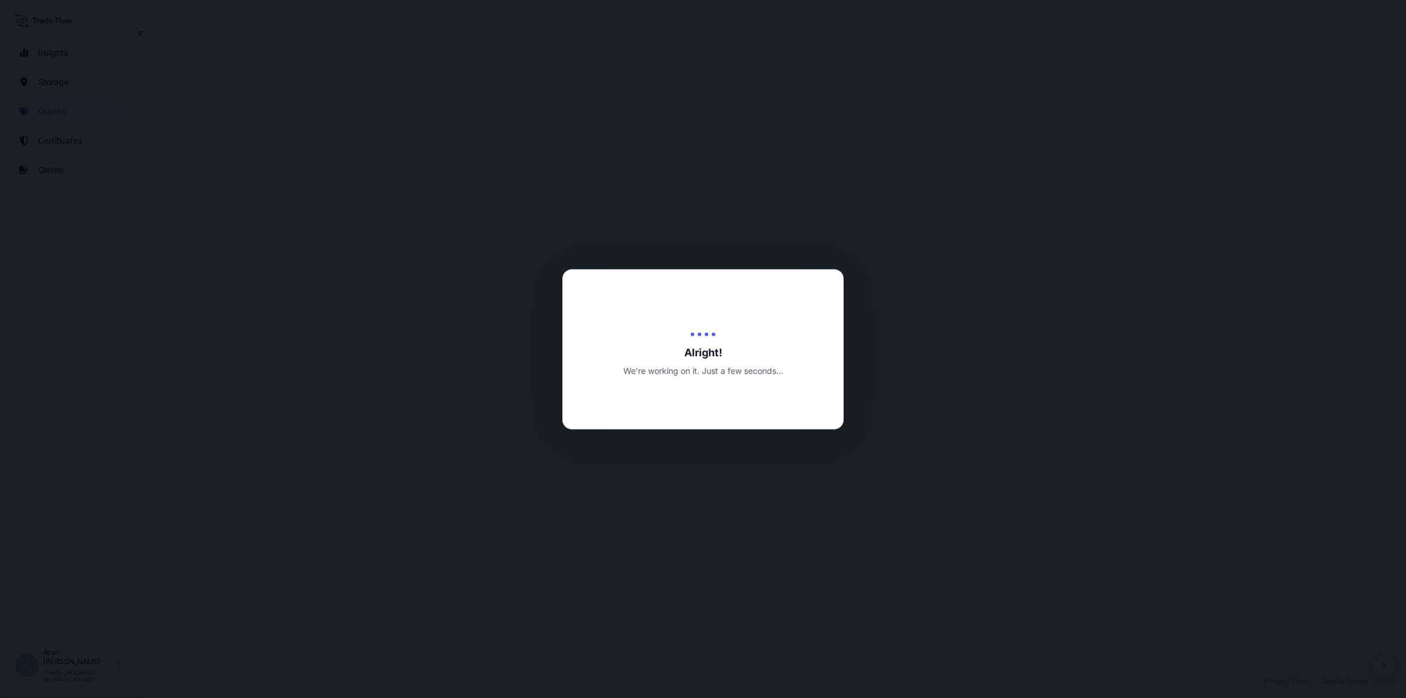
select select "Road / Inland"
select select "Air"
select select "Road / Inland"
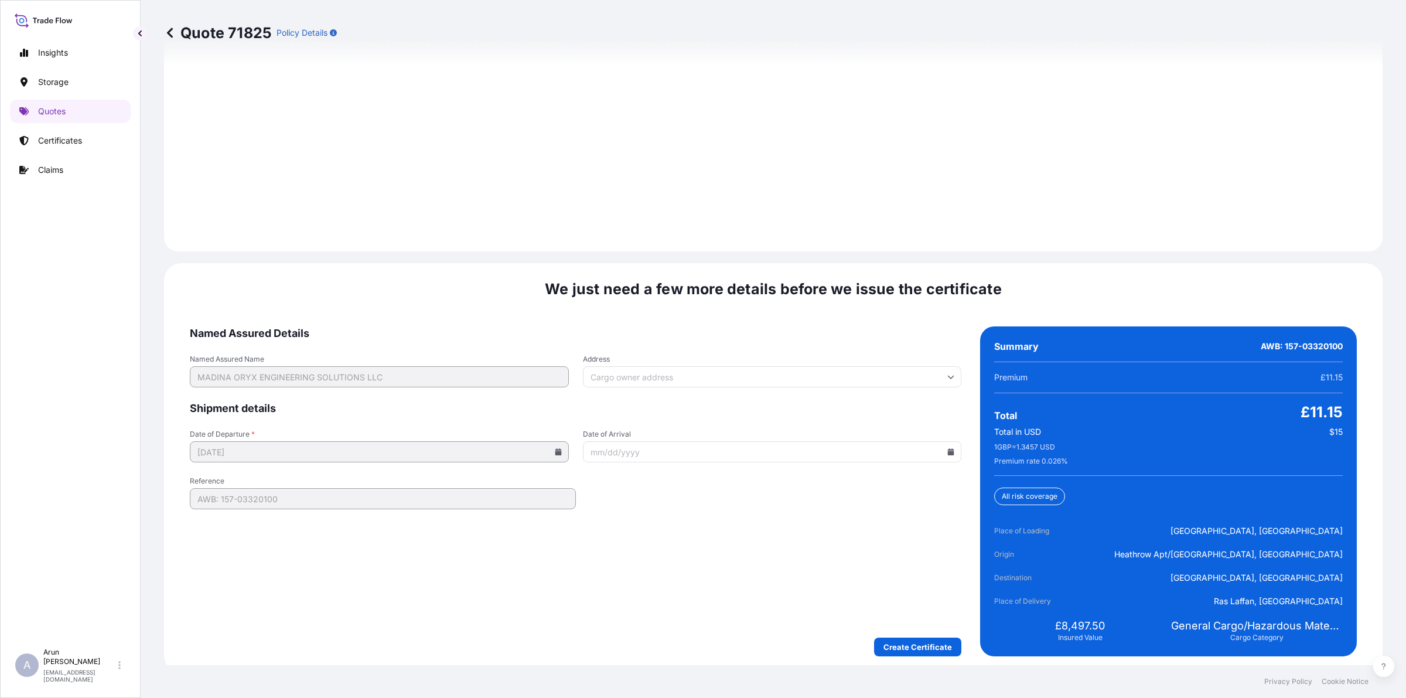
scroll to position [1679, 0]
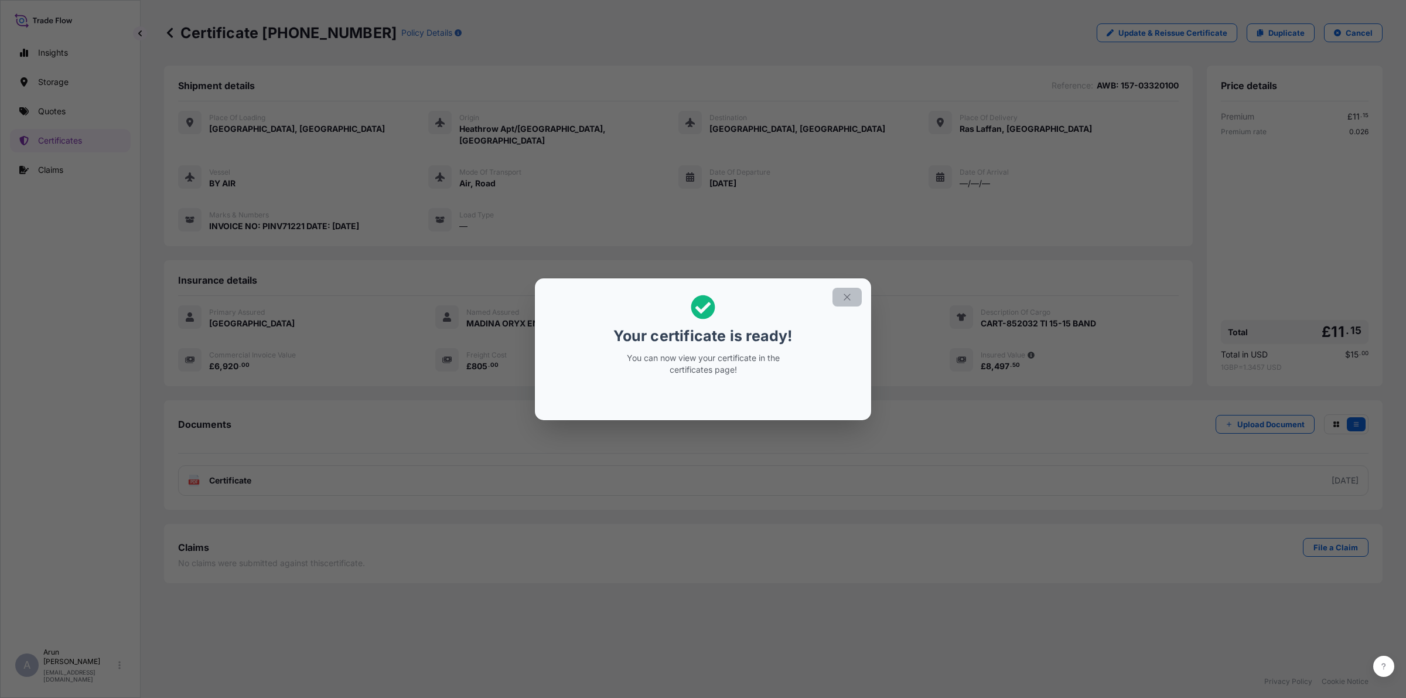
click at [856, 293] on button "button" at bounding box center [846, 297] width 29 height 19
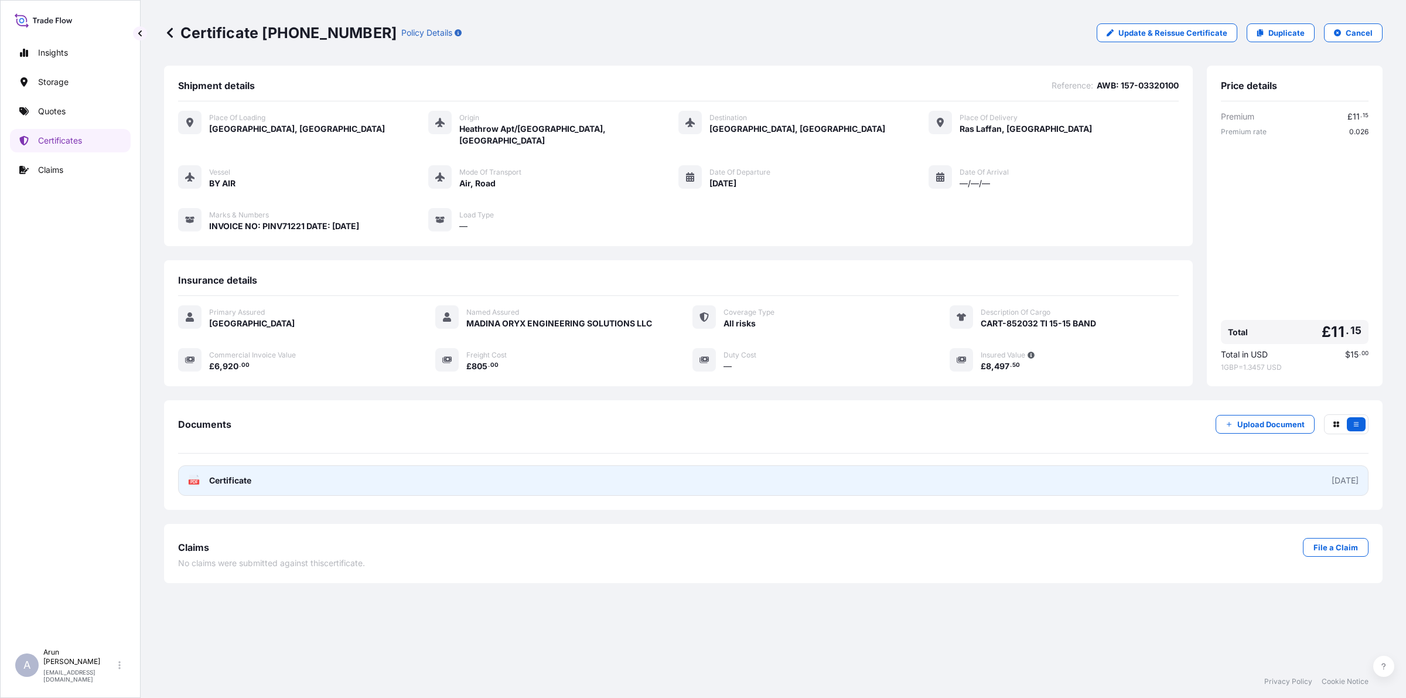
click at [212, 475] on link "PDF Certificate [DATE]" at bounding box center [773, 480] width 1190 height 30
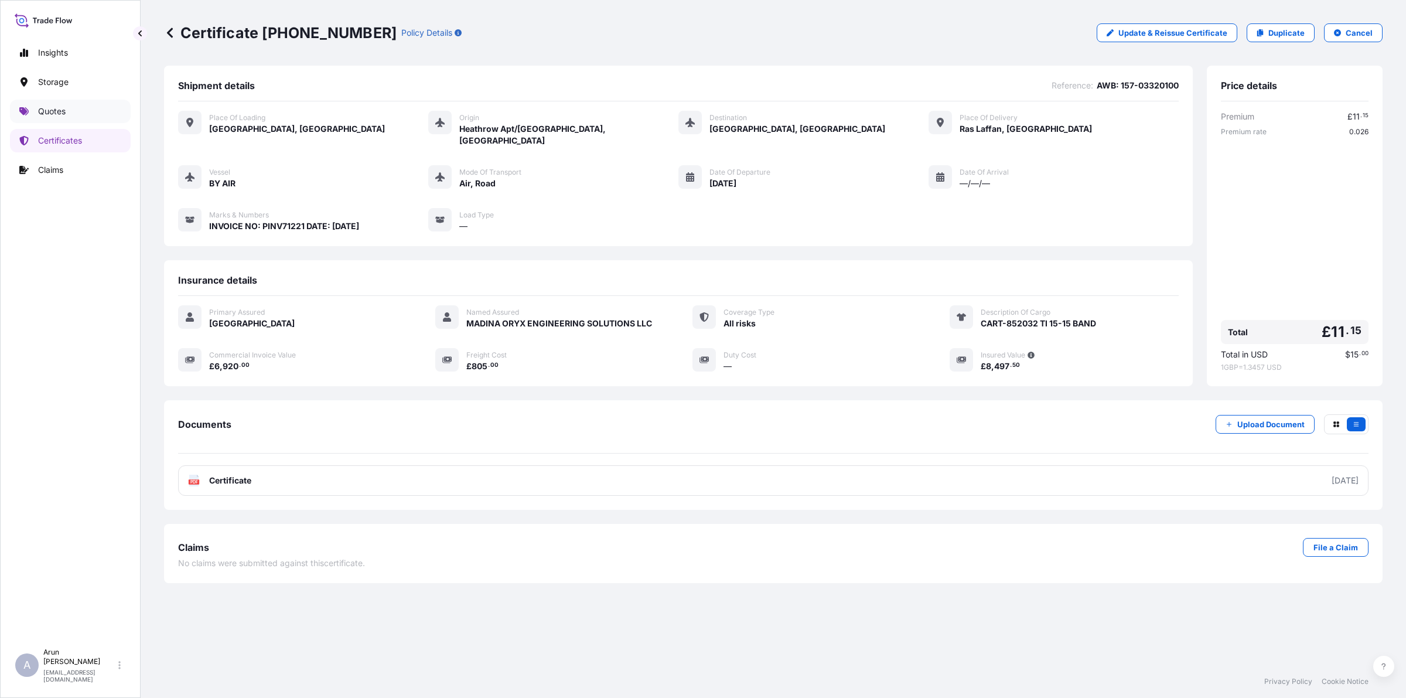
click at [47, 107] on p "Quotes" at bounding box center [52, 111] width 28 height 12
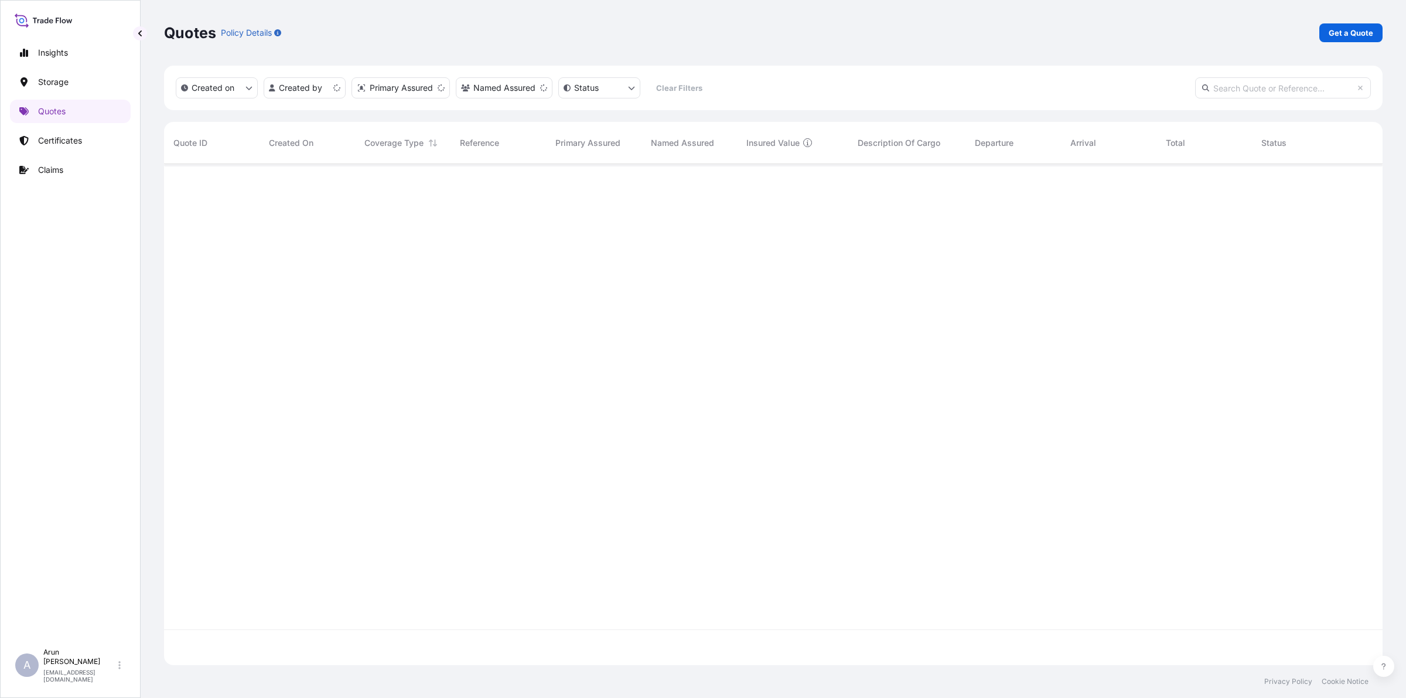
scroll to position [496, 1207]
click at [1359, 36] on p "Get a Quote" at bounding box center [1350, 33] width 45 height 12
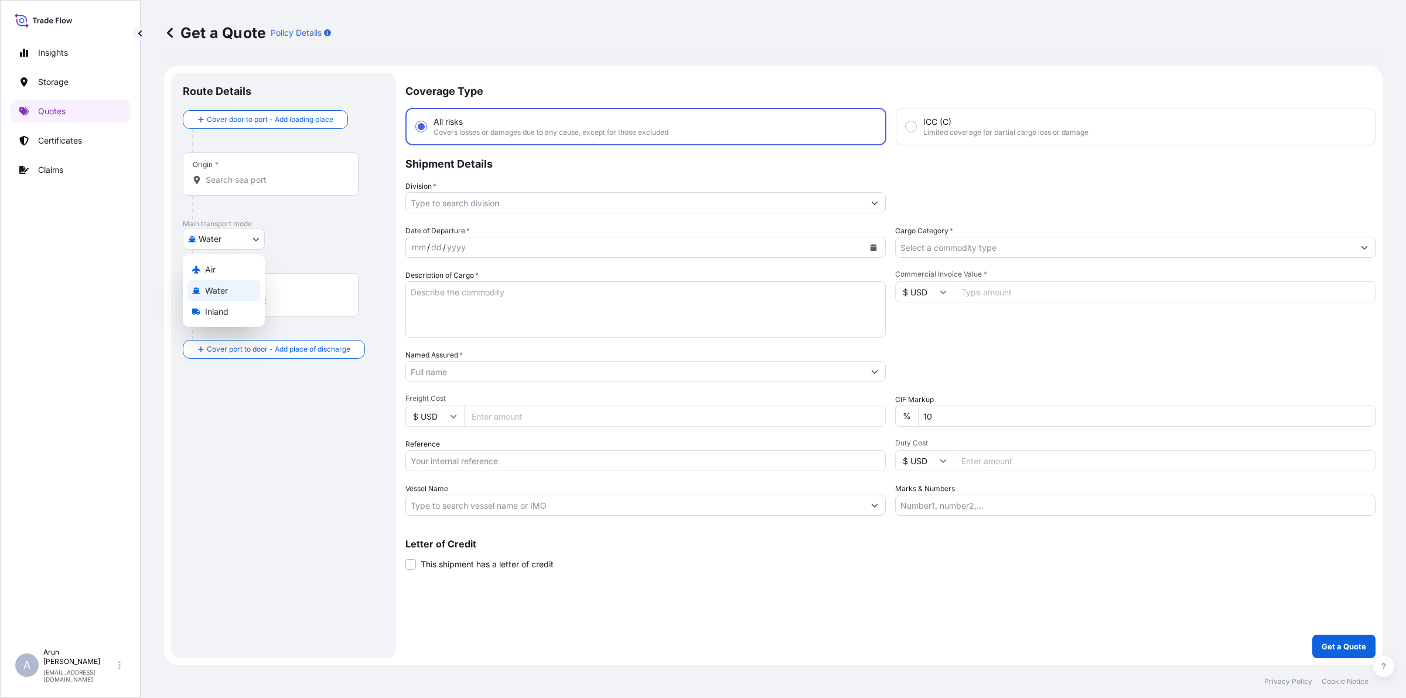
click at [234, 233] on body "Insights Storage Quotes Certificates Claims A Arun Radhakrishnan arun.radhakris…" at bounding box center [703, 349] width 1406 height 698
click at [208, 268] on span "Air" at bounding box center [210, 270] width 11 height 12
select select "Air"
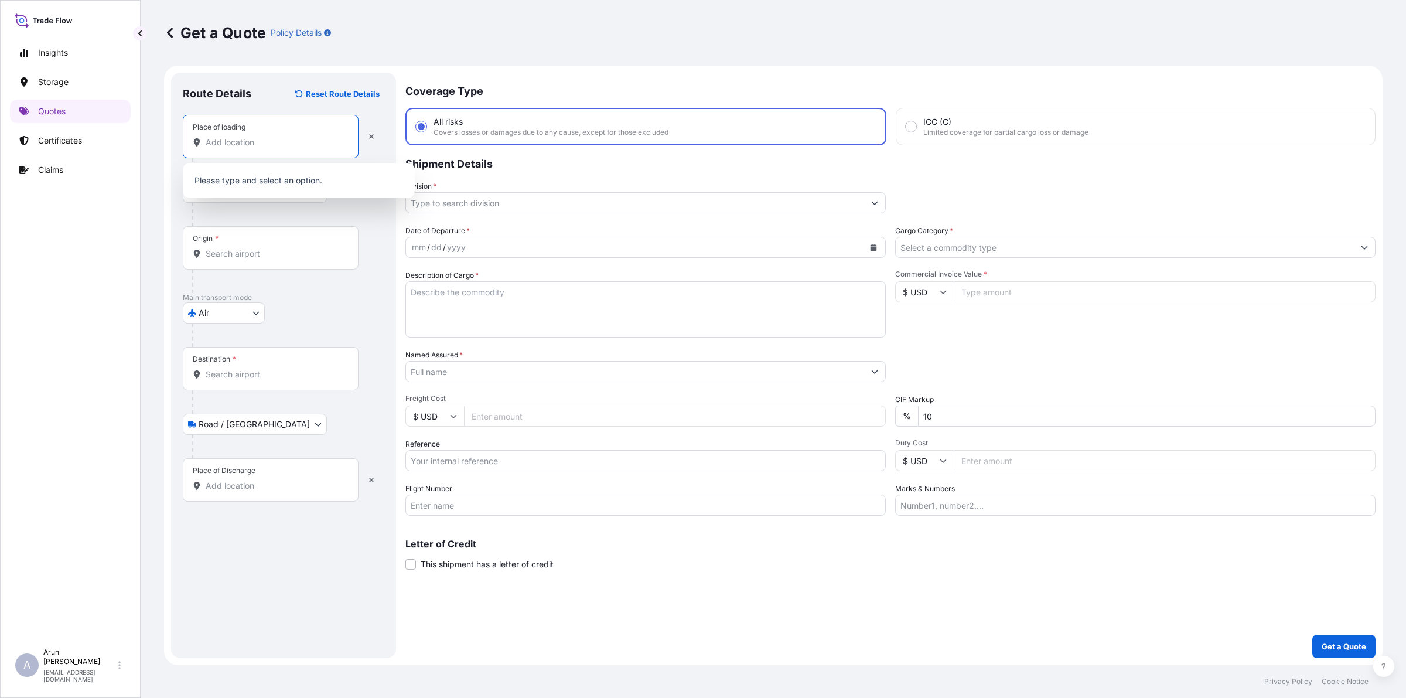
click at [262, 141] on input "Place of loading" at bounding box center [275, 142] width 138 height 12
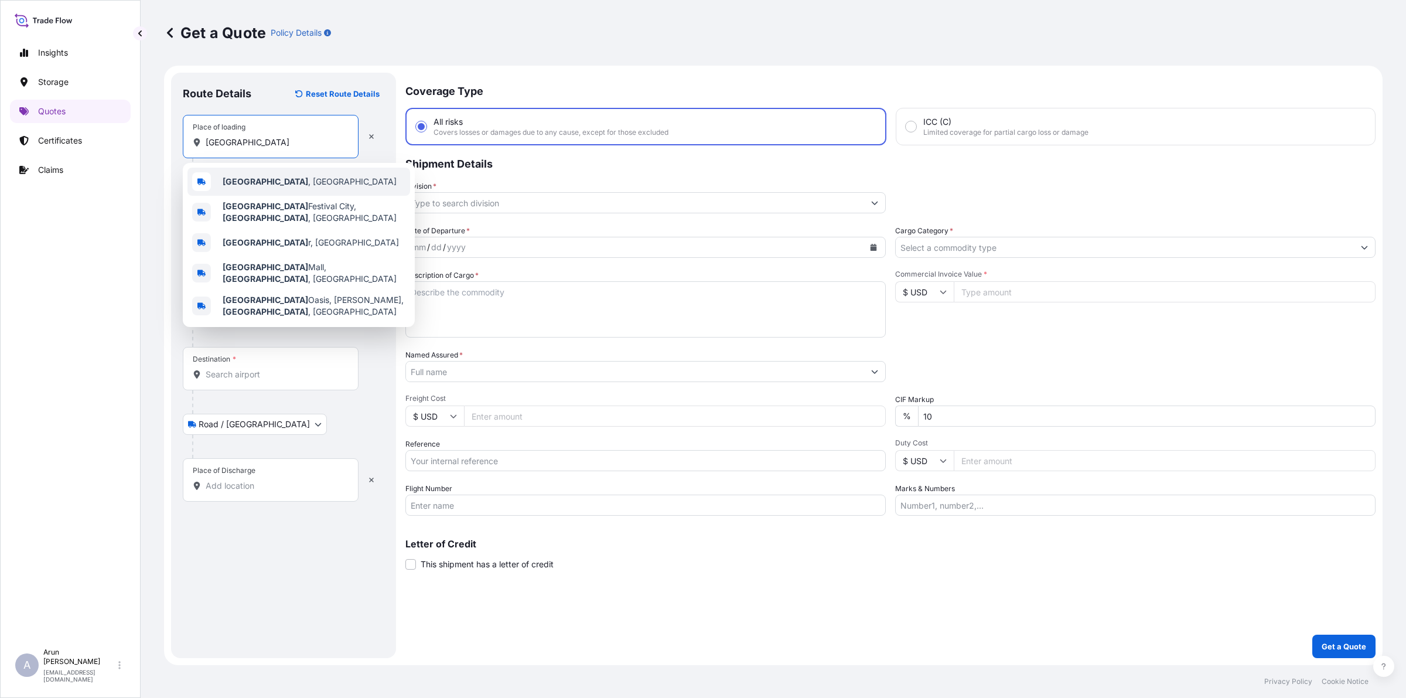
click at [257, 187] on div "Doha , Qatar" at bounding box center [298, 181] width 223 height 28
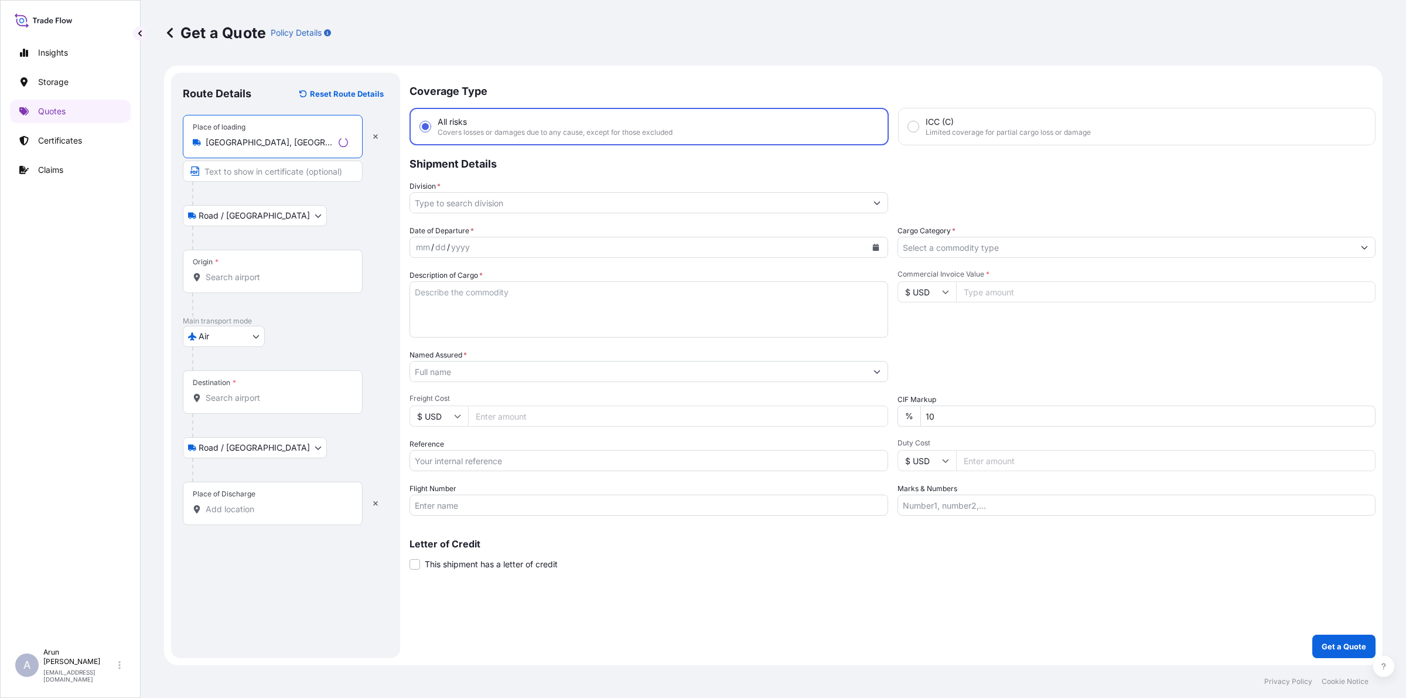
type input "[GEOGRAPHIC_DATA], [GEOGRAPHIC_DATA]"
click at [233, 173] on input "Text to appear on certificate" at bounding box center [273, 170] width 180 height 21
click at [244, 172] on input "PETROFAQ QATAR WLL" at bounding box center [271, 170] width 176 height 21
click at [326, 183] on div at bounding box center [288, 193] width 192 height 23
click at [324, 174] on input "PETROFAC QATAR WLL" at bounding box center [271, 170] width 176 height 21
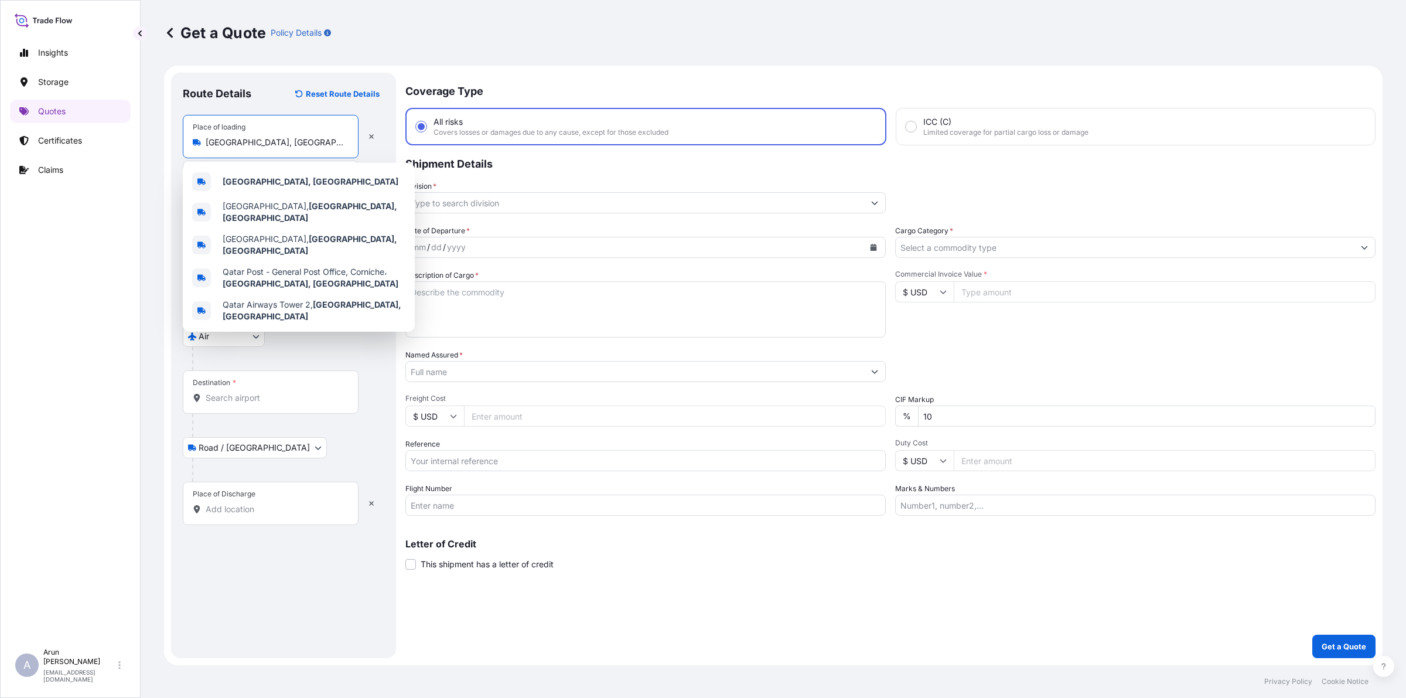
drag, startPoint x: 252, startPoint y: 139, endPoint x: 184, endPoint y: 157, distance: 69.6
click at [184, 157] on div "Place of loading Doha, Qatar" at bounding box center [271, 136] width 176 height 43
click at [268, 179] on b "[GEOGRAPHIC_DATA], [GEOGRAPHIC_DATA]" at bounding box center [311, 181] width 176 height 10
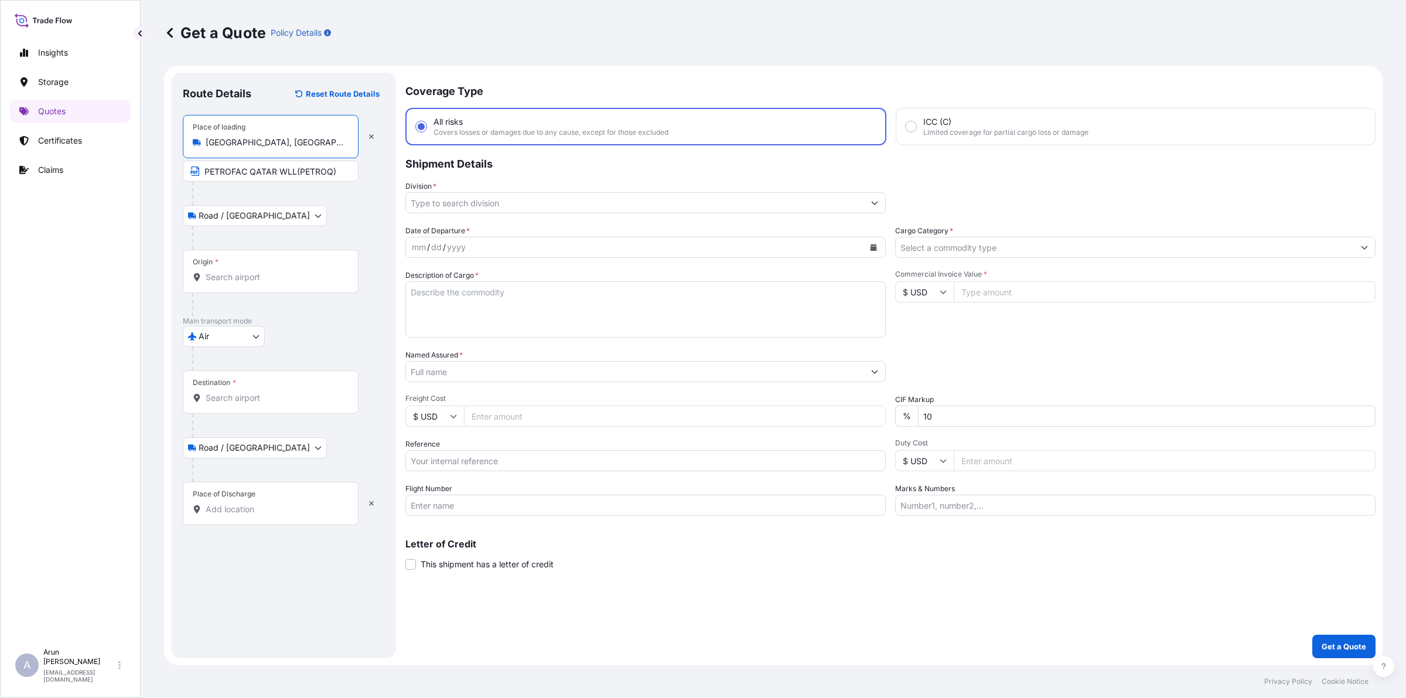
click at [340, 174] on input "PETROFAC QATAR WLL(PETROQ)" at bounding box center [271, 170] width 176 height 21
paste input "[GEOGRAPHIC_DATA], [GEOGRAPHIC_DATA]"
type input "PETROFAC QATAR WLL(PETROQ), Doha, Qatar"
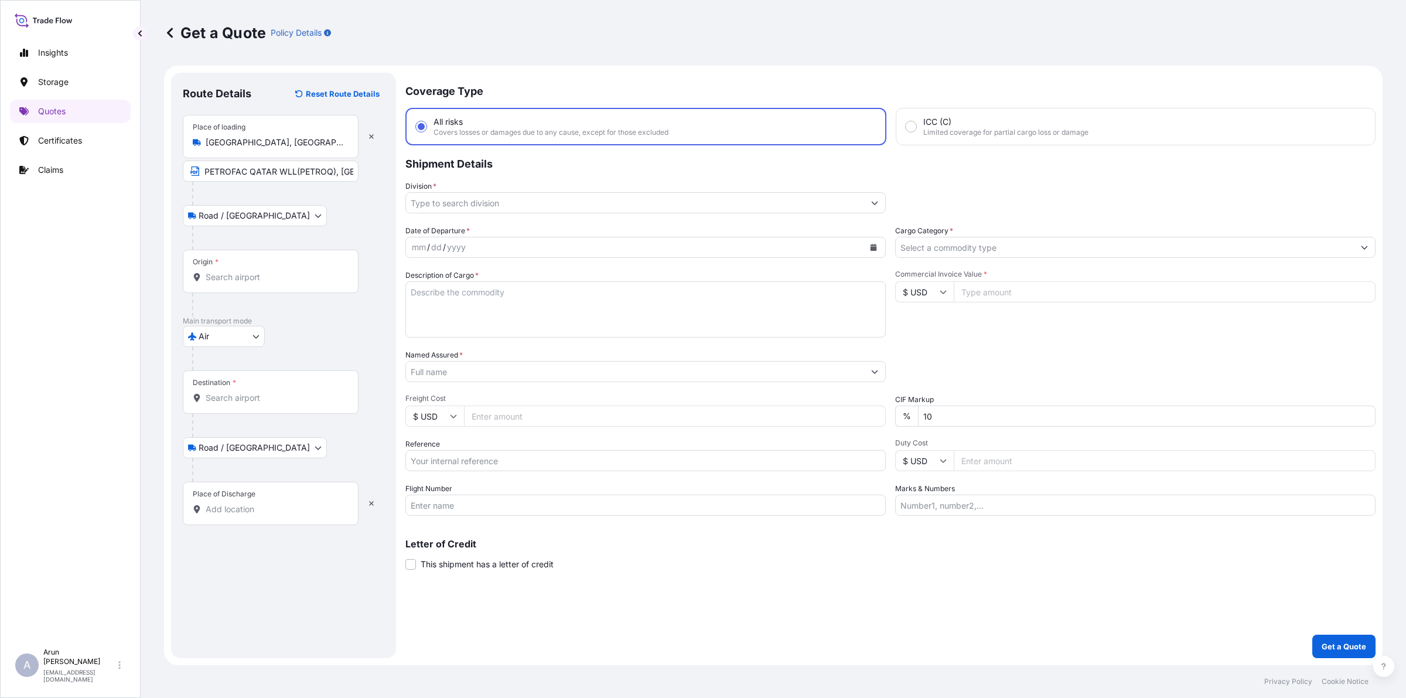
click at [214, 284] on div "Origin *" at bounding box center [271, 270] width 176 height 43
click at [214, 283] on input "Origin *" at bounding box center [275, 277] width 138 height 12
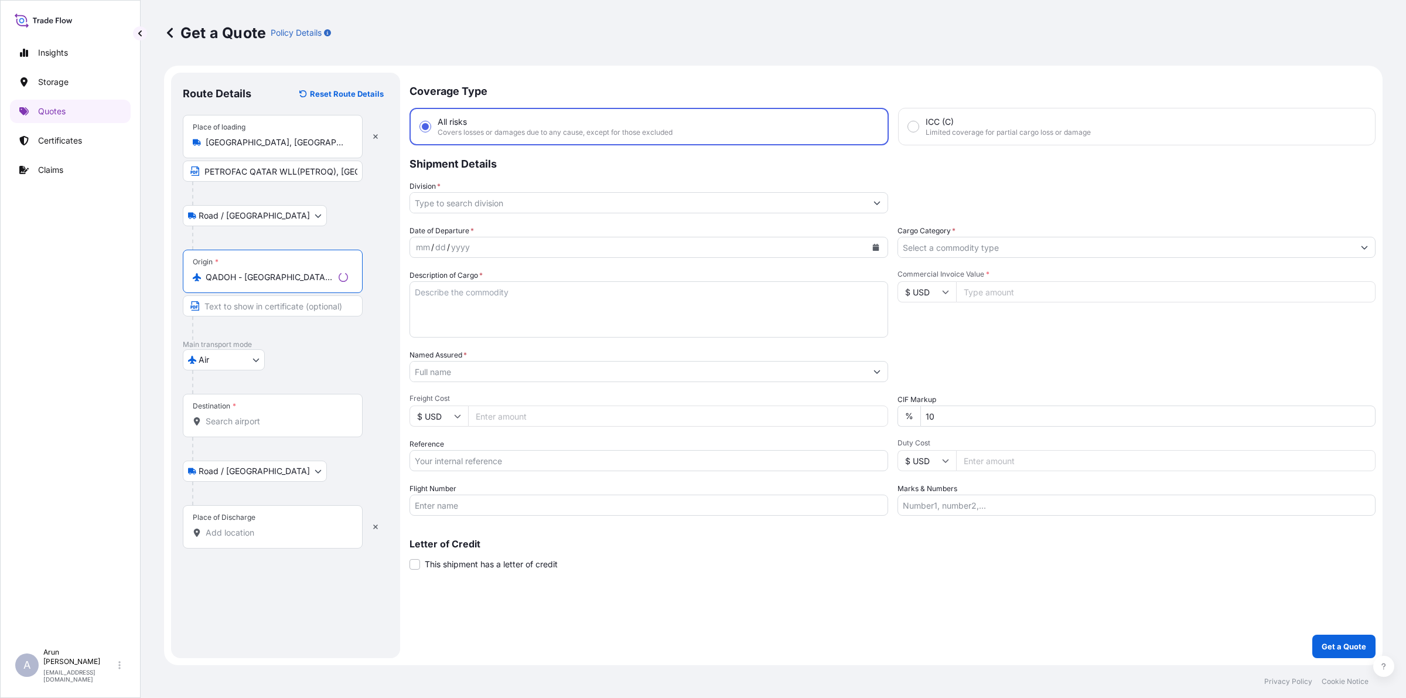
type input "QADOH - Doha, Qatar"
click at [259, 416] on input "Destination *" at bounding box center [277, 421] width 142 height 12
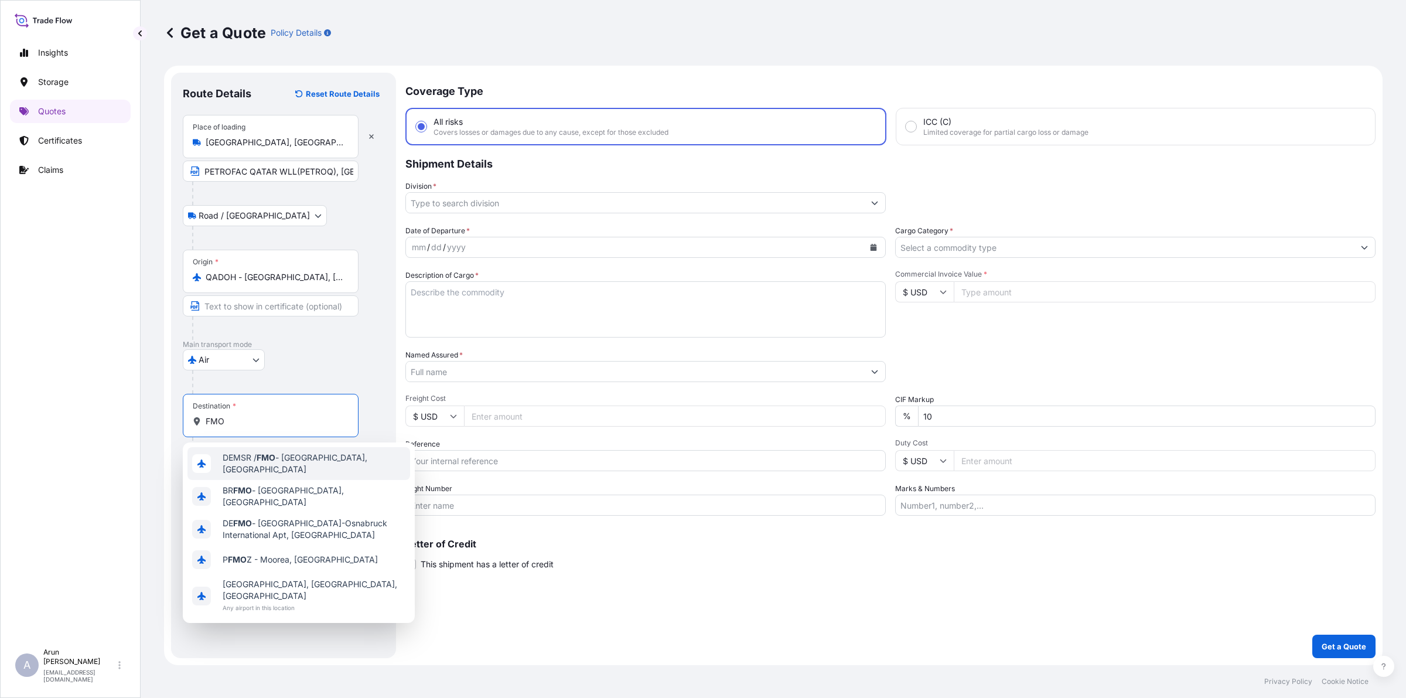
click at [354, 464] on span "DEMSR / FMO - Munster, Germany" at bounding box center [314, 463] width 183 height 23
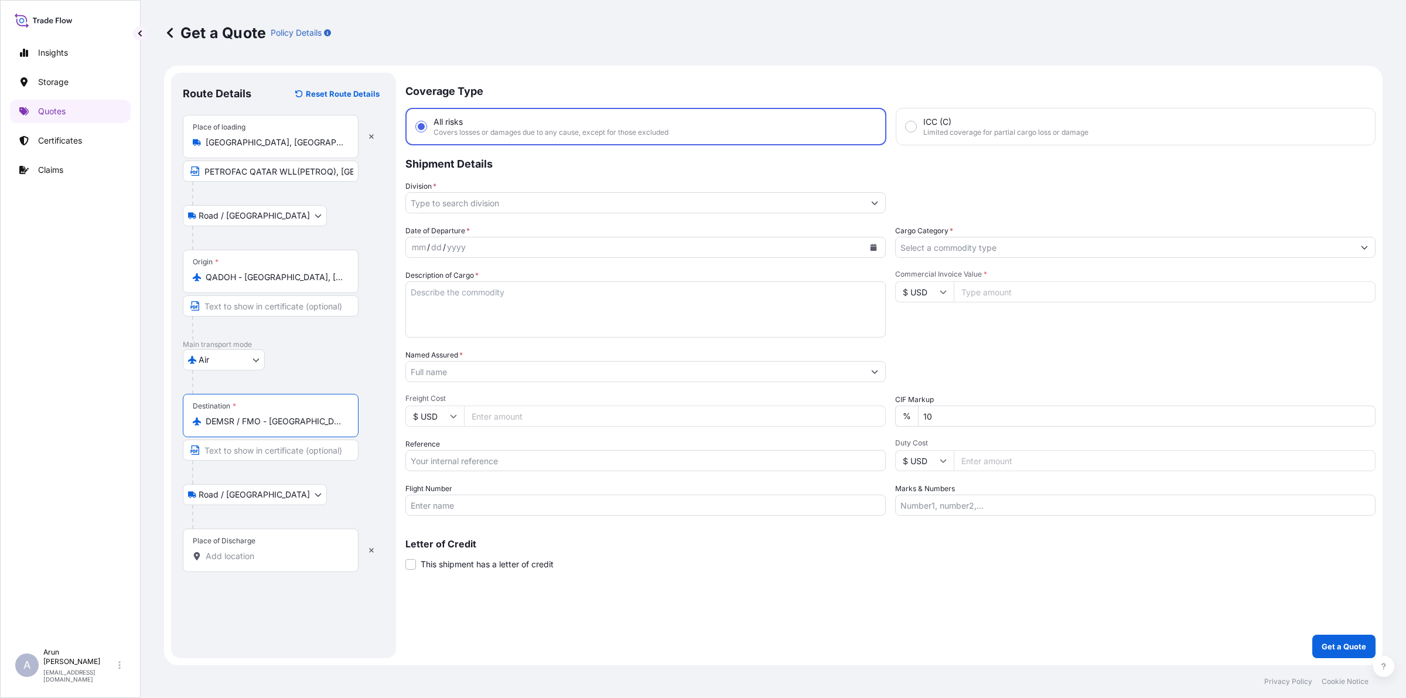
type input "DEMSR / FMO - Munster, Germany"
click at [251, 555] on input "Place of Discharge" at bounding box center [275, 556] width 138 height 12
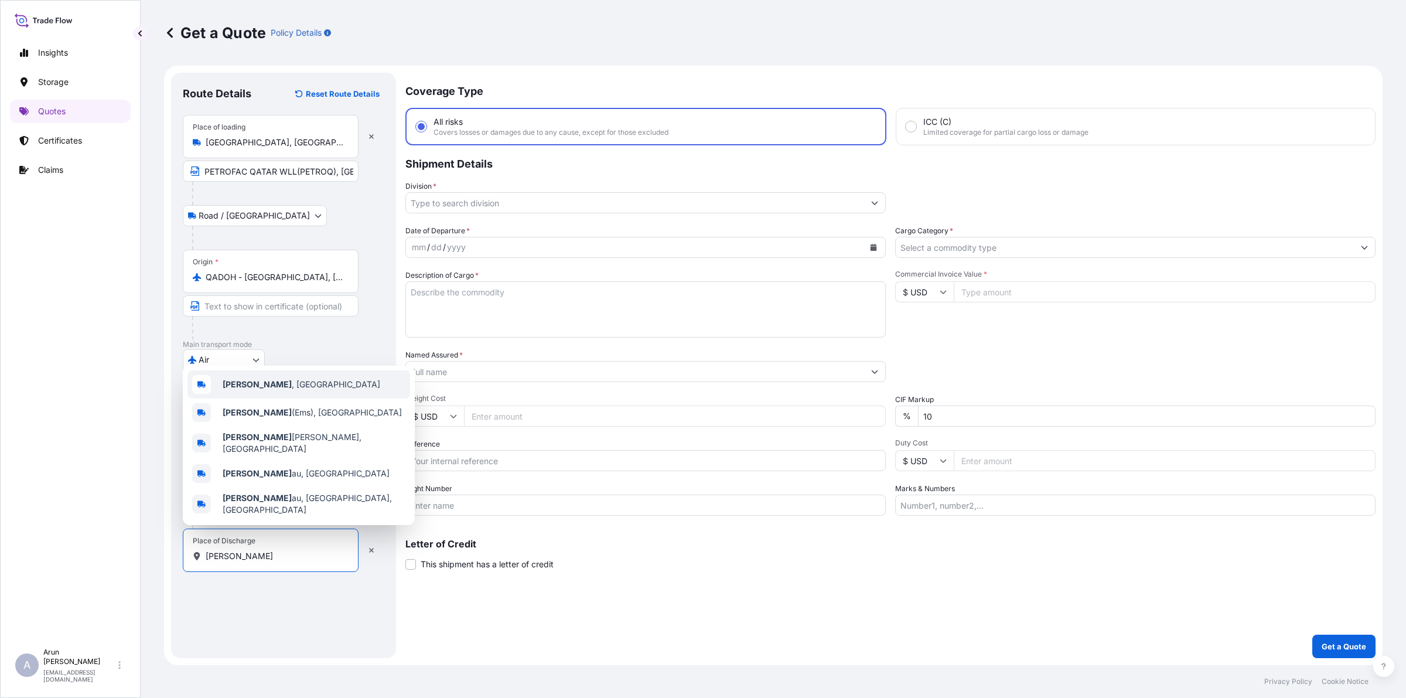
click at [268, 390] on span "Lingen , Germany" at bounding box center [302, 384] width 158 height 12
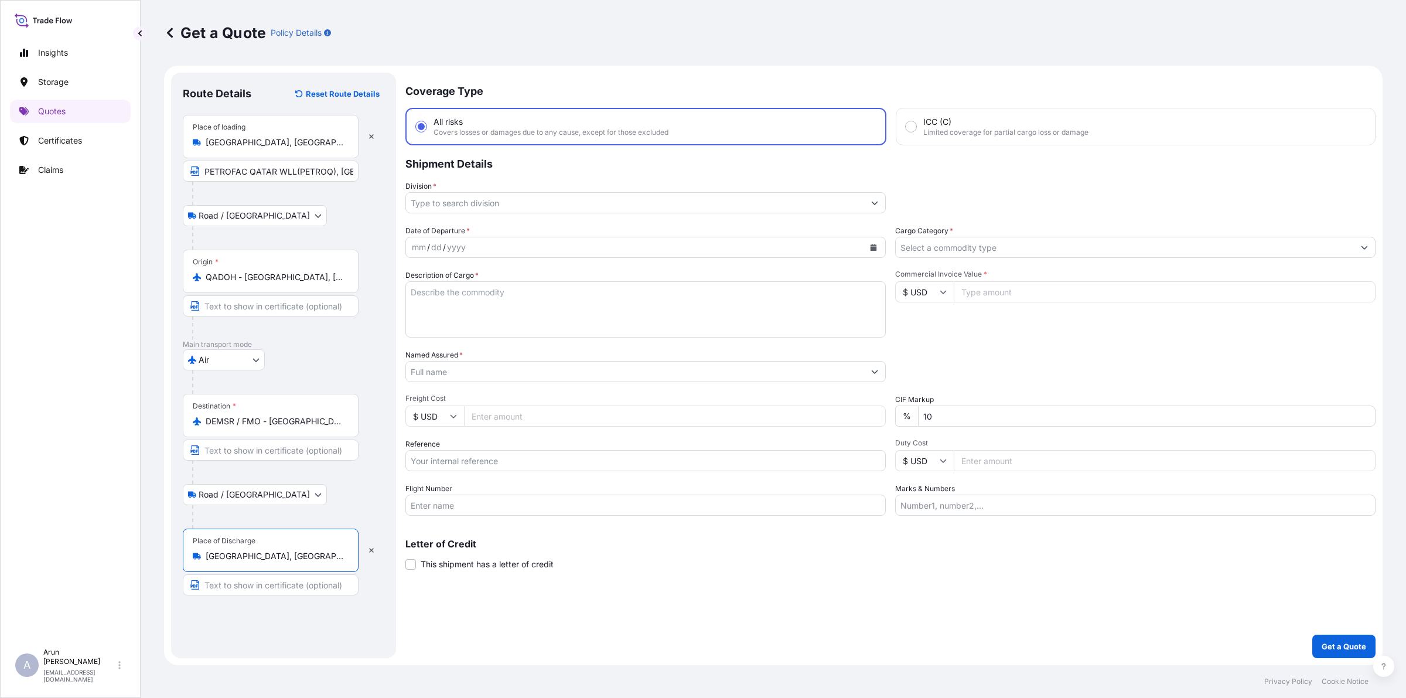
type input "Lingen, Germany"
click at [248, 583] on input "Text to appear on certificate" at bounding box center [271, 584] width 176 height 21
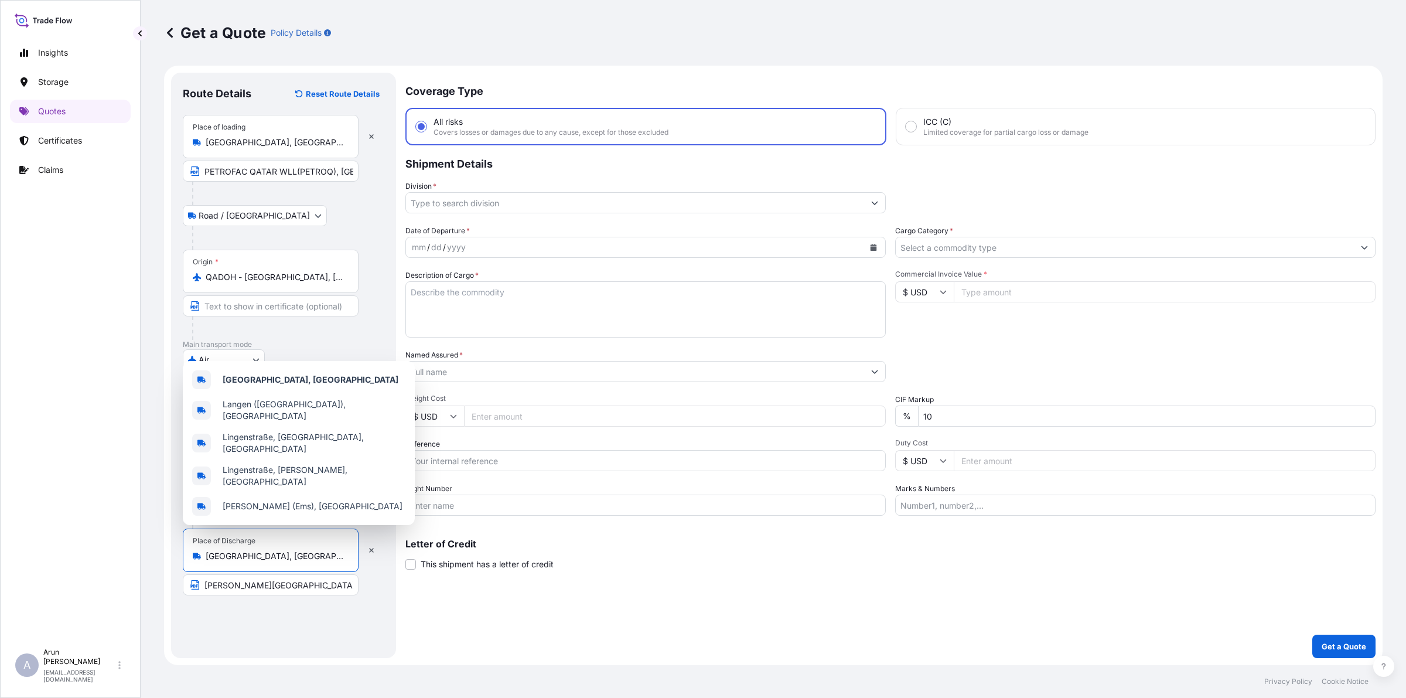
drag, startPoint x: 275, startPoint y: 551, endPoint x: 203, endPoint y: 558, distance: 72.3
click at [203, 558] on div "Lingen, Germany" at bounding box center [271, 556] width 156 height 12
click at [341, 589] on input "ROSEN TECHNOLOGY & RESEARCH CENTER" at bounding box center [271, 584] width 176 height 21
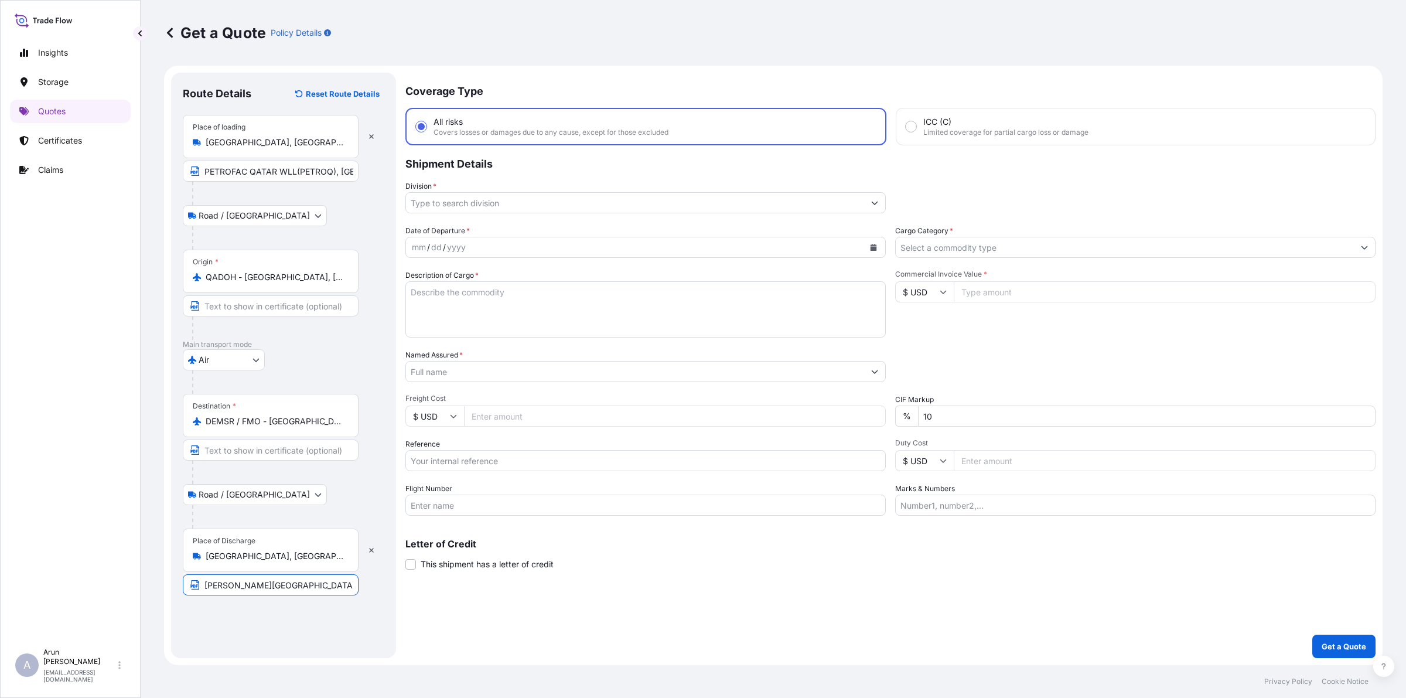
scroll to position [0, 27]
paste input "Lingen, Germany"
type input "ROSEN TECHNOLOGY & RESEARCH CENTER, Lingen, Germany"
click at [472, 206] on input "Division *" at bounding box center [635, 202] width 458 height 21
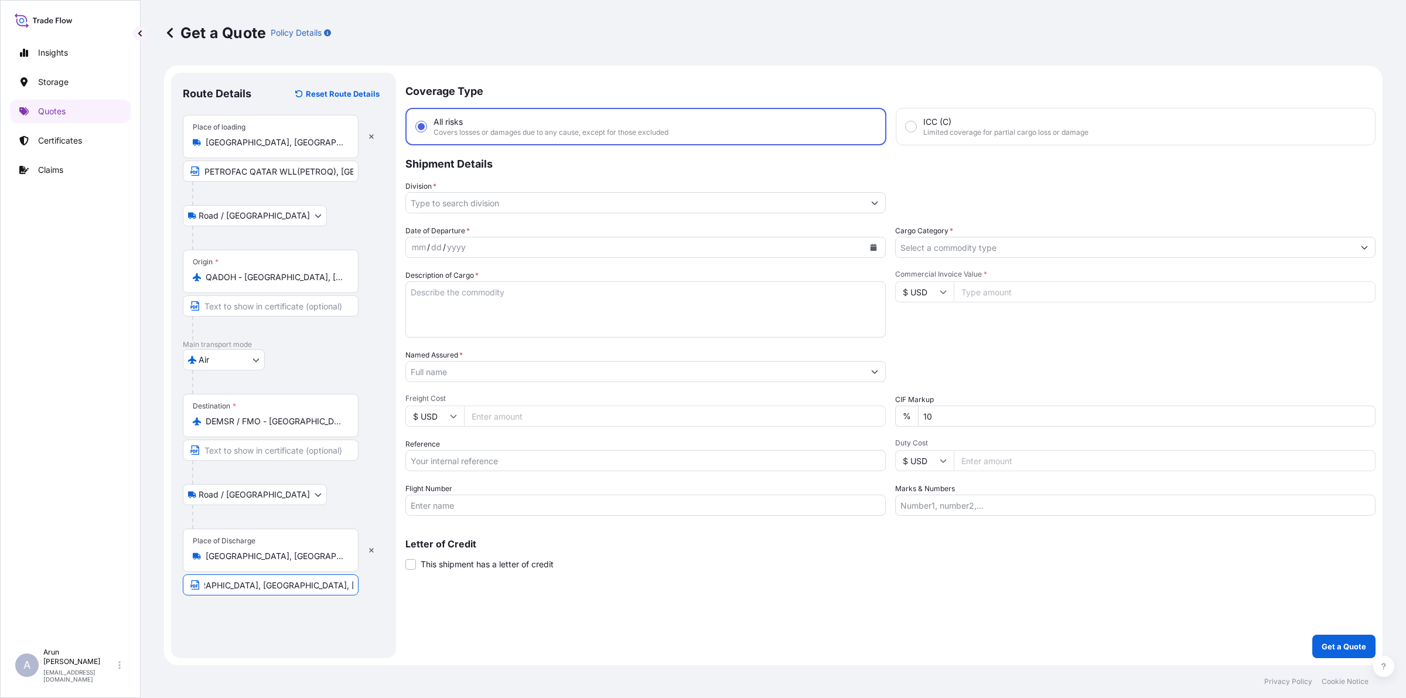
scroll to position [0, 0]
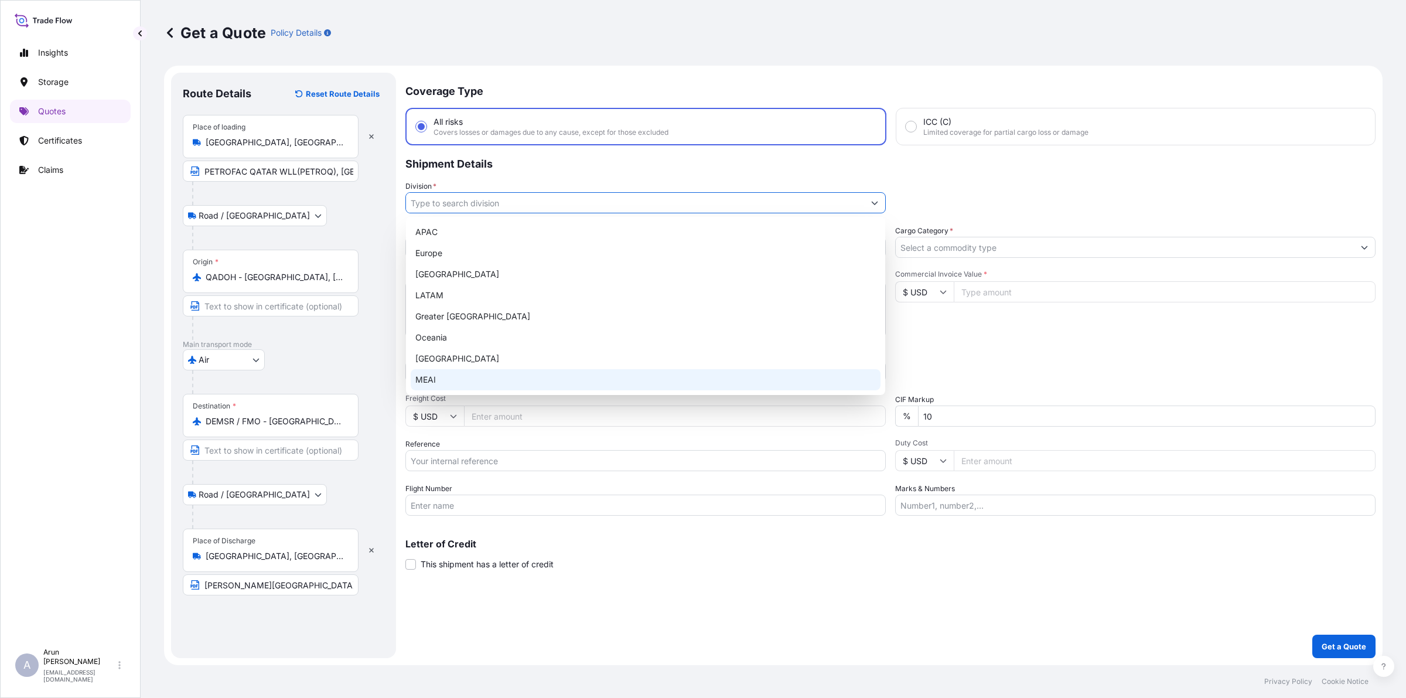
click at [444, 366] on div "APAC Europe North America LATAM Greater China Oceania Turkey MEAI" at bounding box center [646, 305] width 470 height 169
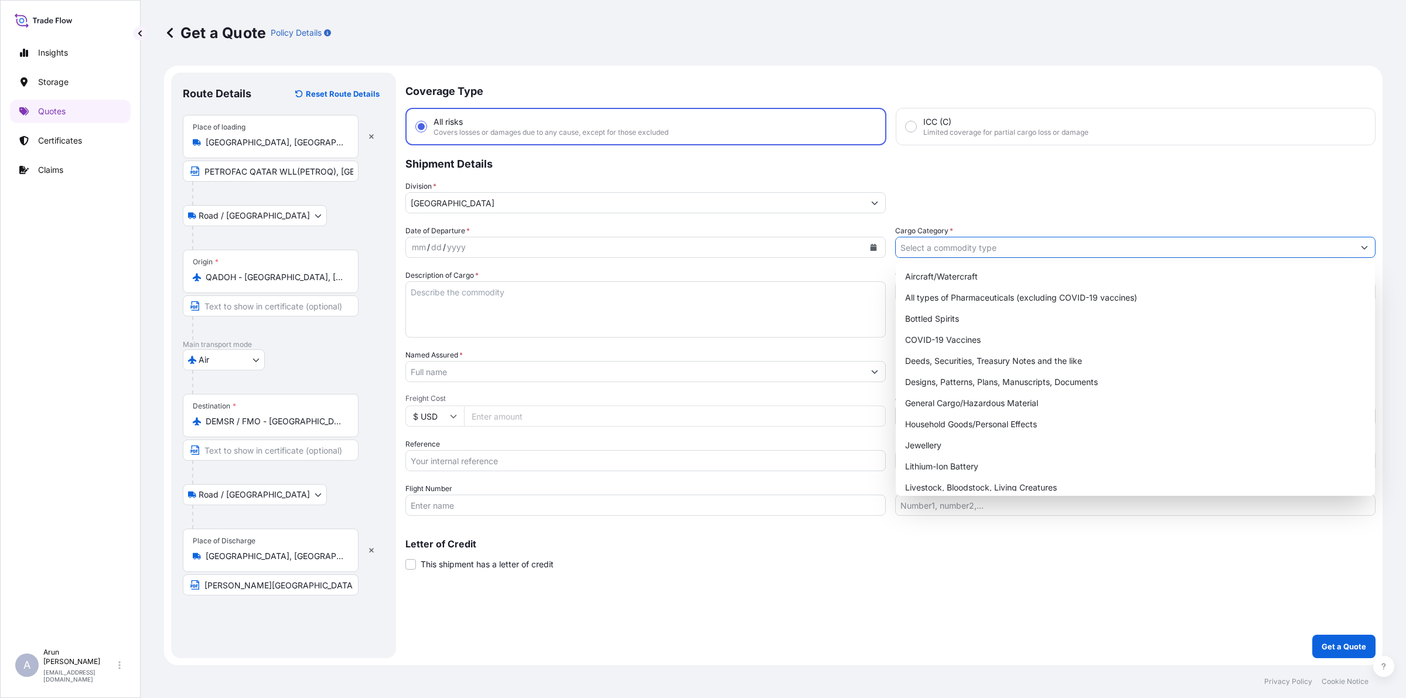
click at [959, 240] on input "Cargo Category *" at bounding box center [1124, 247] width 458 height 21
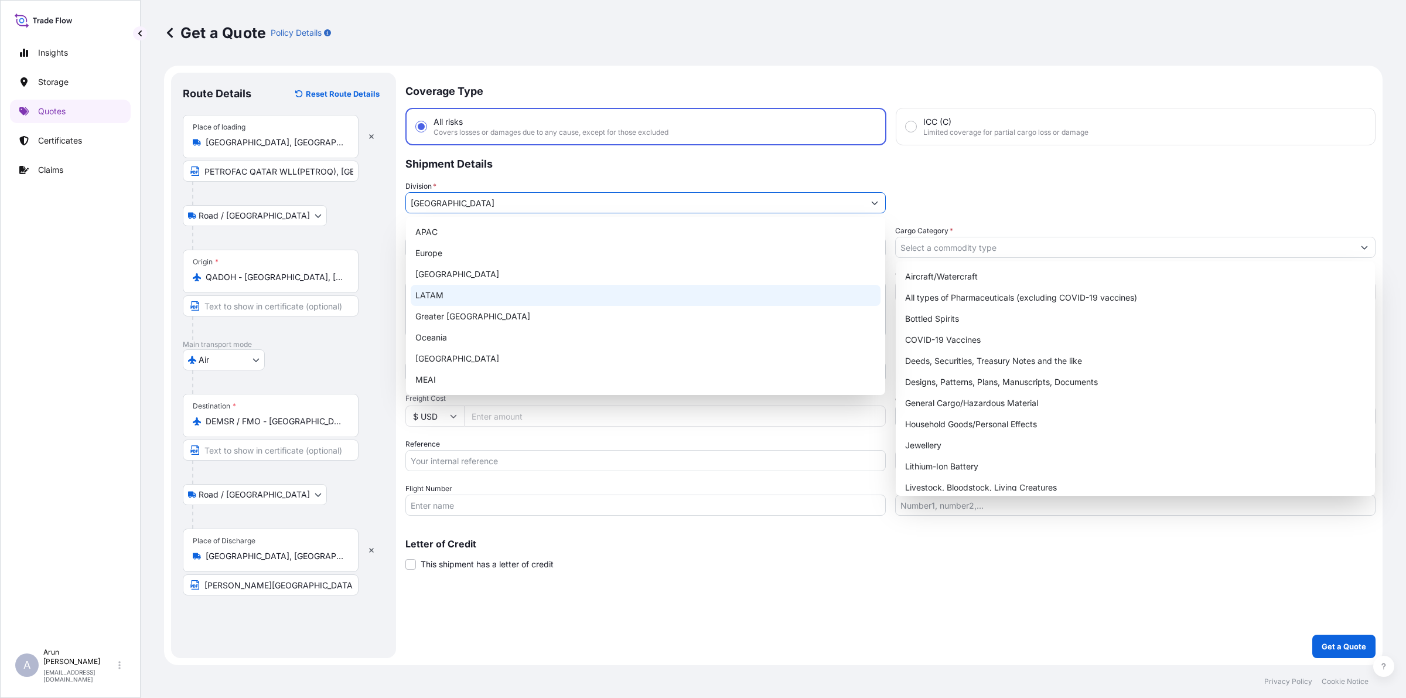
click at [517, 205] on input "Turkey" at bounding box center [635, 202] width 458 height 21
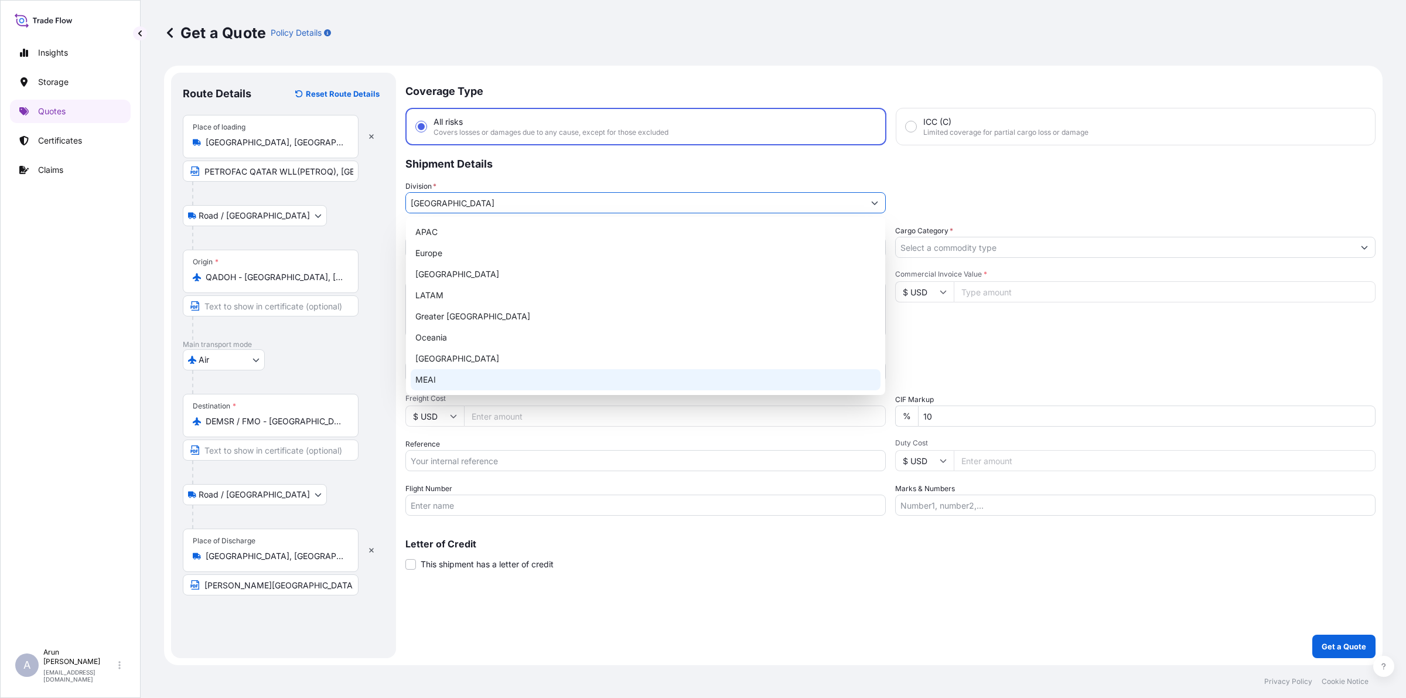
click at [443, 375] on div "MEAI" at bounding box center [646, 379] width 470 height 21
type input "MEAI"
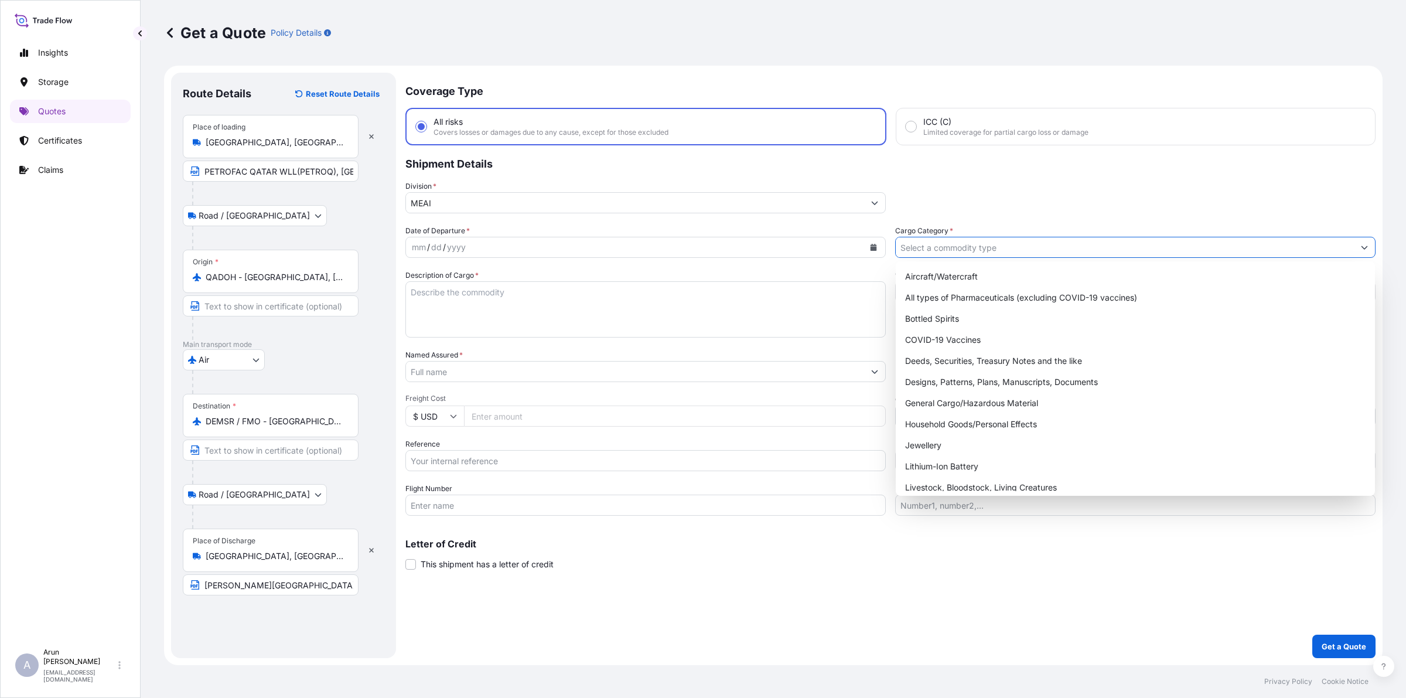
click at [1088, 245] on input "Cargo Category *" at bounding box center [1124, 247] width 458 height 21
click at [1043, 396] on div "General Cargo/Hazardous Material" at bounding box center [1135, 402] width 470 height 21
type input "General Cargo/Hazardous Material"
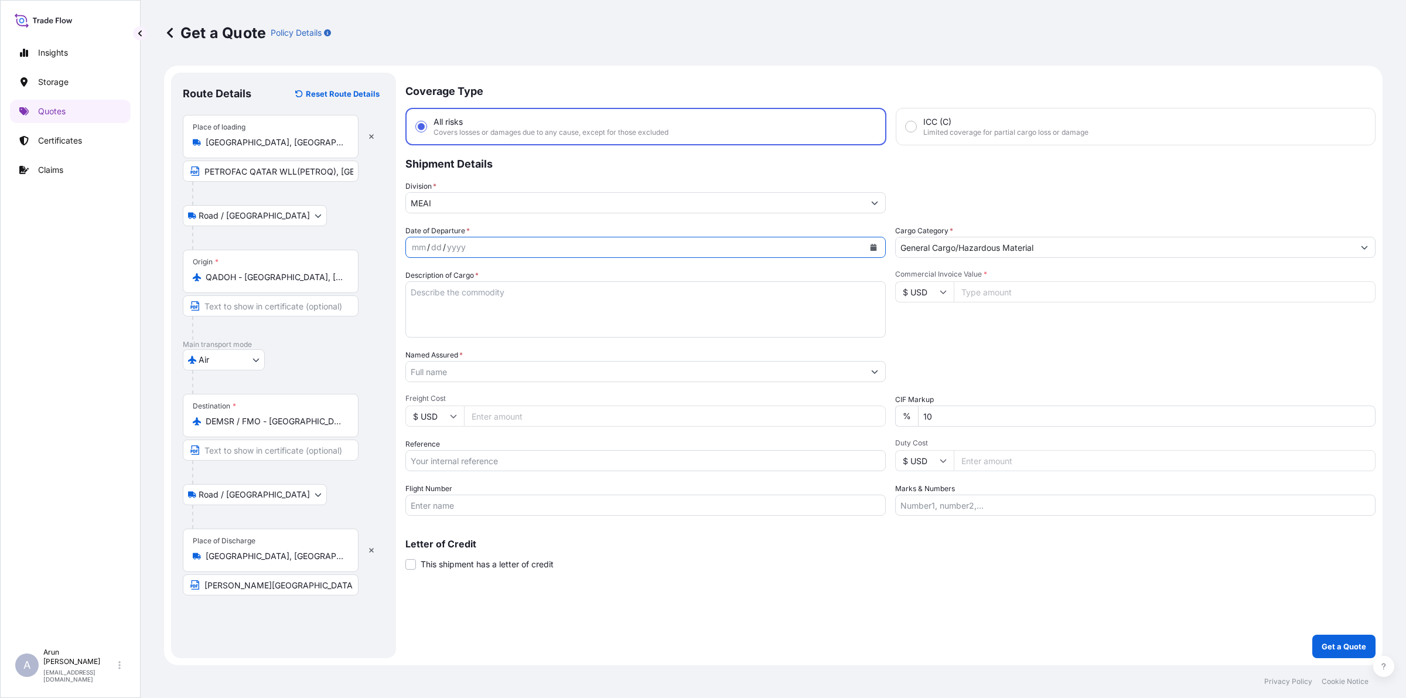
click at [867, 247] on button "Calendar" at bounding box center [873, 247] width 19 height 19
click at [542, 387] on div "26" at bounding box center [537, 389] width 21 height 21
click at [512, 310] on textarea "Description of Cargo *" at bounding box center [645, 309] width 480 height 56
type textarea "12" PULLING UNIT"
click at [496, 361] on div at bounding box center [645, 371] width 480 height 21
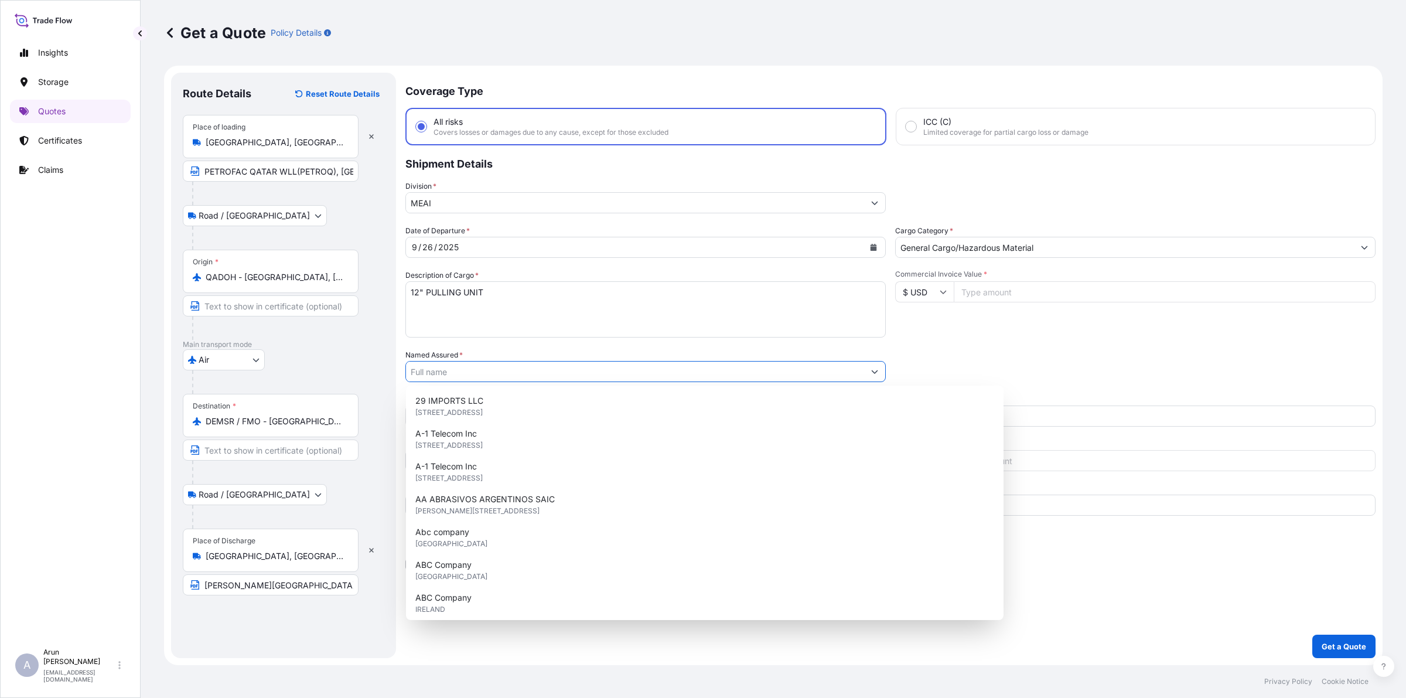
click at [484, 370] on input "Named Assured *" at bounding box center [635, 371] width 458 height 21
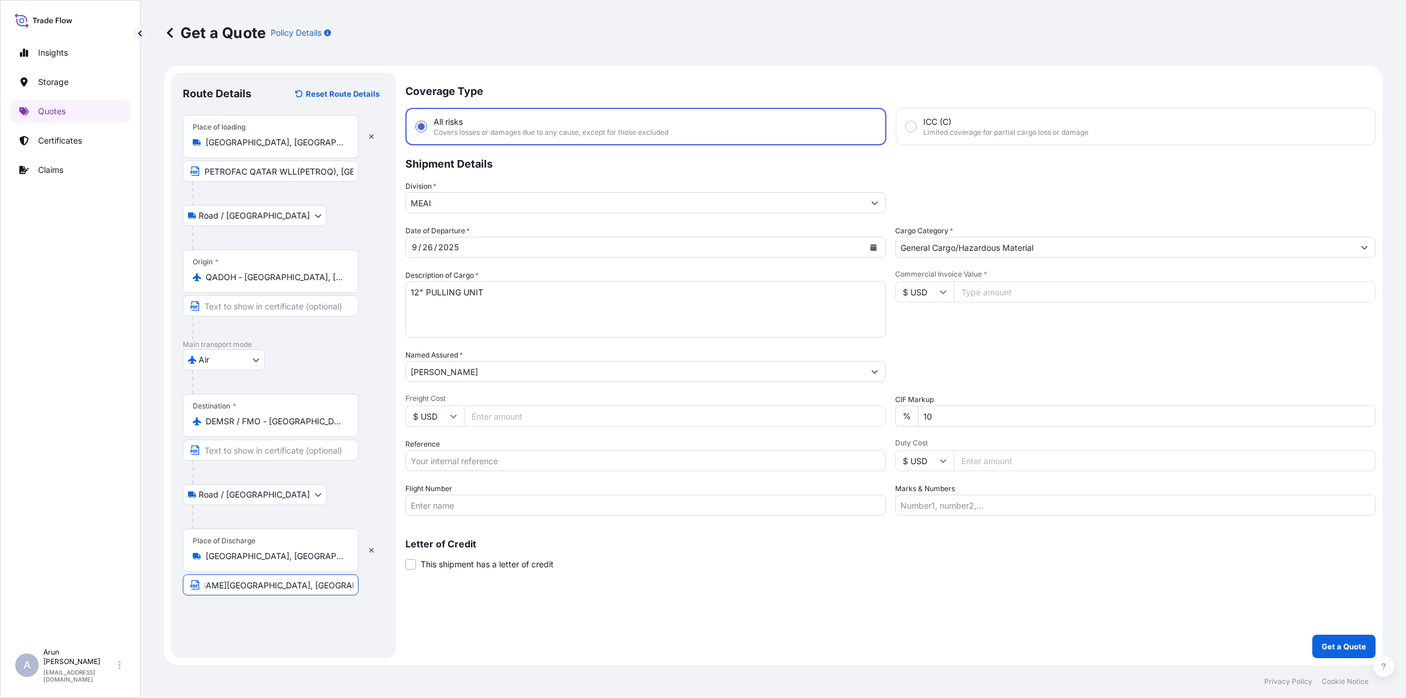
scroll to position [0, 97]
drag, startPoint x: 201, startPoint y: 581, endPoint x: 283, endPoint y: 605, distance: 85.4
click at [283, 605] on div "Route Details Reset Route Details Place of loading Doha, Qatar PETROFAC QATAR W…" at bounding box center [283, 365] width 201 height 562
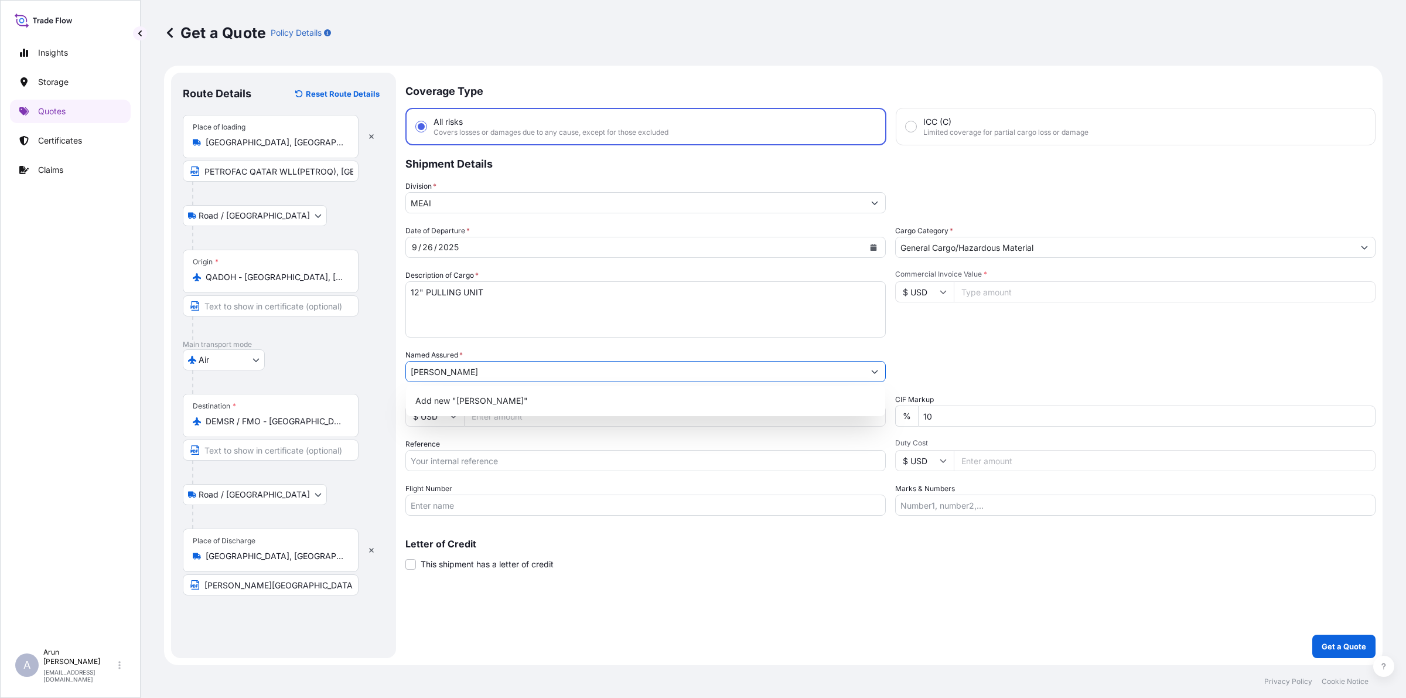
drag, startPoint x: 452, startPoint y: 367, endPoint x: 385, endPoint y: 376, distance: 66.8
click at [385, 376] on form "Route Details Reset Route Details Place of loading Doha, Qatar PETROFAC QATAR W…" at bounding box center [773, 365] width 1218 height 599
paste input "TECHNOLOGY & RESEARCH CENTER"
click at [609, 399] on span "Add new "ROSEN TECHNOLOGY & RESEARCH CENTER"" at bounding box center [544, 401] width 259 height 12
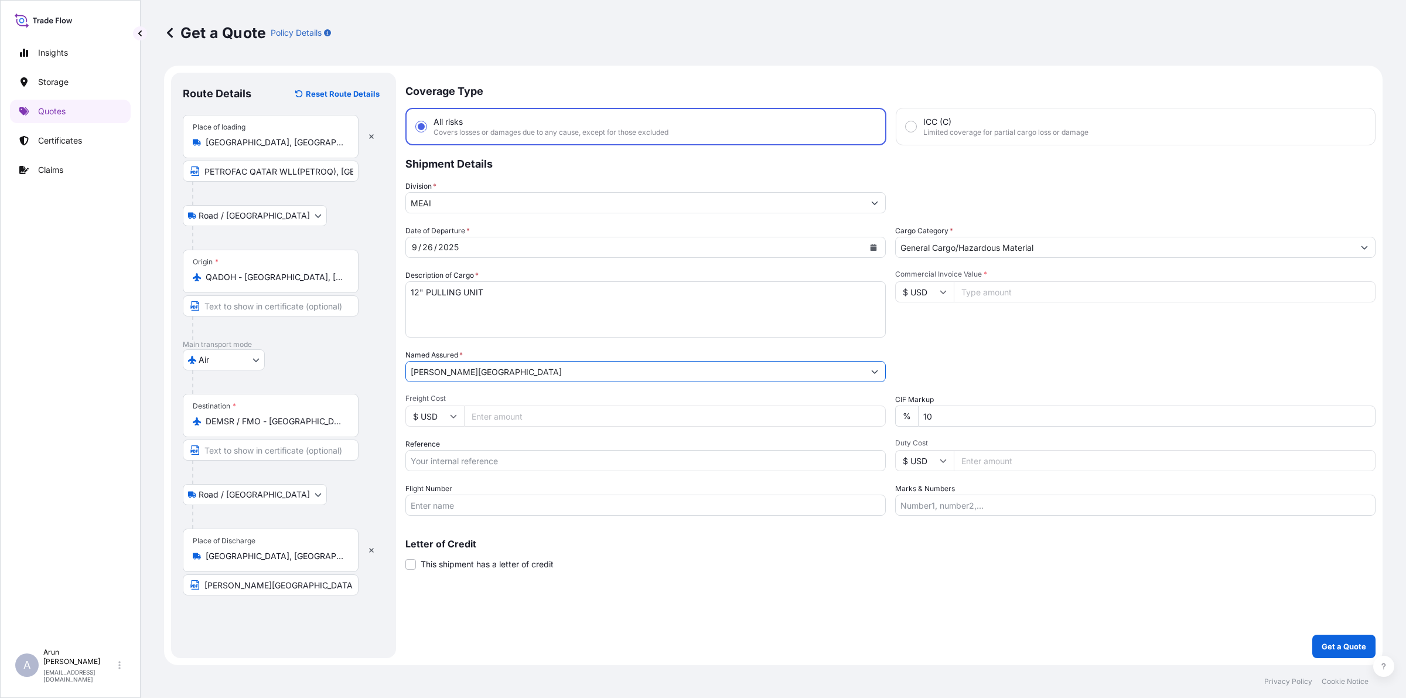
type input "ROSEN TECHNOLOGY & RESEARCH CENTER"
click at [523, 414] on input "Freight Cost" at bounding box center [675, 415] width 422 height 21
type input "750"
click at [441, 458] on input "Reference" at bounding box center [645, 460] width 480 height 21
drag, startPoint x: 434, startPoint y: 460, endPoint x: 634, endPoint y: 460, distance: 199.7
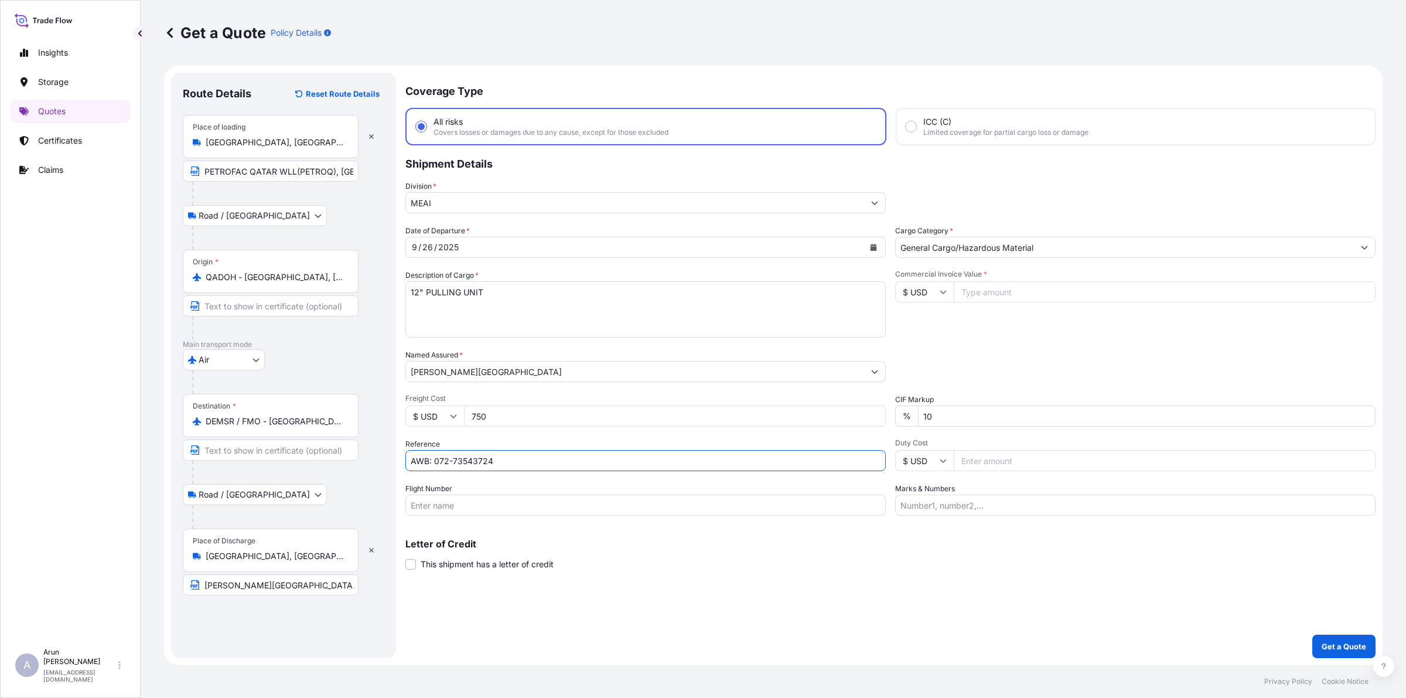
click at [634, 460] on input "AWB: 072-73543724" at bounding box center [645, 460] width 480 height 21
type input "AWB: 157-04691131"
click at [495, 499] on input "Flight Number" at bounding box center [645, 504] width 480 height 21
type input "BY AIR"
click at [1040, 300] on input "Commercial Invoice Value *" at bounding box center [1164, 291] width 422 height 21
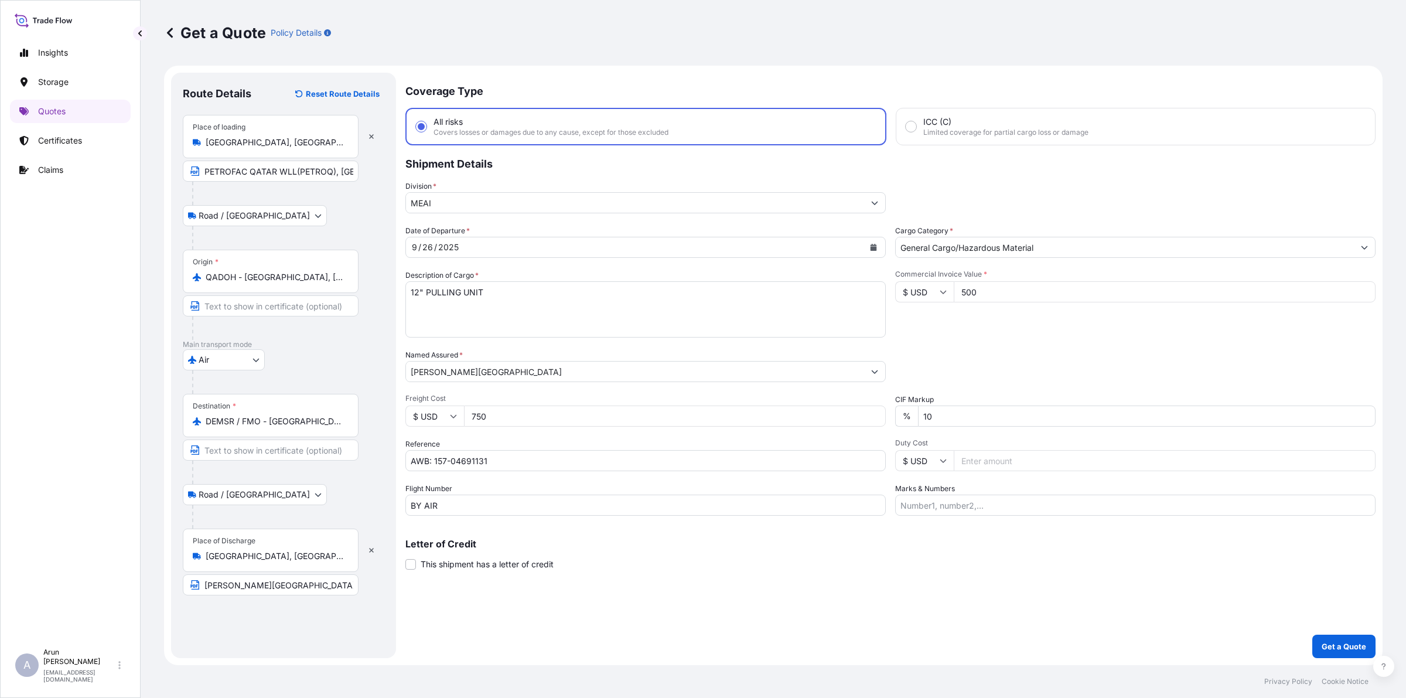
type input "500"
click at [956, 501] on input "Marks & Numbers" at bounding box center [1135, 504] width 480 height 21
drag, startPoint x: 952, startPoint y: 507, endPoint x: 1000, endPoint y: 511, distance: 48.2
click at [1000, 511] on input "INVOICE NO: CPI2025003 DATE: 15.08.2025" at bounding box center [1135, 504] width 480 height 21
click at [1046, 504] on input "INVOICE NO: LIN2025027 DATE: 15.08.2025" at bounding box center [1135, 504] width 480 height 21
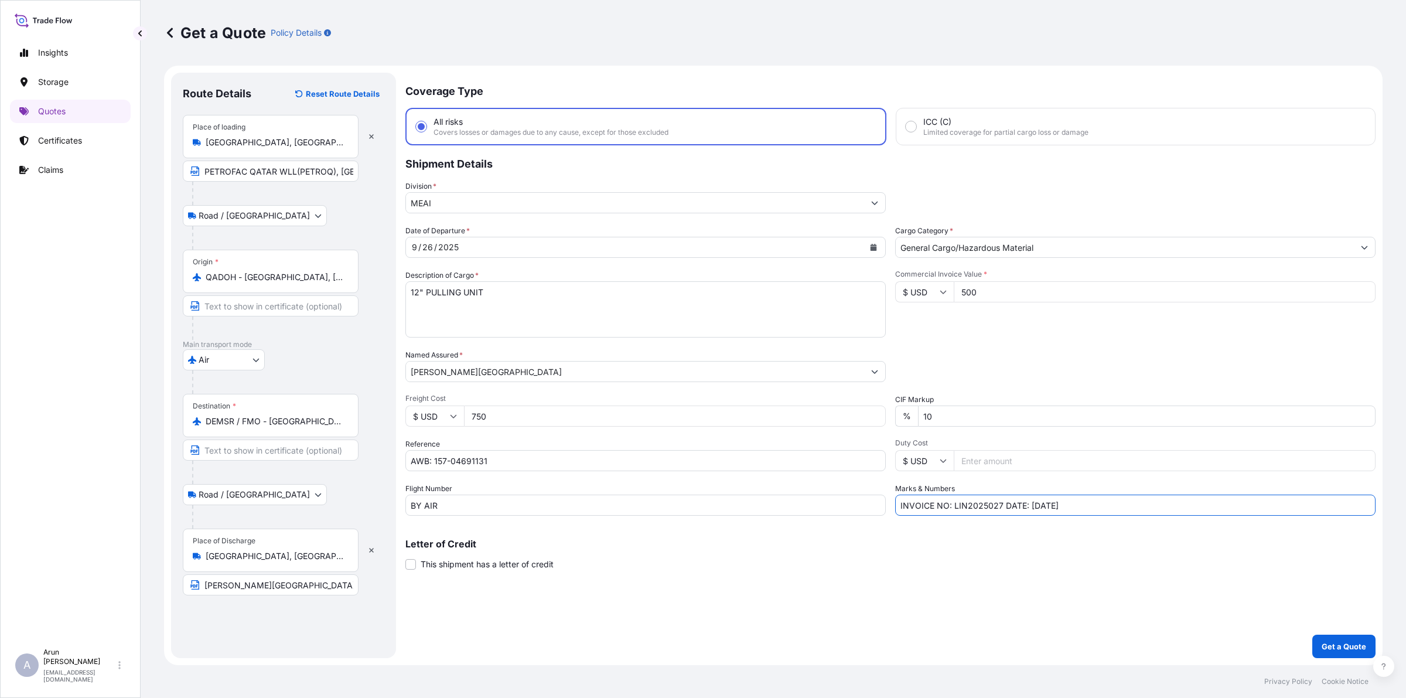
type input "INVOICE NO: LIN2025027 DATE: 15.09.2025"
click at [293, 584] on input "ROSEN TECHNOLOGY & RESEARCH CENTER, Lingen, Germany" at bounding box center [271, 584] width 176 height 21
type input "ROSEN TECHNOLOGY&RESEARCH CENTER, Lingen, Germany"
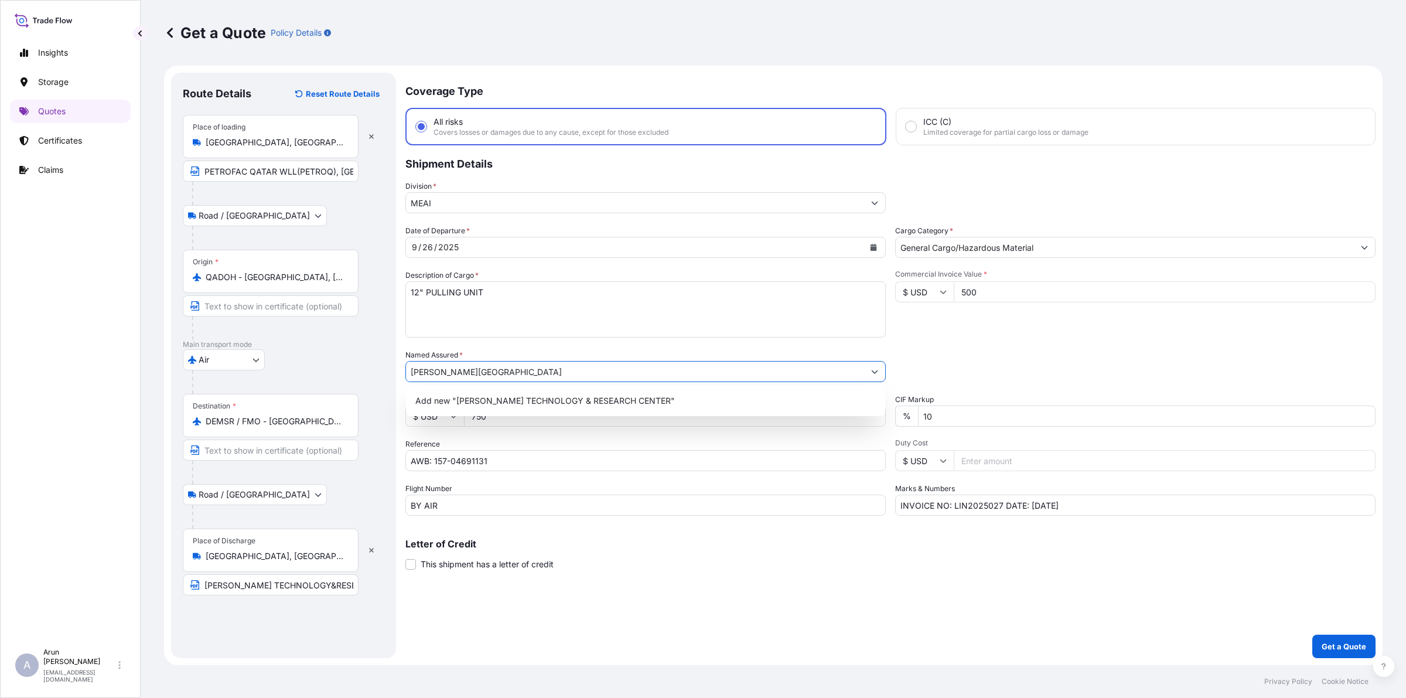
click at [500, 367] on input "ROSEN TECHNOLOGY & RESEARCH CENTER" at bounding box center [635, 371] width 458 height 21
click at [566, 396] on span "Add new "ROSEN TECHNOLOGY&RESEARCH CENTER"" at bounding box center [542, 401] width 254 height 12
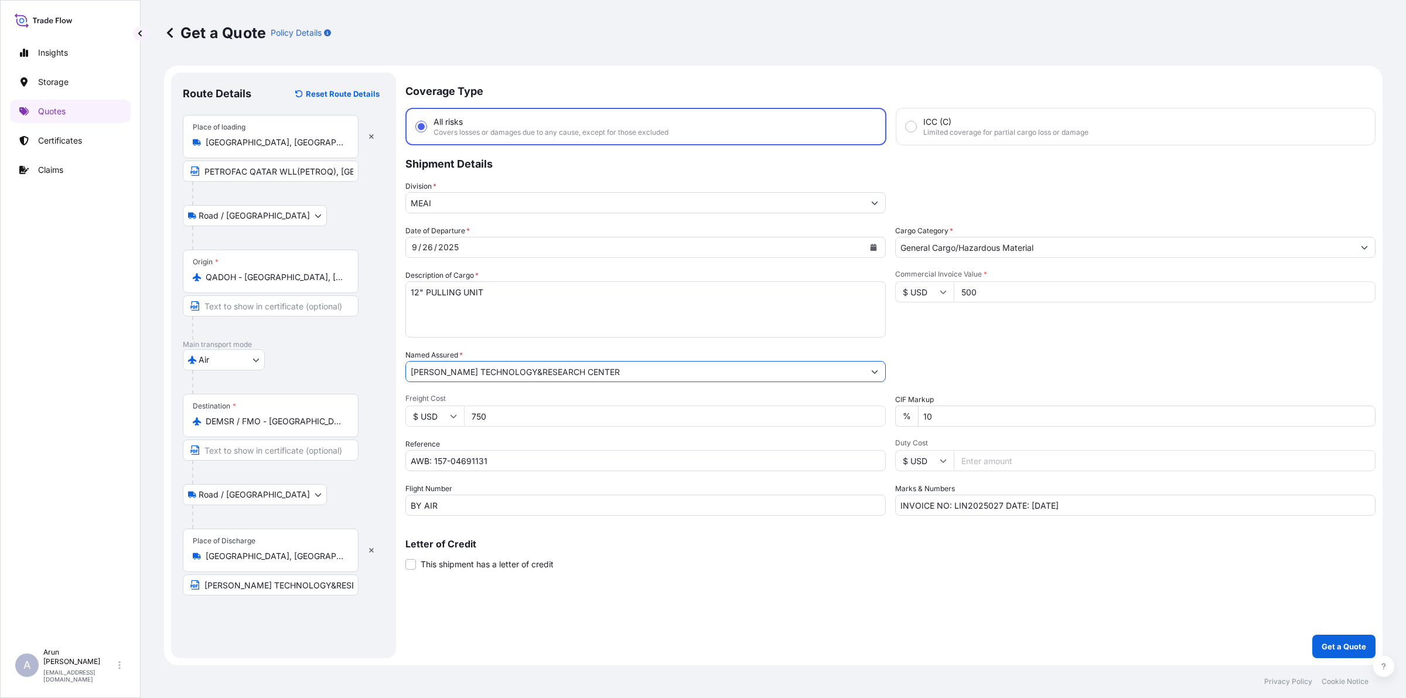
type input "ROSEN TECHNOLOGY&RESEARCH CENTER"
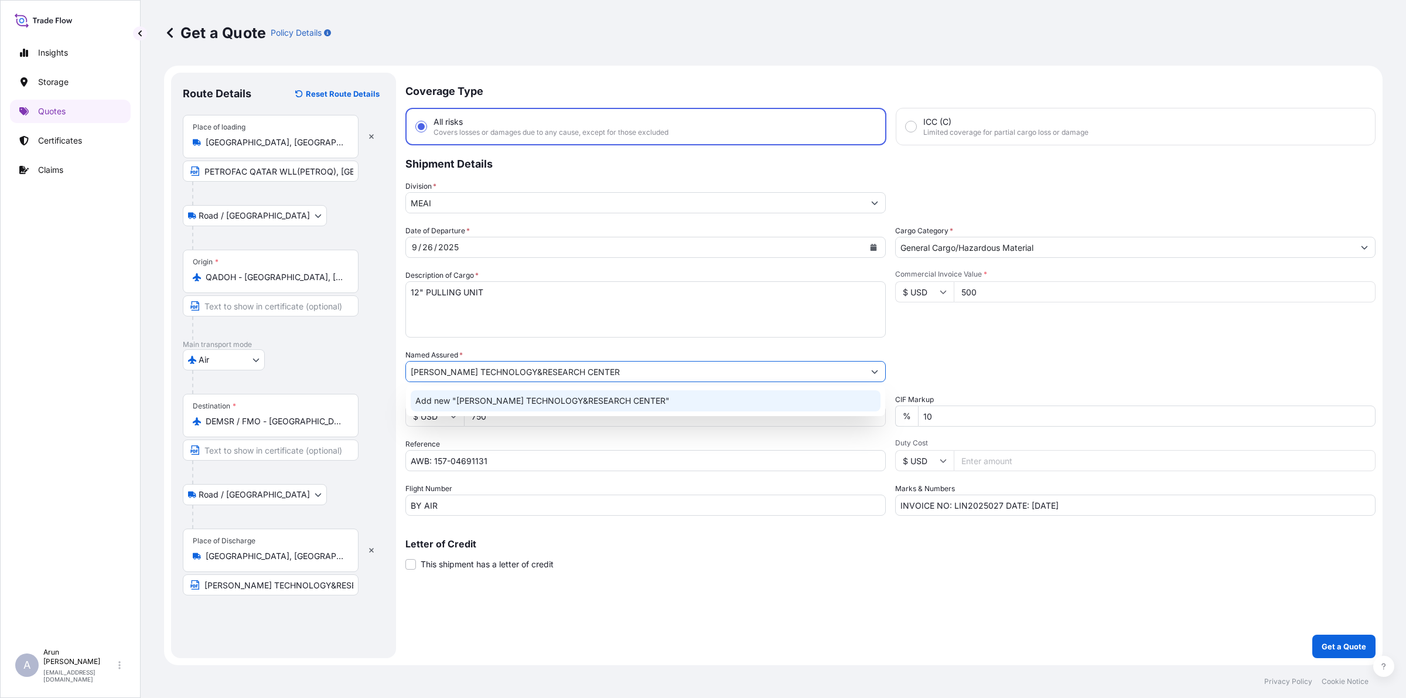
click at [579, 397] on span "Add new "ROSEN TECHNOLOGY&RESEARCH CENTER"" at bounding box center [542, 401] width 254 height 12
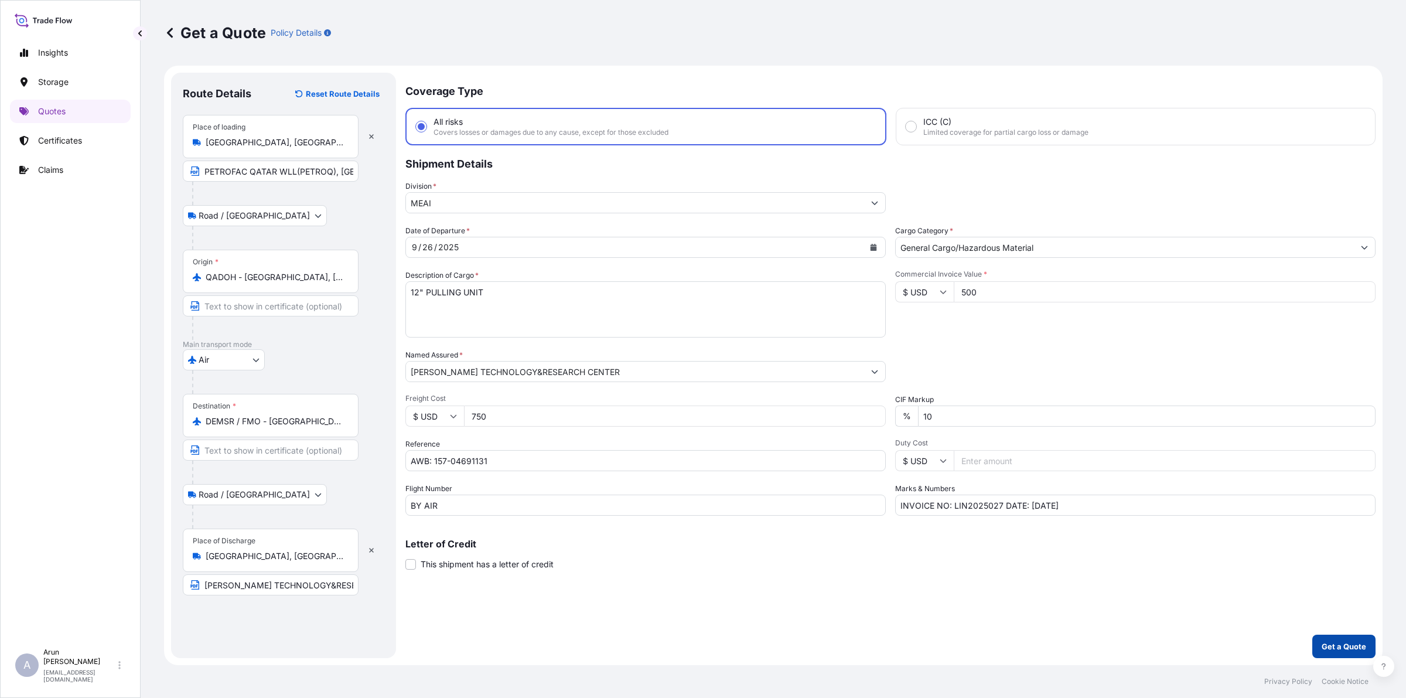
click at [1344, 648] on p "Get a Quote" at bounding box center [1343, 646] width 45 height 12
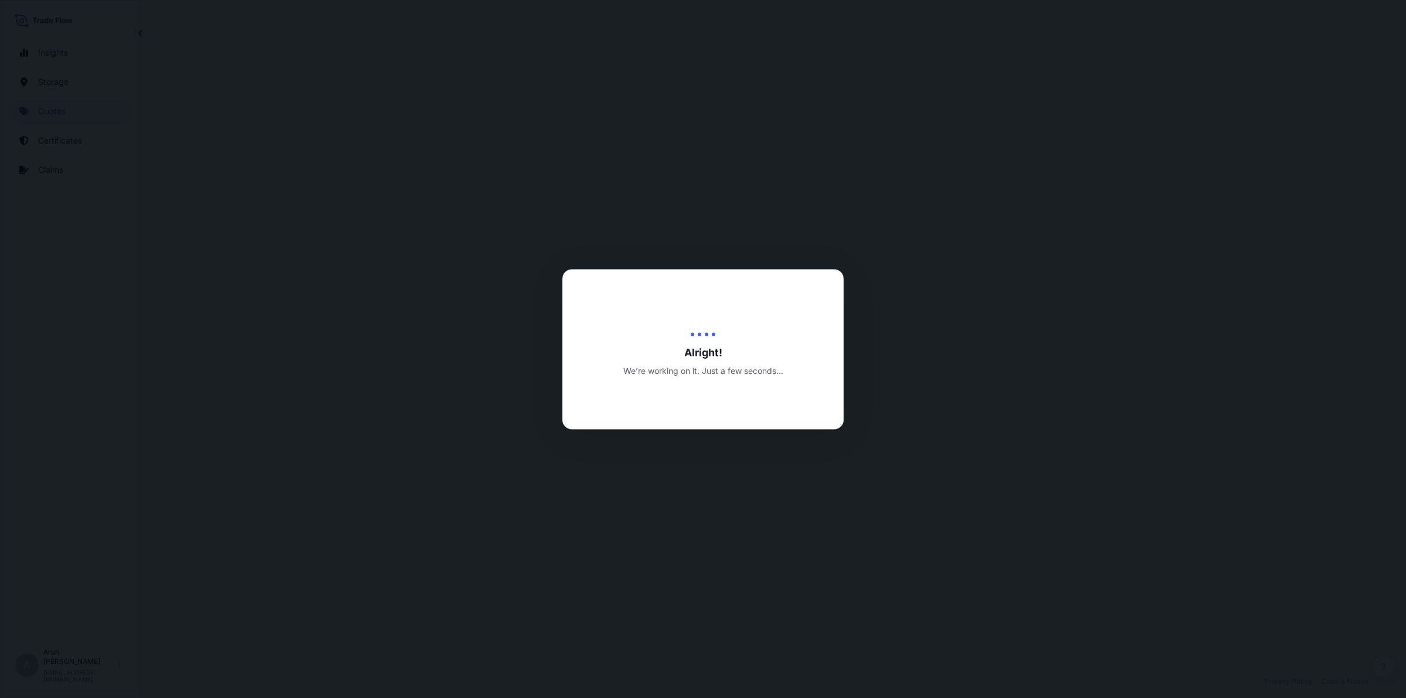
select select "Road / Inland"
select select "Air"
select select "Road / Inland"
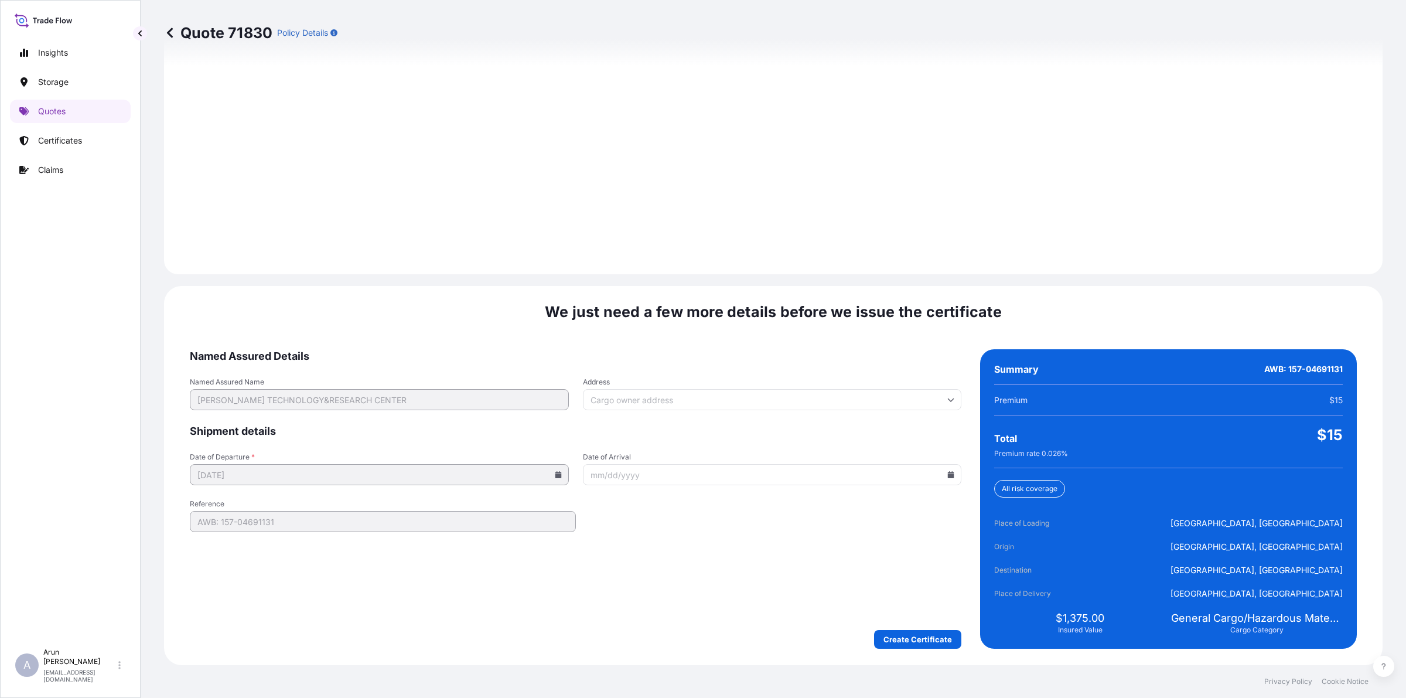
scroll to position [1618, 0]
click at [750, 403] on input "Address" at bounding box center [772, 399] width 379 height 21
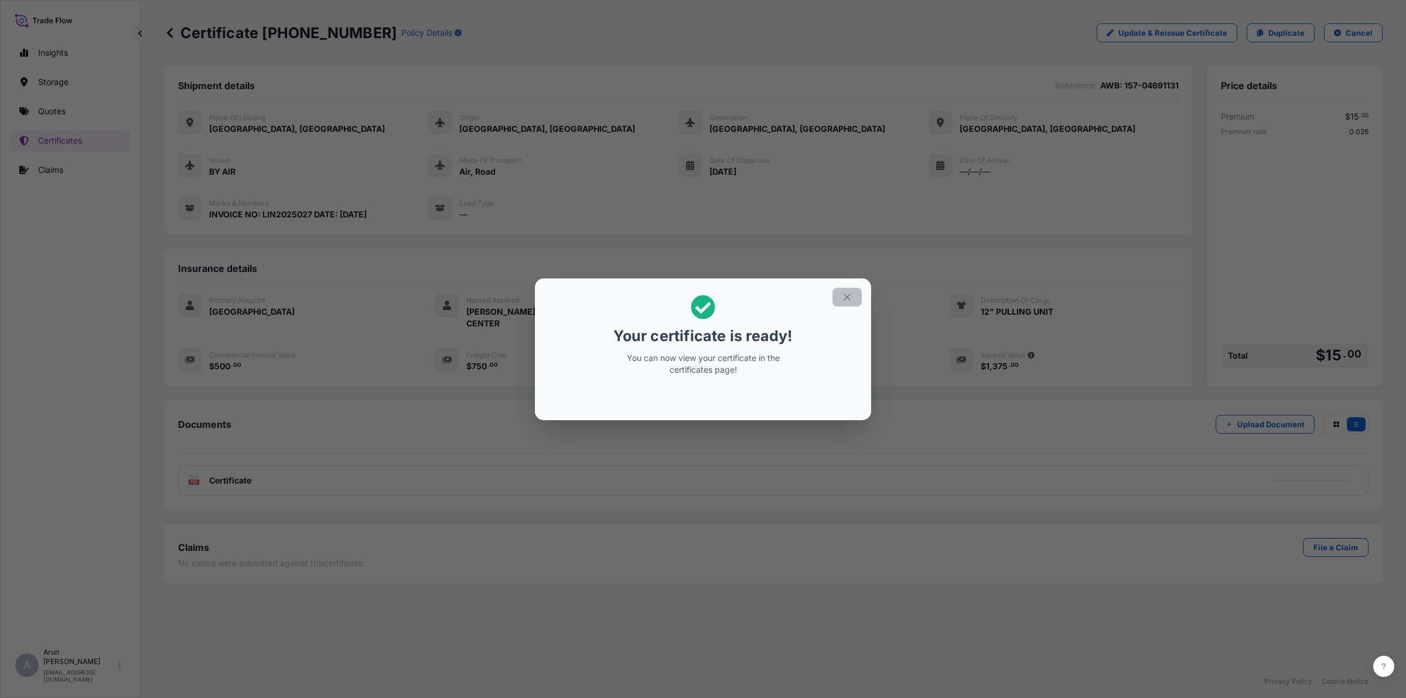
click at [856, 299] on button "button" at bounding box center [846, 297] width 29 height 19
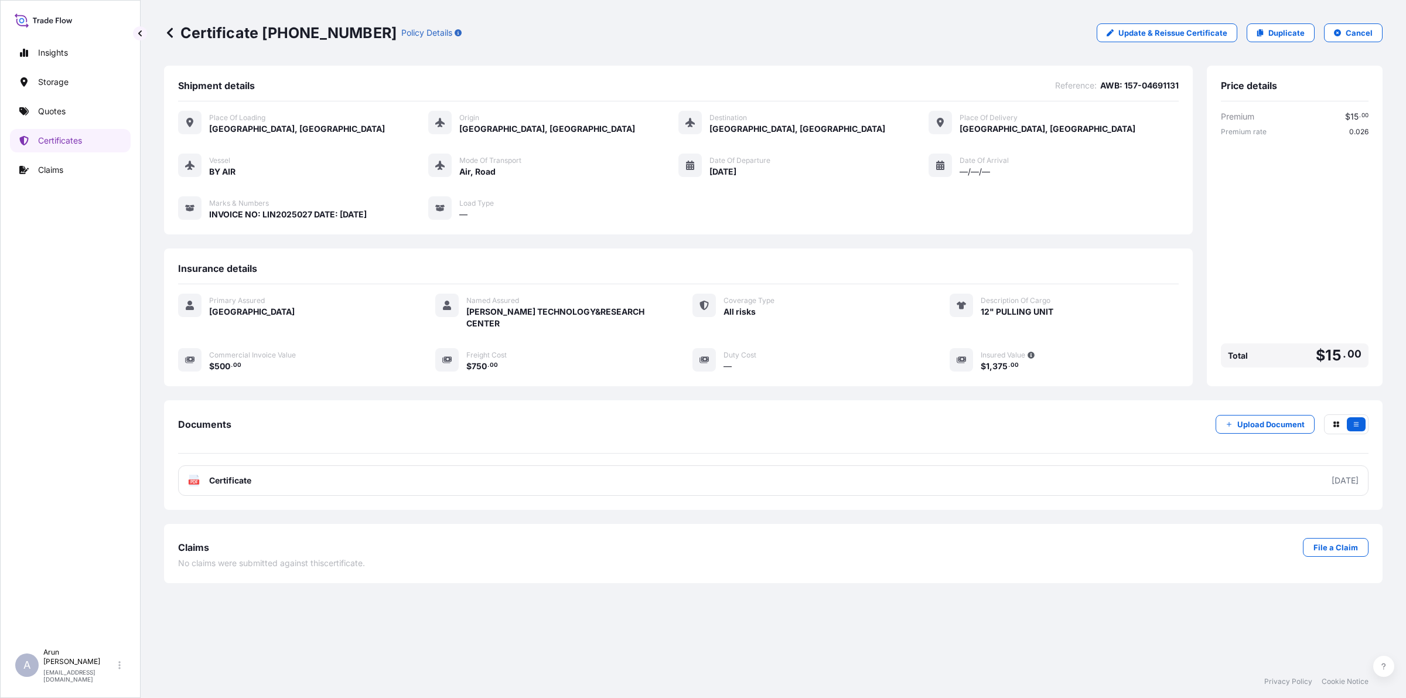
click at [317, 470] on link "PDF Certificate [DATE]" at bounding box center [773, 480] width 1190 height 30
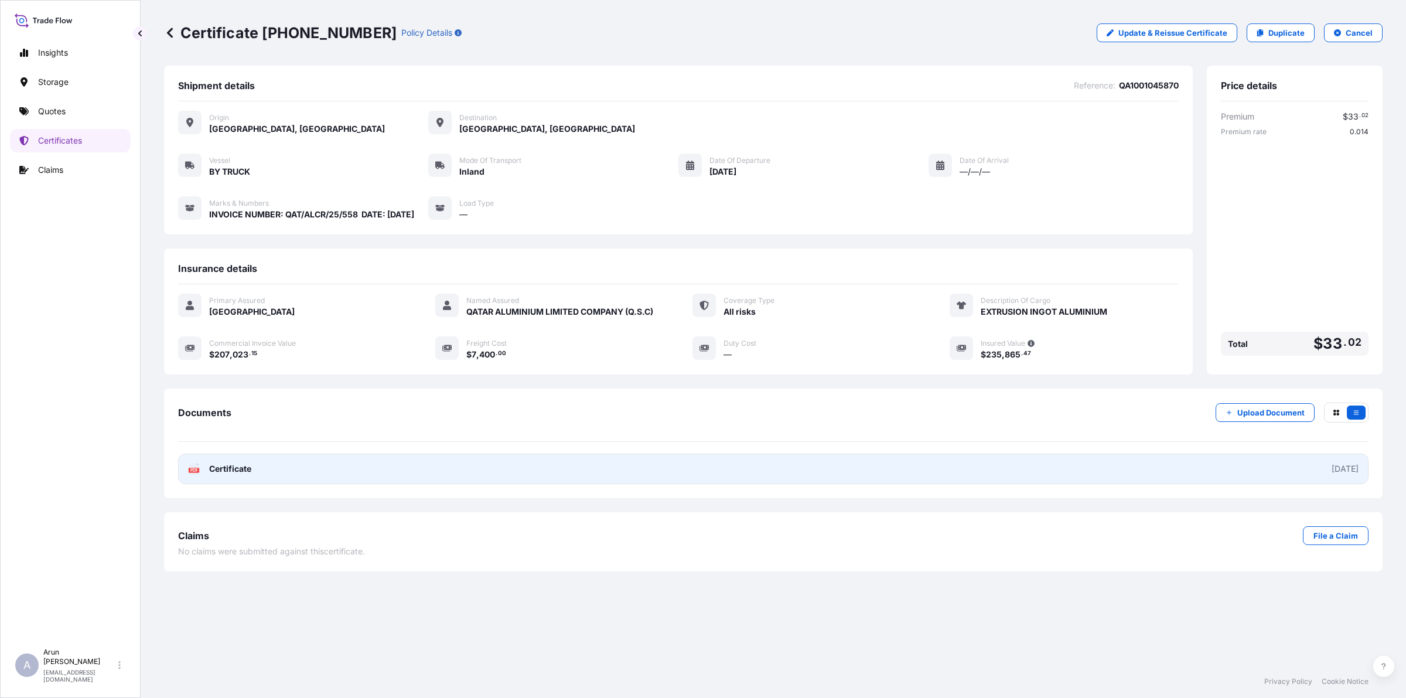
click at [296, 473] on link "PDF Certificate [DATE]" at bounding box center [773, 468] width 1190 height 30
